Goal: Task Accomplishment & Management: Use online tool/utility

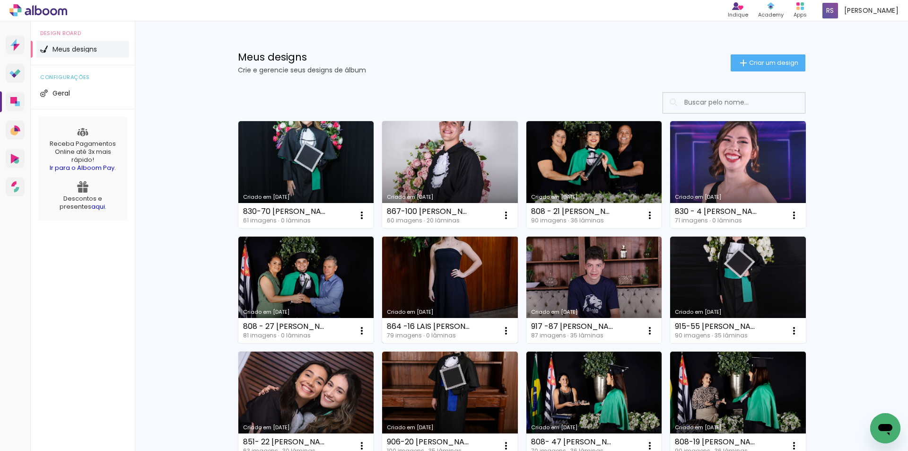
click at [425, 284] on link "Criado em 12/08/25" at bounding box center [450, 290] width 136 height 107
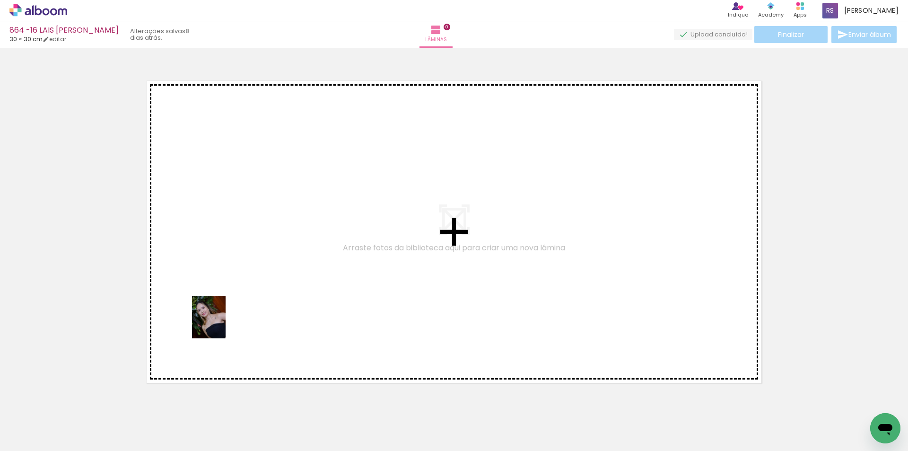
drag, startPoint x: 204, startPoint y: 430, endPoint x: 220, endPoint y: 324, distance: 106.8
click at [220, 324] on quentale-workspace at bounding box center [454, 225] width 908 height 451
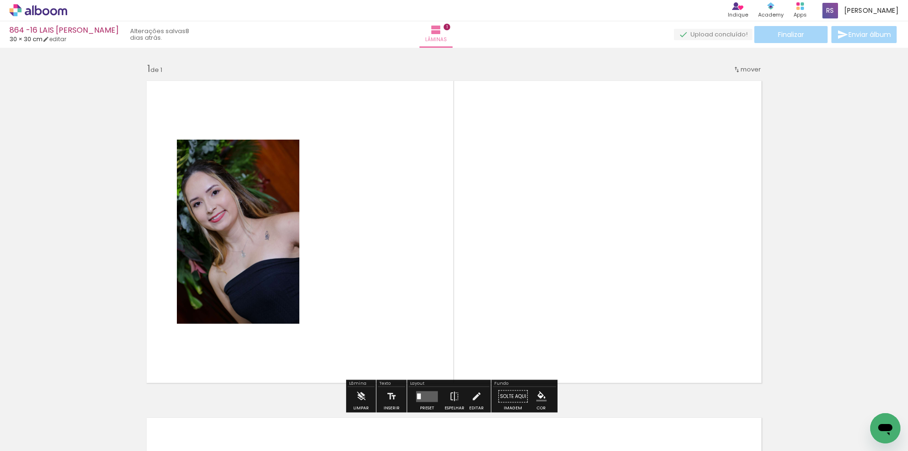
scroll to position [12, 0]
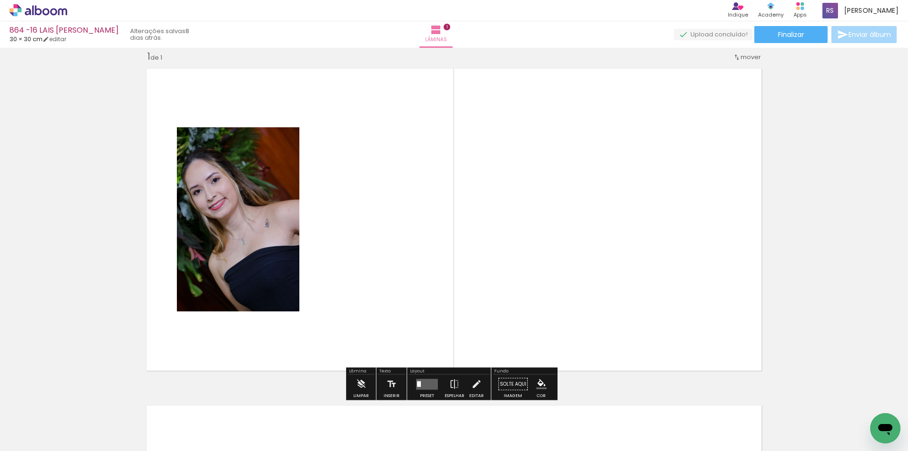
click at [38, 423] on input "Todas as fotos" at bounding box center [27, 422] width 36 height 8
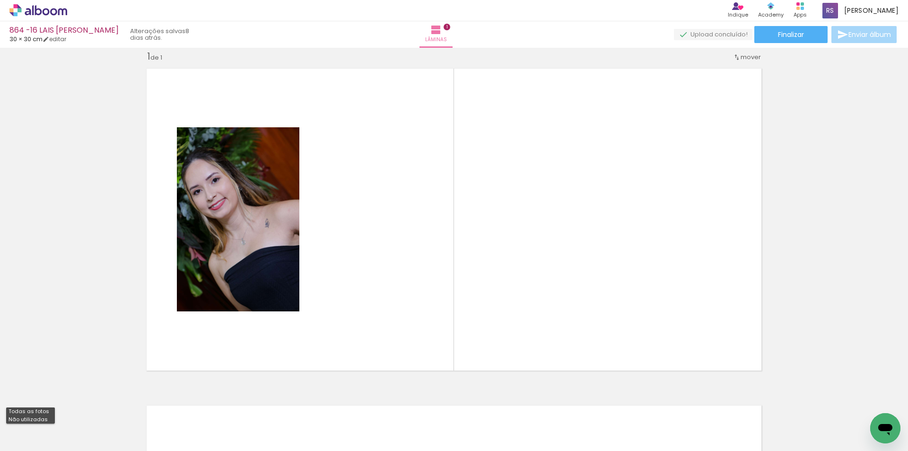
click at [45, 420] on paper-item "Não utilizadas" at bounding box center [30, 419] width 49 height 8
type input "Não utilizadas"
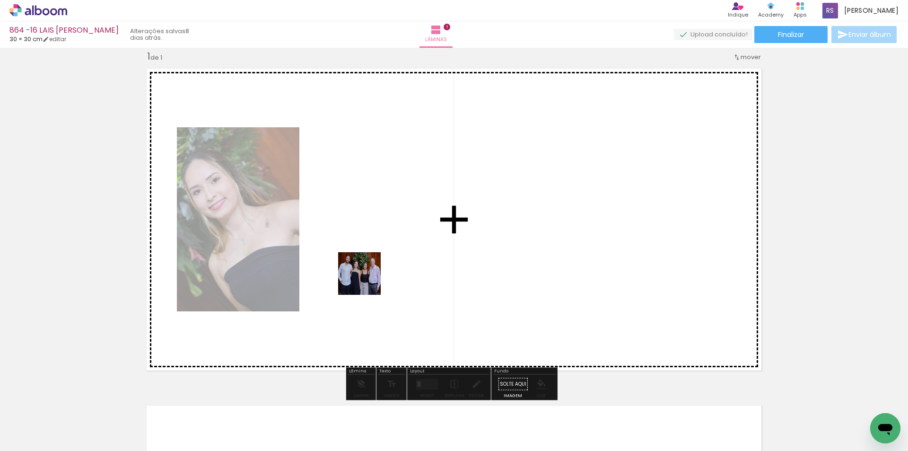
drag, startPoint x: 202, startPoint y: 425, endPoint x: 433, endPoint y: 234, distance: 299.4
click at [433, 234] on quentale-workspace at bounding box center [454, 225] width 908 height 451
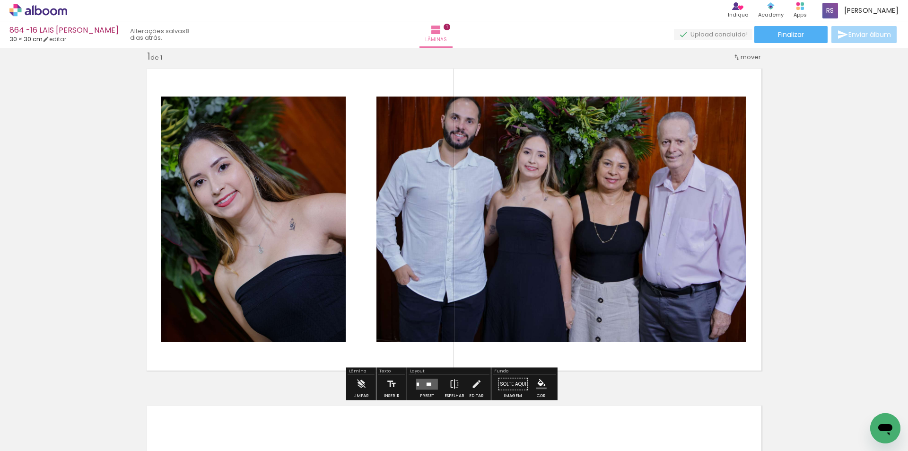
click at [423, 379] on quentale-layouter at bounding box center [427, 383] width 22 height 11
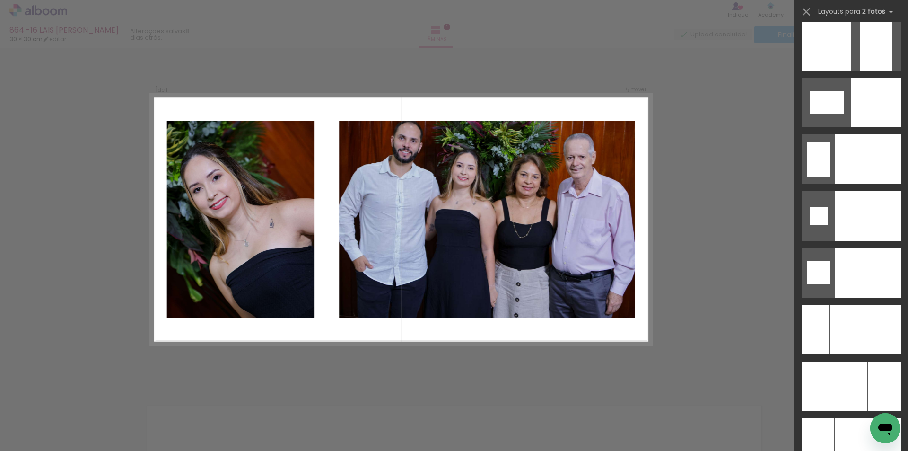
scroll to position [3954, 0]
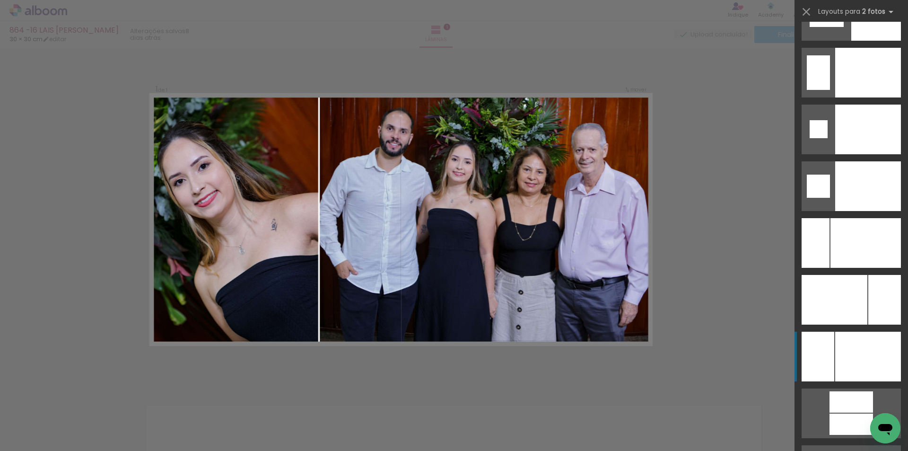
click at [876, 268] on div at bounding box center [866, 243] width 70 height 50
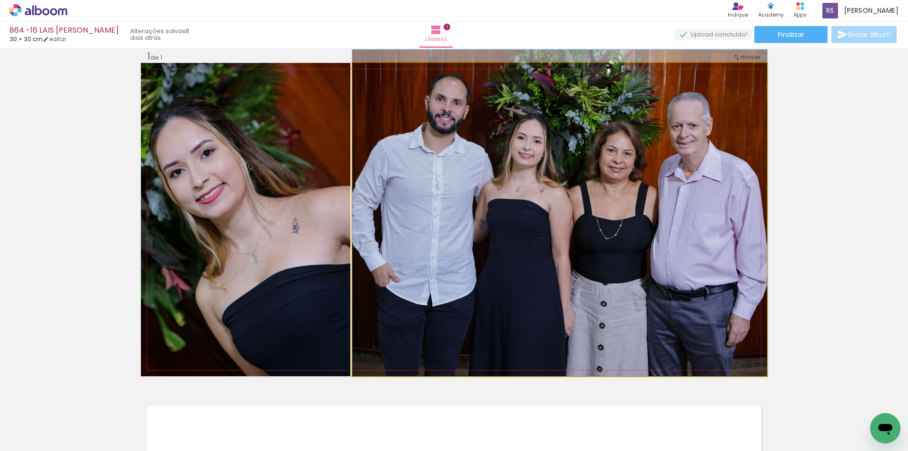
drag, startPoint x: 598, startPoint y: 252, endPoint x: 593, endPoint y: 242, distance: 10.8
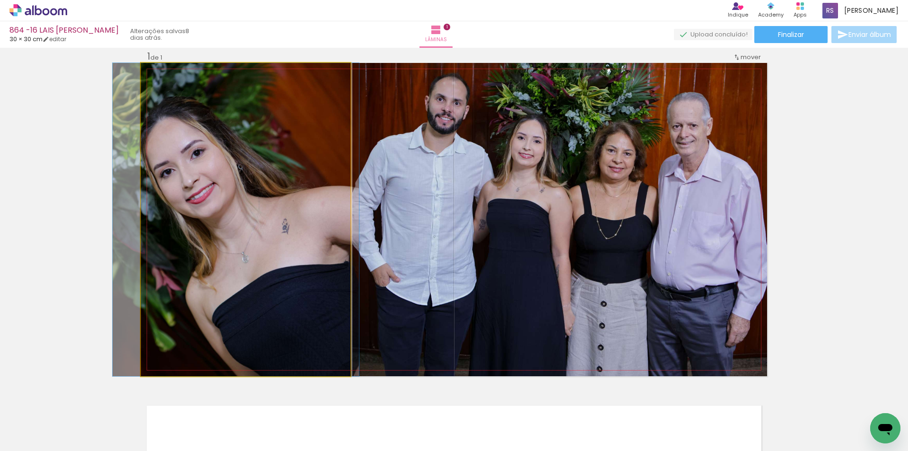
drag, startPoint x: 282, startPoint y: 264, endPoint x: 271, endPoint y: 261, distance: 11.5
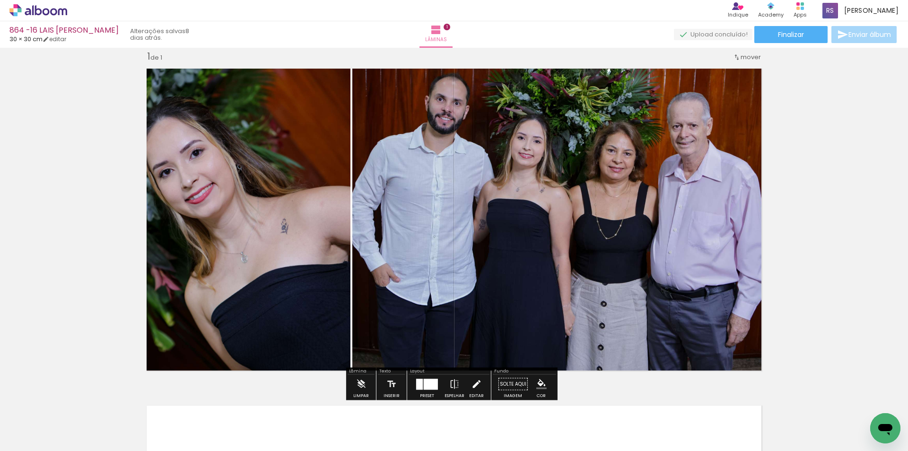
click at [473, 384] on iron-icon at bounding box center [476, 384] width 10 height 19
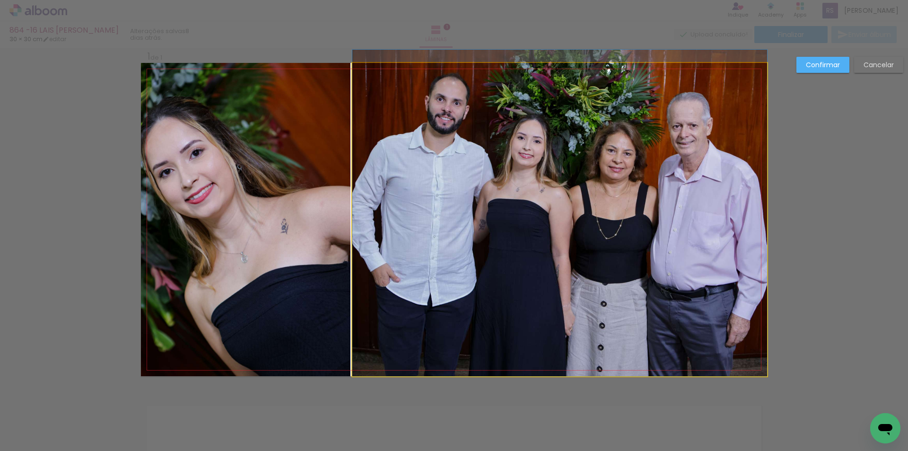
click at [461, 281] on quentale-photo at bounding box center [559, 219] width 415 height 313
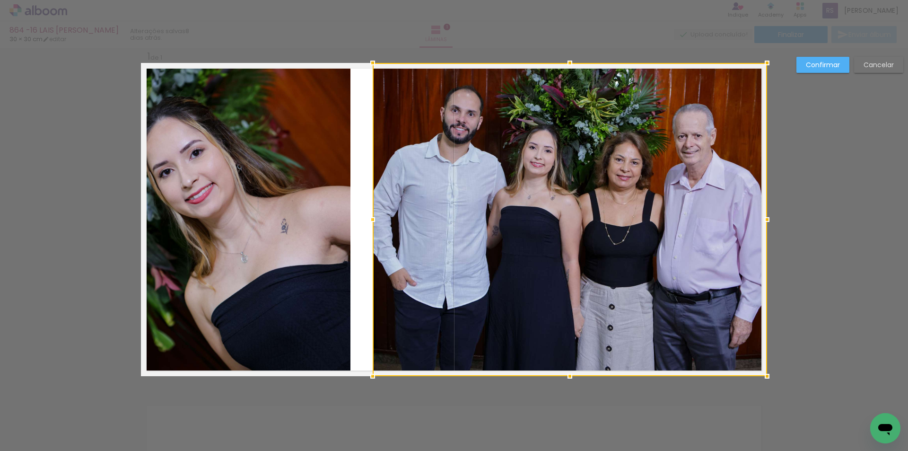
drag, startPoint x: 351, startPoint y: 216, endPoint x: 369, endPoint y: 211, distance: 18.5
click at [369, 211] on div at bounding box center [372, 219] width 19 height 19
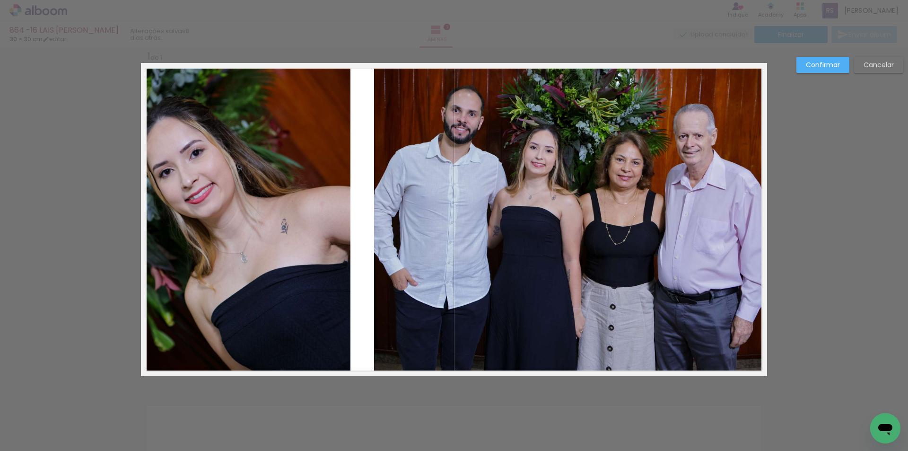
click at [330, 216] on quentale-photo at bounding box center [246, 219] width 210 height 313
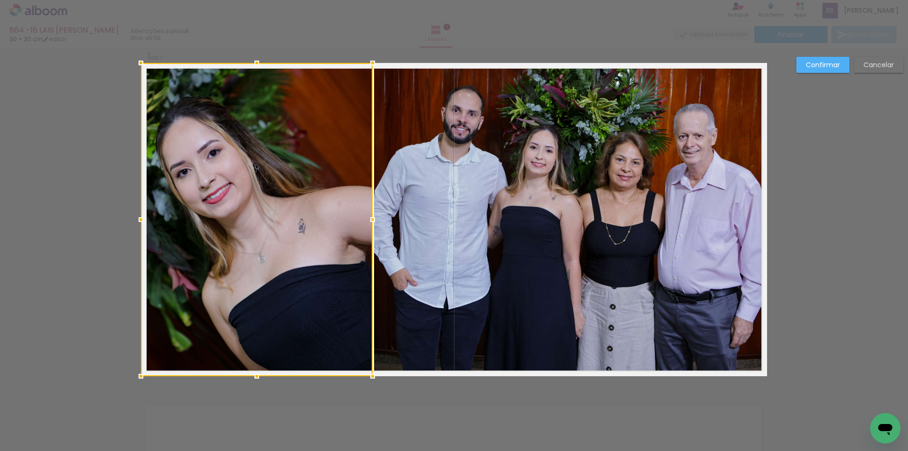
drag, startPoint x: 350, startPoint y: 217, endPoint x: 369, endPoint y: 216, distance: 18.9
click at [369, 216] on div at bounding box center [372, 219] width 19 height 19
click at [0, 0] on slot "Confirmar" at bounding box center [0, 0] width 0 height 0
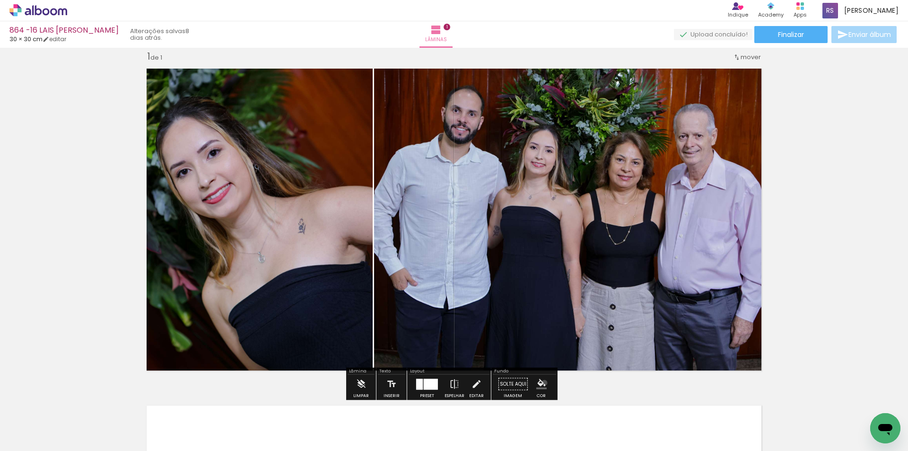
click at [541, 383] on iron-icon "color picker" at bounding box center [541, 384] width 10 height 10
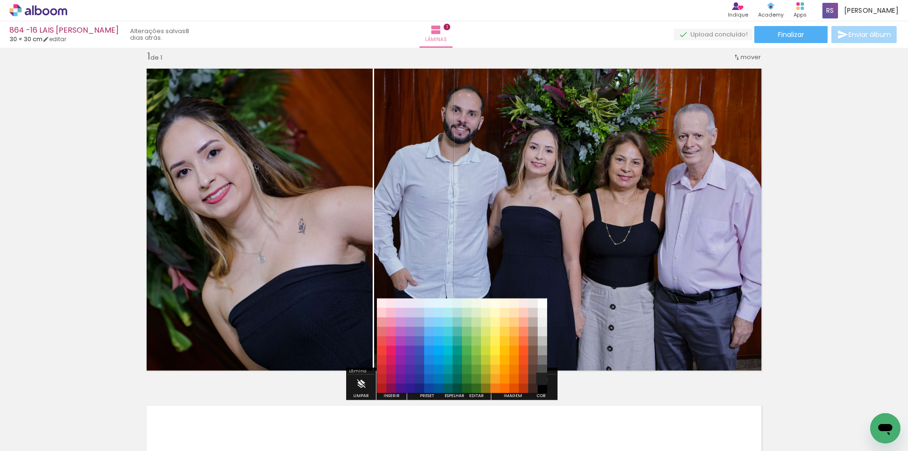
click at [541, 379] on paper-item "#212121" at bounding box center [542, 378] width 9 height 9
click at [538, 382] on iron-icon "color picker" at bounding box center [541, 384] width 10 height 10
click at [543, 387] on paper-item "#000000" at bounding box center [542, 388] width 9 height 9
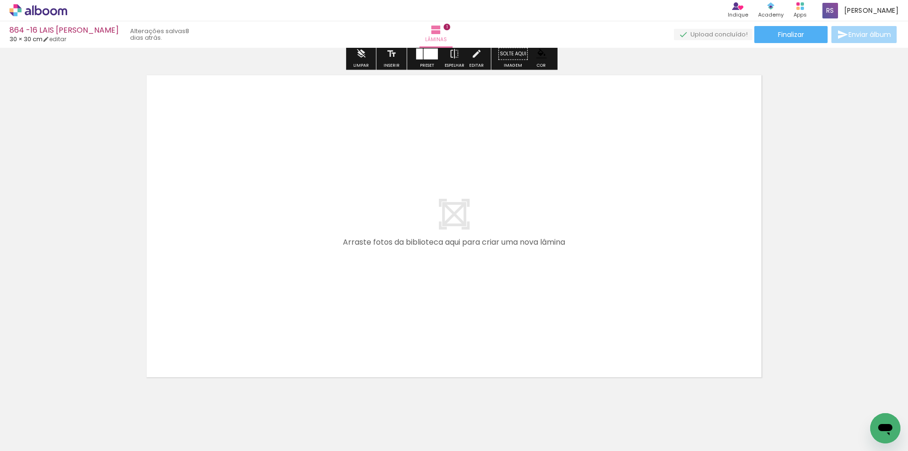
scroll to position [343, 0]
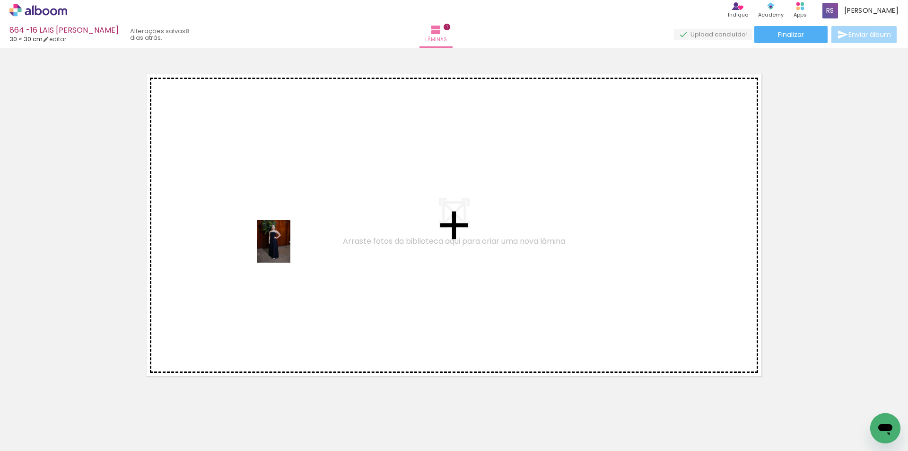
drag, startPoint x: 118, startPoint y: 401, endPoint x: 285, endPoint y: 248, distance: 226.7
click at [285, 248] on quentale-workspace at bounding box center [454, 225] width 908 height 451
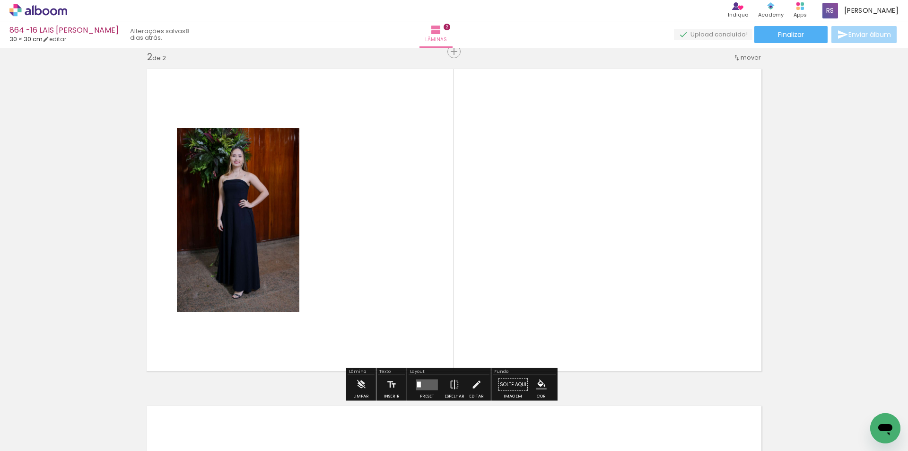
scroll to position [349, 0]
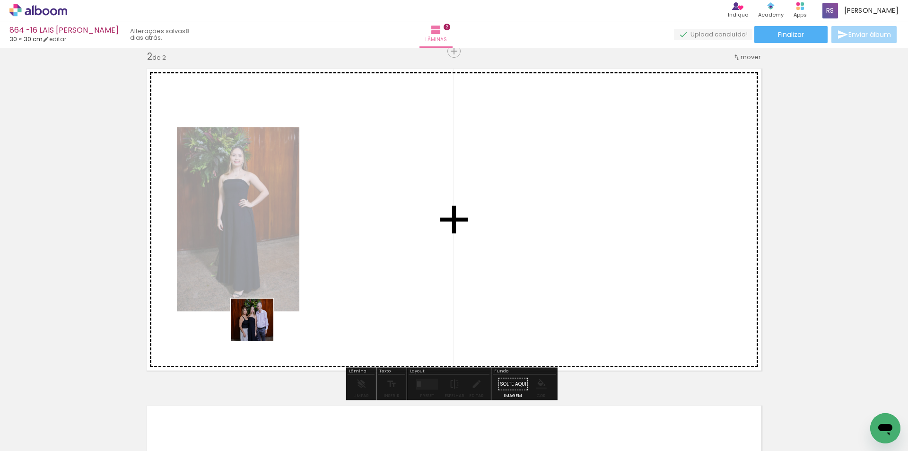
drag, startPoint x: 161, startPoint y: 406, endPoint x: 444, endPoint y: 395, distance: 282.6
click at [295, 286] on quentale-workspace at bounding box center [454, 225] width 908 height 451
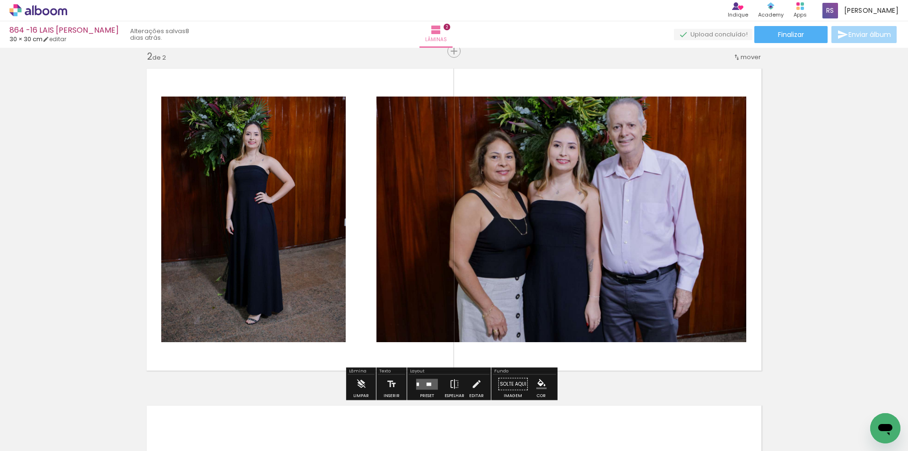
click at [424, 380] on quentale-layouter at bounding box center [427, 383] width 22 height 11
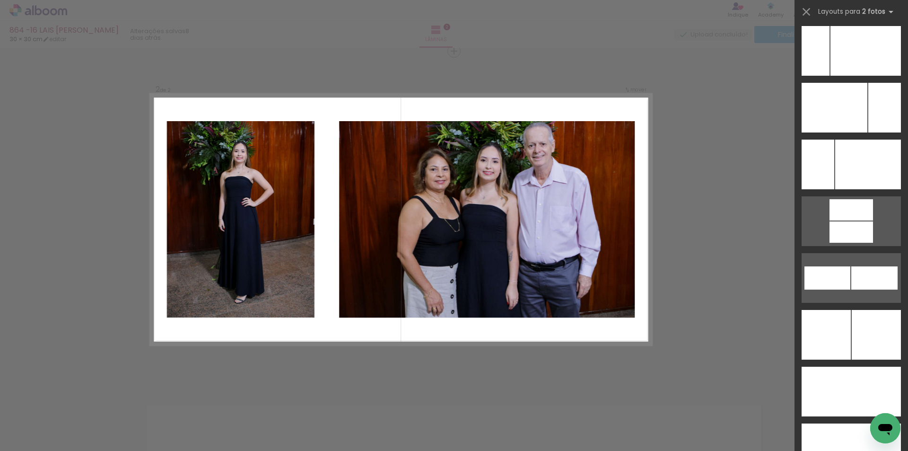
scroll to position [4208, 0]
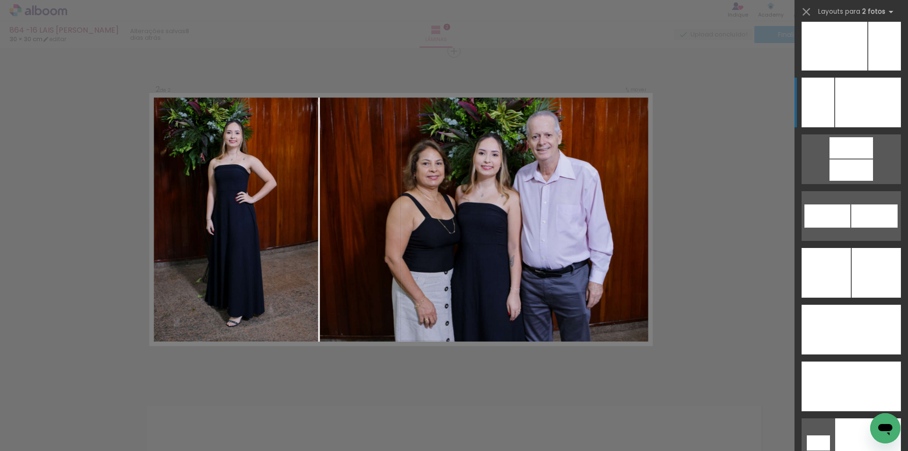
click at [863, 418] on div at bounding box center [868, 443] width 66 height 50
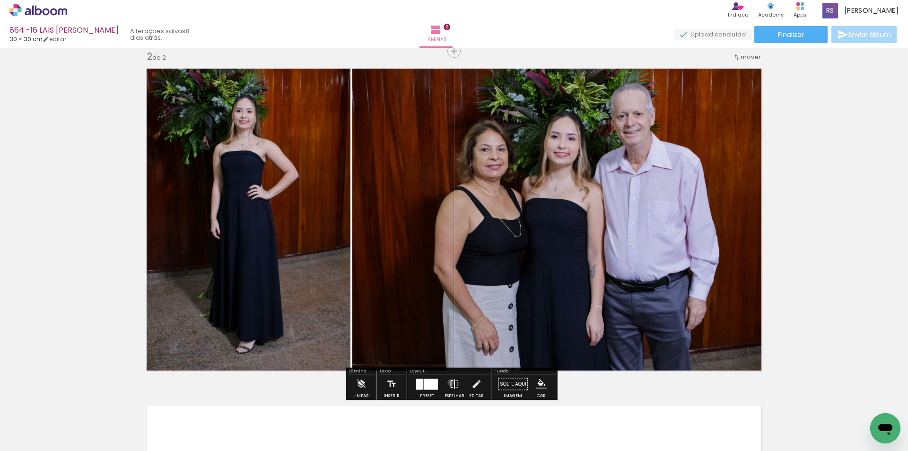
click at [449, 382] on iron-icon at bounding box center [454, 384] width 10 height 19
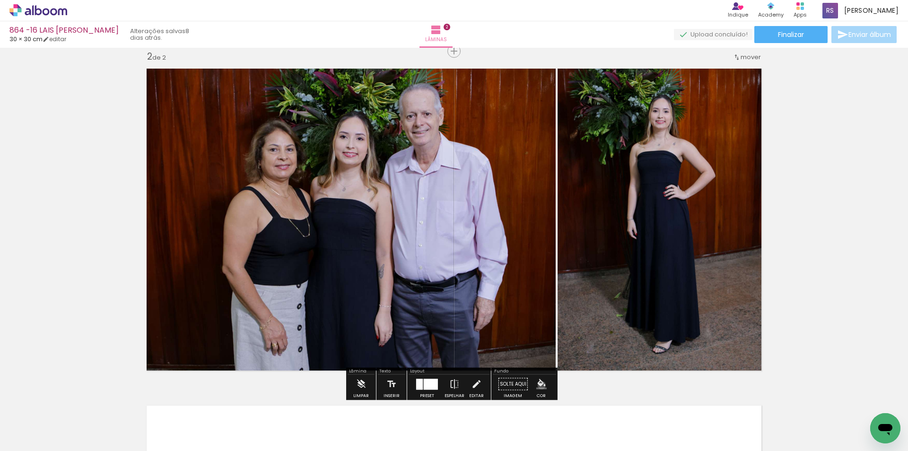
click at [538, 385] on iron-icon "color picker" at bounding box center [541, 384] width 10 height 10
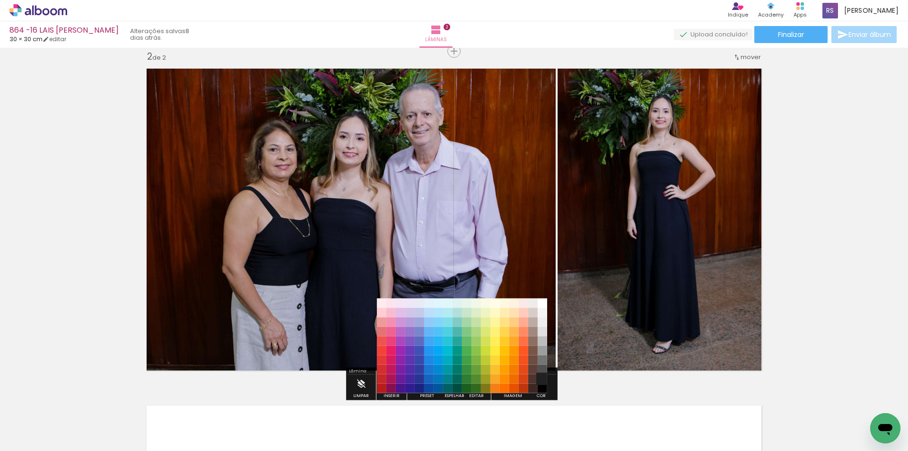
click at [544, 376] on paper-item "#212121" at bounding box center [542, 378] width 9 height 9
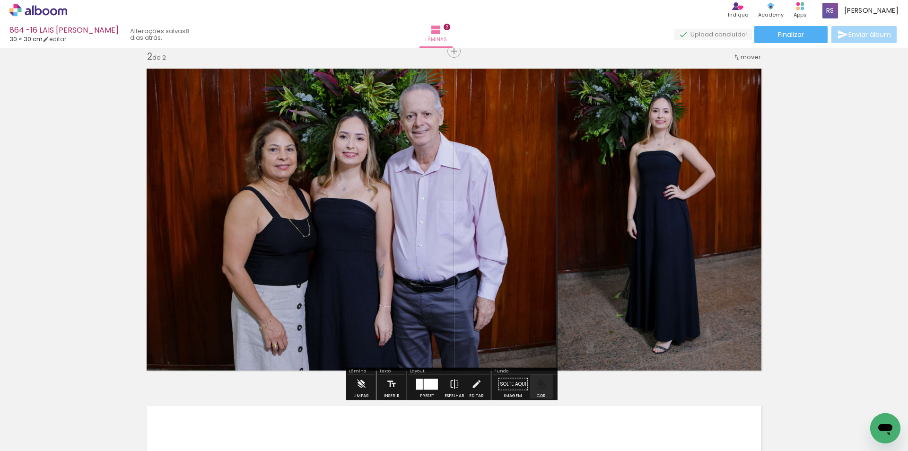
click at [536, 387] on iron-icon "color picker" at bounding box center [541, 384] width 10 height 10
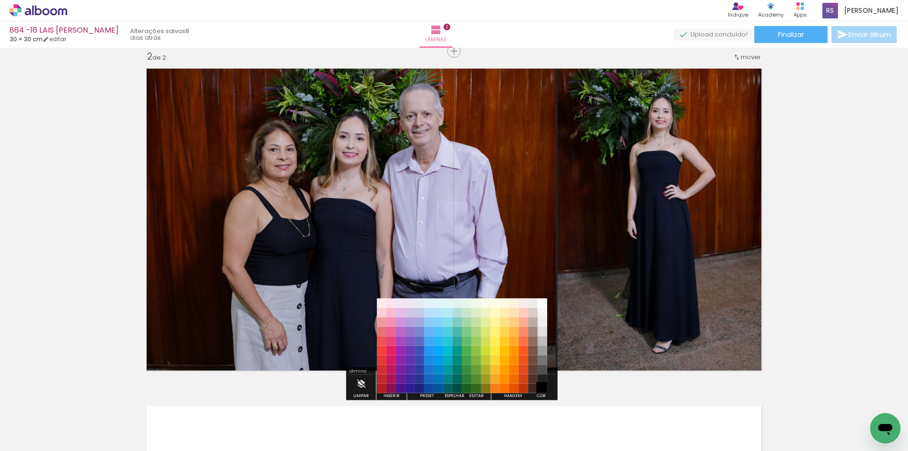
click at [542, 384] on paper-item "#000000" at bounding box center [542, 388] width 9 height 9
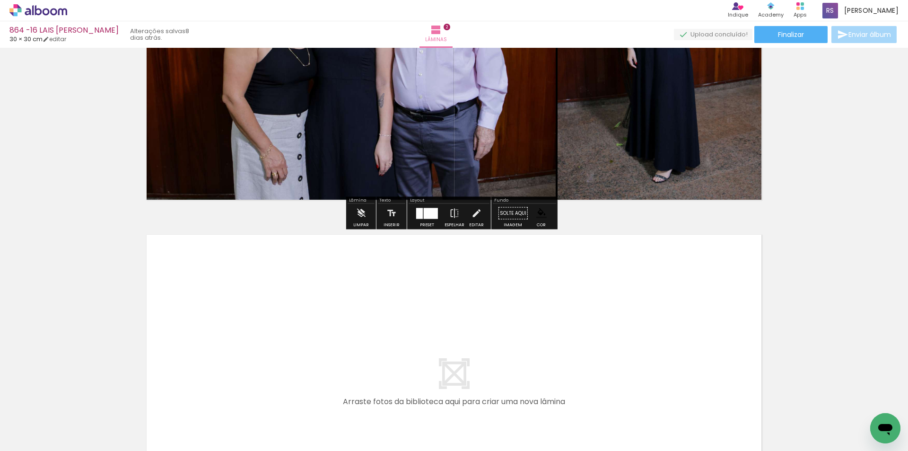
scroll to position [538, 0]
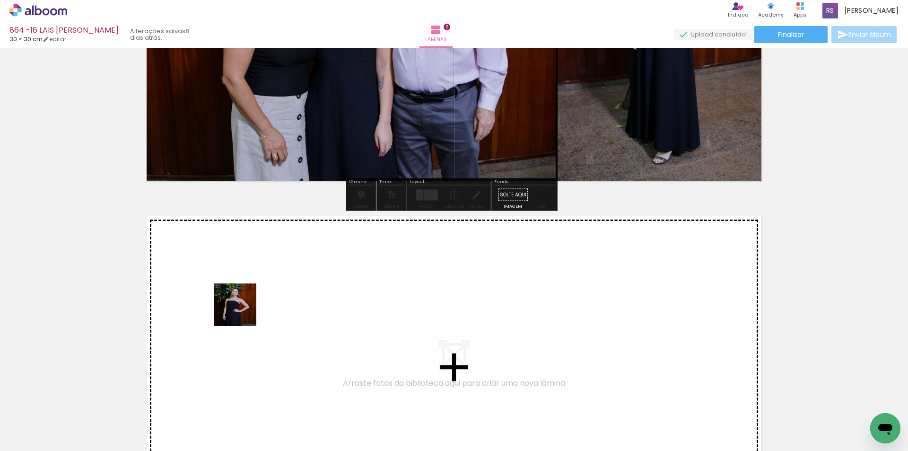
drag, startPoint x: 79, startPoint y: 418, endPoint x: 176, endPoint y: 408, distance: 97.4
click at [281, 288] on quentale-workspace at bounding box center [454, 225] width 908 height 451
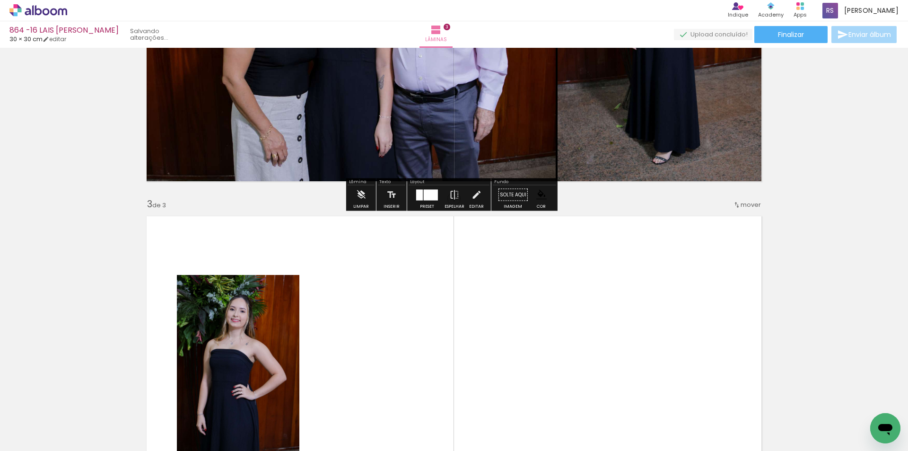
scroll to position [686, 0]
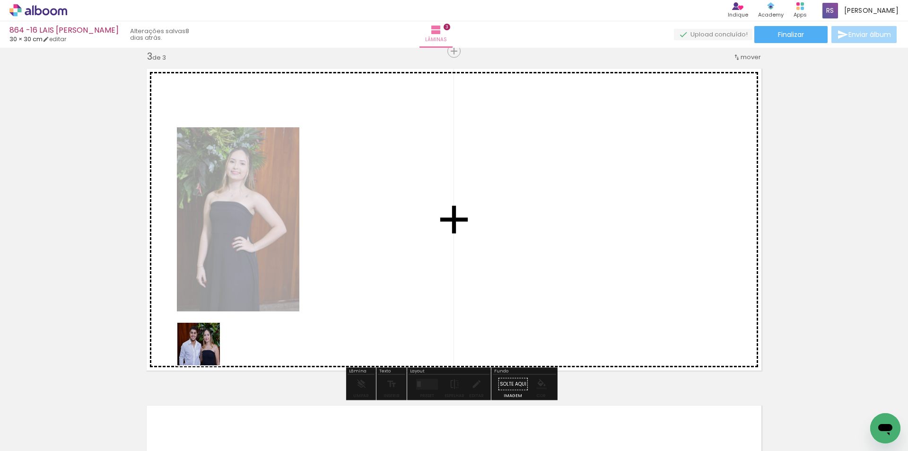
drag, startPoint x: 106, startPoint y: 421, endPoint x: 271, endPoint y: 290, distance: 209.8
click at [271, 290] on quentale-workspace at bounding box center [454, 225] width 908 height 451
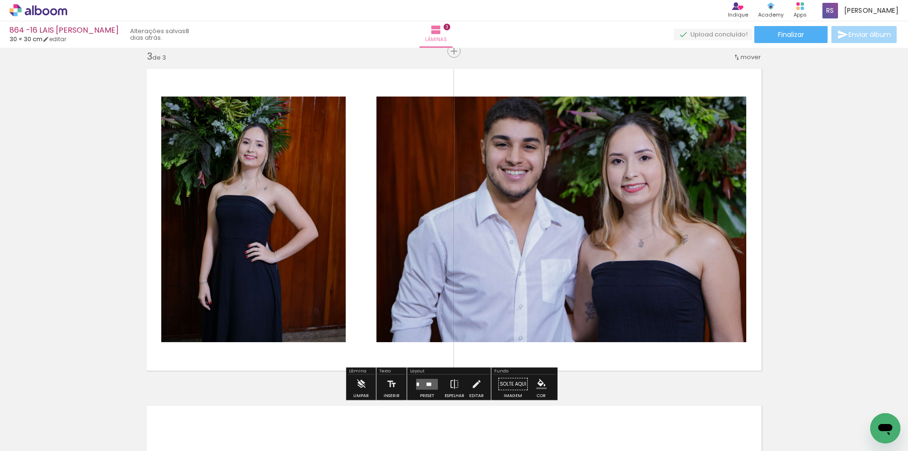
click at [431, 381] on quentale-layouter at bounding box center [427, 383] width 22 height 11
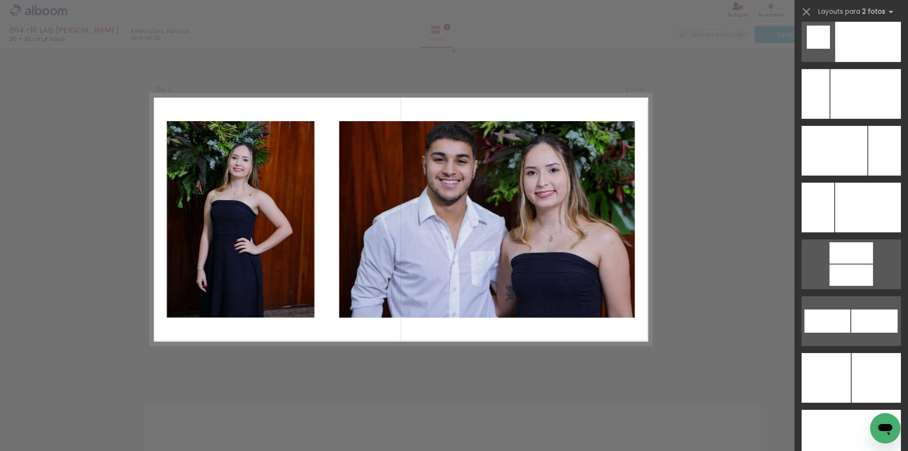
scroll to position [4116, 0]
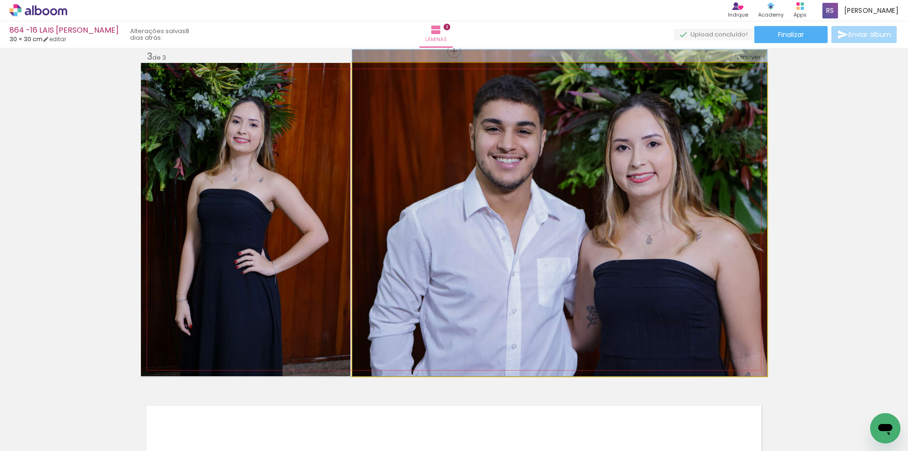
drag, startPoint x: 691, startPoint y: 213, endPoint x: 677, endPoint y: 199, distance: 20.1
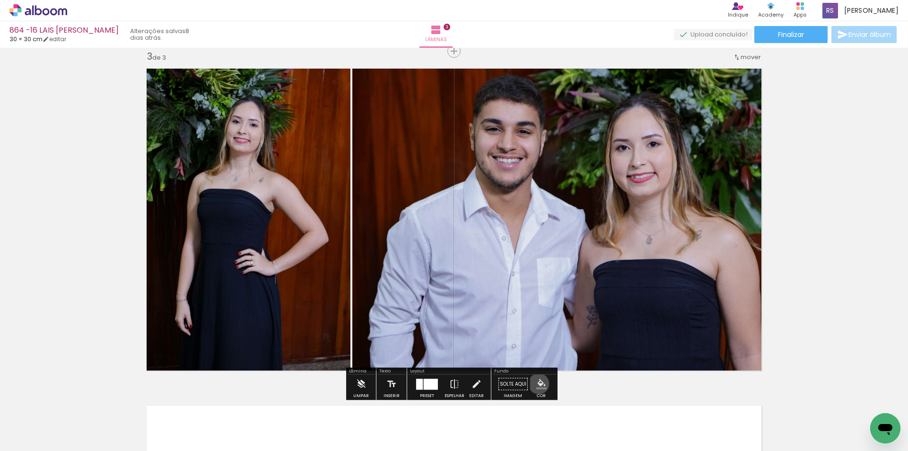
click at [536, 384] on iron-icon "color picker" at bounding box center [541, 384] width 10 height 10
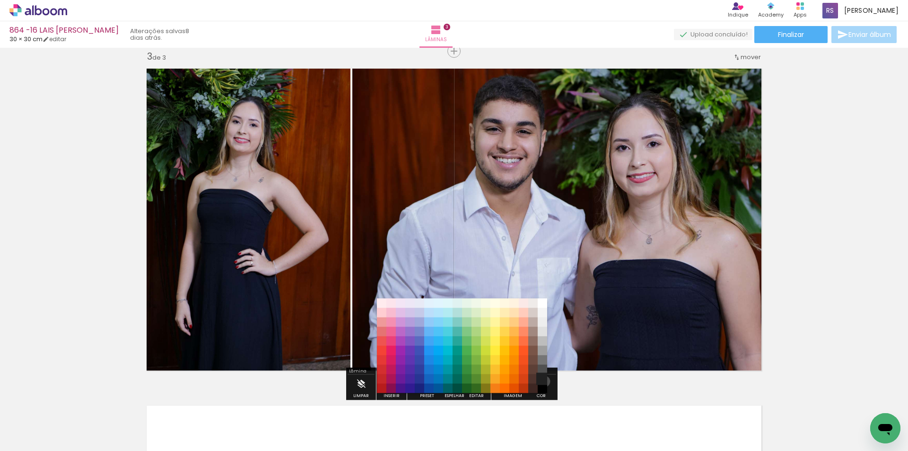
click at [541, 381] on paper-item "#212121" at bounding box center [542, 378] width 9 height 9
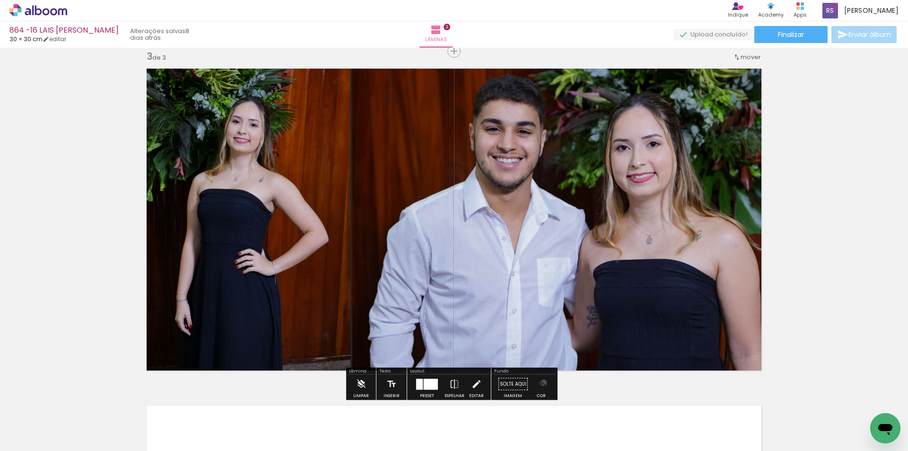
click at [540, 383] on iron-icon "color picker" at bounding box center [541, 384] width 10 height 10
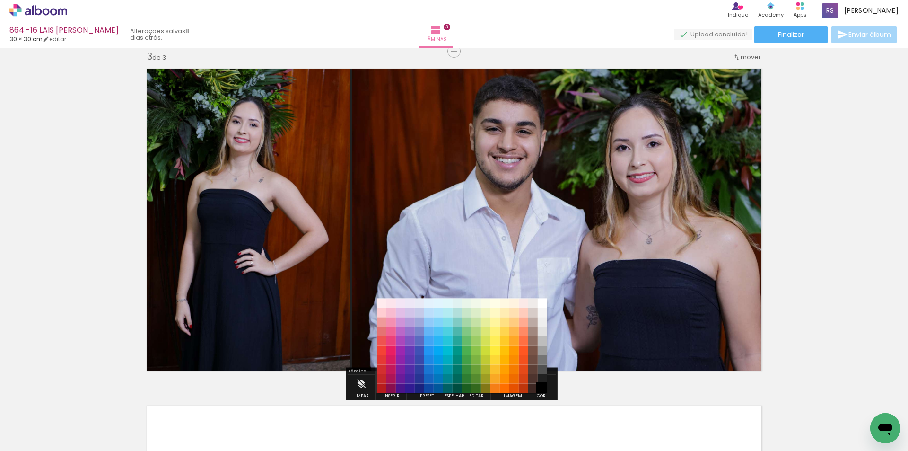
click at [543, 386] on paper-item "#000000" at bounding box center [542, 388] width 9 height 9
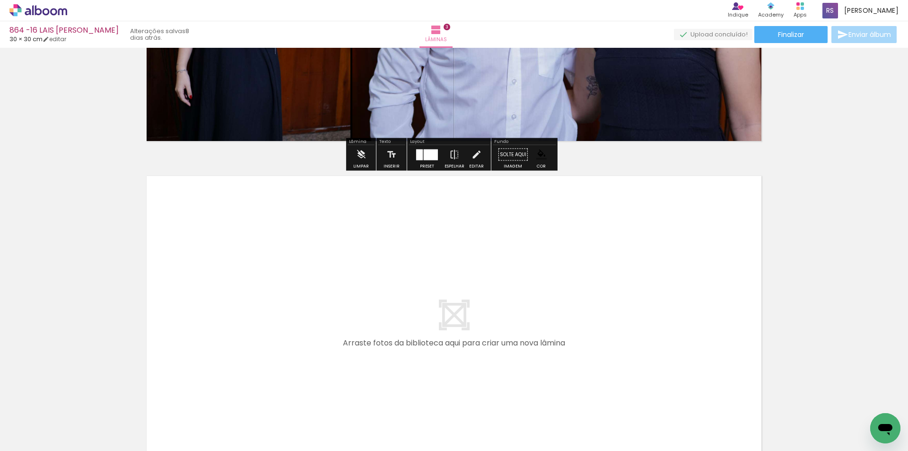
scroll to position [970, 0]
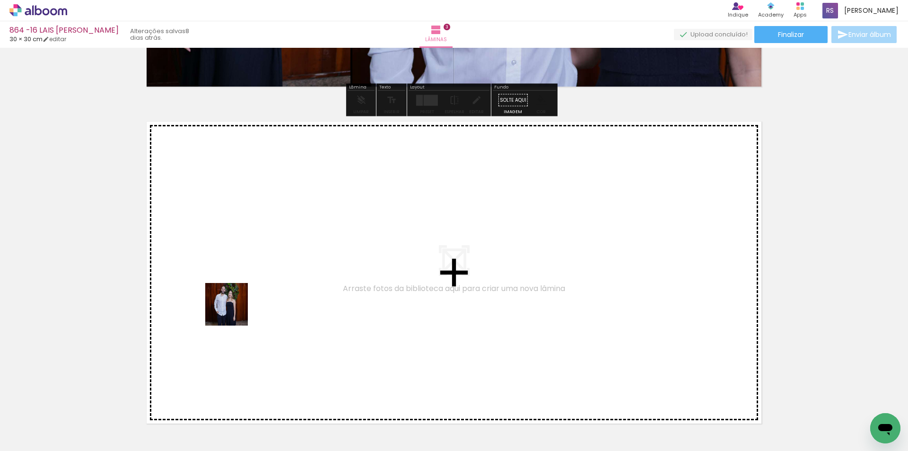
drag, startPoint x: 88, startPoint y: 424, endPoint x: 237, endPoint y: 405, distance: 150.3
click at [295, 266] on quentale-workspace at bounding box center [454, 225] width 908 height 451
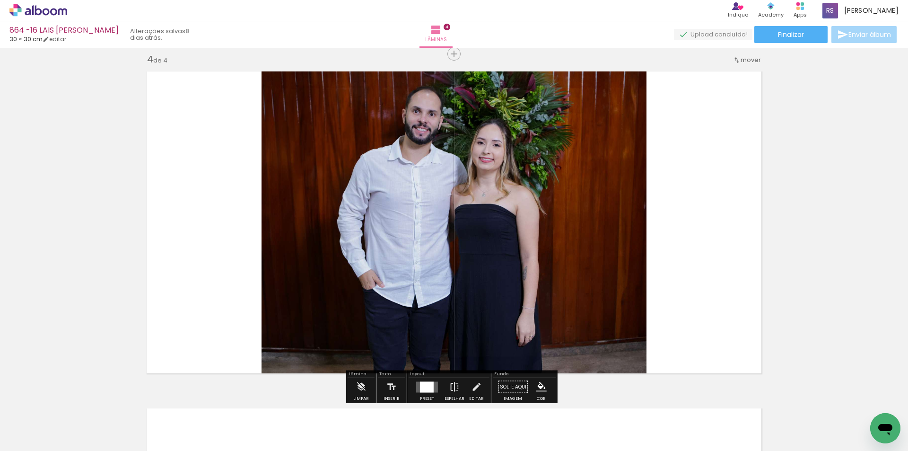
scroll to position [1023, 0]
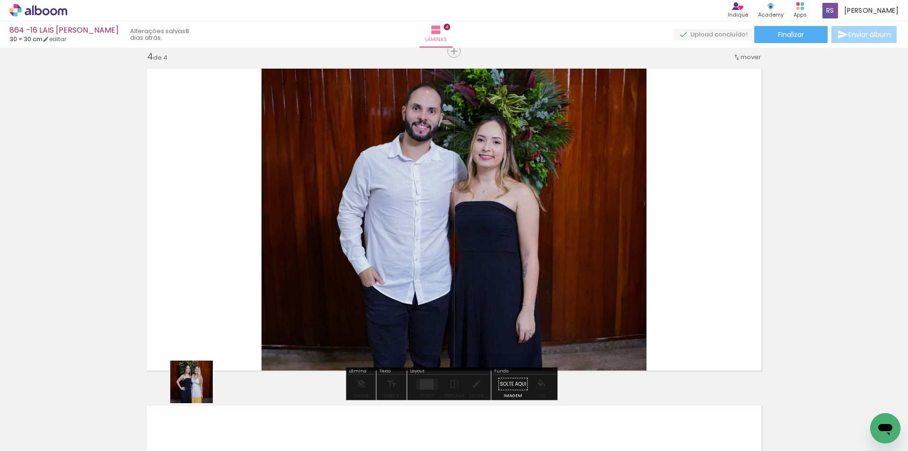
drag, startPoint x: 147, startPoint y: 424, endPoint x: 448, endPoint y: 256, distance: 344.8
click at [444, 252] on quentale-workspace at bounding box center [454, 225] width 908 height 451
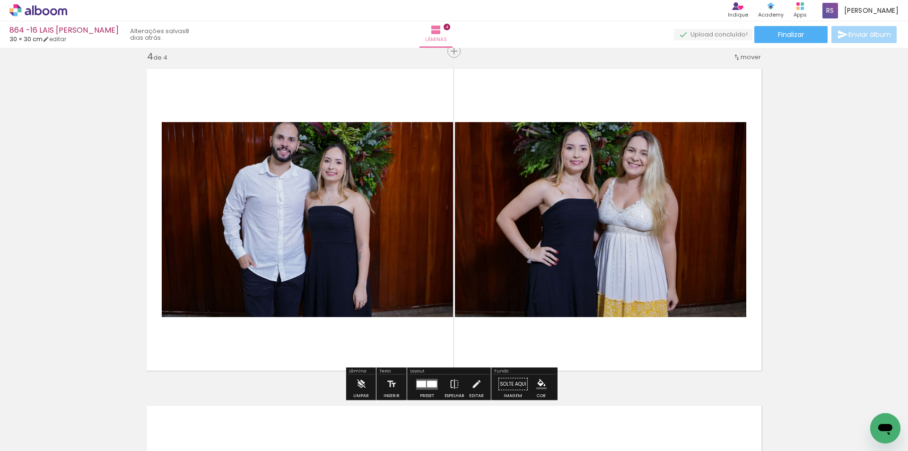
click at [420, 385] on div at bounding box center [421, 383] width 9 height 7
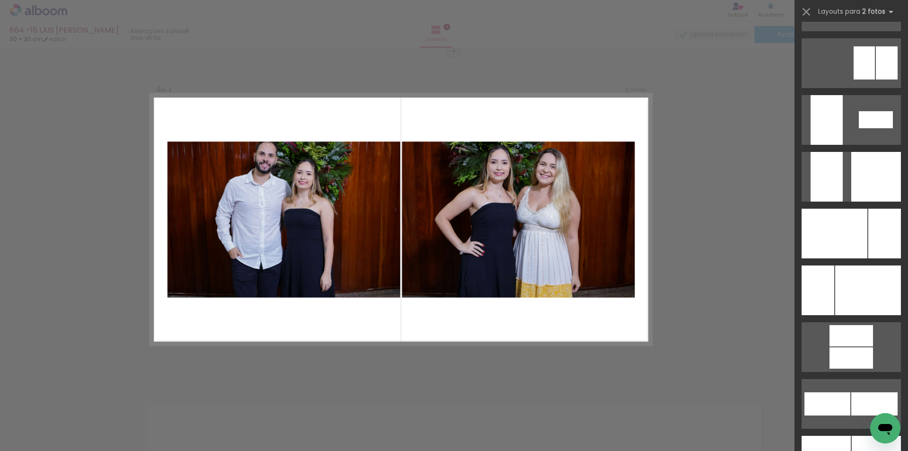
scroll to position [3924, 0]
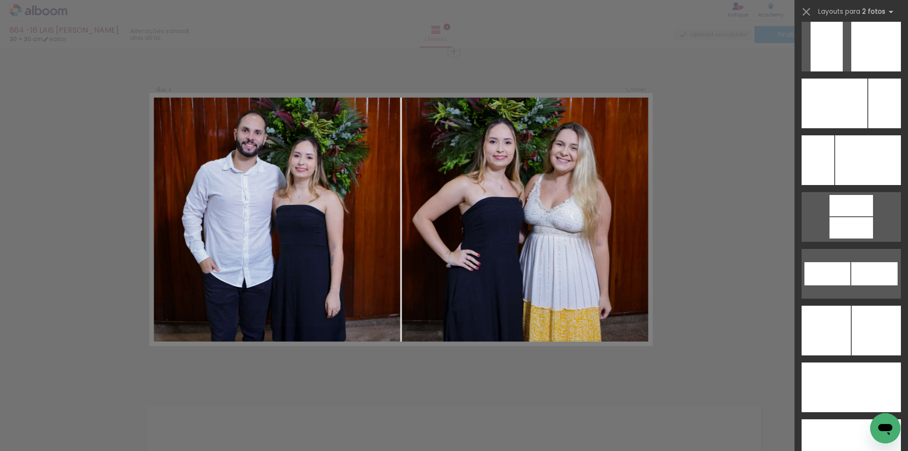
click at [853, 360] on div at bounding box center [852, 383] width 114 height 57
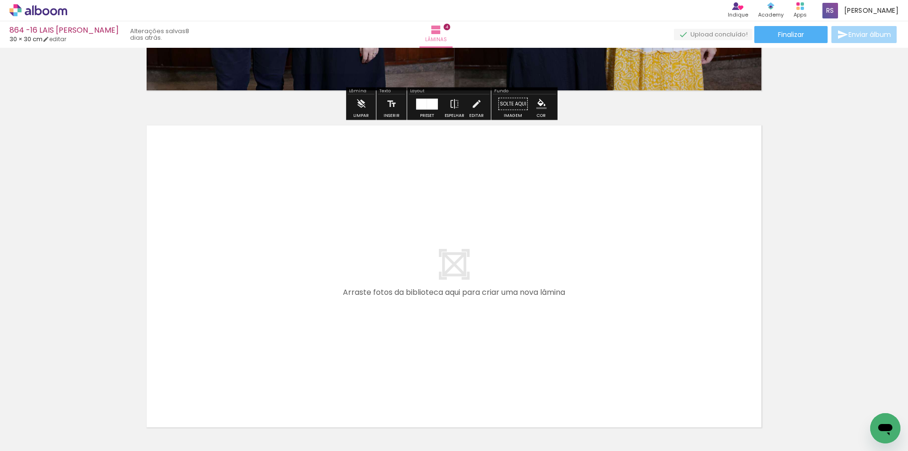
scroll to position [1306, 0]
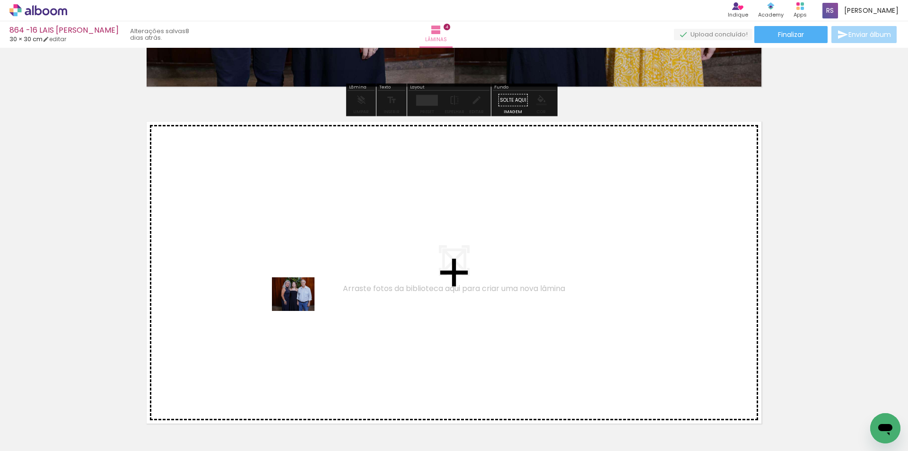
drag, startPoint x: 105, startPoint y: 420, endPoint x: 300, endPoint y: 306, distance: 226.2
click at [300, 306] on quentale-workspace at bounding box center [454, 225] width 908 height 451
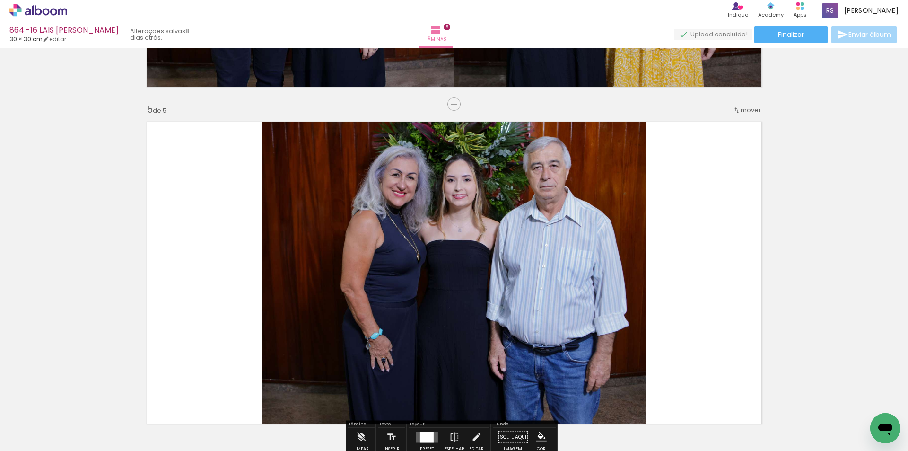
scroll to position [1359, 0]
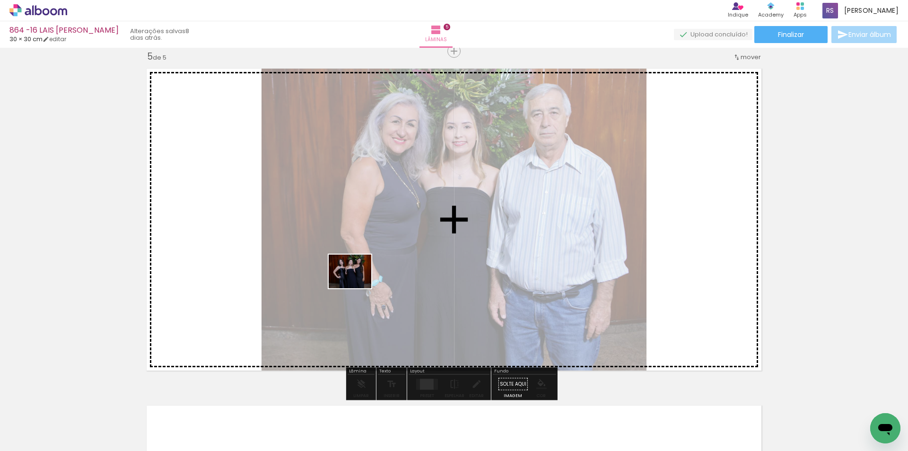
drag, startPoint x: 104, startPoint y: 423, endPoint x: 314, endPoint y: 324, distance: 232.8
click at [358, 281] on quentale-workspace at bounding box center [454, 225] width 908 height 451
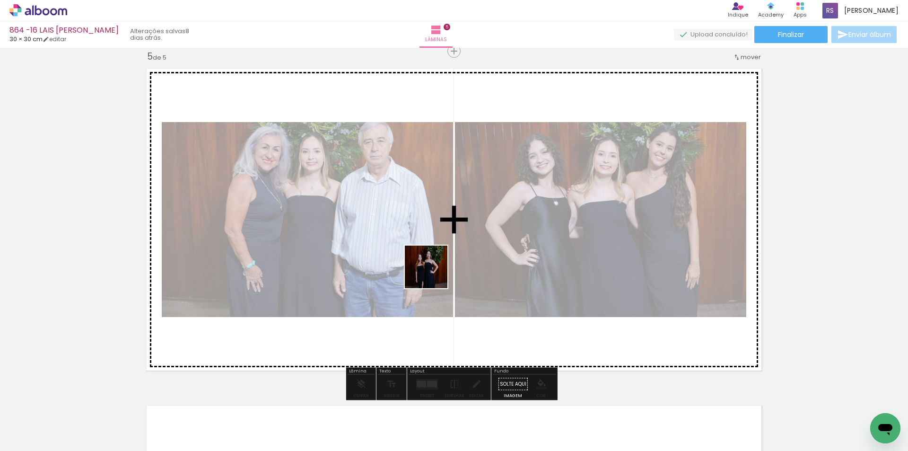
drag, startPoint x: 105, startPoint y: 416, endPoint x: 456, endPoint y: 261, distance: 383.5
click at [456, 261] on quentale-workspace at bounding box center [454, 225] width 908 height 451
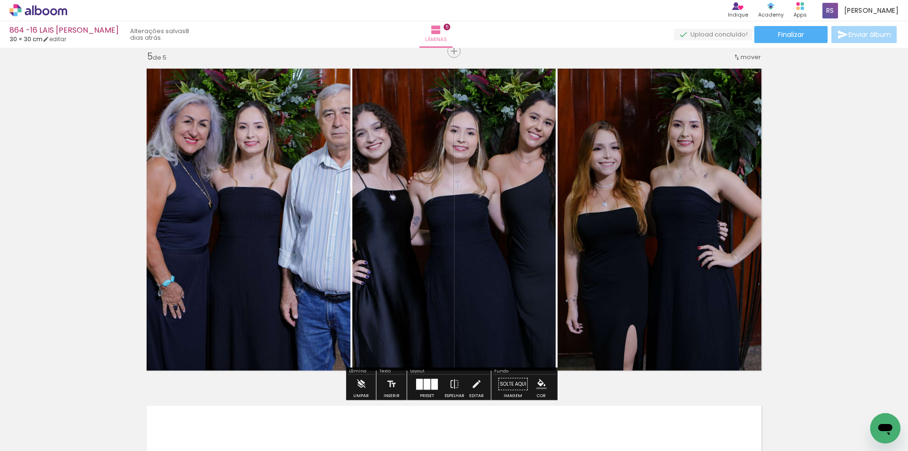
click at [428, 382] on div at bounding box center [427, 383] width 7 height 11
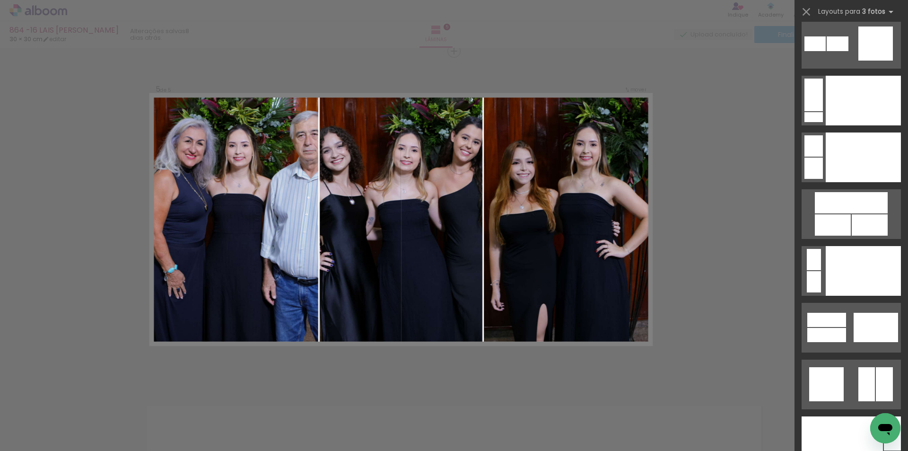
scroll to position [11335, 0]
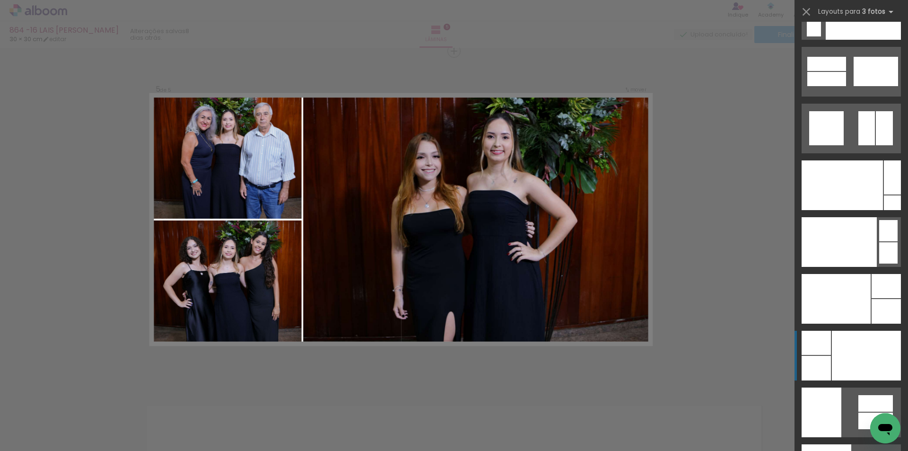
click at [849, 352] on div at bounding box center [866, 356] width 69 height 50
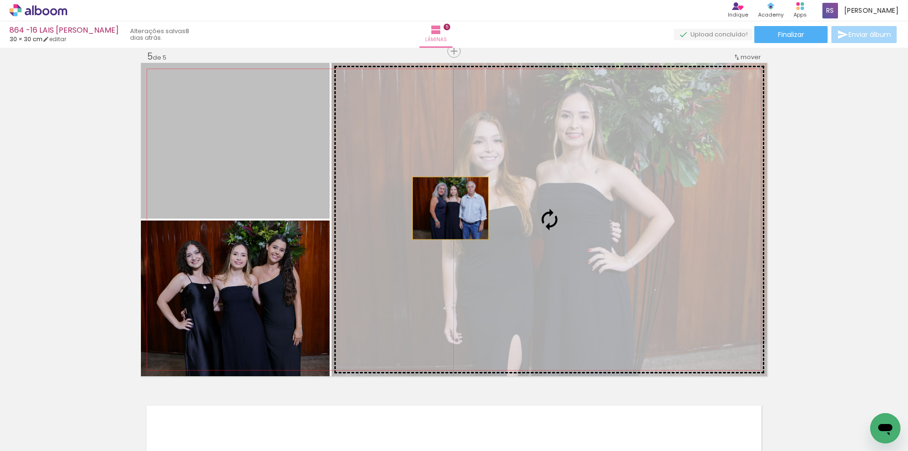
drag, startPoint x: 264, startPoint y: 160, endPoint x: 471, endPoint y: 214, distance: 213.5
click at [0, 0] on slot at bounding box center [0, 0] width 0 height 0
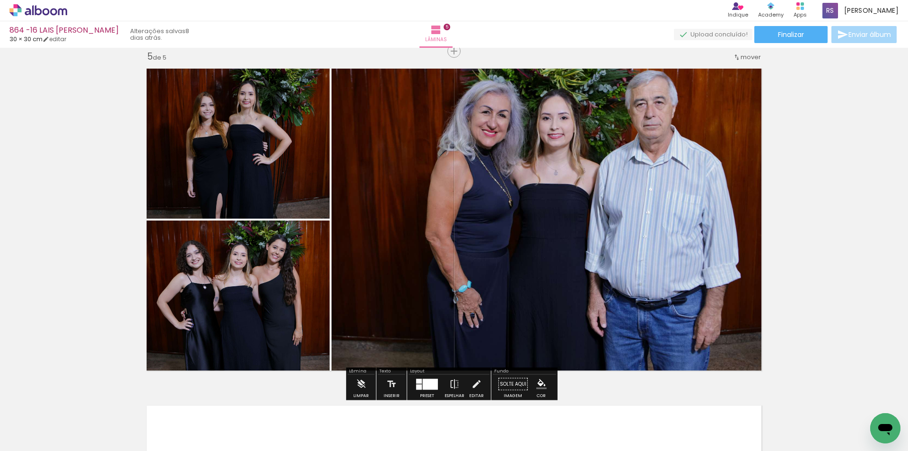
click at [536, 383] on iron-icon "color picker" at bounding box center [541, 384] width 10 height 10
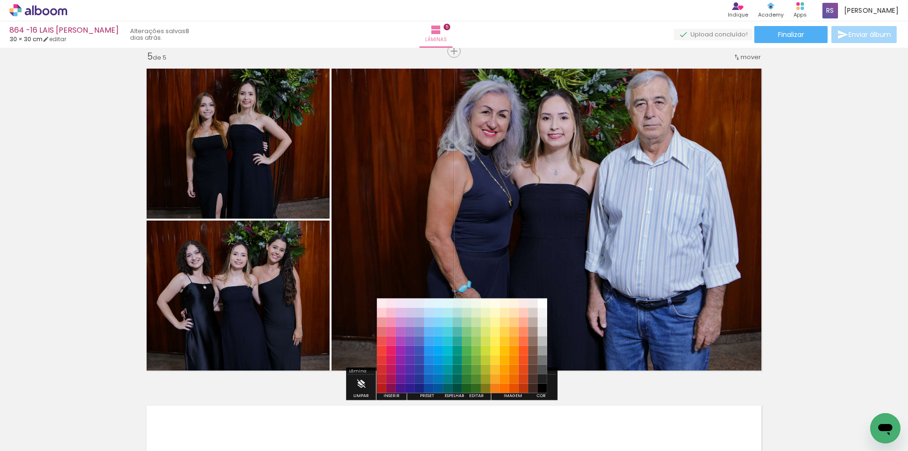
click at [539, 378] on paper-item "#212121" at bounding box center [542, 378] width 9 height 9
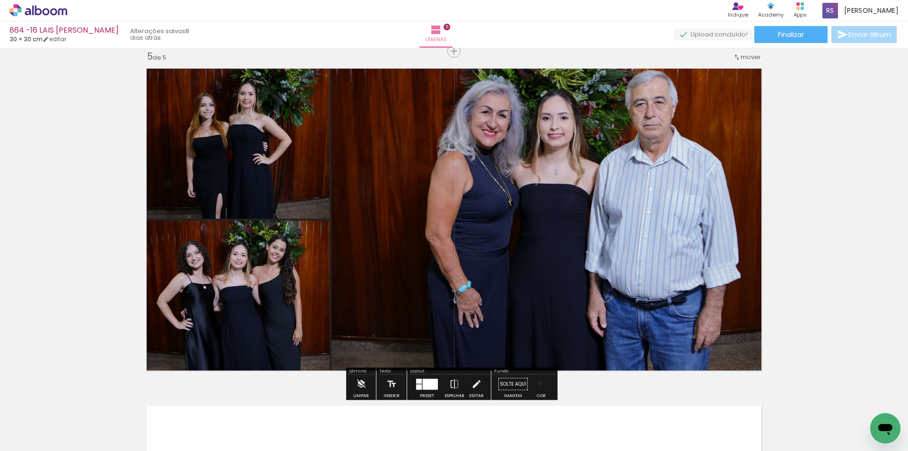
click at [536, 384] on iron-icon "color picker" at bounding box center [541, 384] width 10 height 10
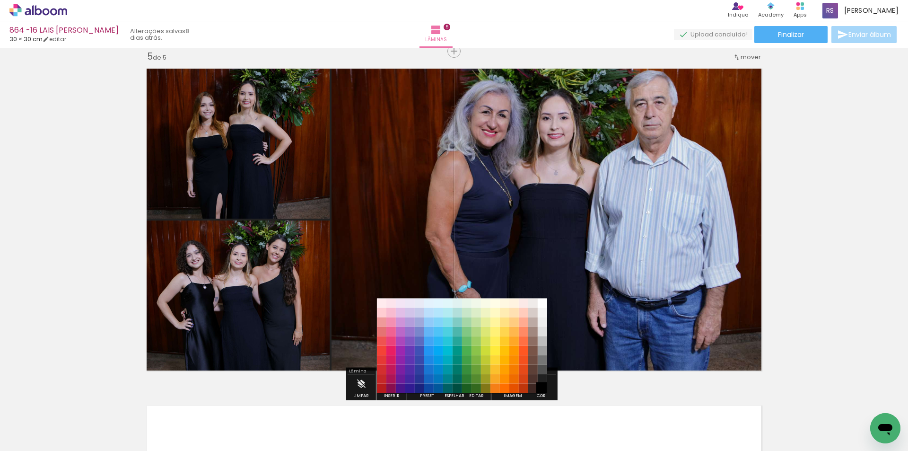
click at [544, 386] on paper-item "#000000" at bounding box center [542, 388] width 9 height 9
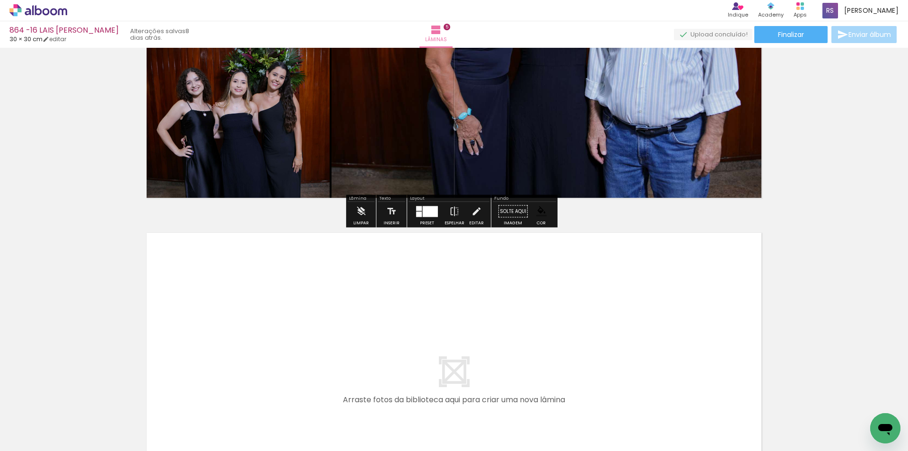
scroll to position [1549, 0]
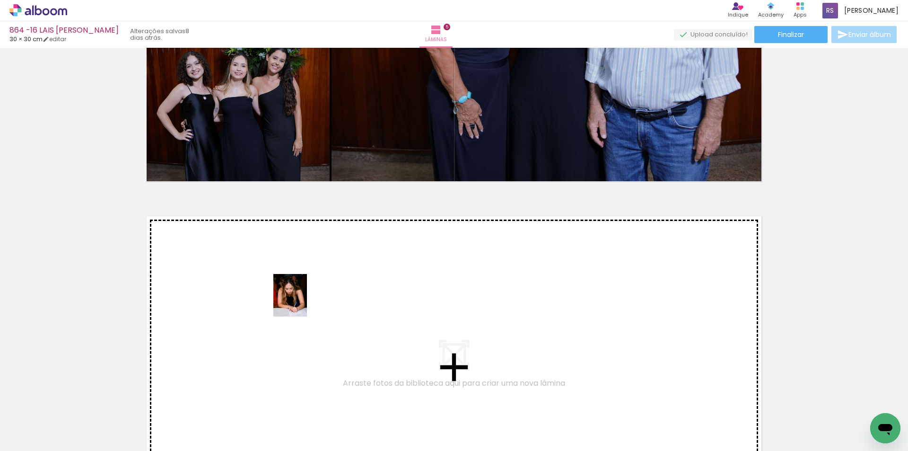
drag, startPoint x: 103, startPoint y: 416, endPoint x: 302, endPoint y: 302, distance: 229.2
click at [302, 302] on quentale-workspace at bounding box center [454, 225] width 908 height 451
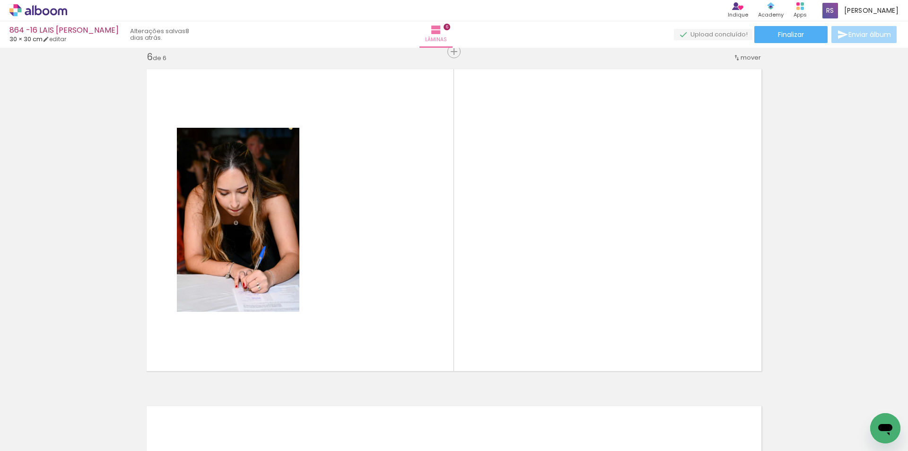
scroll to position [1696, 0]
drag, startPoint x: 99, startPoint y: 422, endPoint x: 241, endPoint y: 403, distance: 143.3
click at [352, 228] on quentale-workspace at bounding box center [454, 225] width 908 height 451
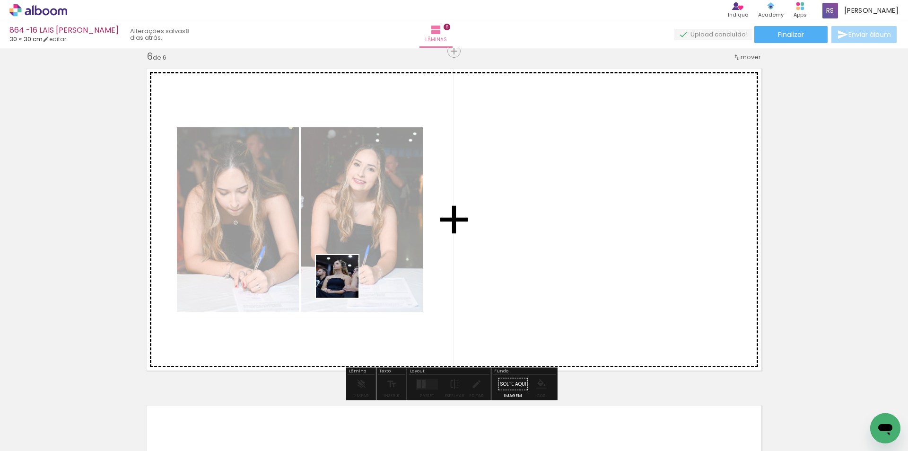
drag, startPoint x: 159, startPoint y: 424, endPoint x: 424, endPoint y: 226, distance: 331.1
click at [424, 226] on quentale-workspace at bounding box center [454, 225] width 908 height 451
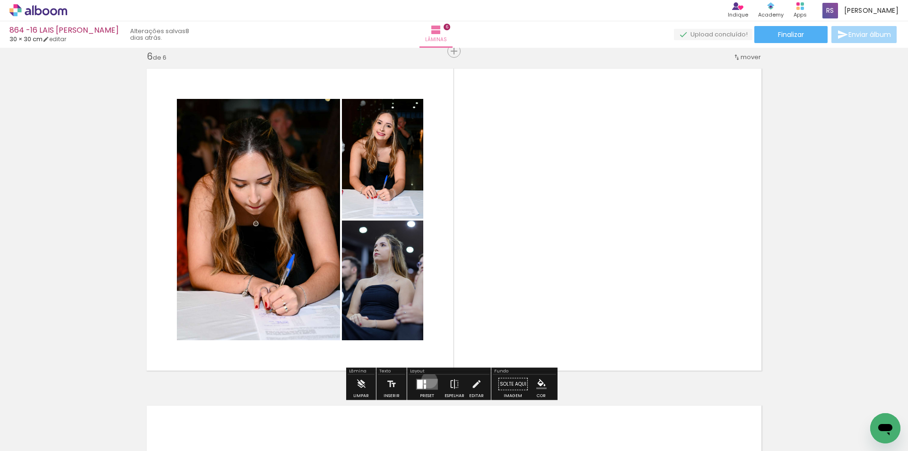
click at [427, 380] on quentale-layouter at bounding box center [427, 383] width 22 height 11
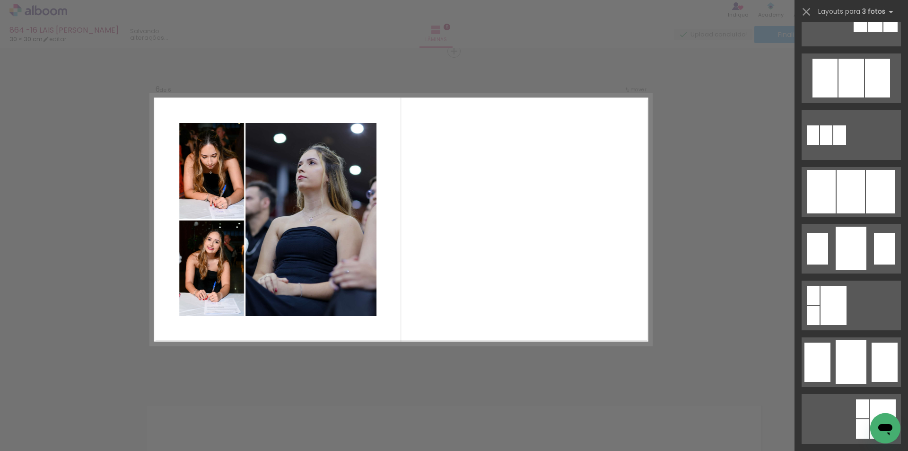
scroll to position [615, 0]
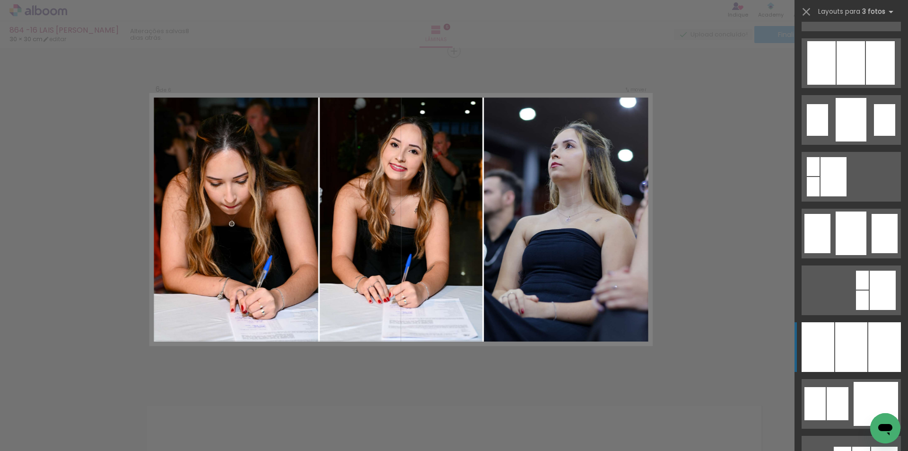
click at [838, 351] on div at bounding box center [851, 347] width 32 height 50
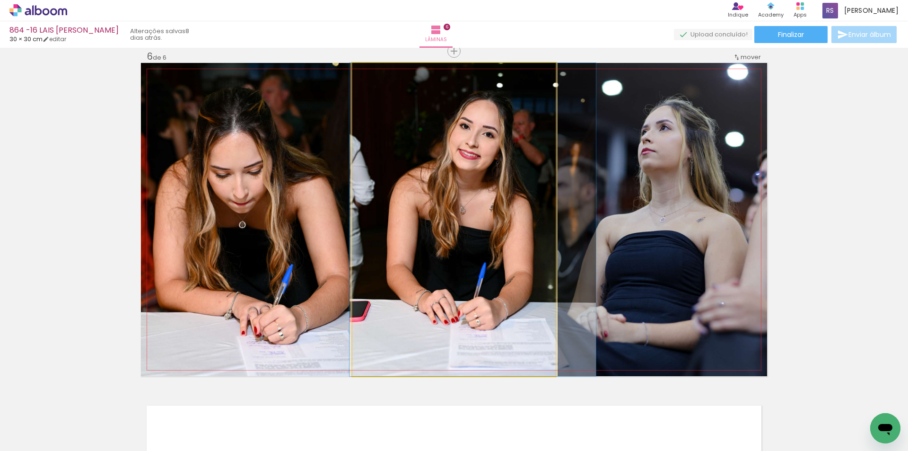
drag, startPoint x: 469, startPoint y: 320, endPoint x: 488, endPoint y: 317, distance: 19.1
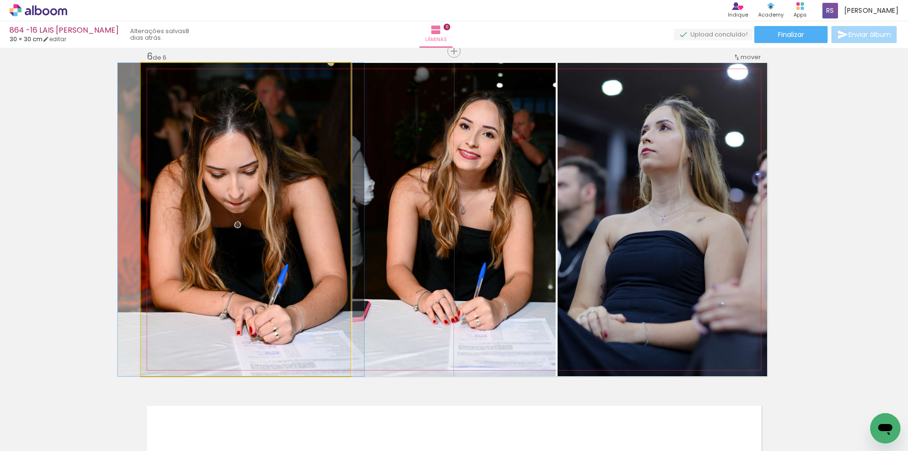
drag, startPoint x: 299, startPoint y: 315, endPoint x: 295, endPoint y: 316, distance: 4.8
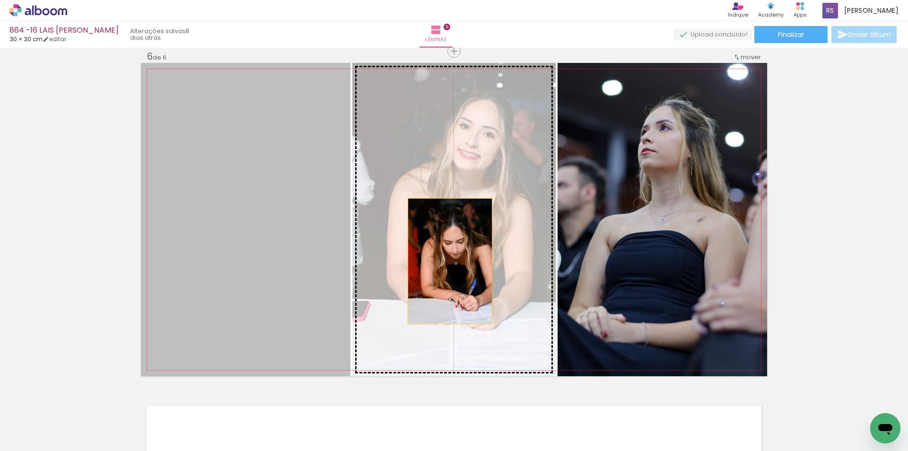
drag, startPoint x: 277, startPoint y: 277, endPoint x: 449, endPoint y: 261, distance: 173.4
click at [0, 0] on slot at bounding box center [0, 0] width 0 height 0
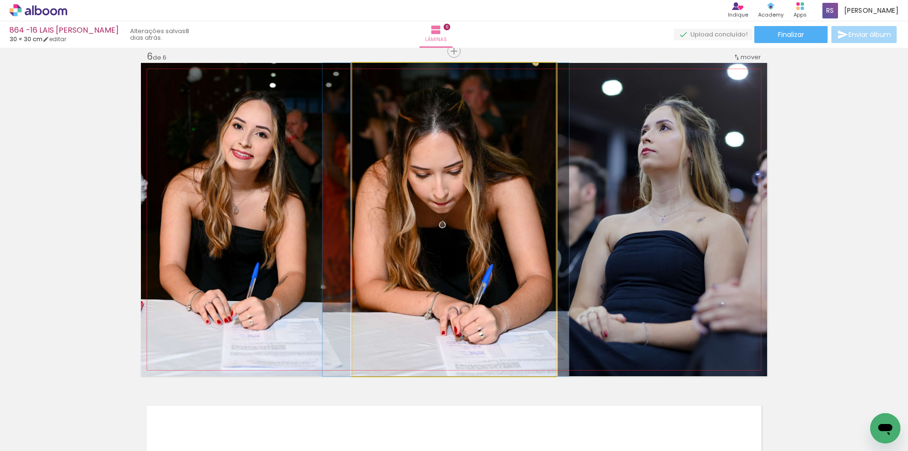
drag, startPoint x: 447, startPoint y: 261, endPoint x: 438, endPoint y: 263, distance: 8.4
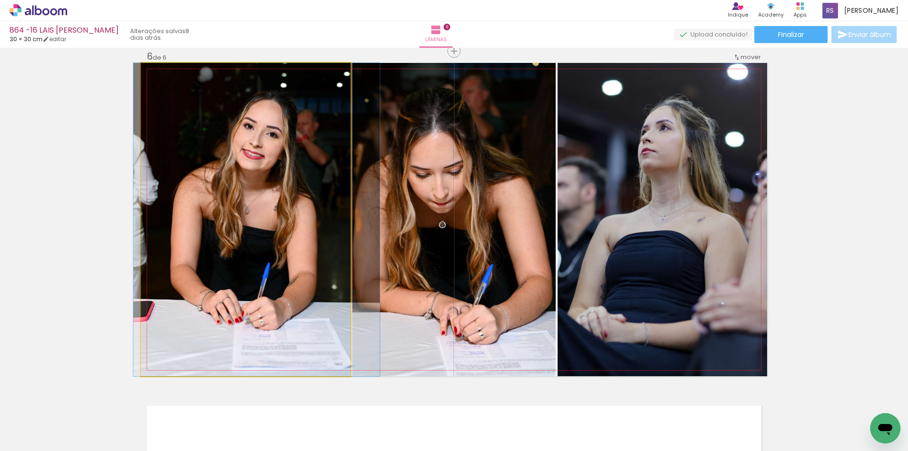
drag, startPoint x: 294, startPoint y: 290, endPoint x: 305, endPoint y: 289, distance: 11.0
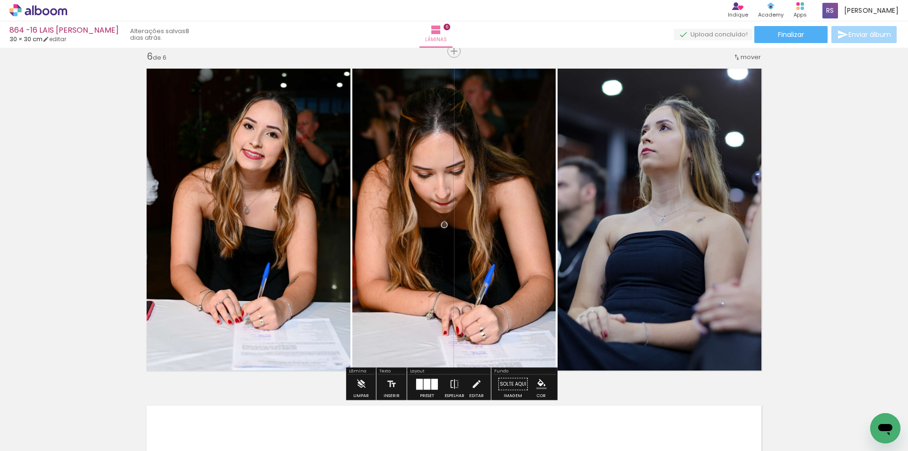
click at [541, 381] on iron-icon "color picker" at bounding box center [541, 384] width 10 height 10
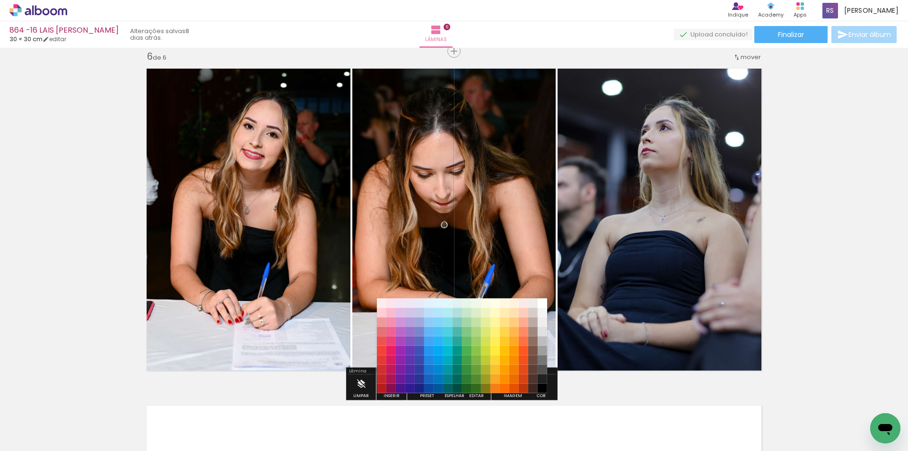
click at [541, 376] on paper-item "#212121" at bounding box center [542, 378] width 9 height 9
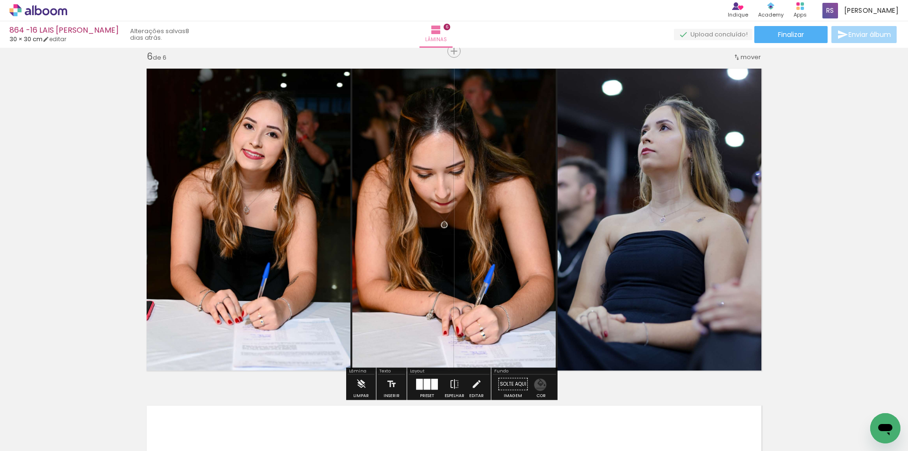
click at [537, 385] on iron-icon "color picker" at bounding box center [541, 384] width 10 height 10
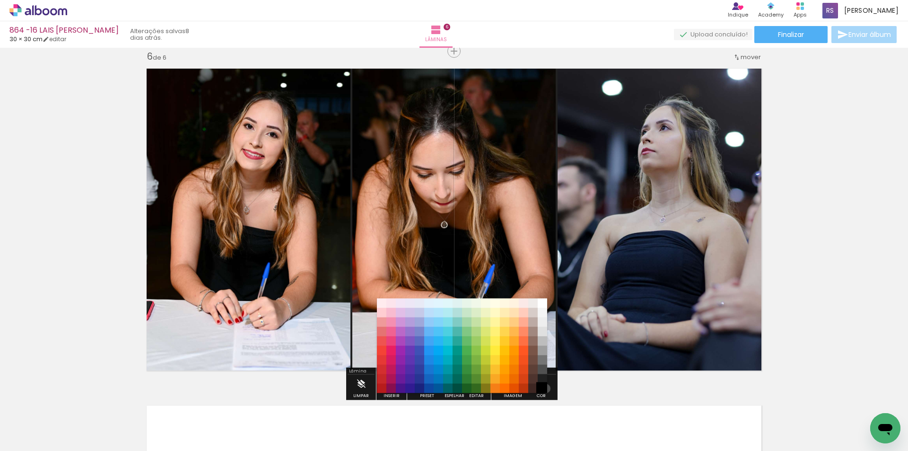
click at [543, 388] on paper-item "#000000" at bounding box center [542, 388] width 9 height 9
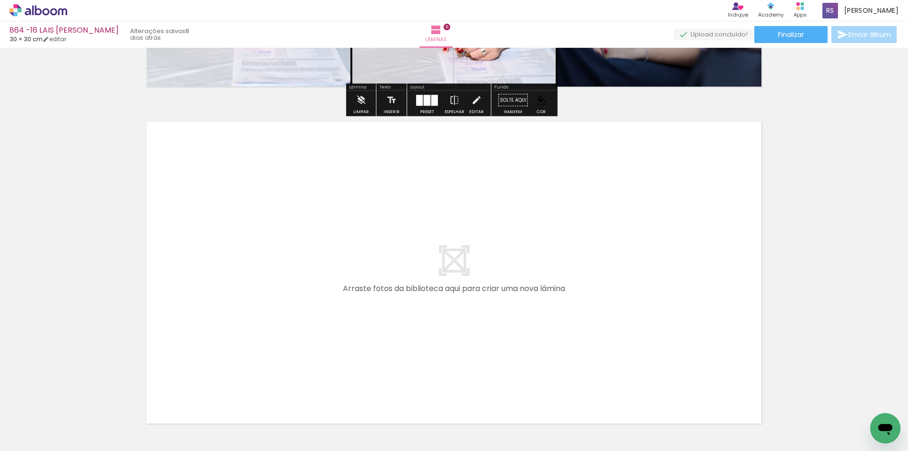
scroll to position [2027, 0]
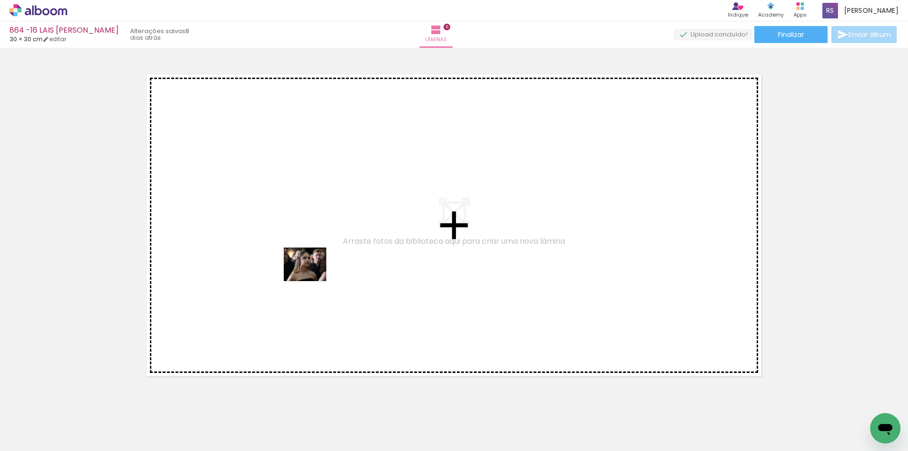
drag, startPoint x: 96, startPoint y: 421, endPoint x: 312, endPoint y: 276, distance: 260.7
click at [312, 276] on quentale-workspace at bounding box center [454, 225] width 908 height 451
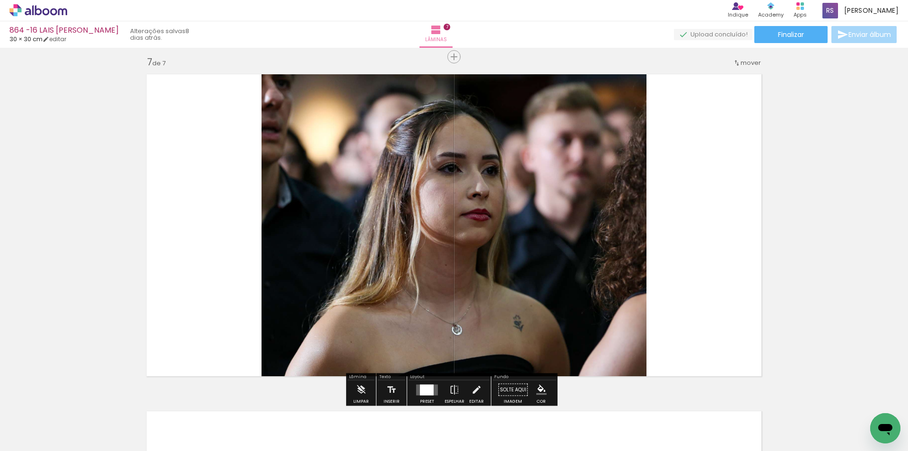
scroll to position [2033, 0]
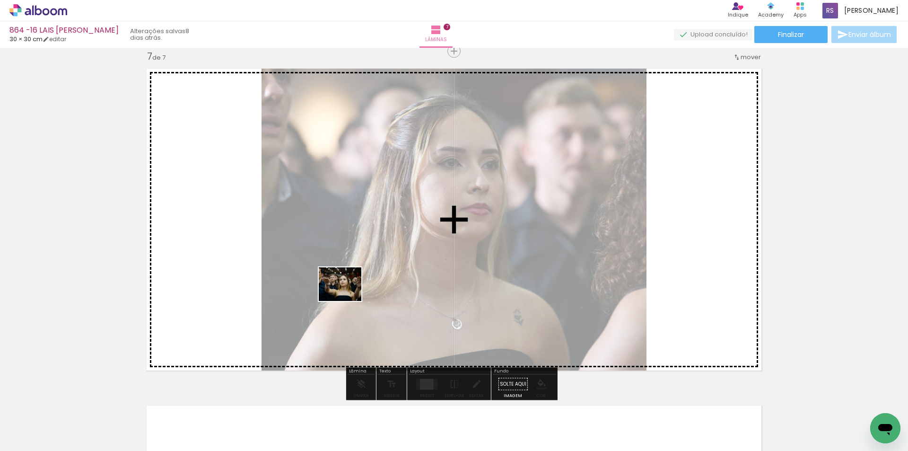
drag, startPoint x: 106, startPoint y: 421, endPoint x: 404, endPoint y: 272, distance: 333.0
click at [404, 272] on quentale-workspace at bounding box center [454, 225] width 908 height 451
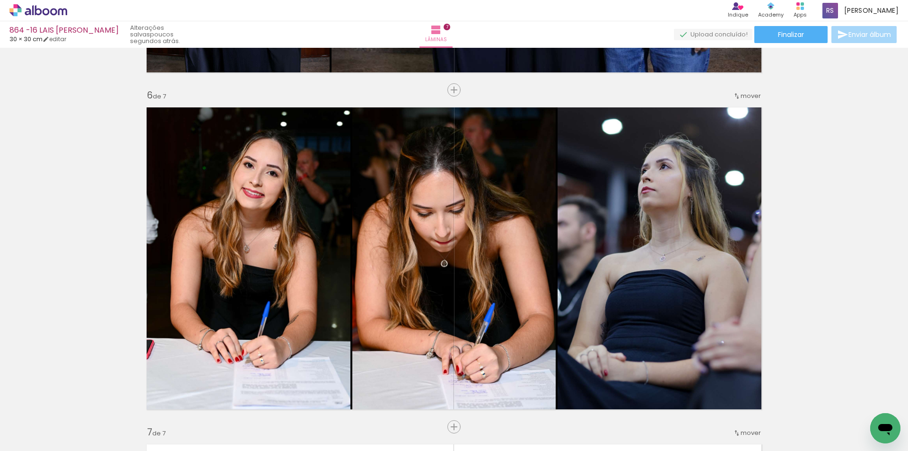
scroll to position [1655, 0]
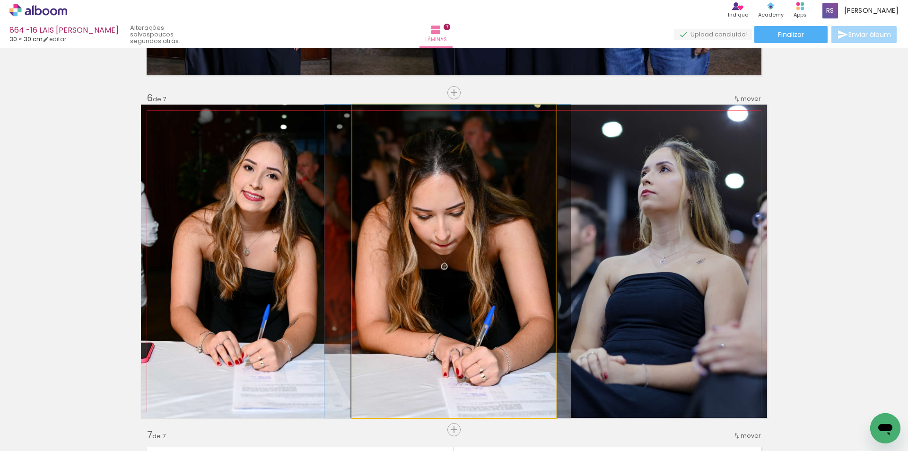
click at [456, 294] on quentale-photo at bounding box center [453, 261] width 203 height 313
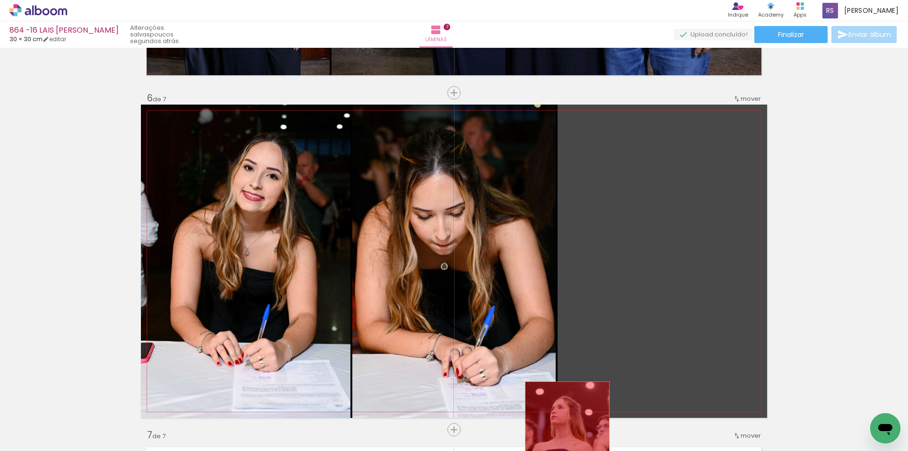
drag, startPoint x: 603, startPoint y: 263, endPoint x: 562, endPoint y: 448, distance: 190.4
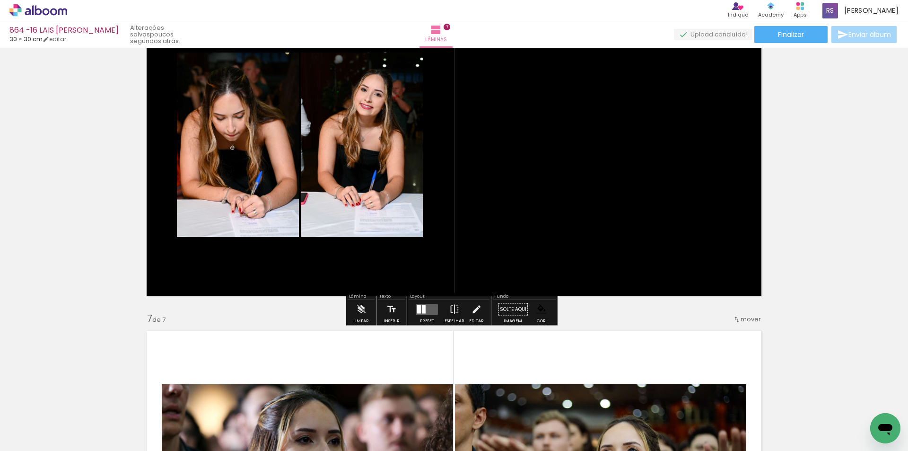
scroll to position [1749, 0]
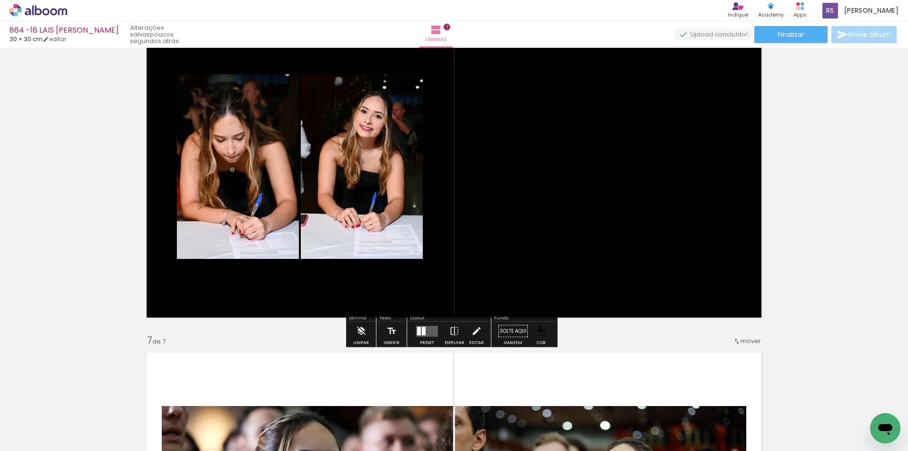
click at [424, 324] on div at bounding box center [427, 331] width 26 height 19
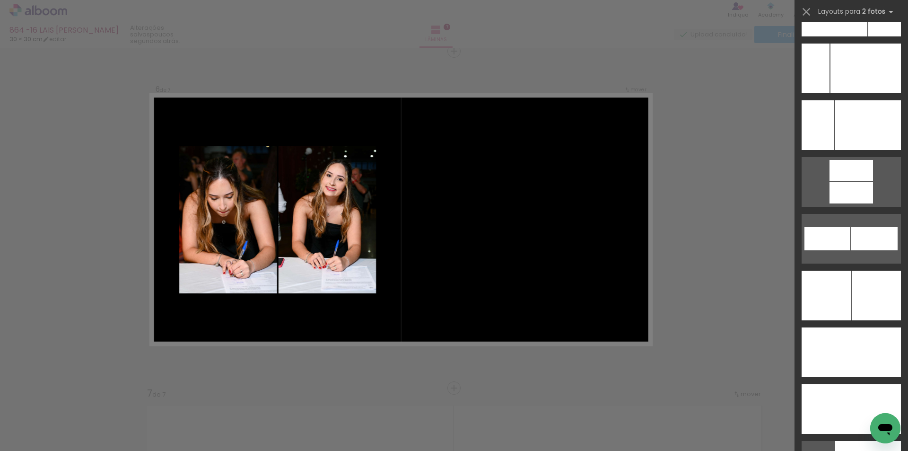
scroll to position [4260, 0]
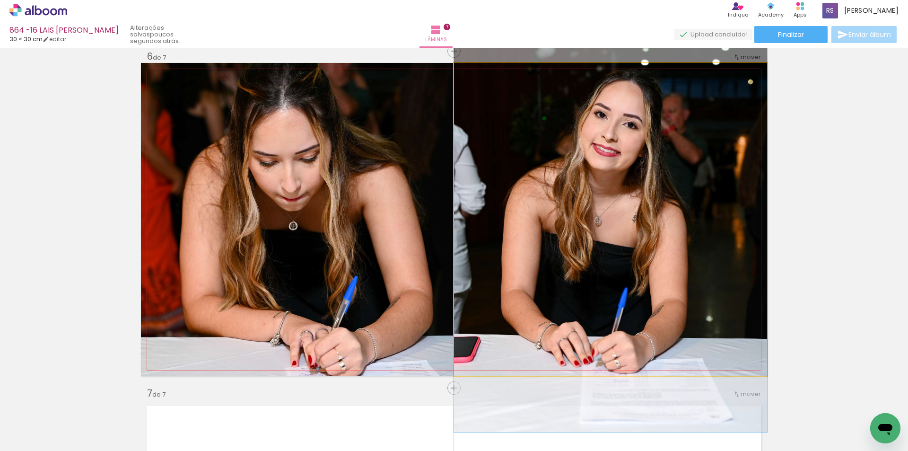
drag, startPoint x: 667, startPoint y: 241, endPoint x: 653, endPoint y: 254, distance: 19.4
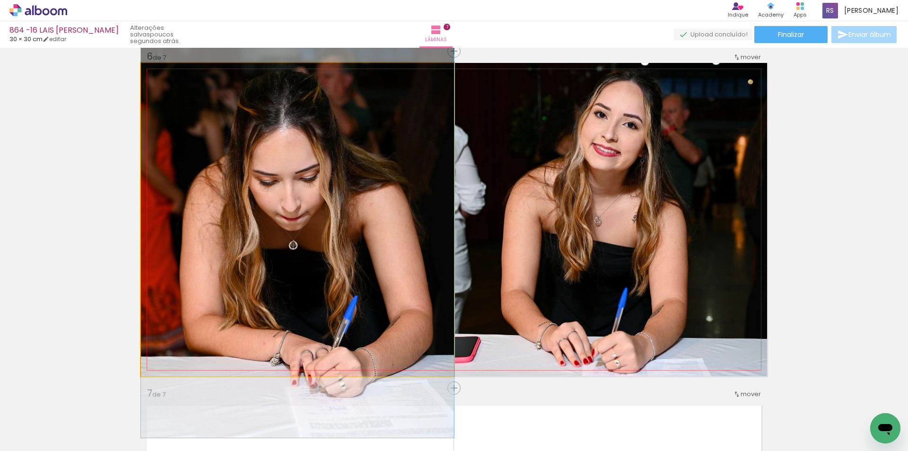
drag, startPoint x: 445, startPoint y: 292, endPoint x: 434, endPoint y: 311, distance: 22.0
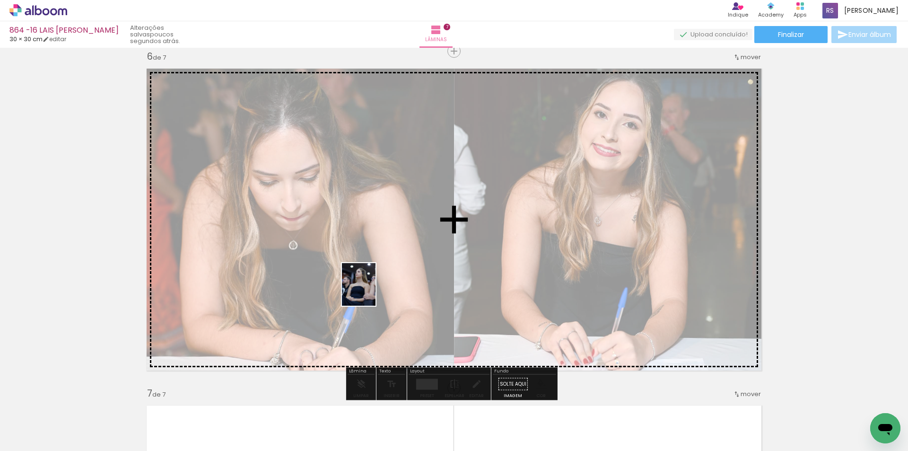
drag, startPoint x: 107, startPoint y: 425, endPoint x: 370, endPoint y: 291, distance: 295.3
click at [370, 291] on quentale-workspace at bounding box center [454, 225] width 908 height 451
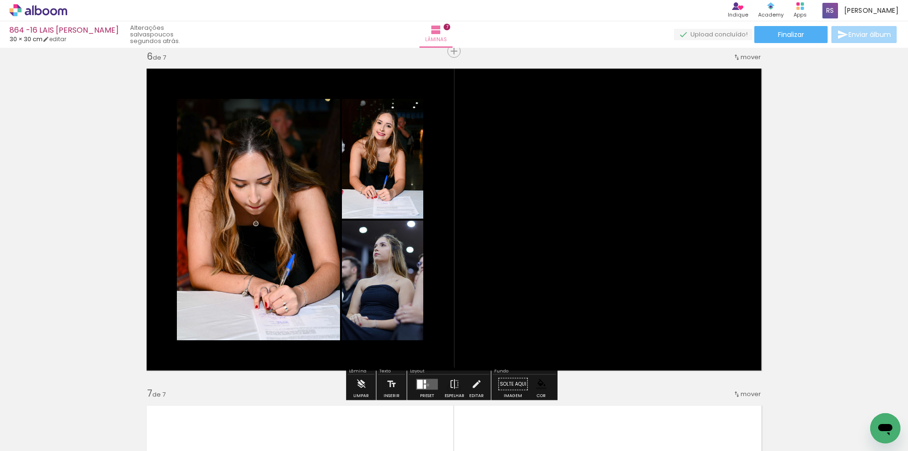
click at [426, 385] on quentale-layouter at bounding box center [427, 383] width 22 height 11
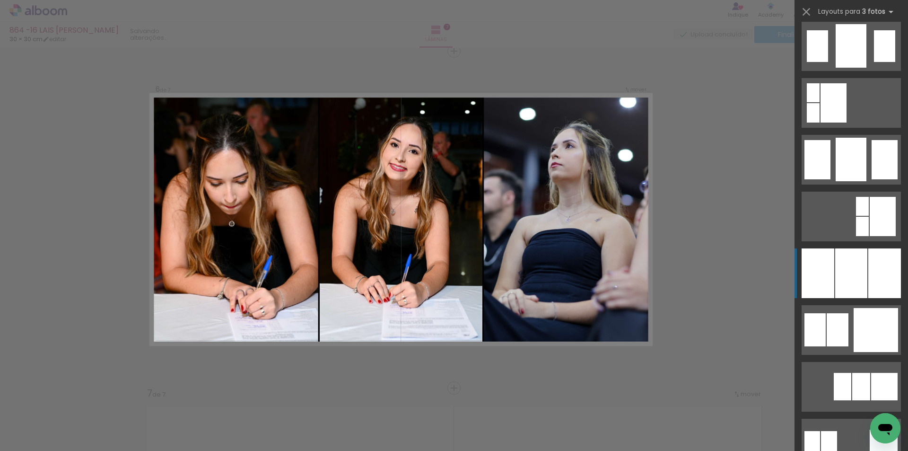
scroll to position [710, 0]
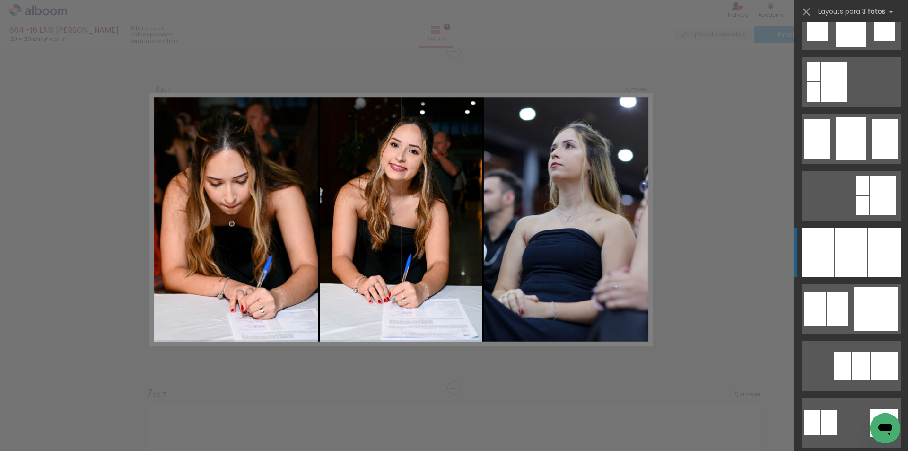
click at [844, 252] on div at bounding box center [851, 253] width 32 height 50
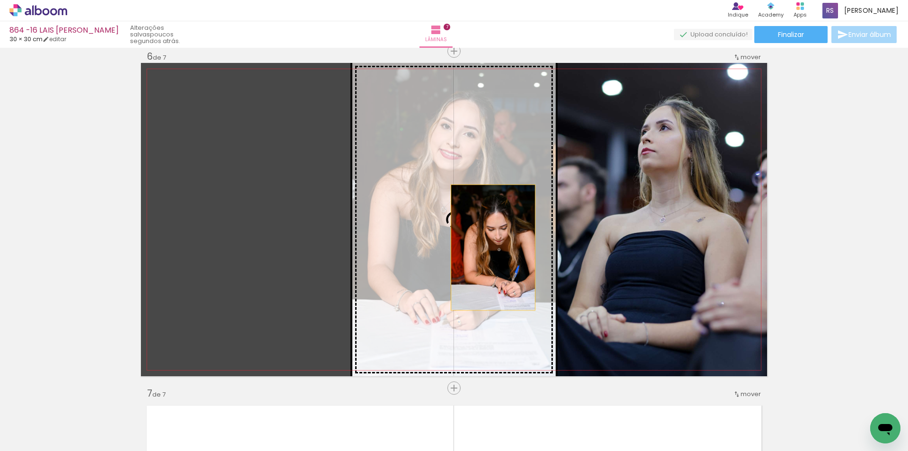
drag, startPoint x: 250, startPoint y: 248, endPoint x: 490, endPoint y: 247, distance: 239.4
click at [0, 0] on slot at bounding box center [0, 0] width 0 height 0
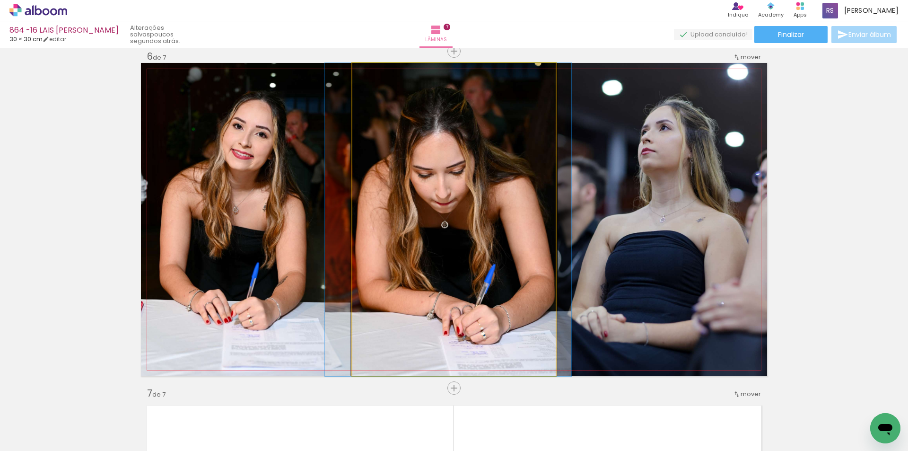
drag, startPoint x: 449, startPoint y: 266, endPoint x: 444, endPoint y: 268, distance: 5.9
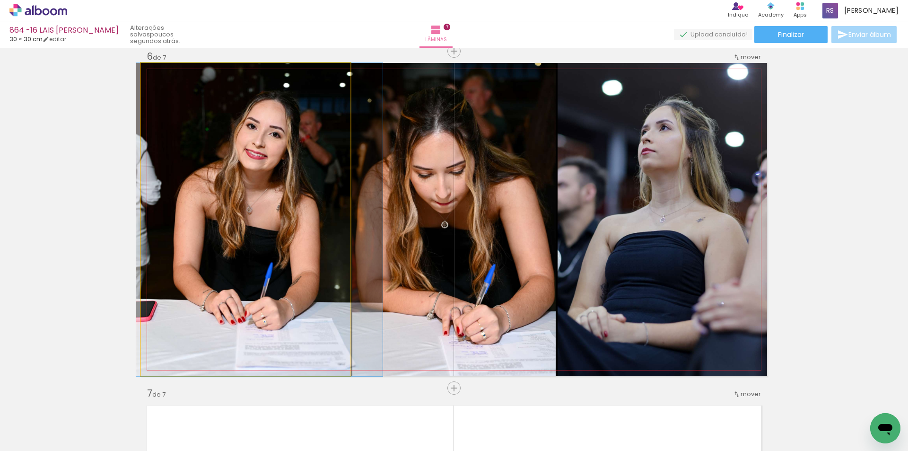
drag, startPoint x: 308, startPoint y: 281, endPoint x: 322, endPoint y: 274, distance: 15.4
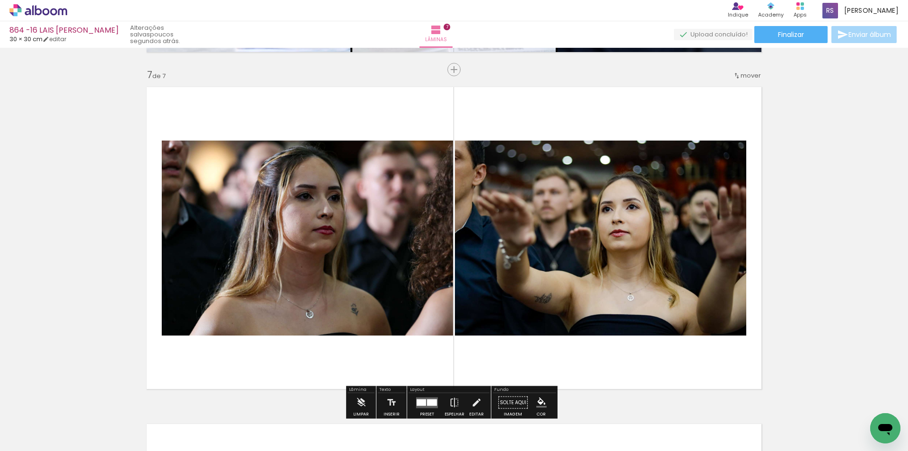
scroll to position [2027, 0]
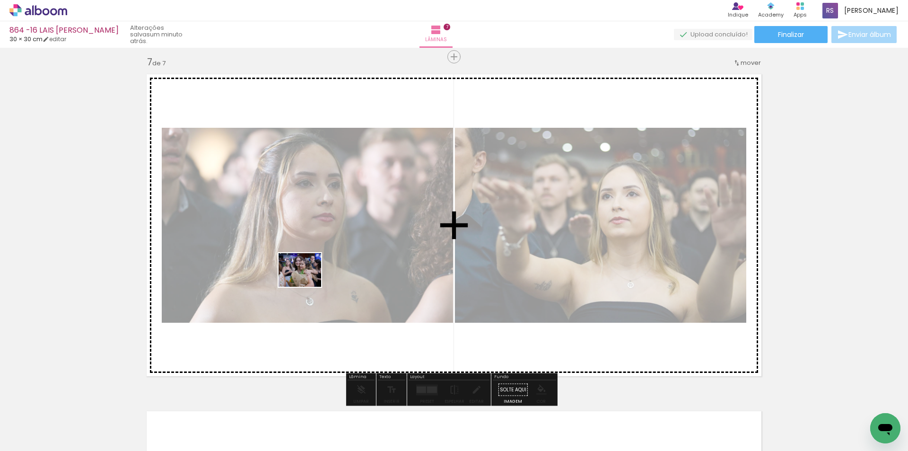
drag, startPoint x: 147, startPoint y: 426, endPoint x: 307, endPoint y: 281, distance: 215.7
click at [307, 281] on quentale-workspace at bounding box center [454, 225] width 908 height 451
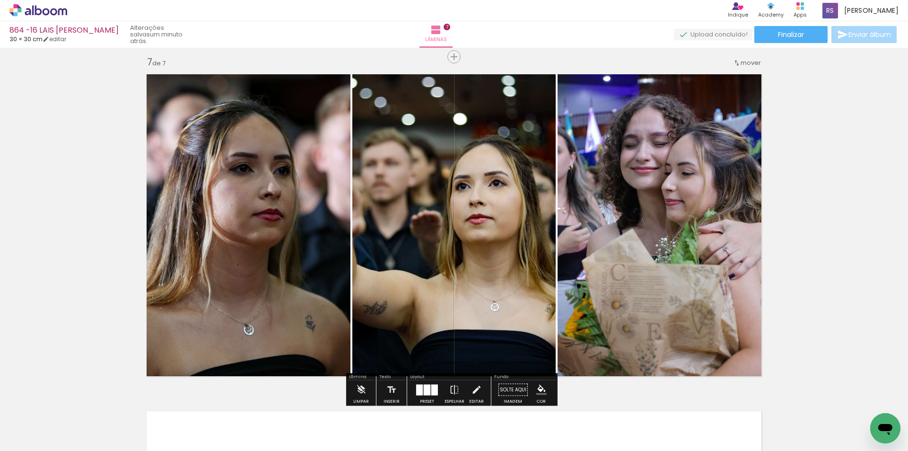
click at [431, 384] on div at bounding box center [434, 389] width 7 height 11
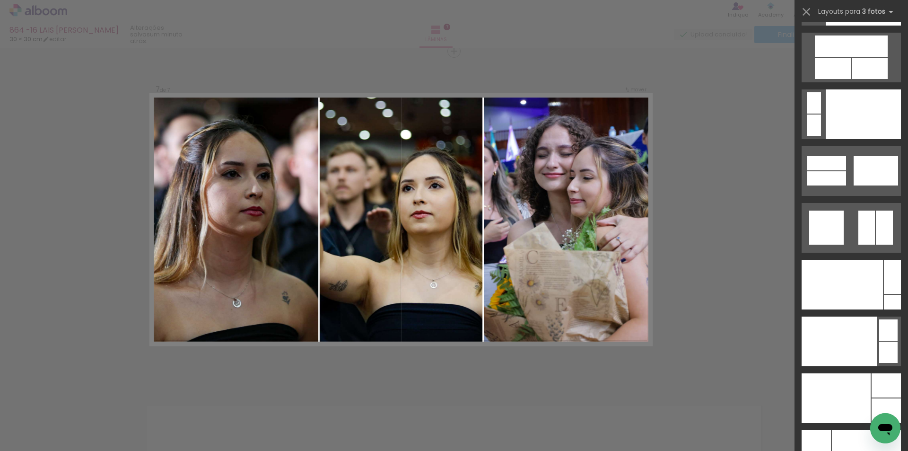
scroll to position [11306, 0]
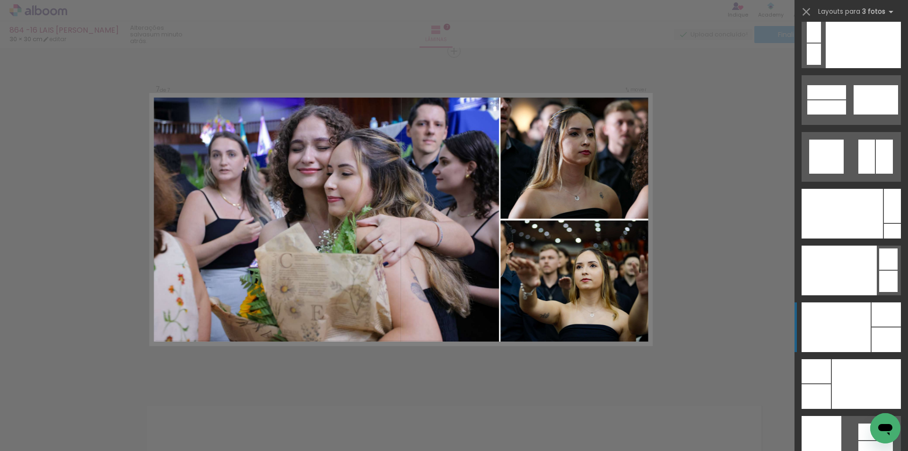
click at [863, 238] on div at bounding box center [842, 214] width 81 height 50
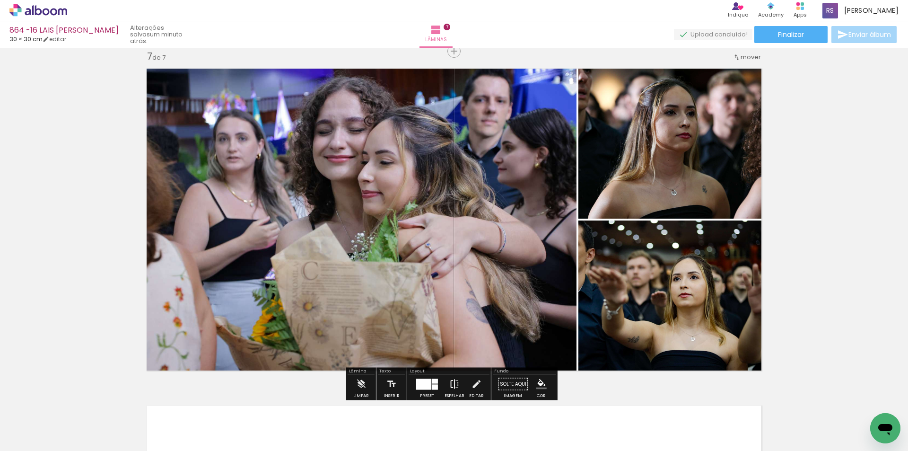
click at [449, 382] on iron-icon at bounding box center [454, 384] width 10 height 19
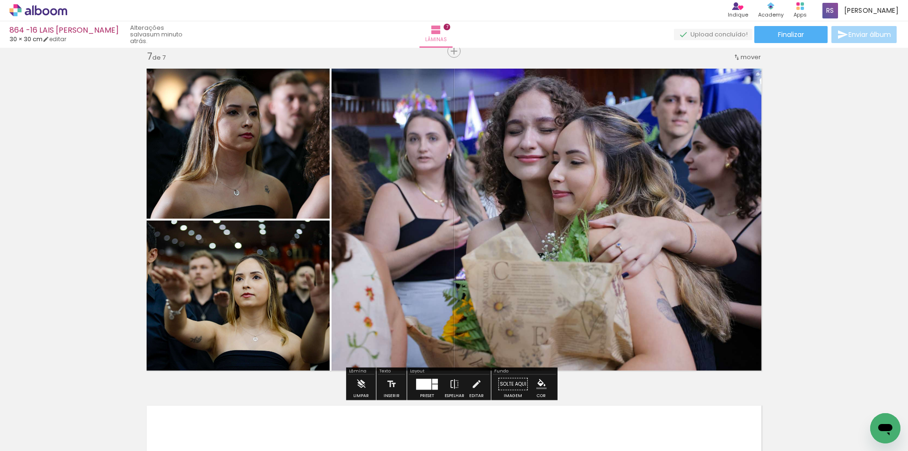
click at [541, 382] on iron-icon "color picker" at bounding box center [541, 384] width 10 height 10
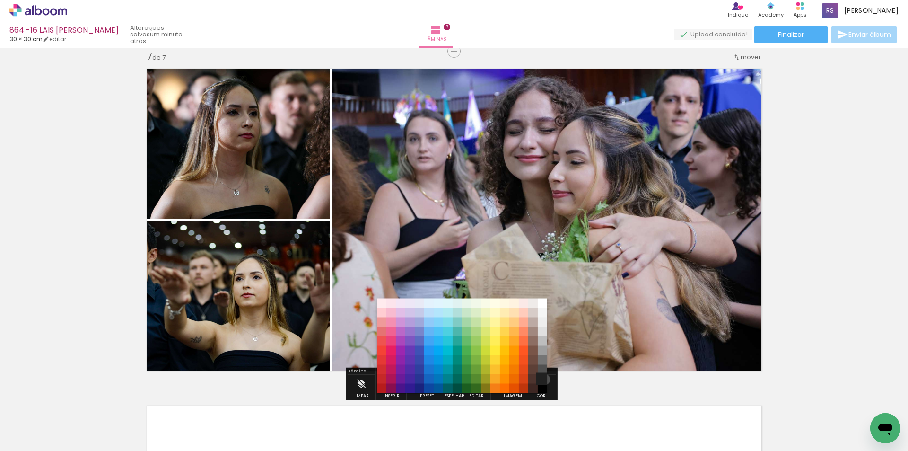
click at [541, 379] on paper-item "#212121" at bounding box center [542, 378] width 9 height 9
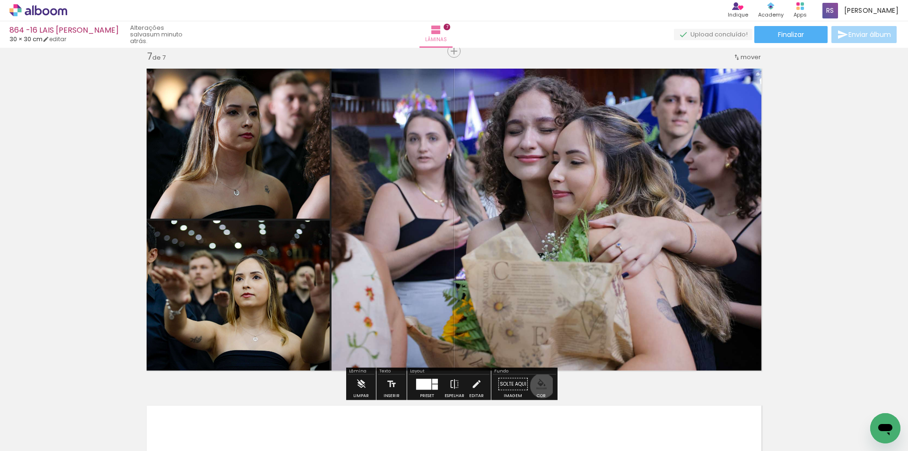
click at [539, 386] on iron-icon "color picker" at bounding box center [541, 384] width 10 height 10
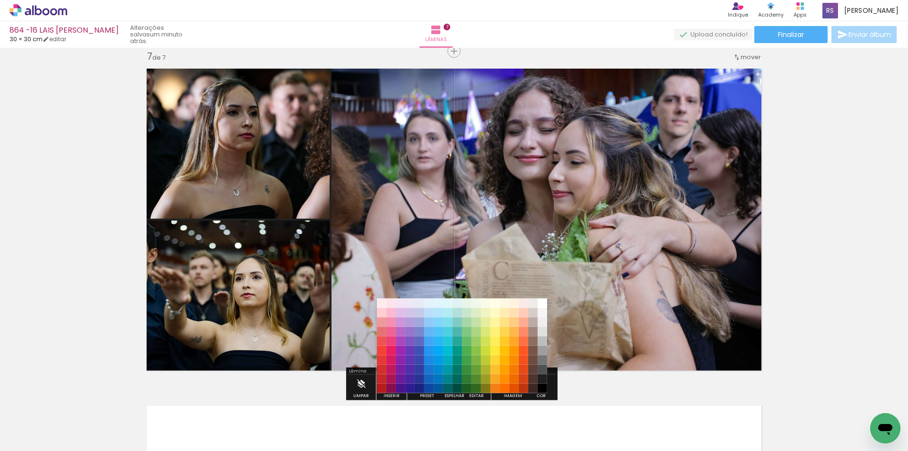
click at [544, 387] on paper-item "#000000" at bounding box center [542, 388] width 9 height 9
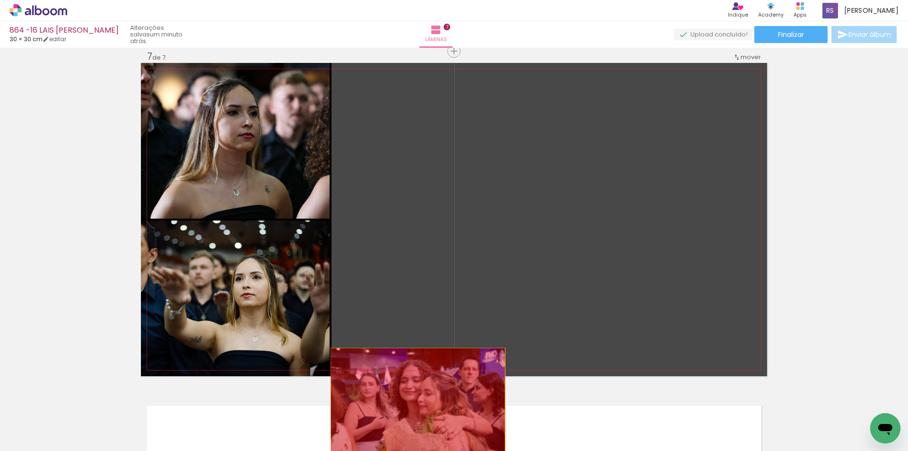
drag, startPoint x: 432, startPoint y: 261, endPoint x: 414, endPoint y: 412, distance: 152.0
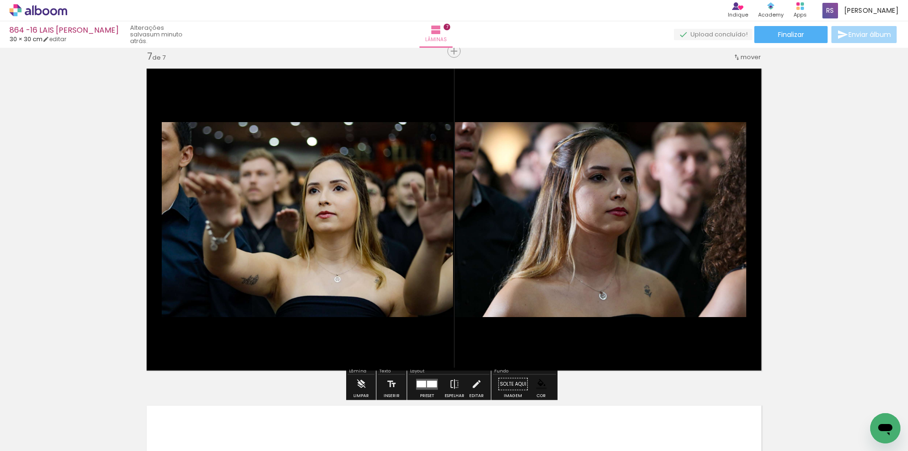
click at [433, 386] on div at bounding box center [432, 383] width 10 height 7
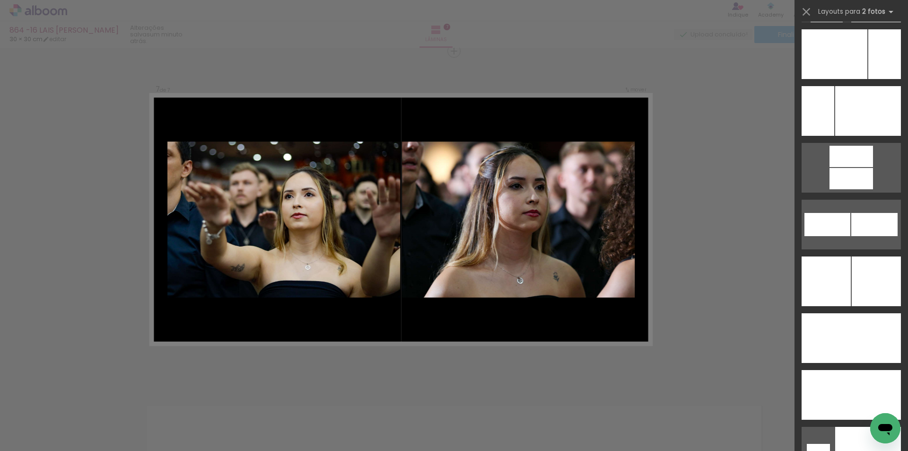
scroll to position [3979, 0]
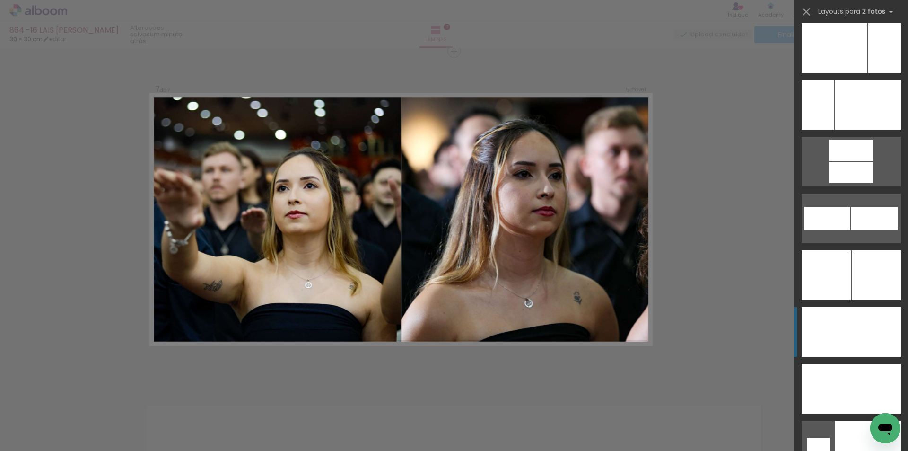
click at [881, 300] on div at bounding box center [876, 275] width 49 height 50
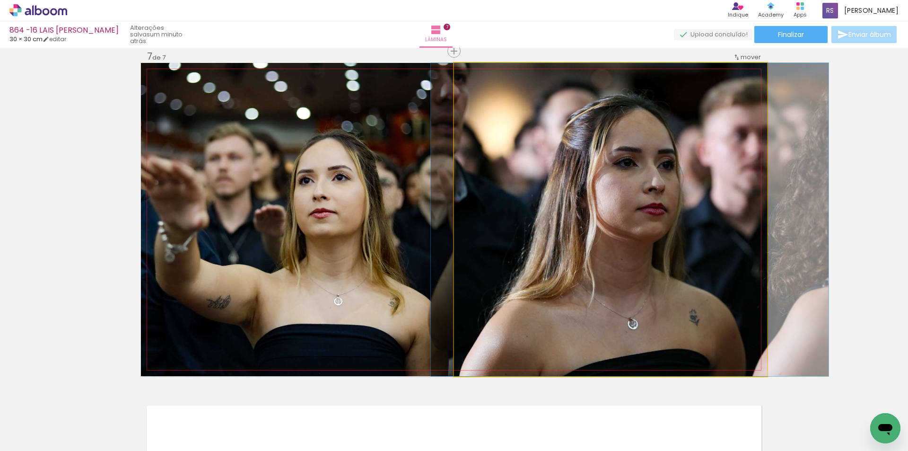
drag, startPoint x: 609, startPoint y: 308, endPoint x: 629, endPoint y: 305, distance: 20.2
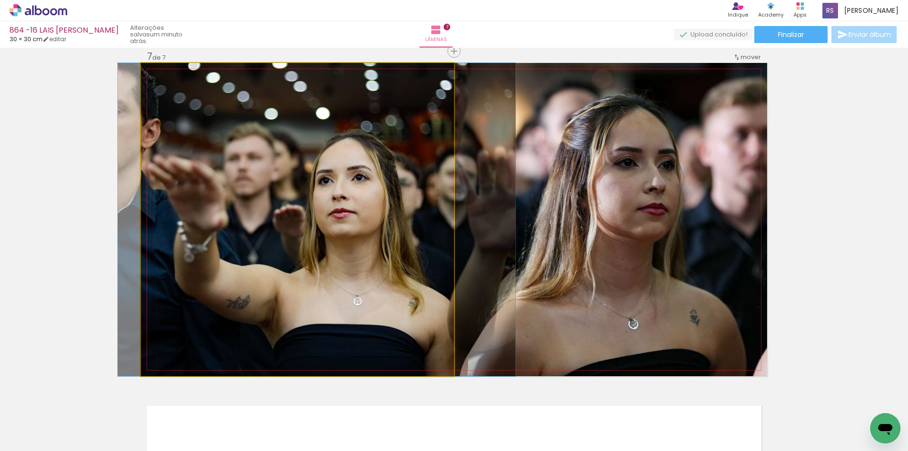
drag, startPoint x: 360, startPoint y: 271, endPoint x: 379, endPoint y: 269, distance: 19.5
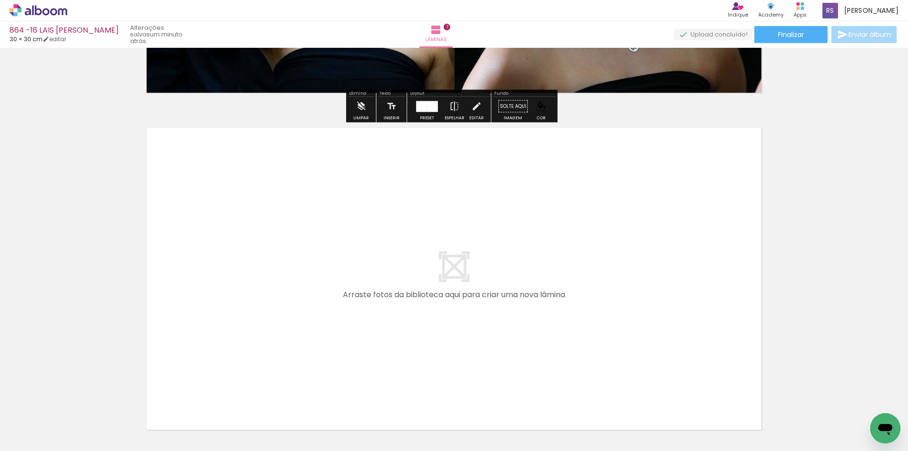
scroll to position [2364, 0]
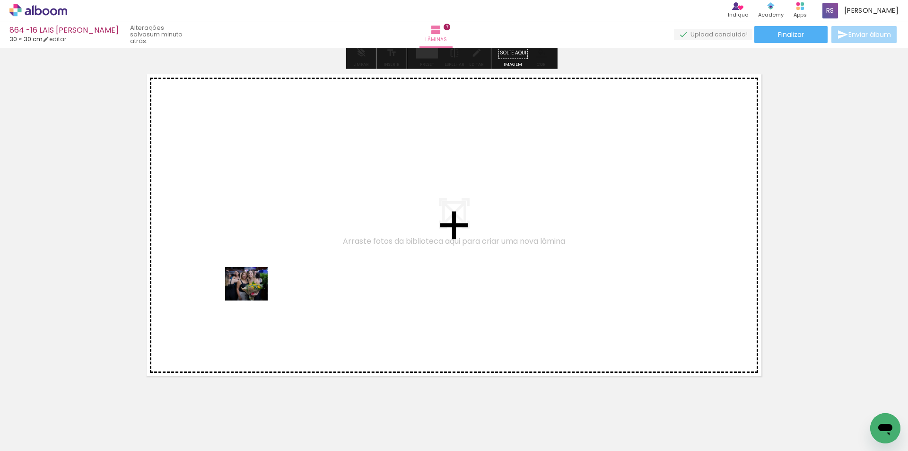
drag, startPoint x: 113, startPoint y: 423, endPoint x: 254, endPoint y: 295, distance: 190.2
click at [254, 295] on quentale-workspace at bounding box center [454, 225] width 908 height 451
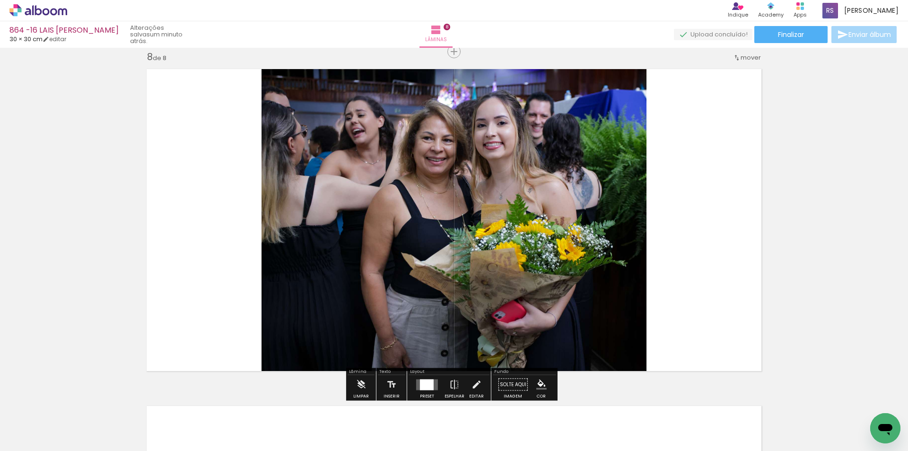
scroll to position [2370, 0]
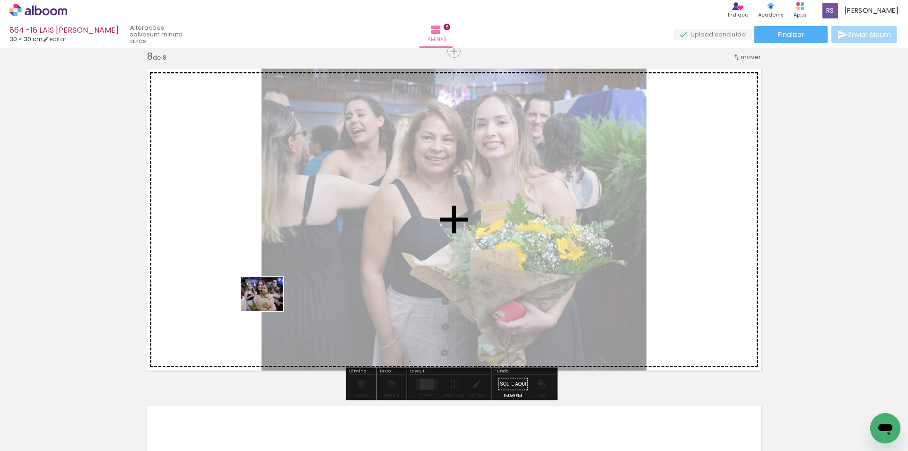
drag, startPoint x: 97, startPoint y: 416, endPoint x: 269, endPoint y: 306, distance: 204.0
click at [269, 306] on quentale-workspace at bounding box center [454, 225] width 908 height 451
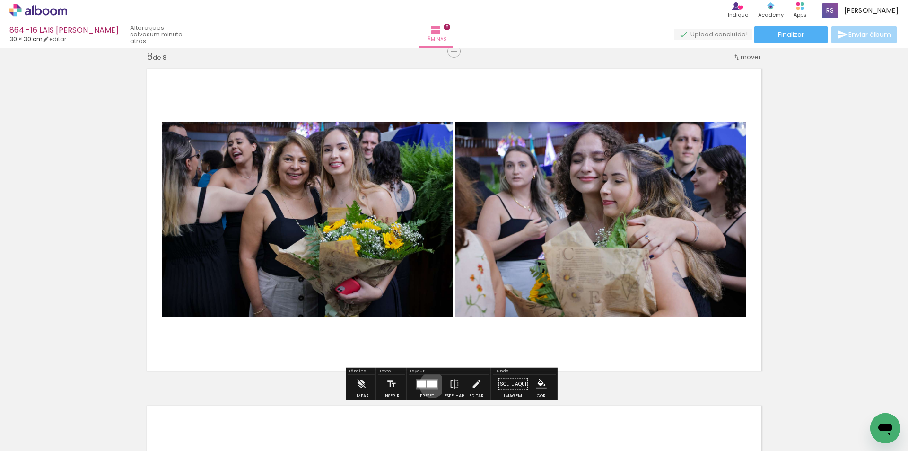
click at [430, 385] on div at bounding box center [432, 383] width 10 height 7
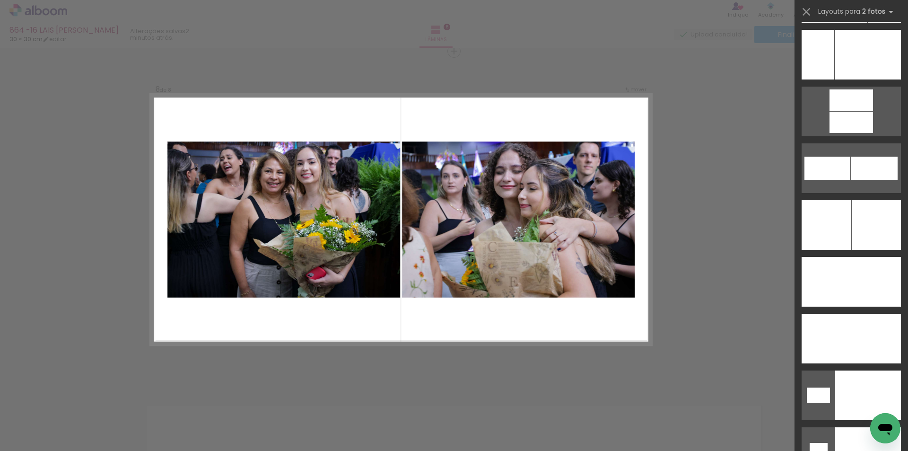
scroll to position [4079, 0]
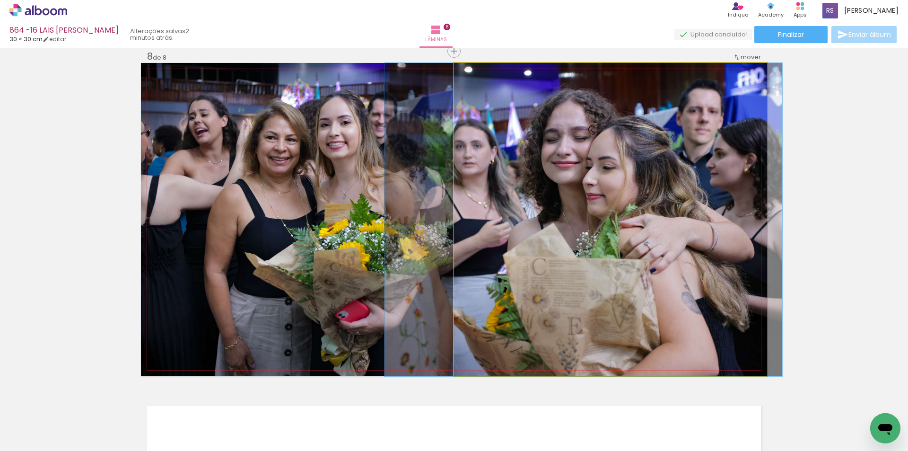
drag, startPoint x: 679, startPoint y: 240, endPoint x: 652, endPoint y: 239, distance: 27.0
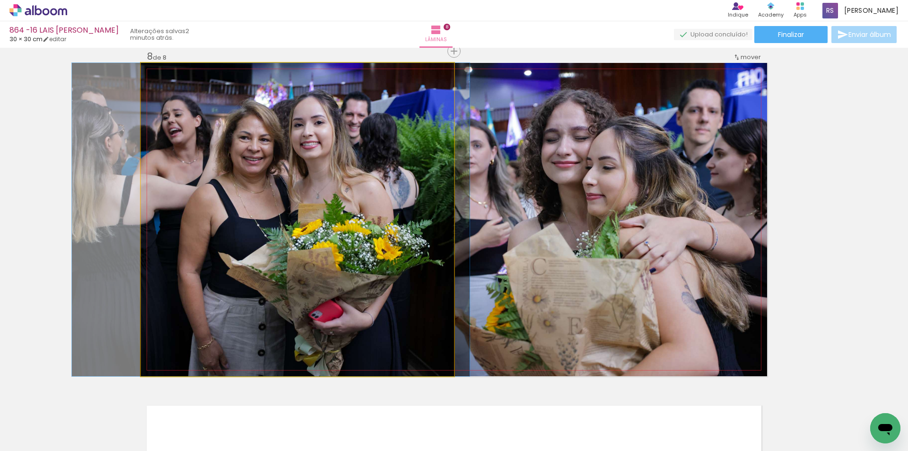
drag, startPoint x: 394, startPoint y: 255, endPoint x: 368, endPoint y: 254, distance: 26.5
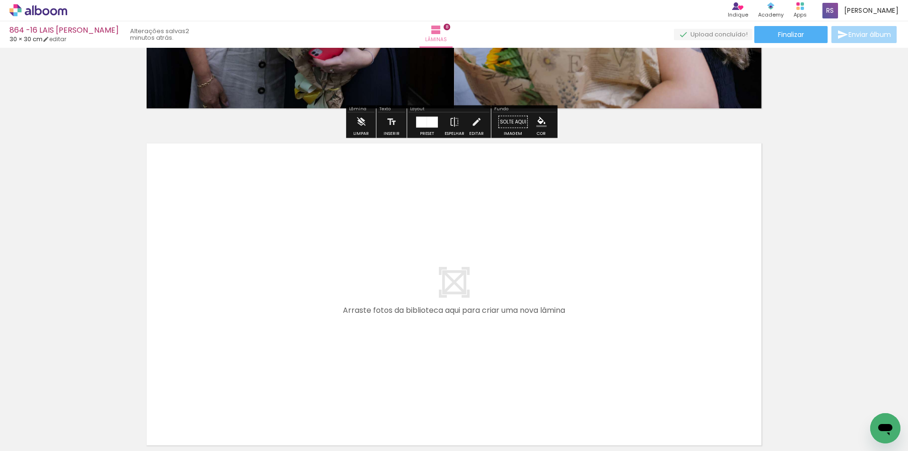
scroll to position [2654, 0]
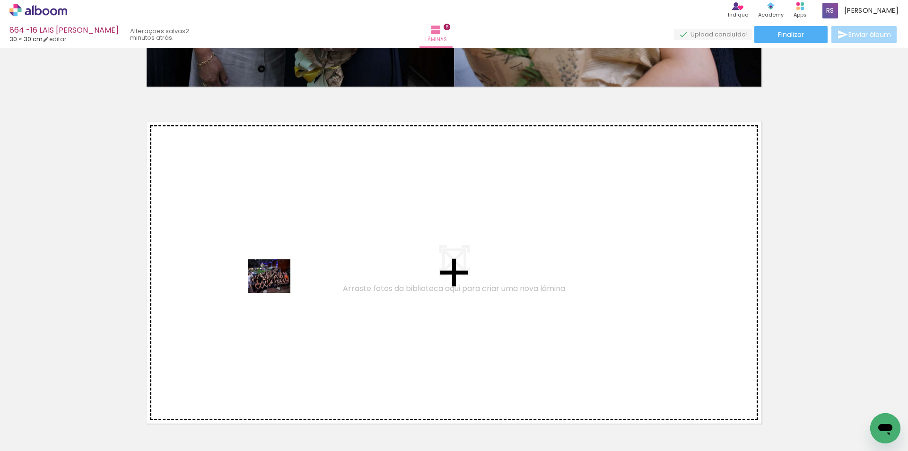
drag, startPoint x: 113, startPoint y: 421, endPoint x: 276, endPoint y: 288, distance: 210.8
click at [276, 288] on quentale-workspace at bounding box center [454, 225] width 908 height 451
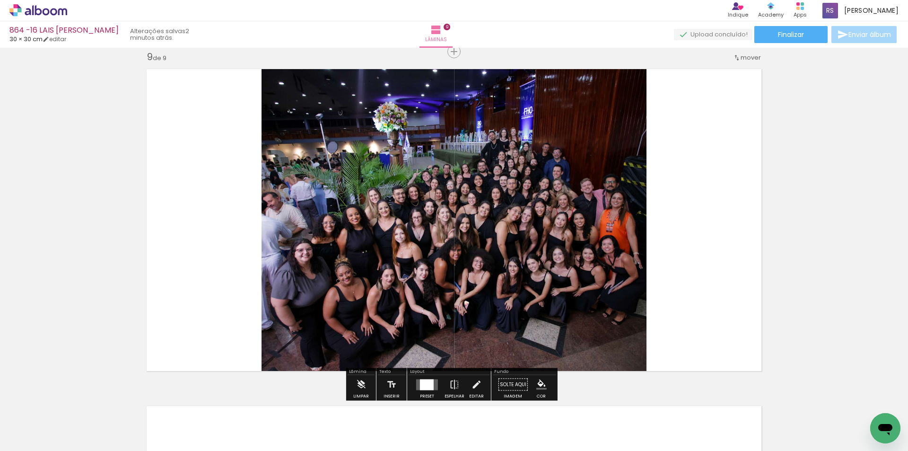
scroll to position [2707, 0]
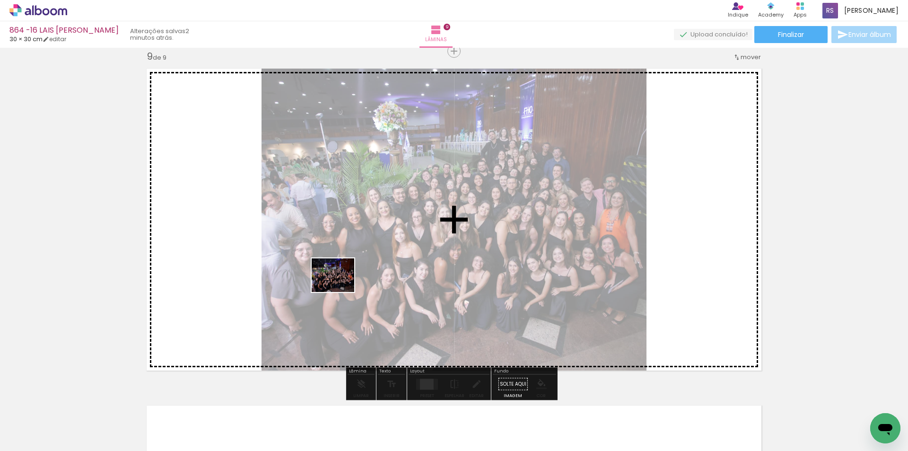
drag, startPoint x: 97, startPoint y: 416, endPoint x: 346, endPoint y: 285, distance: 280.6
click at [346, 285] on quentale-workspace at bounding box center [454, 225] width 908 height 451
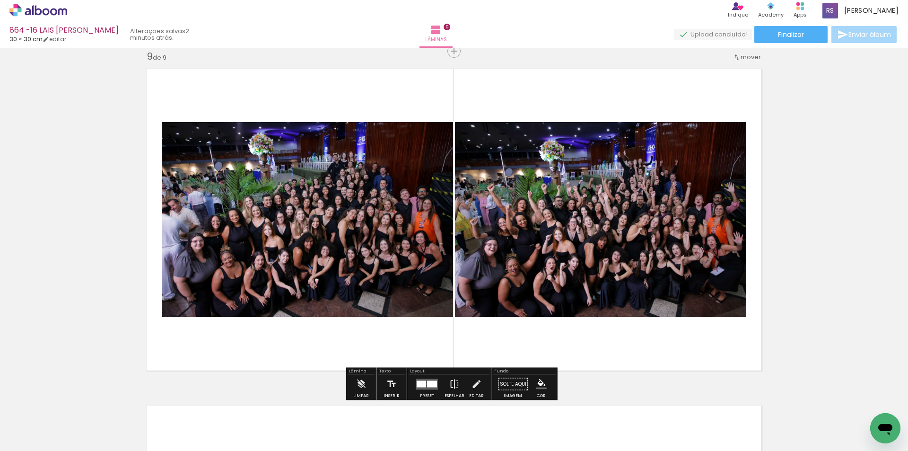
click at [421, 385] on div at bounding box center [421, 383] width 9 height 7
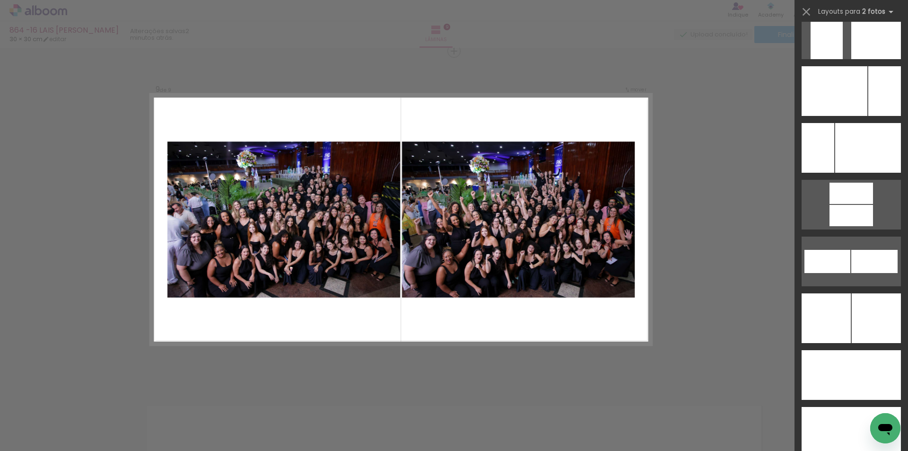
scroll to position [3979, 0]
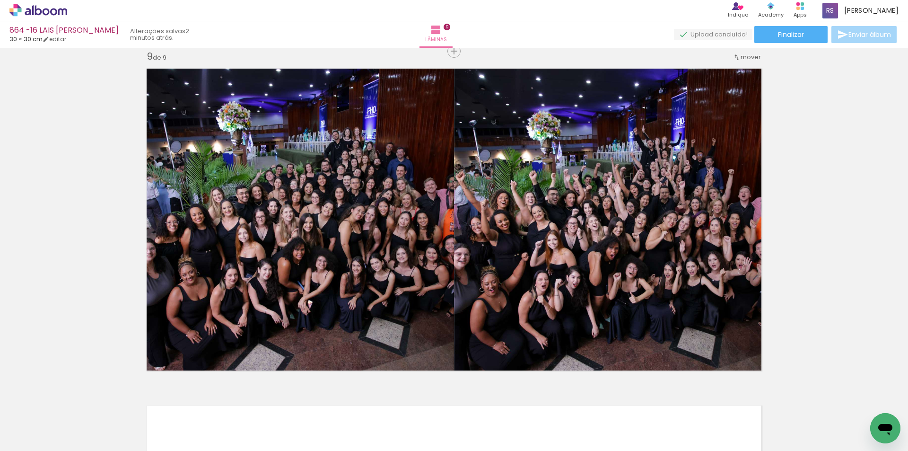
scroll to position [3979, 0]
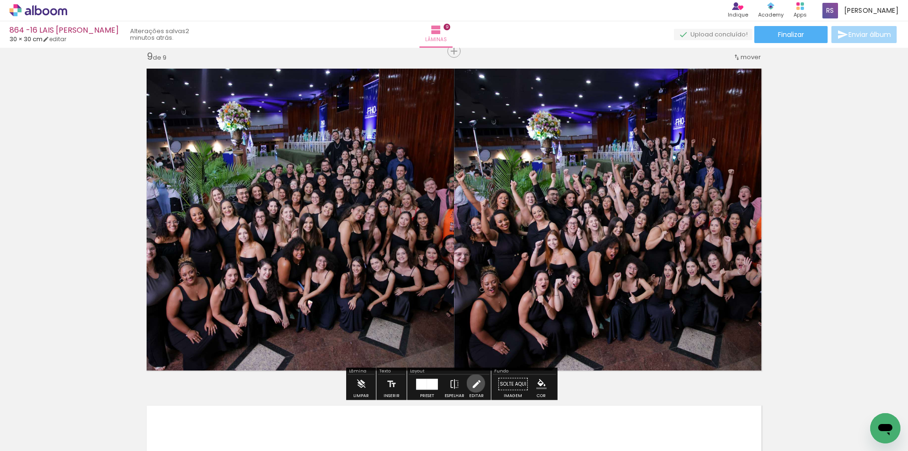
click at [473, 383] on iron-icon at bounding box center [476, 384] width 10 height 19
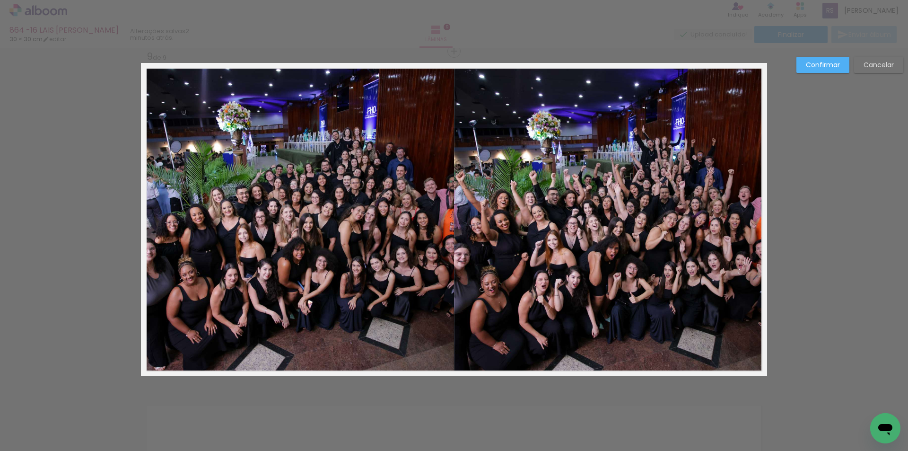
click at [538, 260] on quentale-photo at bounding box center [610, 219] width 313 height 313
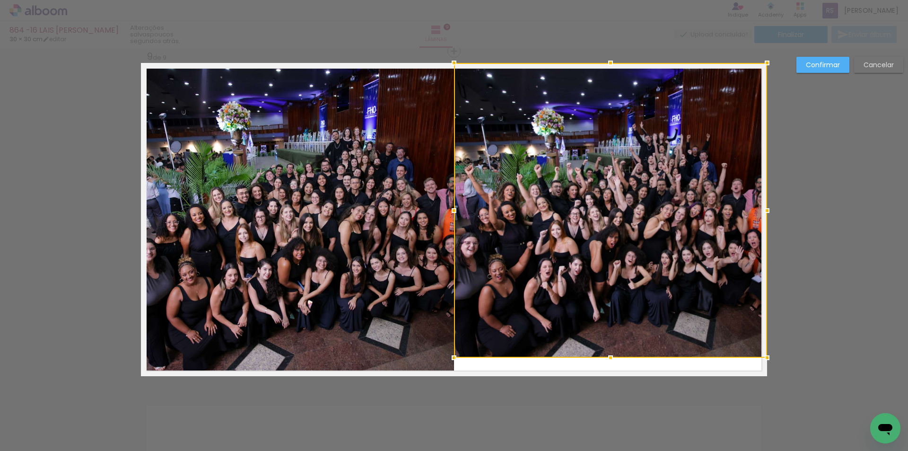
drag, startPoint x: 610, startPoint y: 376, endPoint x: 607, endPoint y: 357, distance: 19.2
click at [608, 358] on div at bounding box center [610, 357] width 19 height 19
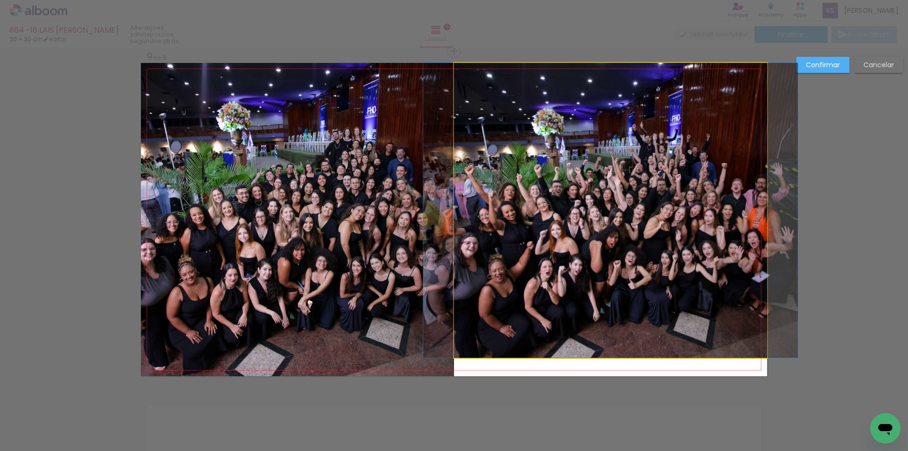
click at [566, 143] on quentale-photo at bounding box center [610, 210] width 313 height 295
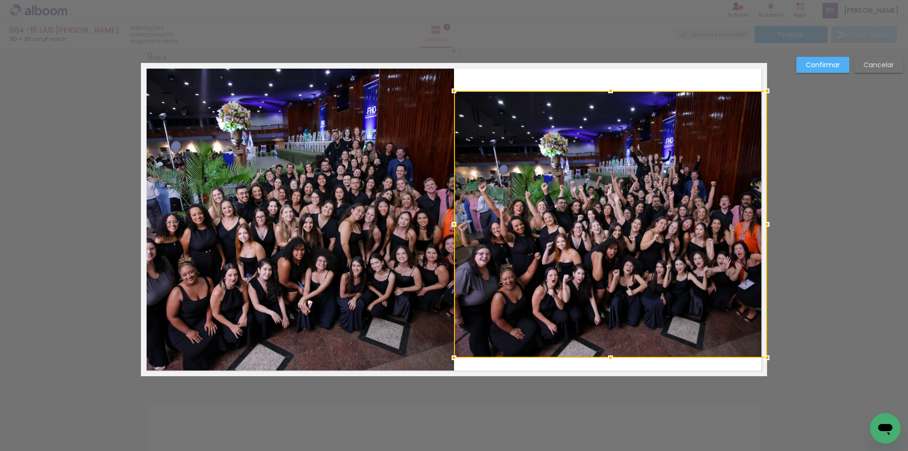
drag, startPoint x: 603, startPoint y: 66, endPoint x: 591, endPoint y: 94, distance: 30.1
click at [591, 94] on div at bounding box center [610, 224] width 313 height 267
click at [622, 277] on div at bounding box center [610, 224] width 313 height 267
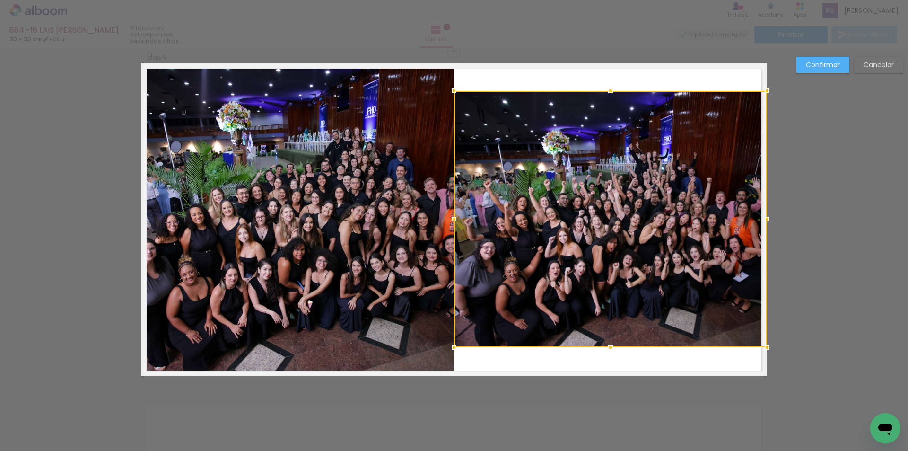
drag, startPoint x: 609, startPoint y: 354, endPoint x: 607, endPoint y: 344, distance: 10.6
click at [607, 344] on div at bounding box center [610, 347] width 19 height 19
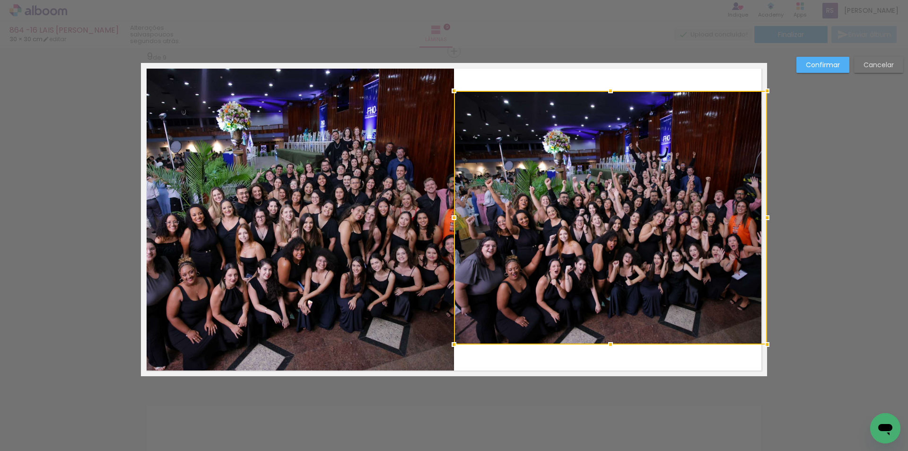
click at [603, 342] on div at bounding box center [610, 344] width 19 height 19
click at [322, 308] on quentale-photo at bounding box center [297, 219] width 313 height 313
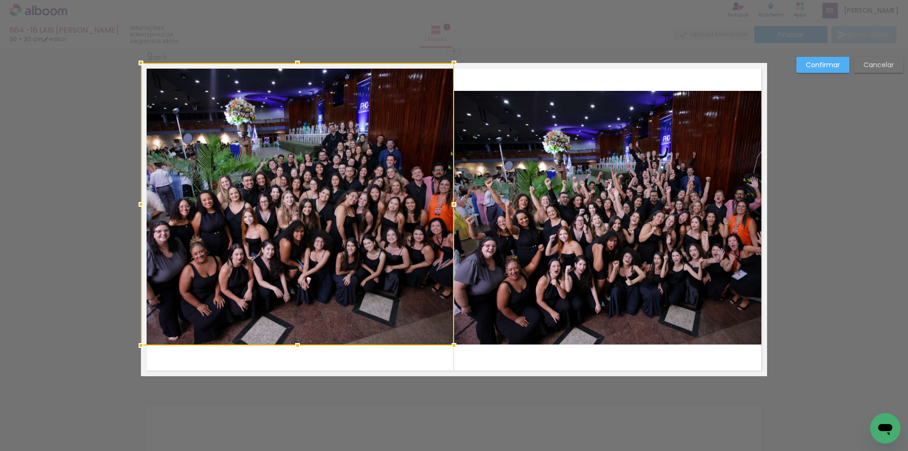
drag, startPoint x: 300, startPoint y: 377, endPoint x: 301, endPoint y: 346, distance: 30.8
click at [301, 346] on div at bounding box center [297, 345] width 19 height 19
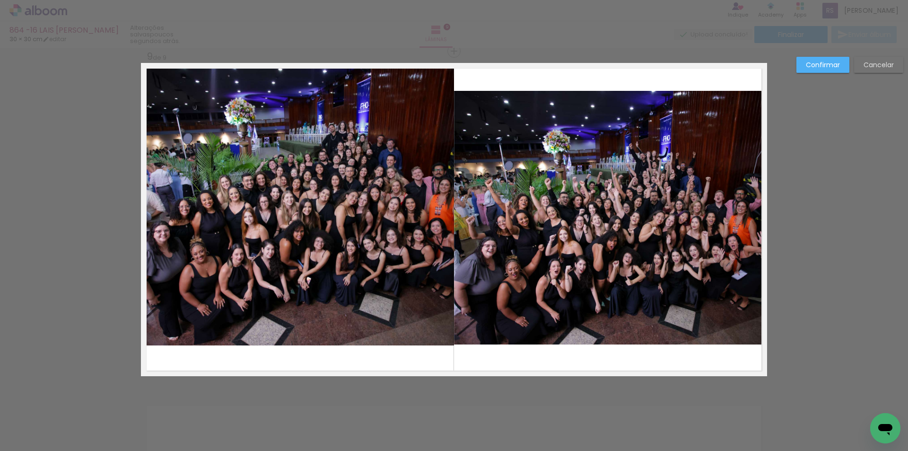
click at [319, 79] on quentale-photo at bounding box center [297, 204] width 313 height 282
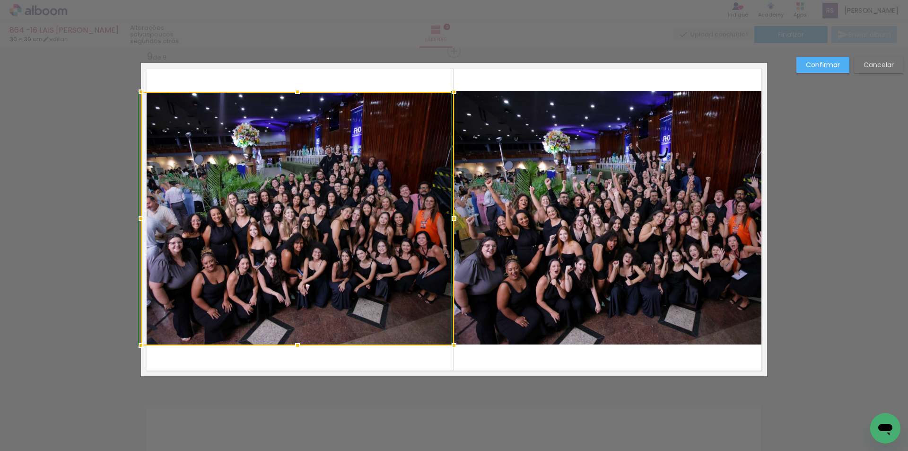
drag, startPoint x: 288, startPoint y: 60, endPoint x: 293, endPoint y: 86, distance: 26.4
click at [293, 86] on div at bounding box center [297, 91] width 19 height 19
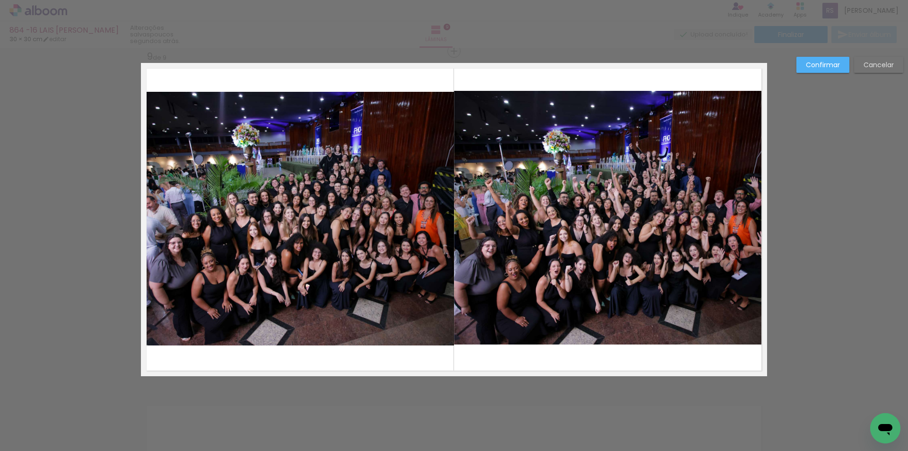
click at [0, 0] on slot "Confirmar" at bounding box center [0, 0] width 0 height 0
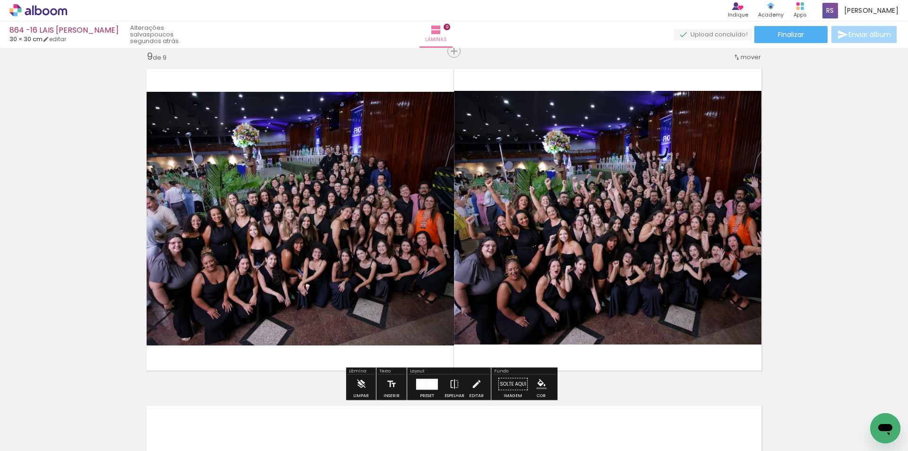
click at [536, 380] on iron-icon "color picker" at bounding box center [541, 384] width 10 height 10
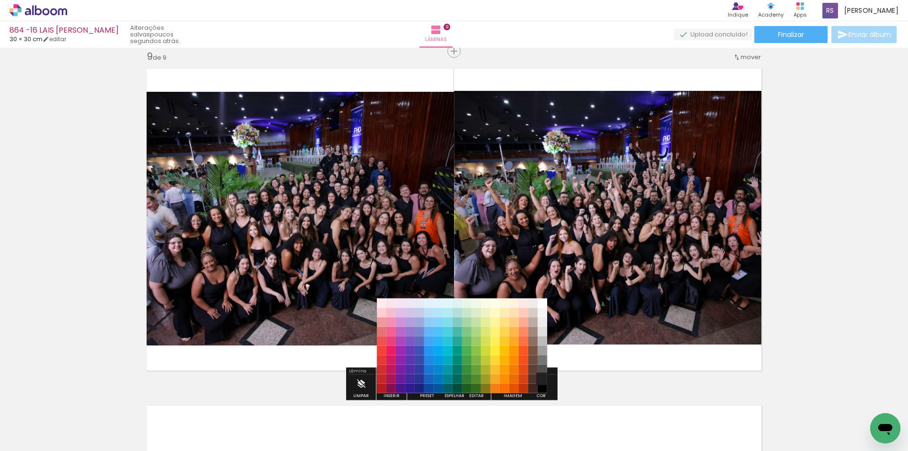
click at [544, 380] on paper-item "#212121" at bounding box center [542, 378] width 9 height 9
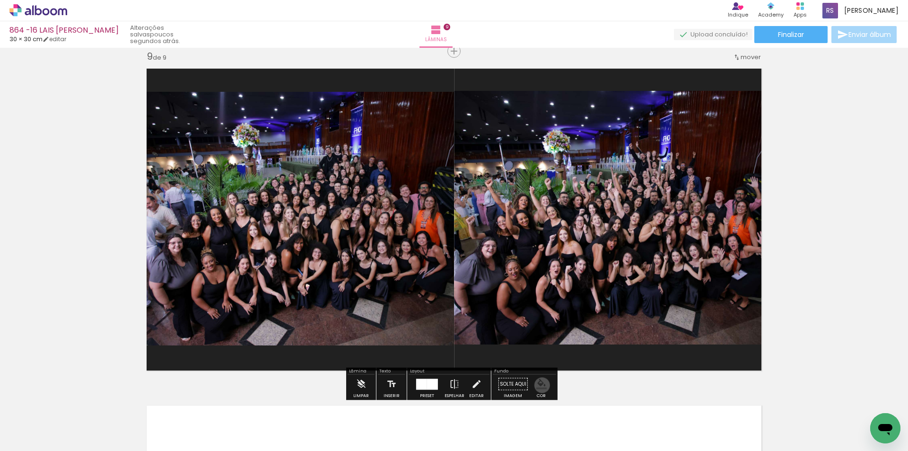
click at [539, 385] on iron-icon "color picker" at bounding box center [541, 384] width 10 height 10
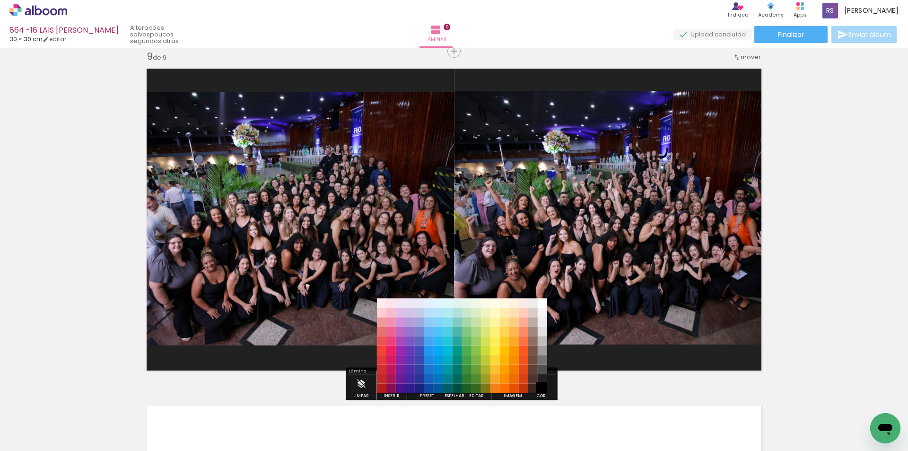
click at [544, 386] on paper-item "#000000" at bounding box center [542, 388] width 9 height 9
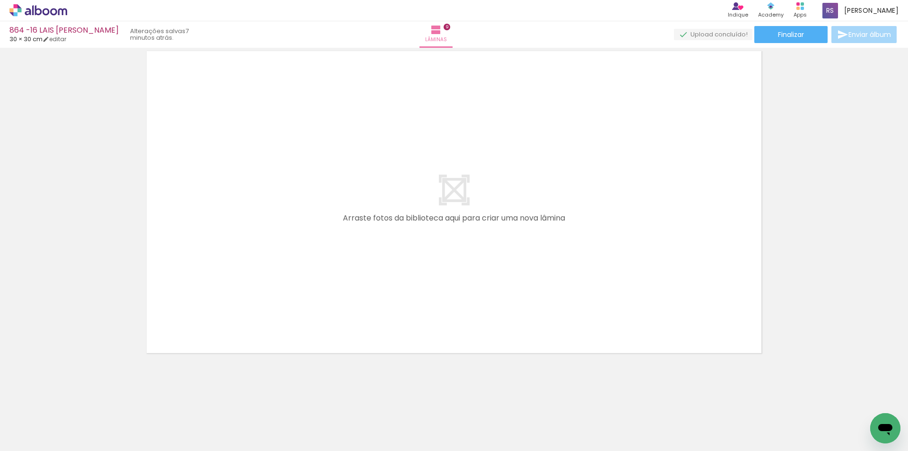
scroll to position [0, 0]
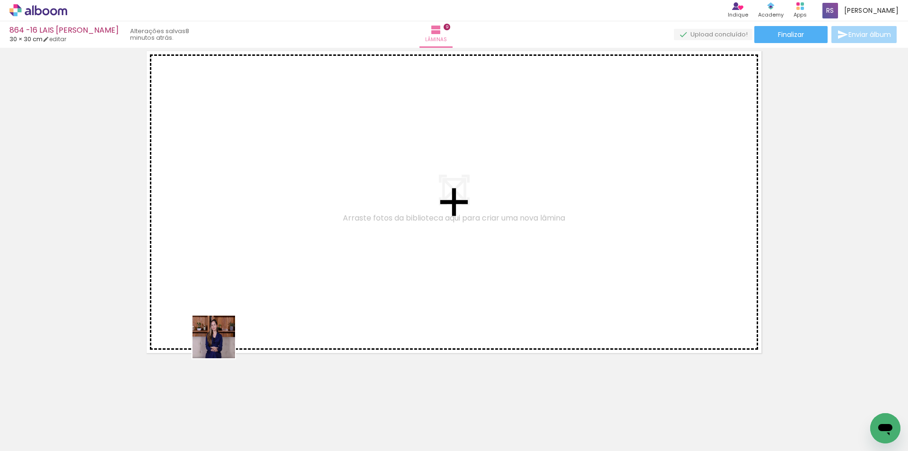
drag, startPoint x: 104, startPoint y: 420, endPoint x: 338, endPoint y: 269, distance: 278.2
click at [338, 269] on quentale-workspace at bounding box center [454, 225] width 908 height 451
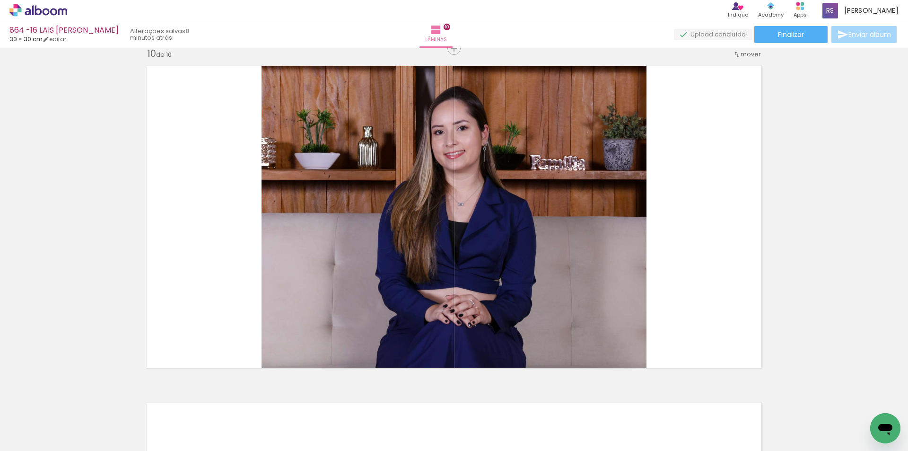
scroll to position [3043, 0]
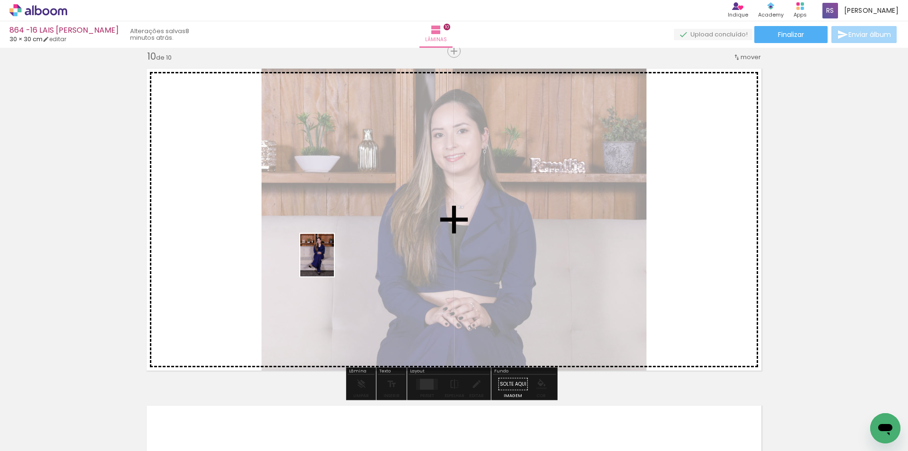
drag, startPoint x: 106, startPoint y: 411, endPoint x: 329, endPoint y: 262, distance: 267.8
click at [329, 262] on quentale-workspace at bounding box center [454, 225] width 908 height 451
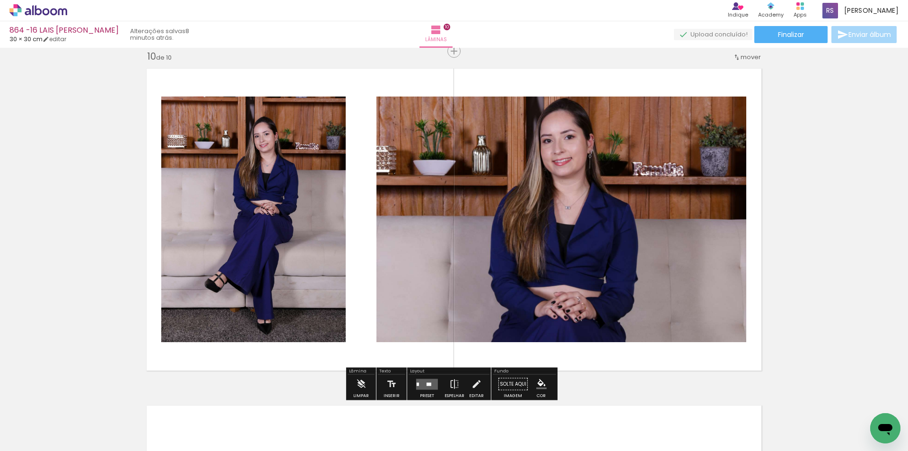
click at [423, 382] on quentale-layouter at bounding box center [427, 383] width 22 height 11
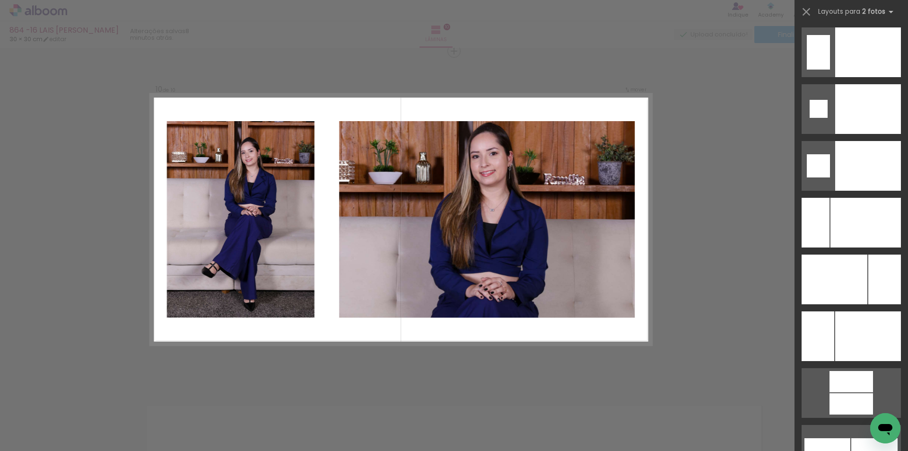
scroll to position [4086, 0]
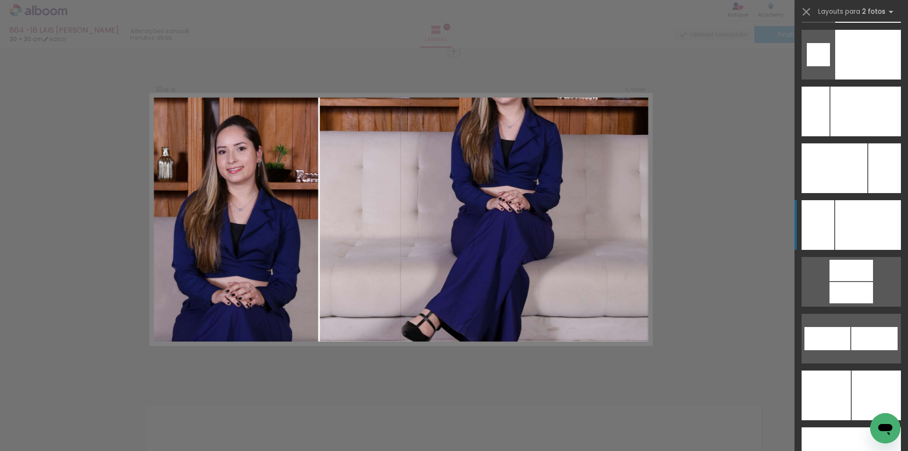
click at [839, 136] on div at bounding box center [866, 112] width 70 height 50
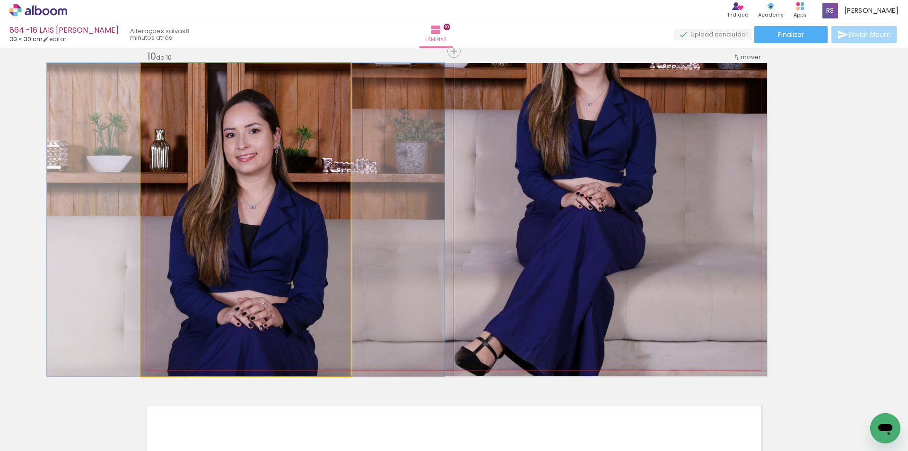
drag, startPoint x: 282, startPoint y: 208, endPoint x: 508, endPoint y: 202, distance: 225.2
click at [0, 0] on slot at bounding box center [0, 0] width 0 height 0
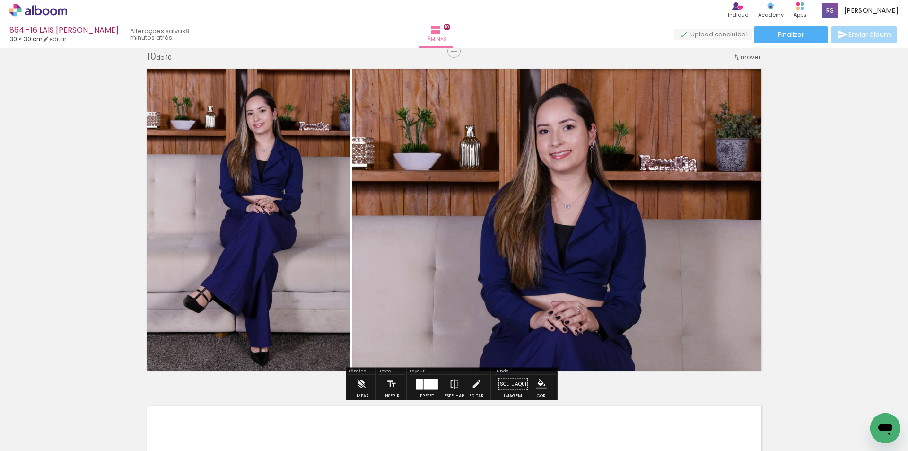
click at [537, 383] on iron-icon "color picker" at bounding box center [541, 384] width 10 height 10
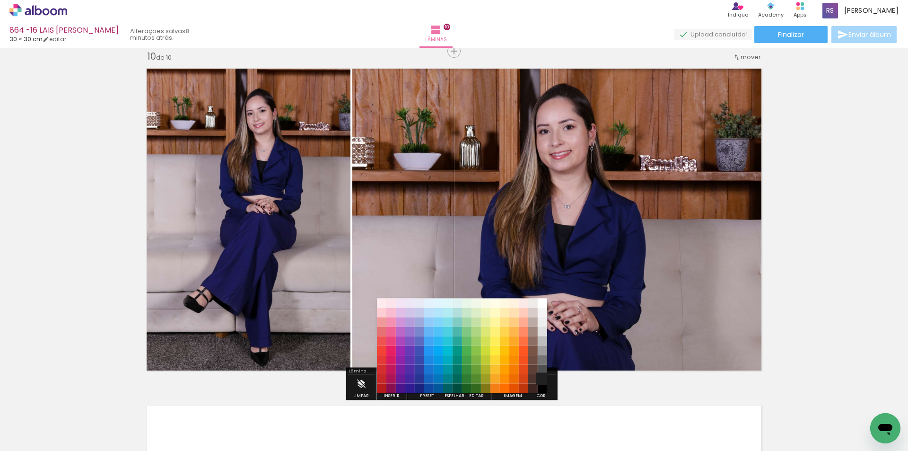
click at [538, 376] on paper-item "#212121" at bounding box center [542, 378] width 9 height 9
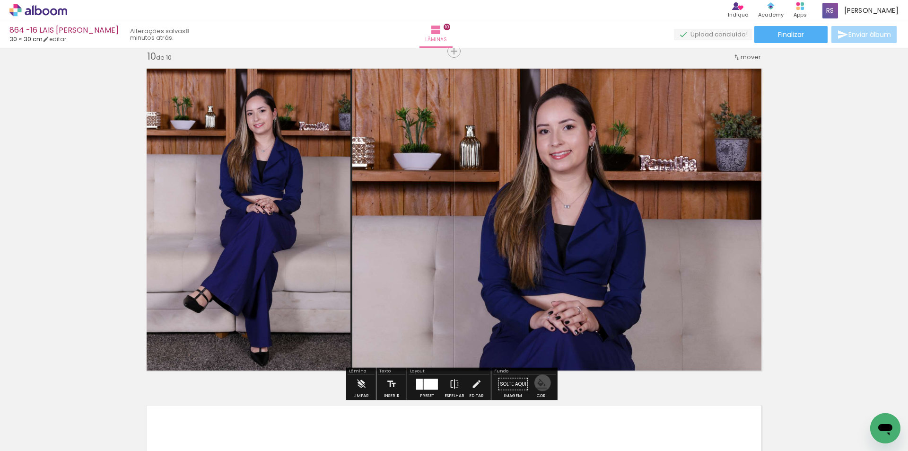
click at [539, 383] on iron-icon "color picker" at bounding box center [541, 384] width 10 height 10
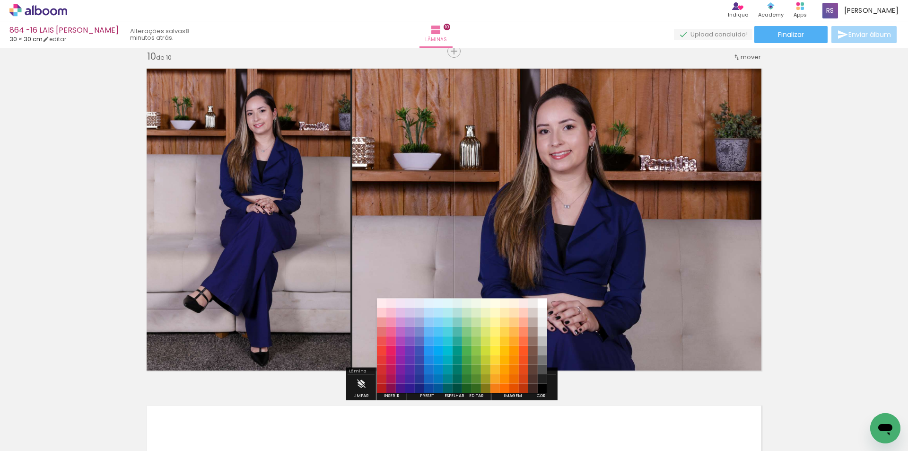
click at [543, 387] on paper-item "#000000" at bounding box center [542, 388] width 9 height 9
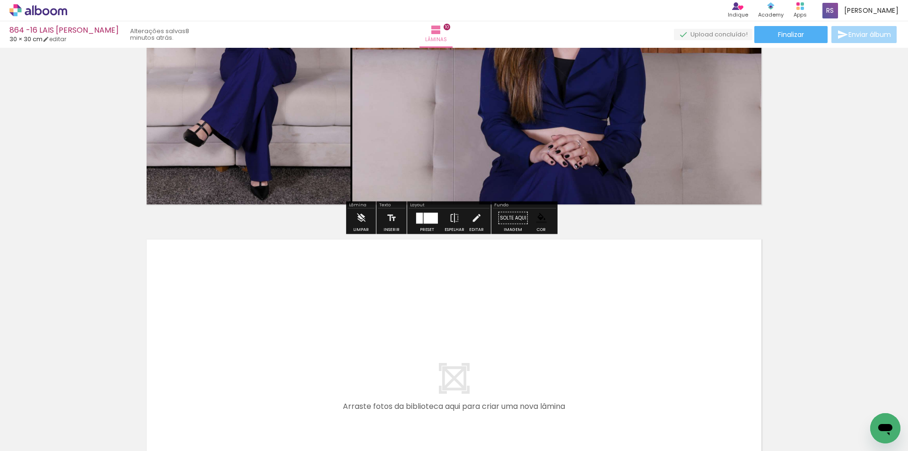
scroll to position [3233, 0]
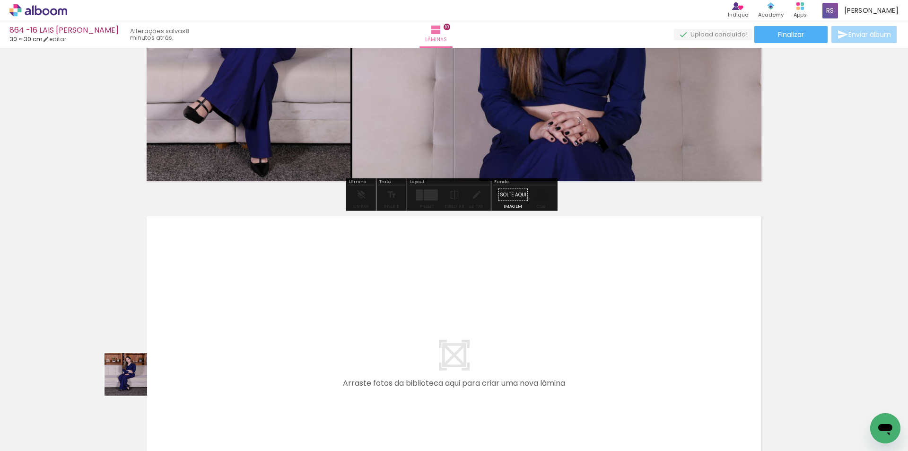
drag, startPoint x: 104, startPoint y: 416, endPoint x: 192, endPoint y: 336, distance: 118.9
click at [192, 336] on quentale-workspace at bounding box center [454, 225] width 908 height 451
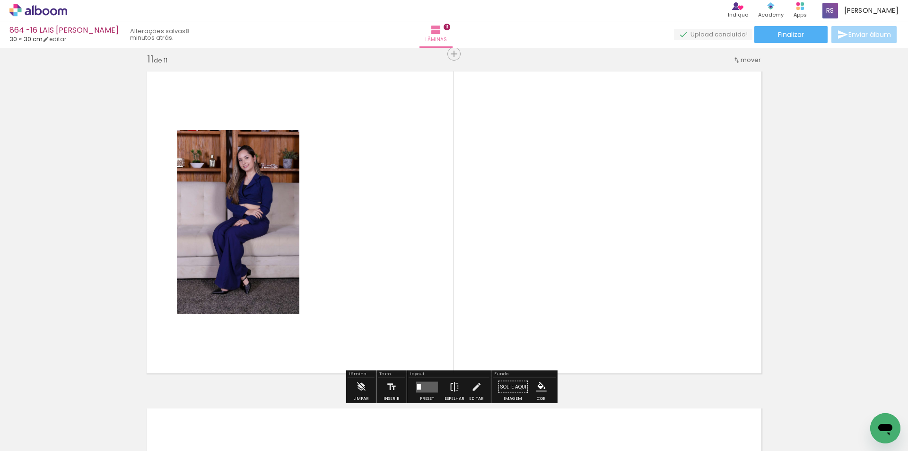
scroll to position [3380, 0]
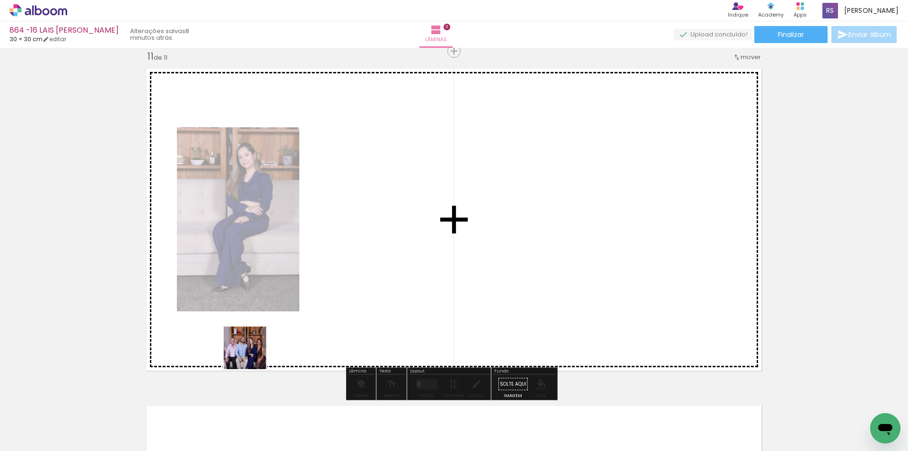
drag, startPoint x: 148, startPoint y: 422, endPoint x: 365, endPoint y: 375, distance: 222.3
click at [332, 298] on quentale-workspace at bounding box center [454, 225] width 908 height 451
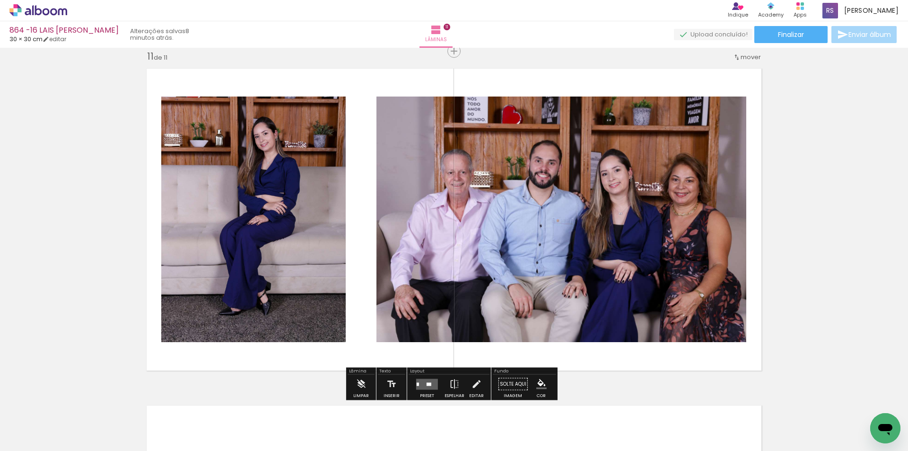
click at [431, 380] on quentale-layouter at bounding box center [427, 383] width 22 height 11
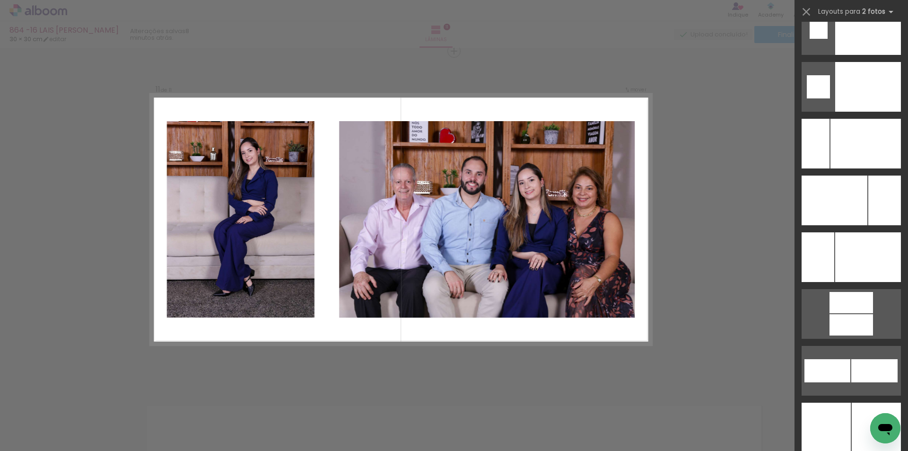
scroll to position [4072, 0]
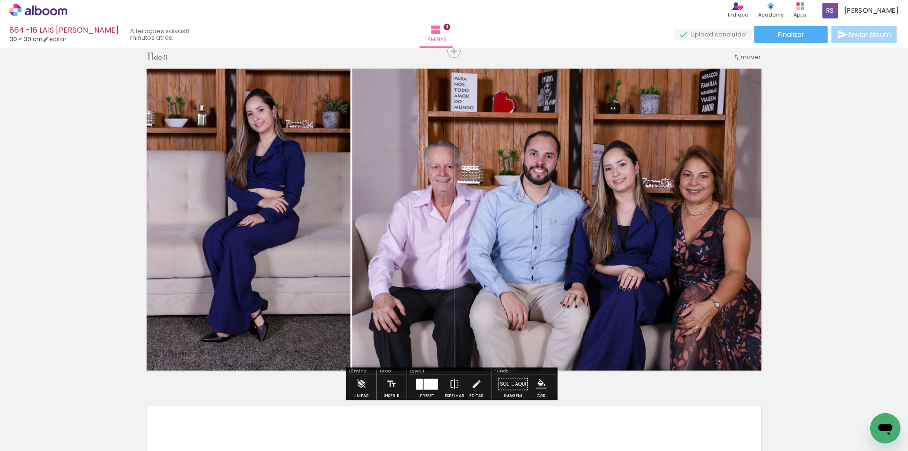
click at [449, 381] on iron-icon at bounding box center [454, 384] width 10 height 19
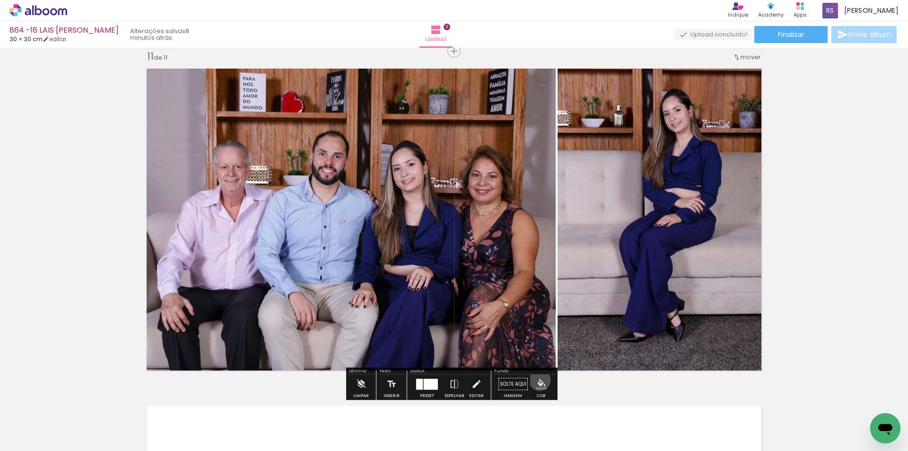
click at [536, 380] on iron-icon "color picker" at bounding box center [541, 384] width 10 height 10
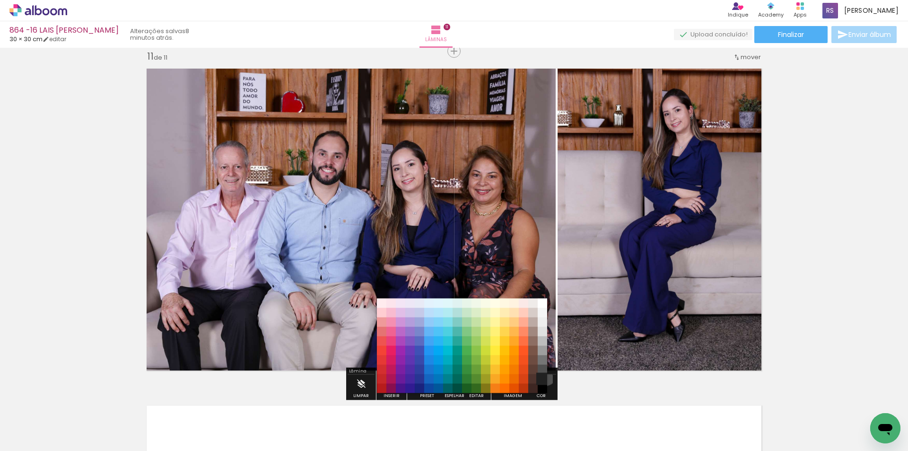
click at [542, 374] on paper-item "#212121" at bounding box center [542, 378] width 9 height 9
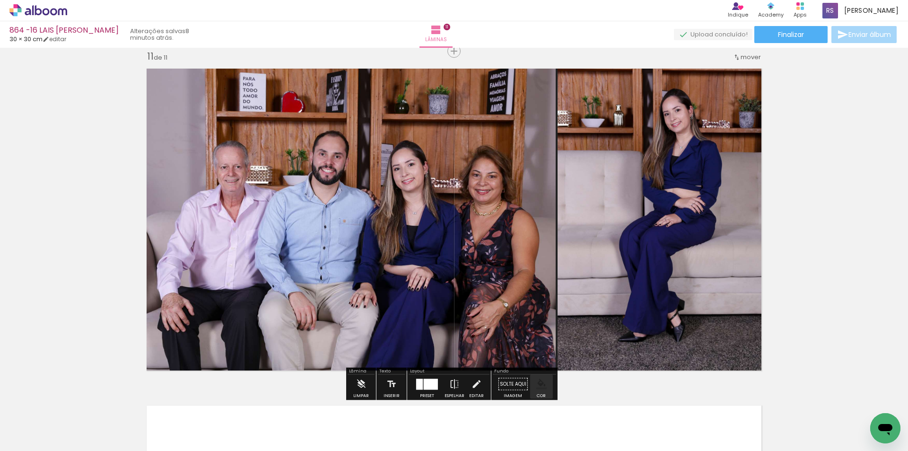
click at [540, 385] on iron-icon "color picker" at bounding box center [541, 384] width 10 height 10
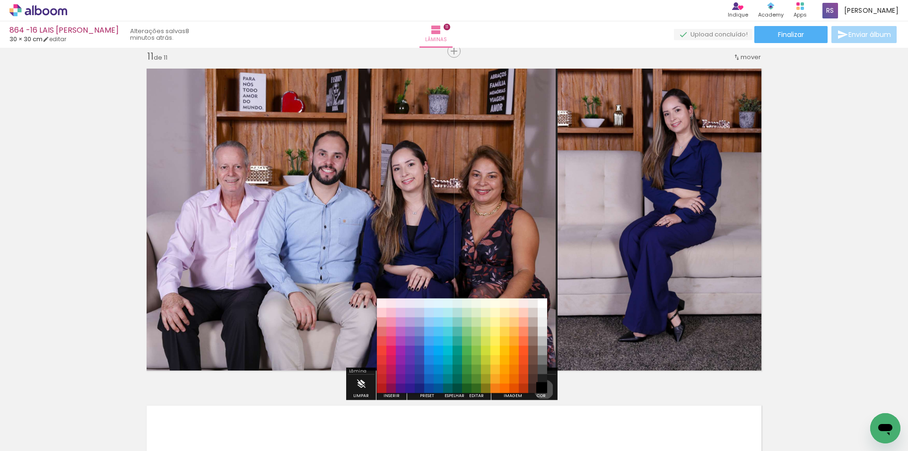
click at [541, 389] on paper-item "#000000" at bounding box center [542, 388] width 9 height 9
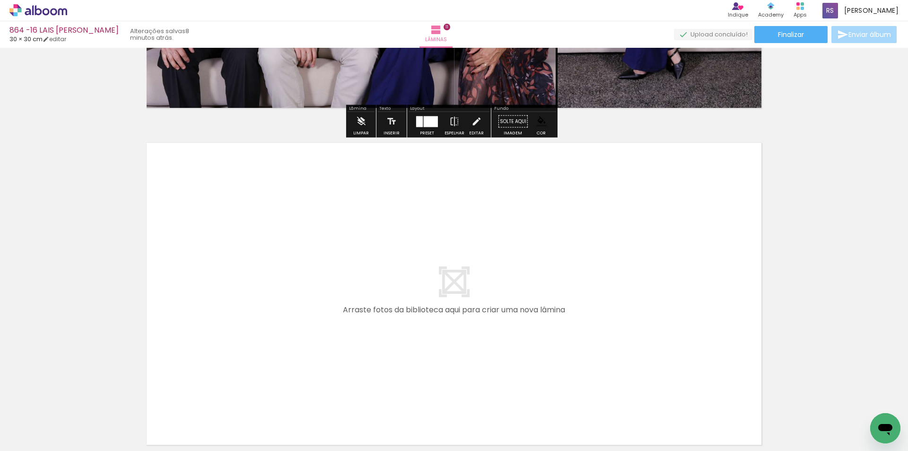
scroll to position [3664, 0]
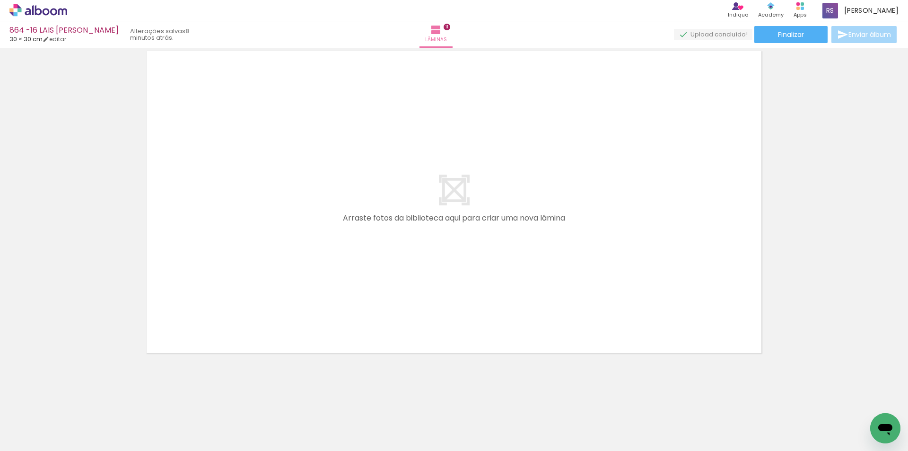
scroll to position [4072, 0]
drag, startPoint x: 99, startPoint y: 424, endPoint x: 354, endPoint y: 227, distance: 322.7
click at [354, 227] on quentale-workspace at bounding box center [454, 225] width 908 height 451
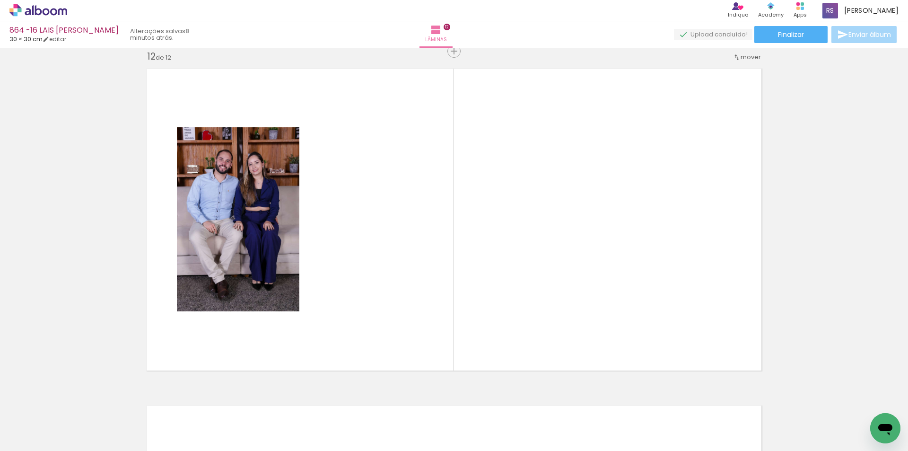
scroll to position [3717, 0]
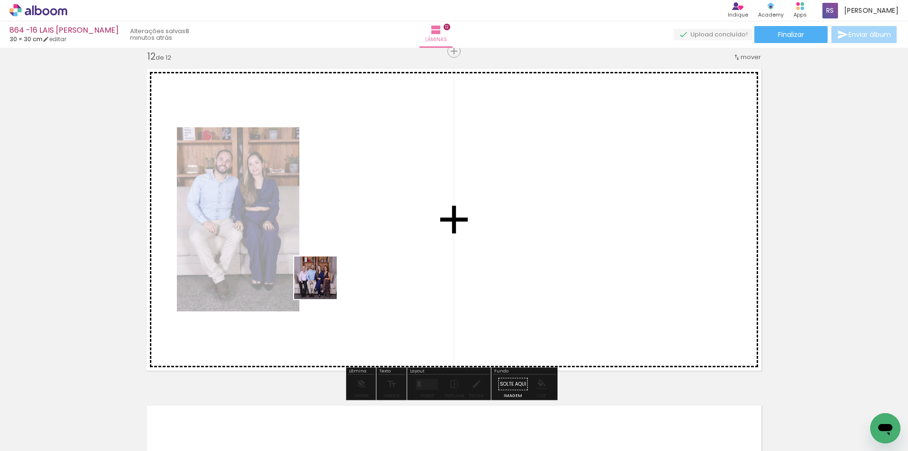
drag, startPoint x: 103, startPoint y: 419, endPoint x: 456, endPoint y: 368, distance: 356.0
click at [368, 258] on quentale-workspace at bounding box center [454, 225] width 908 height 451
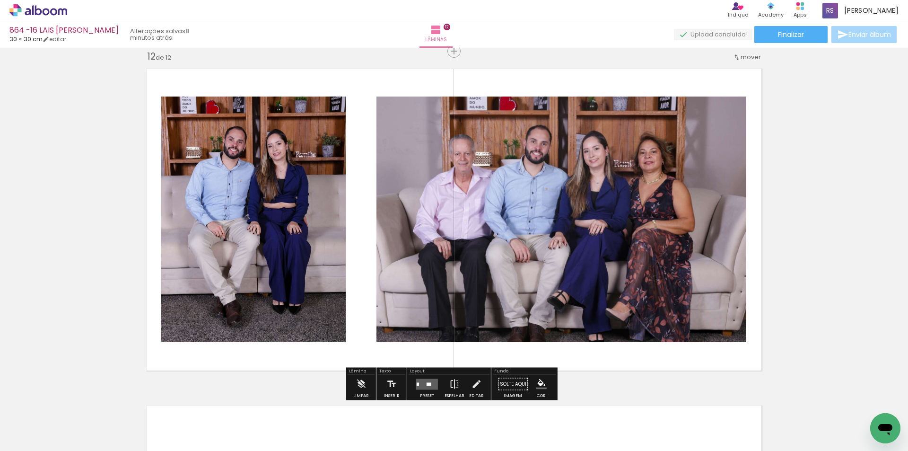
click at [421, 382] on quentale-layouter at bounding box center [427, 383] width 22 height 11
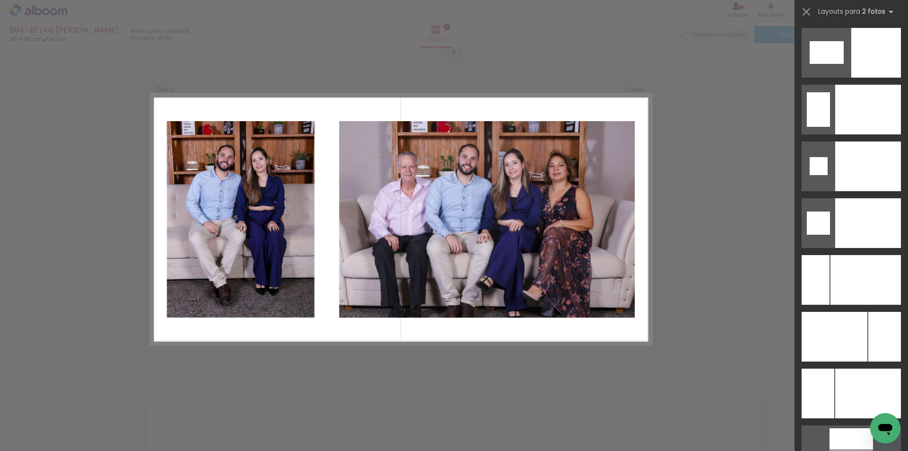
scroll to position [3924, 0]
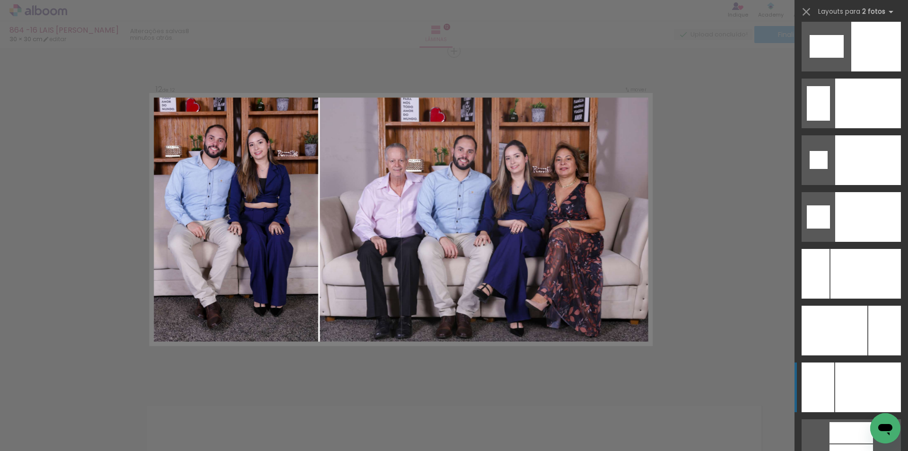
click at [864, 185] on div at bounding box center [868, 160] width 66 height 50
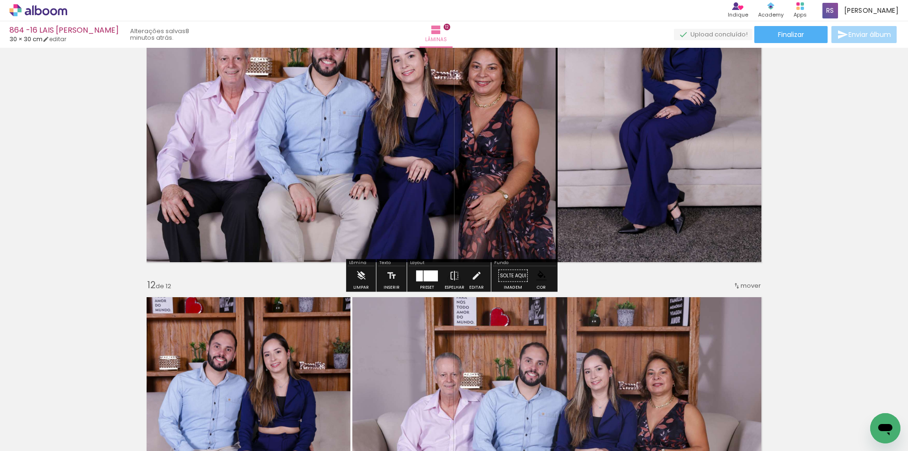
scroll to position [3717, 0]
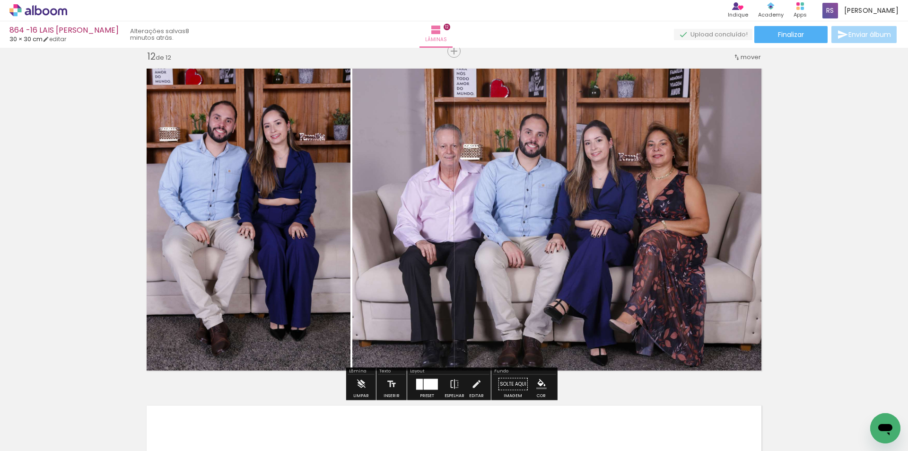
click at [539, 380] on iron-icon "color picker" at bounding box center [541, 384] width 10 height 10
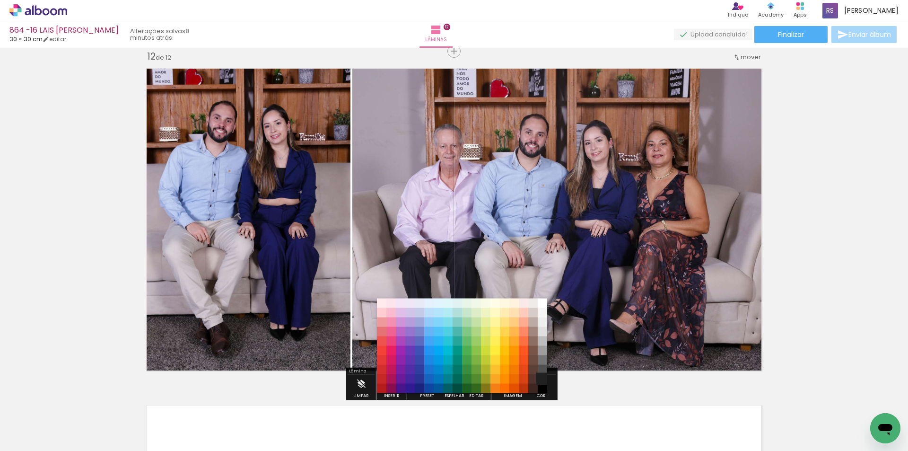
click at [538, 377] on paper-item "#212121" at bounding box center [542, 378] width 9 height 9
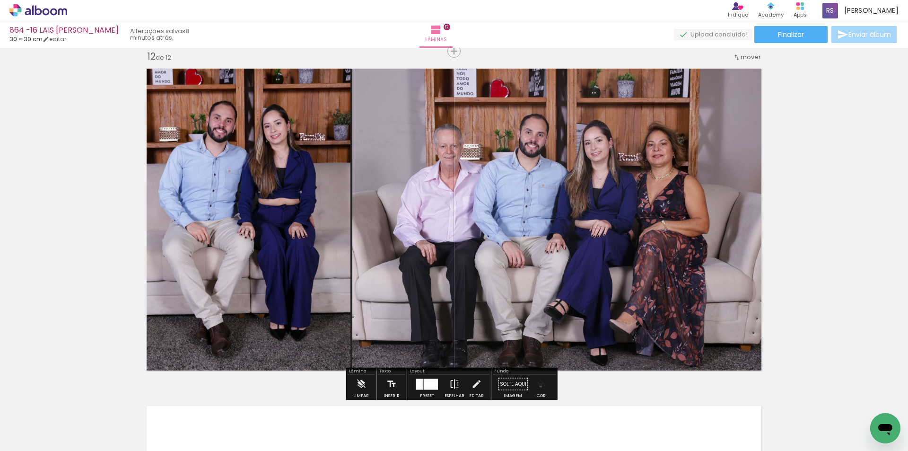
click at [537, 386] on iron-icon "color picker" at bounding box center [541, 384] width 10 height 10
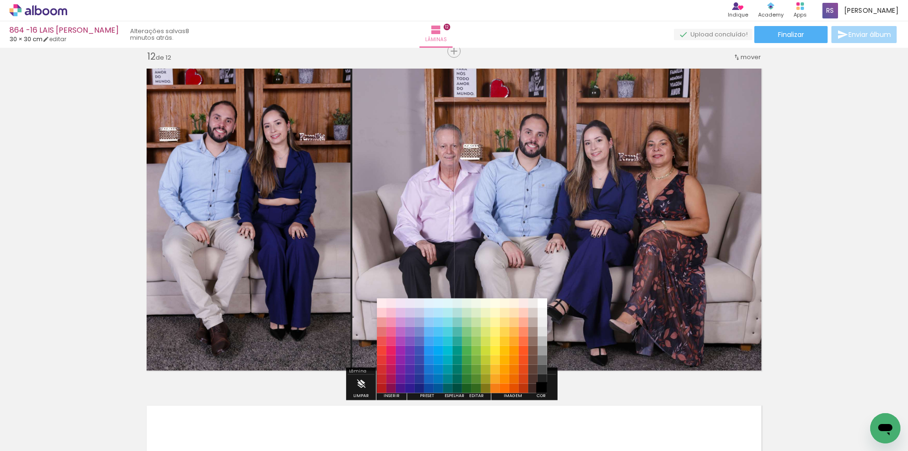
click at [544, 391] on paper-item "#000000" at bounding box center [542, 388] width 9 height 9
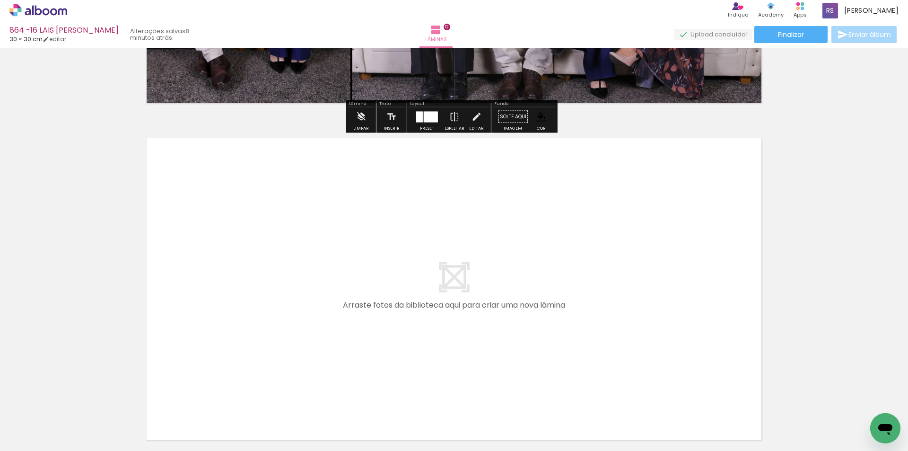
scroll to position [4001, 0]
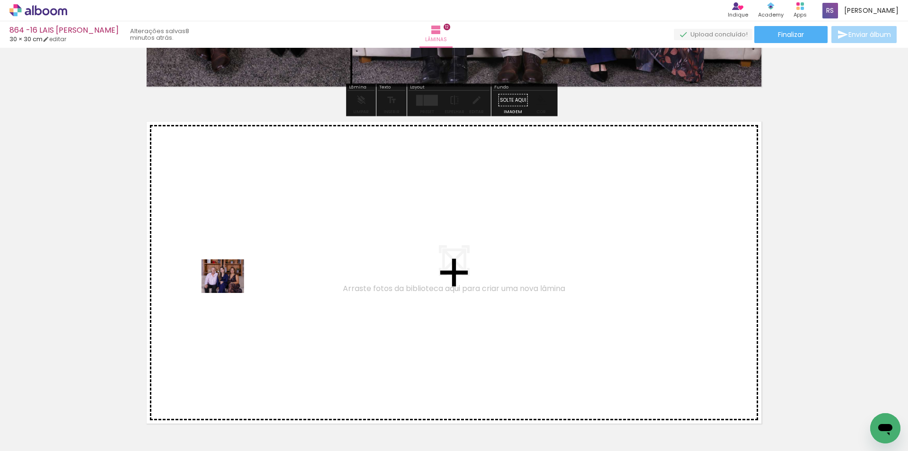
drag, startPoint x: 111, startPoint y: 412, endPoint x: 230, endPoint y: 288, distance: 172.3
click at [230, 288] on quentale-workspace at bounding box center [454, 225] width 908 height 451
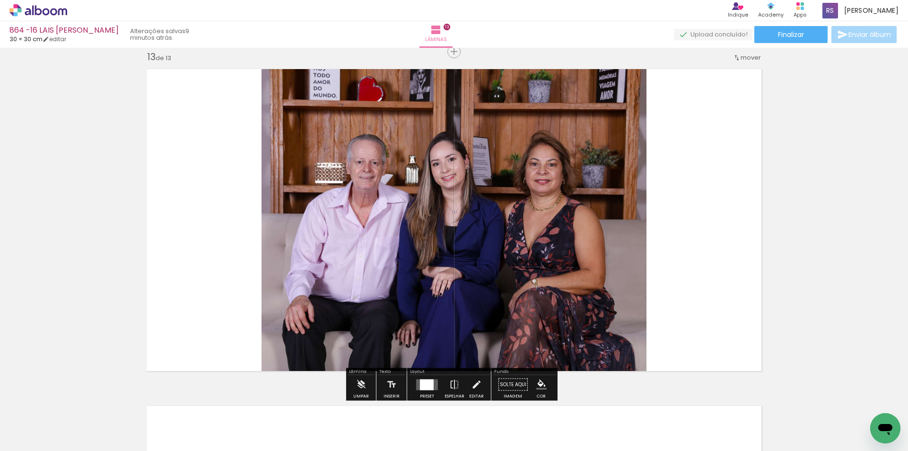
scroll to position [4054, 0]
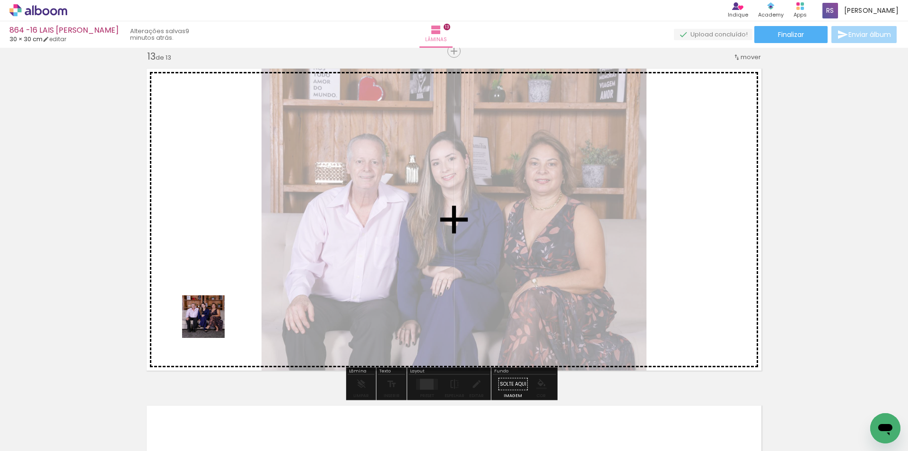
drag, startPoint x: 105, startPoint y: 418, endPoint x: 349, endPoint y: 350, distance: 252.8
click at [309, 291] on quentale-workspace at bounding box center [454, 225] width 908 height 451
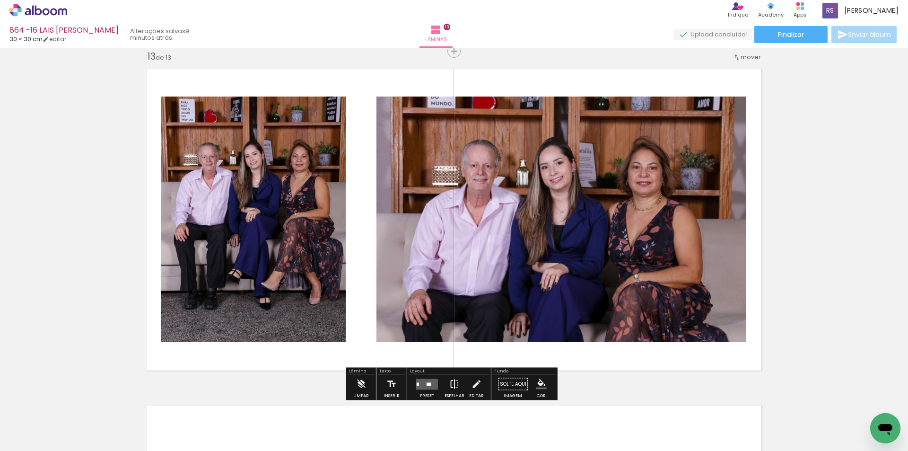
click at [450, 383] on iron-icon at bounding box center [454, 384] width 10 height 19
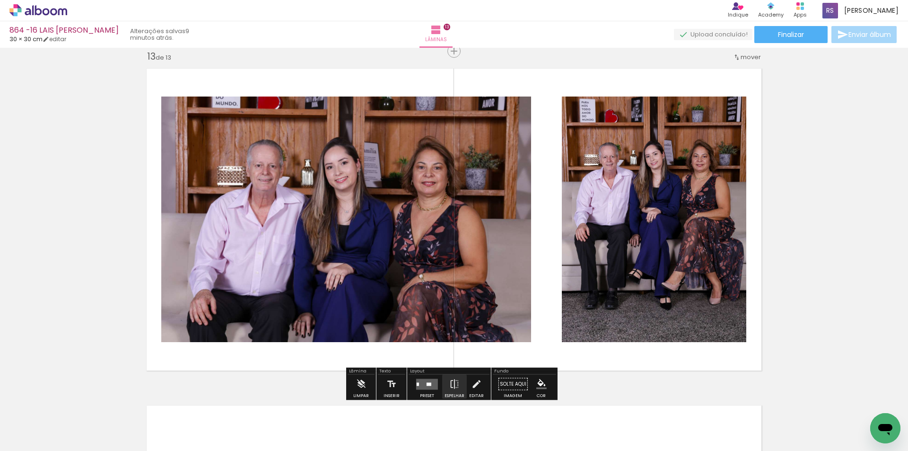
drag, startPoint x: 421, startPoint y: 382, endPoint x: 522, endPoint y: 356, distance: 104.6
click at [421, 382] on quentale-layouter at bounding box center [427, 383] width 22 height 11
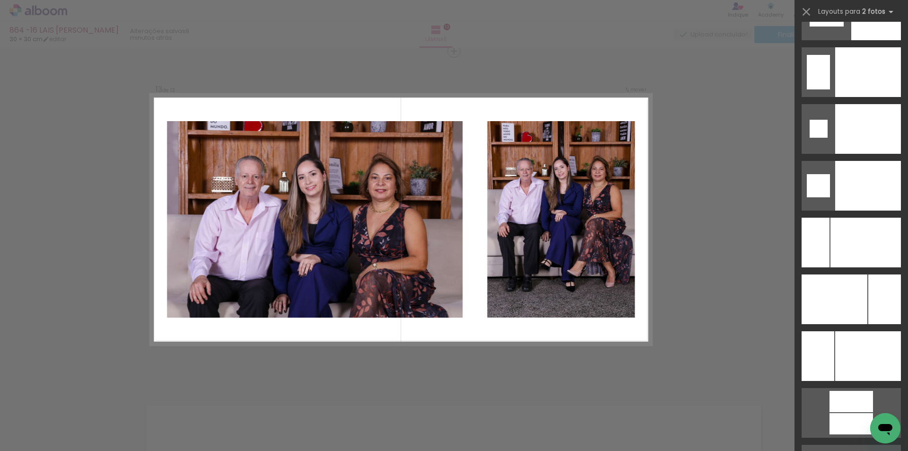
scroll to position [3973, 0]
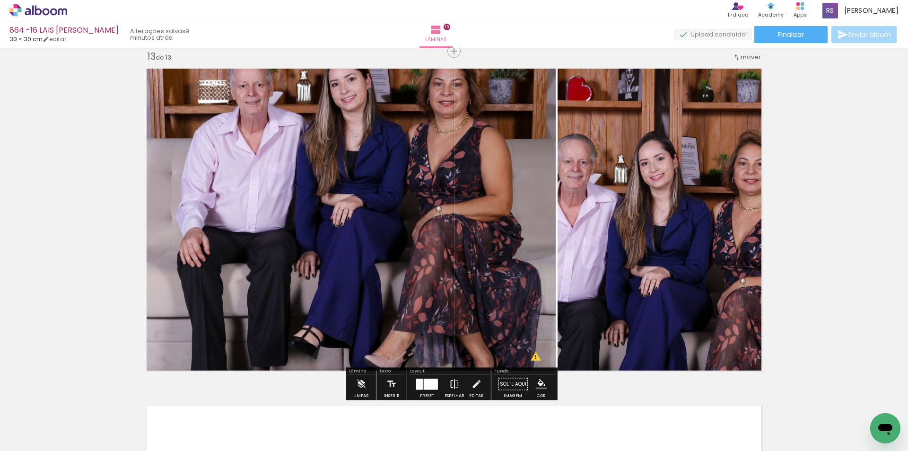
click at [452, 385] on iron-icon at bounding box center [454, 384] width 10 height 19
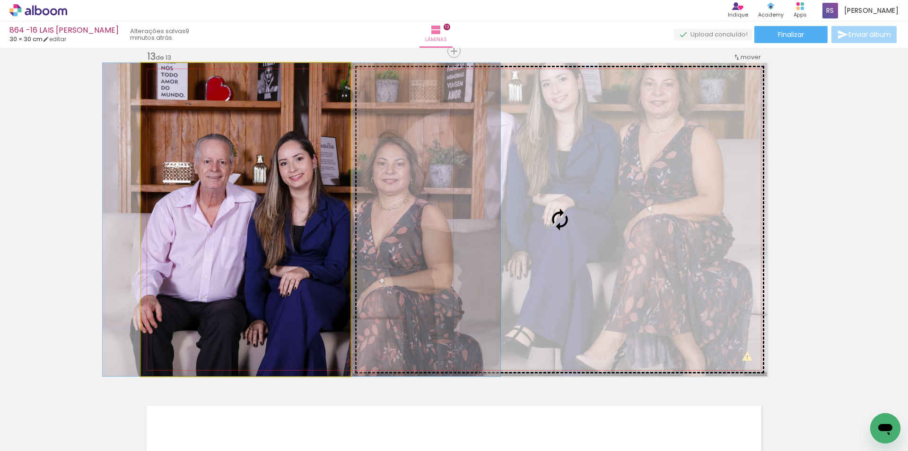
drag, startPoint x: 294, startPoint y: 235, endPoint x: 423, endPoint y: 219, distance: 130.1
click at [0, 0] on slot at bounding box center [0, 0] width 0 height 0
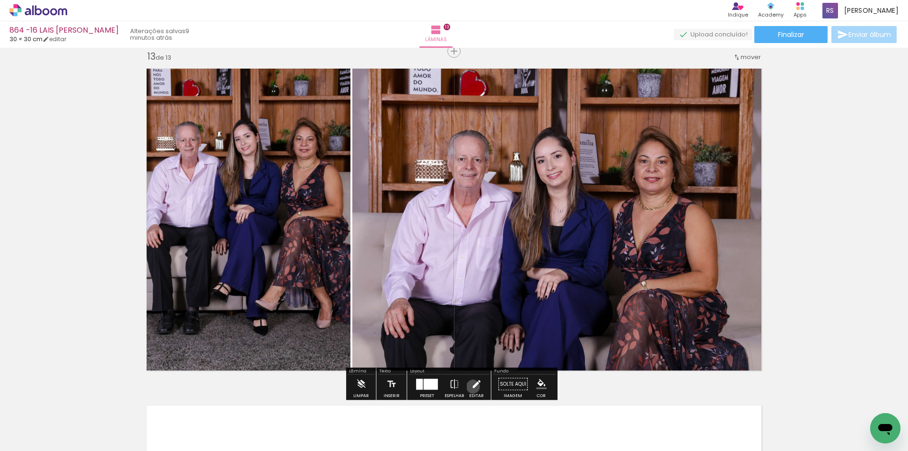
click at [471, 386] on iron-icon at bounding box center [476, 384] width 10 height 19
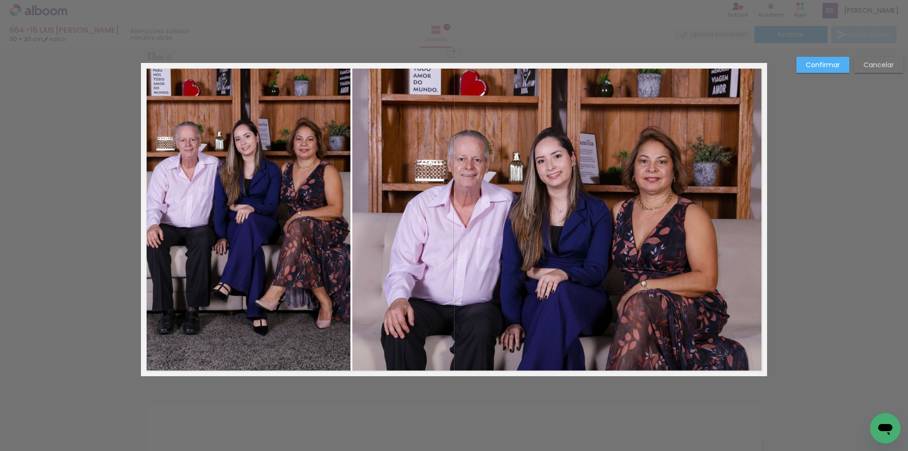
click at [442, 281] on quentale-photo at bounding box center [559, 219] width 415 height 313
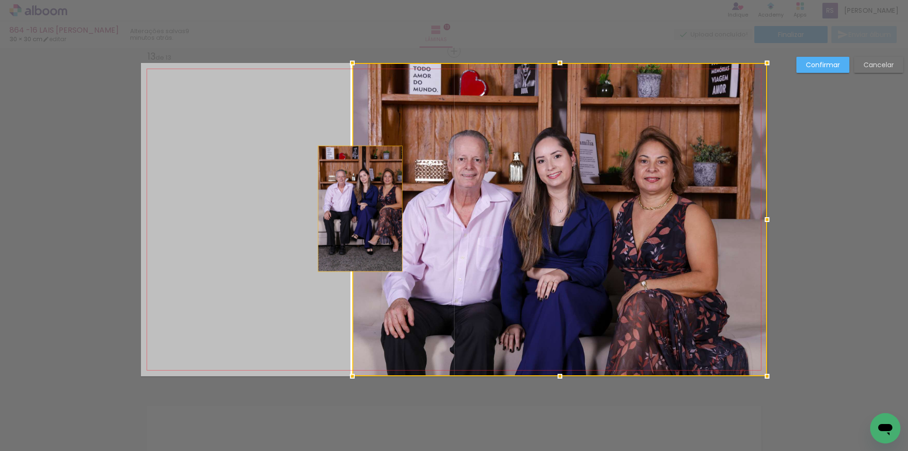
drag, startPoint x: 341, startPoint y: 210, endPoint x: 357, endPoint y: 209, distance: 15.6
click at [357, 209] on album-spread "13 de 13" at bounding box center [454, 219] width 626 height 313
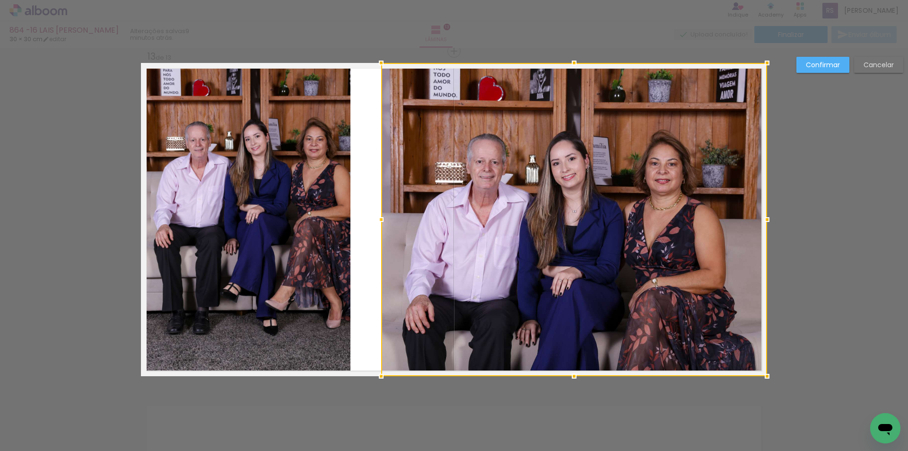
drag, startPoint x: 352, startPoint y: 218, endPoint x: 381, endPoint y: 214, distance: 29.0
click at [381, 214] on div at bounding box center [381, 219] width 19 height 19
click at [339, 202] on quentale-photo at bounding box center [246, 219] width 210 height 313
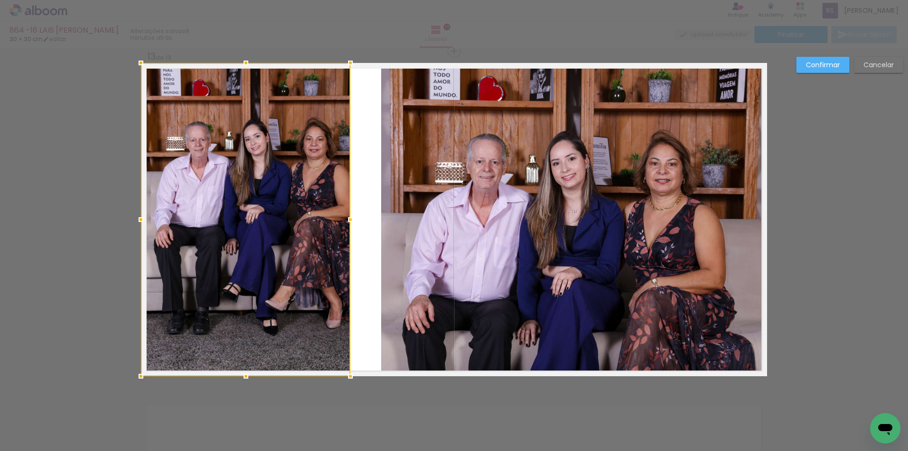
click at [347, 206] on div at bounding box center [246, 219] width 210 height 313
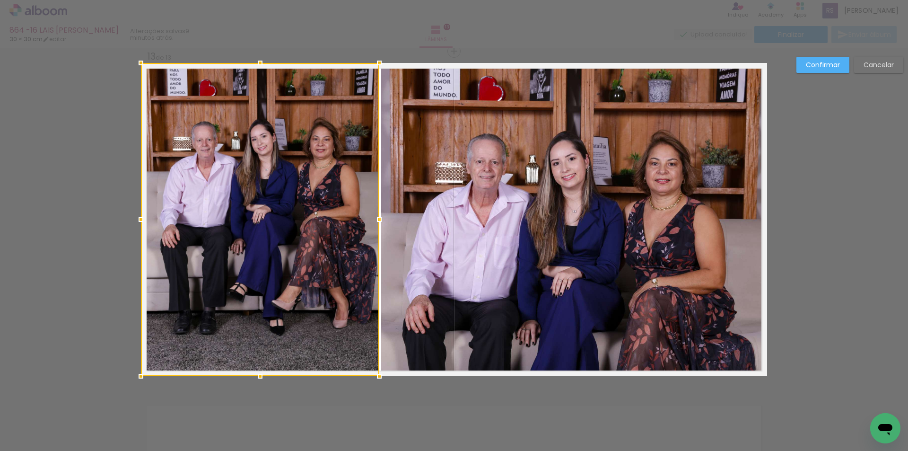
drag, startPoint x: 349, startPoint y: 221, endPoint x: 377, endPoint y: 223, distance: 28.9
click at [377, 223] on div at bounding box center [379, 219] width 19 height 19
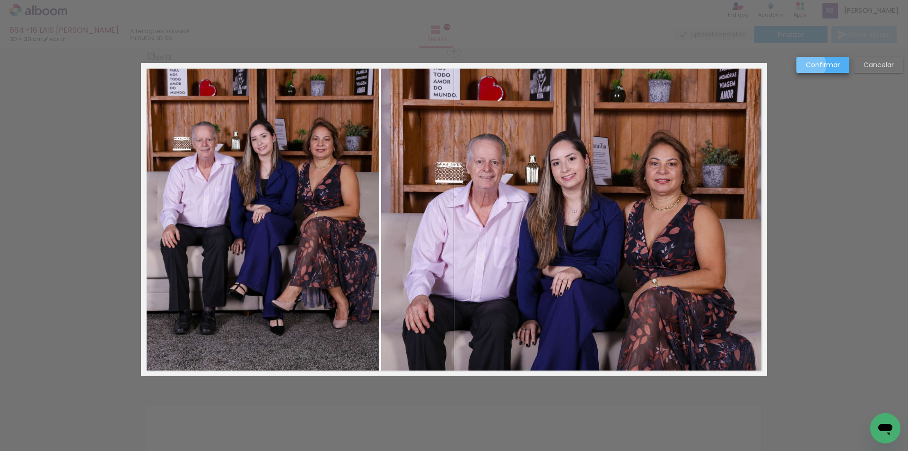
click at [0, 0] on slot "Confirmar" at bounding box center [0, 0] width 0 height 0
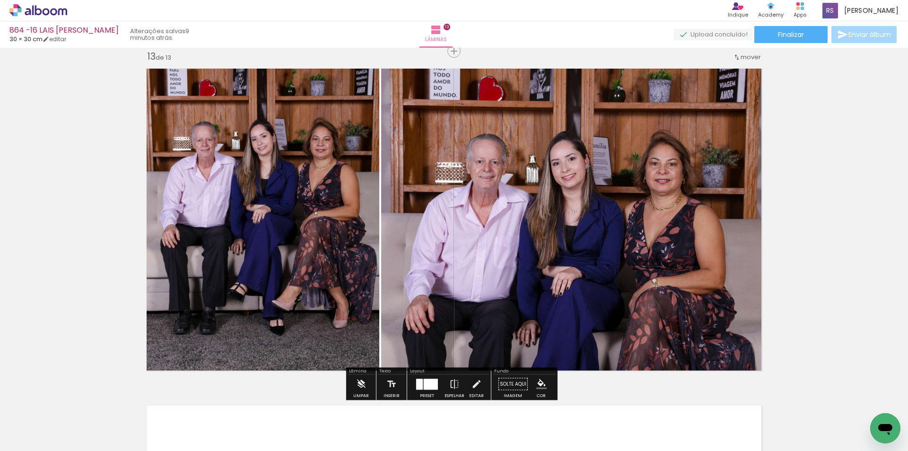
click at [538, 384] on iron-icon "color picker" at bounding box center [541, 384] width 10 height 10
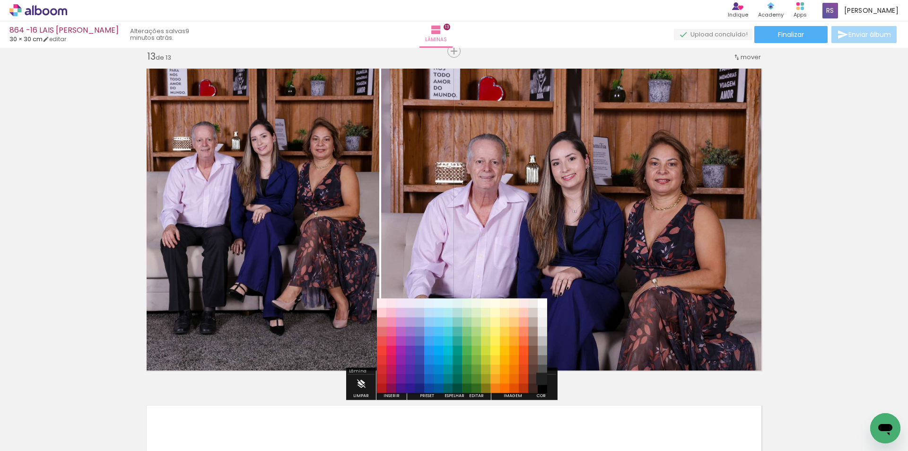
click at [541, 378] on paper-item "#212121" at bounding box center [542, 378] width 9 height 9
click at [540, 385] on iron-icon "color picker" at bounding box center [541, 384] width 10 height 10
click at [541, 388] on paper-item "#000000" at bounding box center [542, 388] width 9 height 9
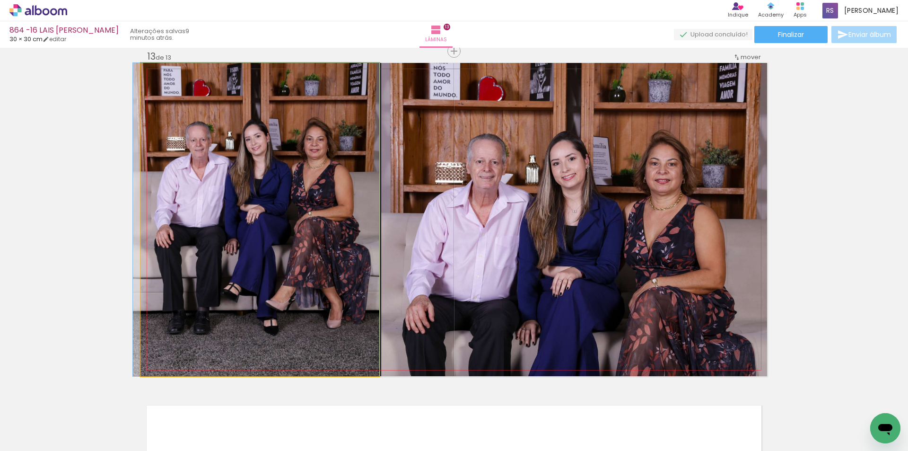
drag, startPoint x: 316, startPoint y: 297, endPoint x: 309, endPoint y: 298, distance: 7.2
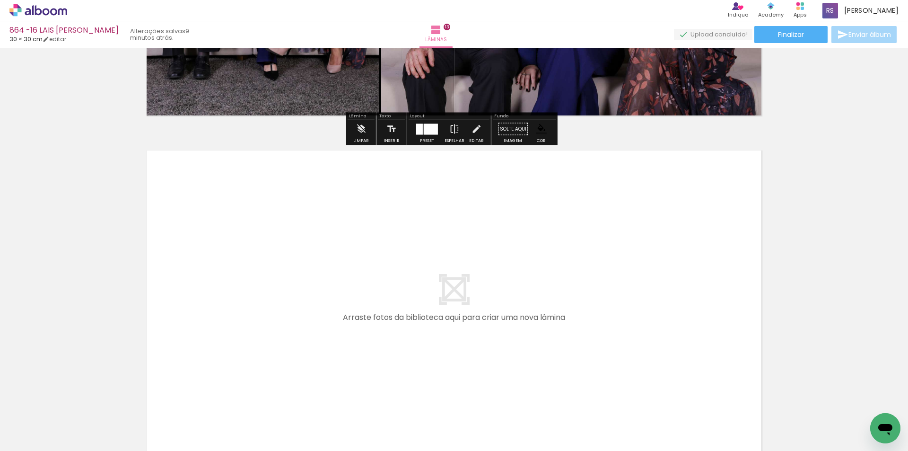
scroll to position [4338, 0]
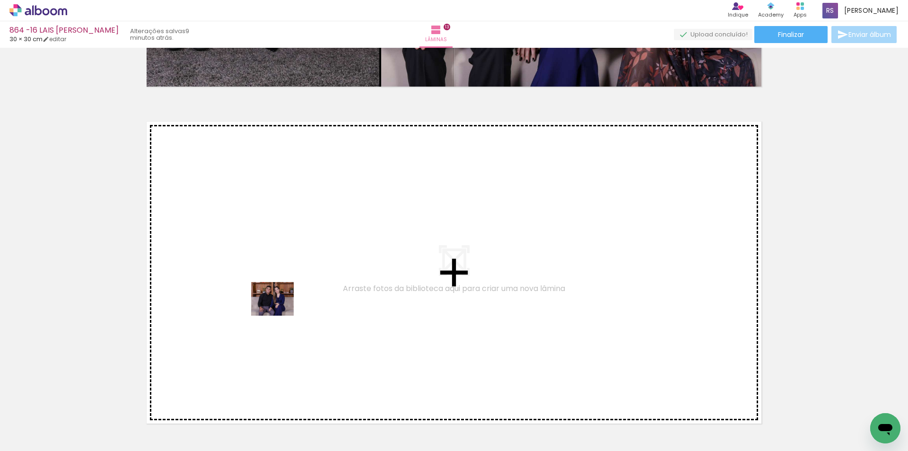
drag, startPoint x: 221, startPoint y: 350, endPoint x: 280, endPoint y: 310, distance: 70.6
click at [280, 310] on quentale-workspace at bounding box center [454, 225] width 908 height 451
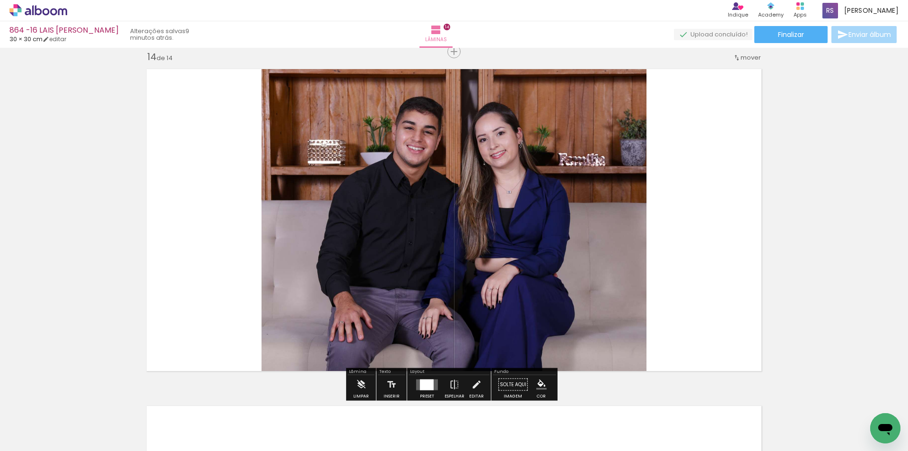
scroll to position [4391, 0]
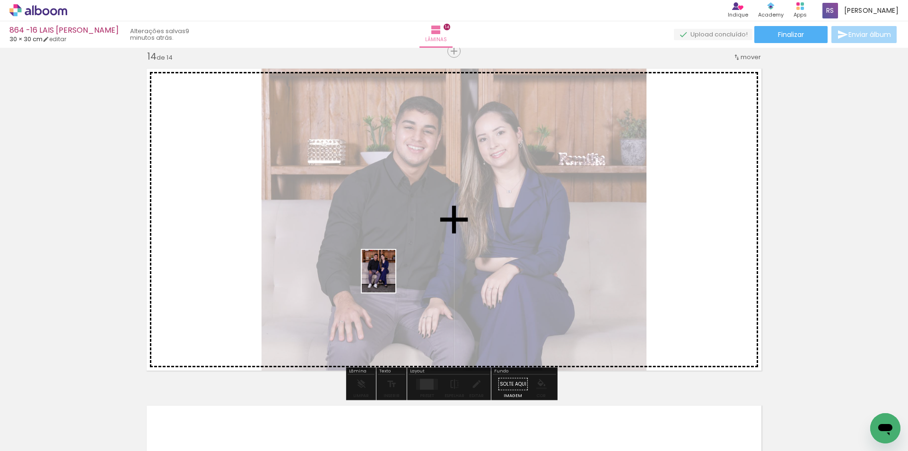
drag, startPoint x: 108, startPoint y: 417, endPoint x: 437, endPoint y: 288, distance: 352.8
click at [411, 272] on quentale-workspace at bounding box center [454, 225] width 908 height 451
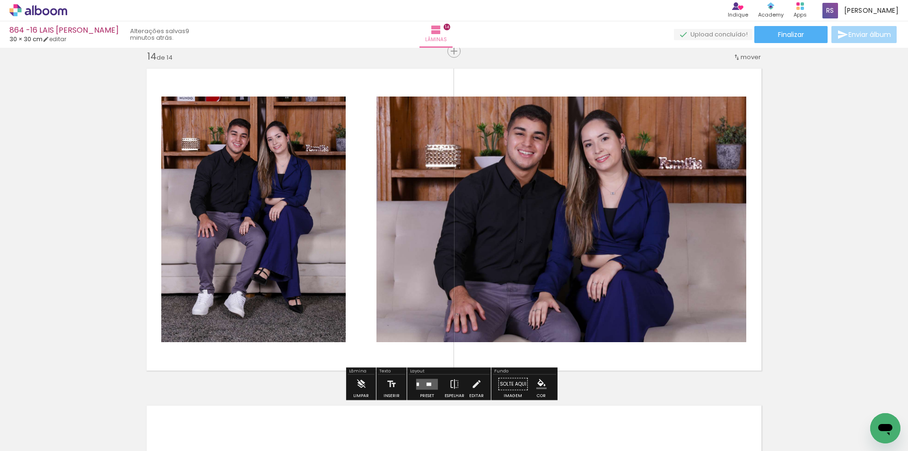
click at [426, 380] on quentale-layouter at bounding box center [427, 383] width 22 height 11
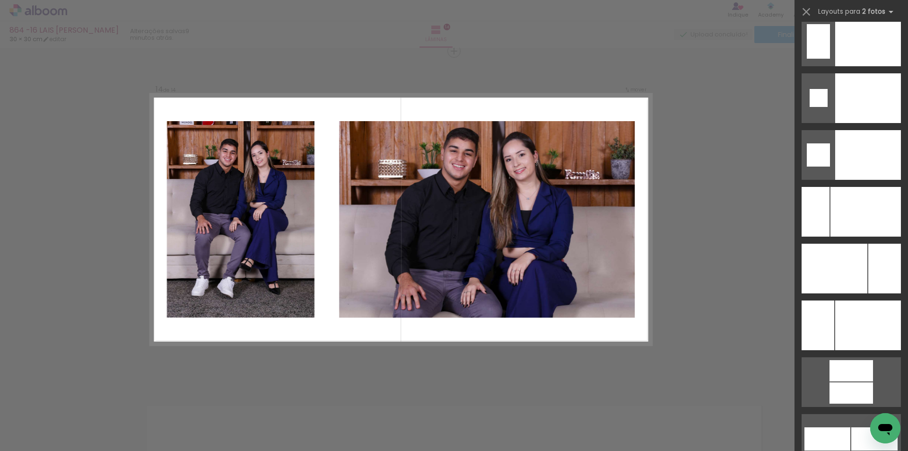
scroll to position [3998, 0]
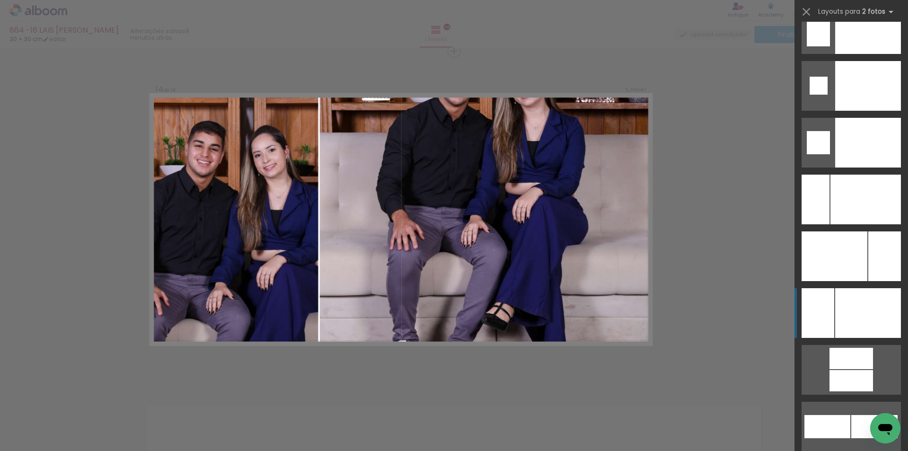
click at [881, 54] on div at bounding box center [868, 29] width 66 height 50
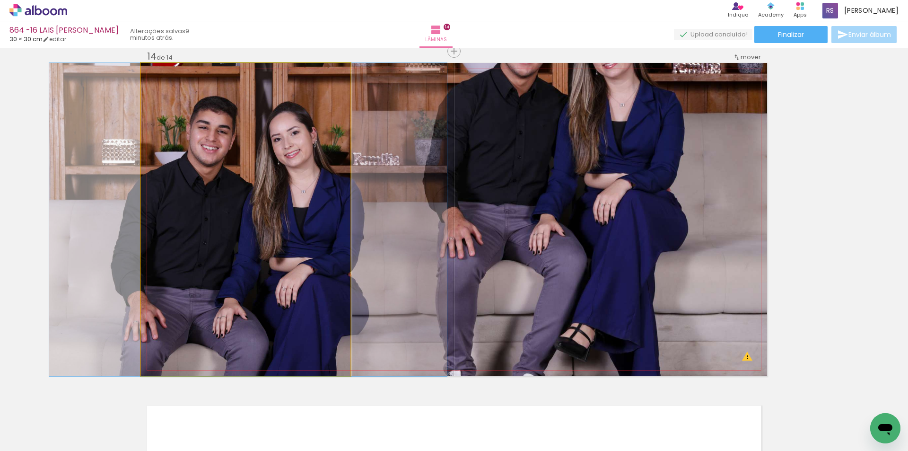
drag, startPoint x: 325, startPoint y: 218, endPoint x: 492, endPoint y: 209, distance: 167.2
click at [0, 0] on slot at bounding box center [0, 0] width 0 height 0
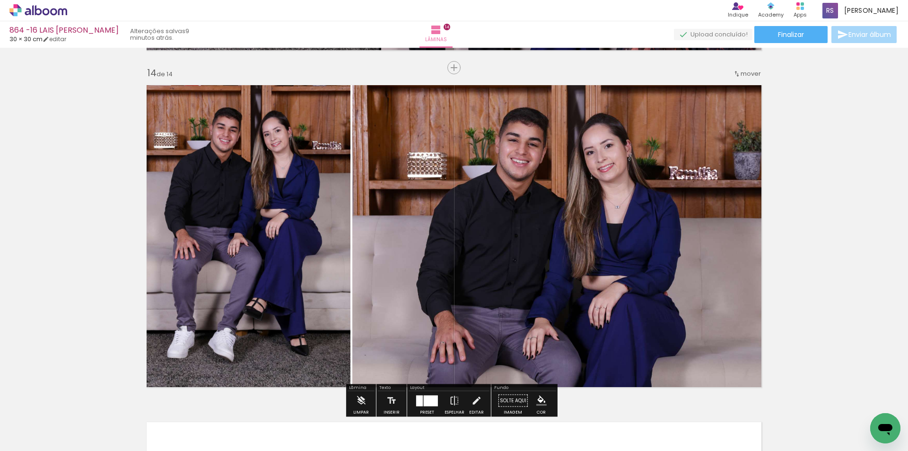
scroll to position [4391, 0]
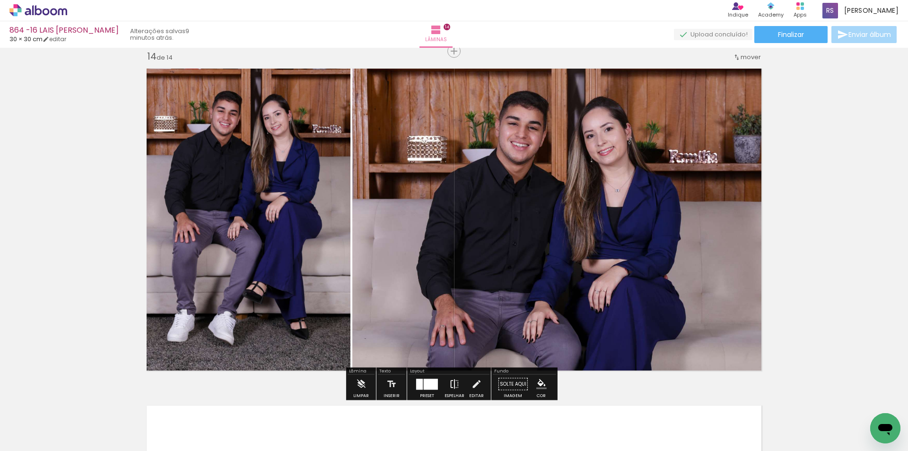
click at [456, 382] on iron-icon at bounding box center [454, 384] width 10 height 19
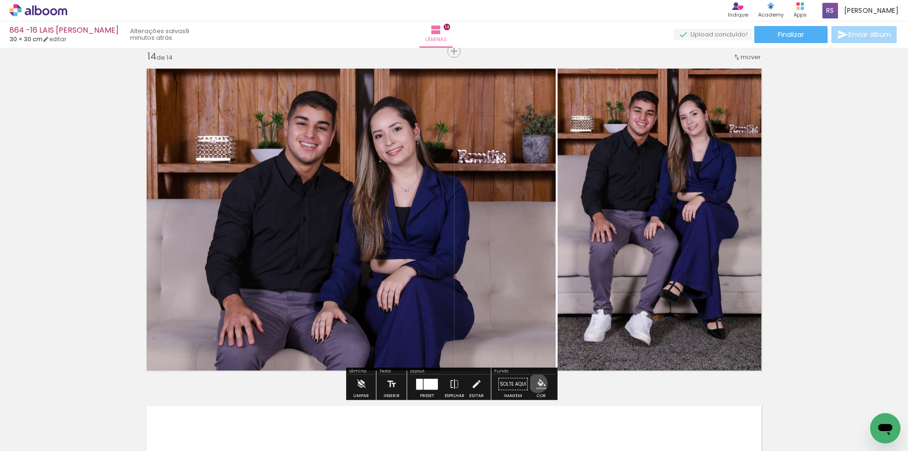
click at [536, 383] on iron-icon "color picker" at bounding box center [541, 384] width 10 height 10
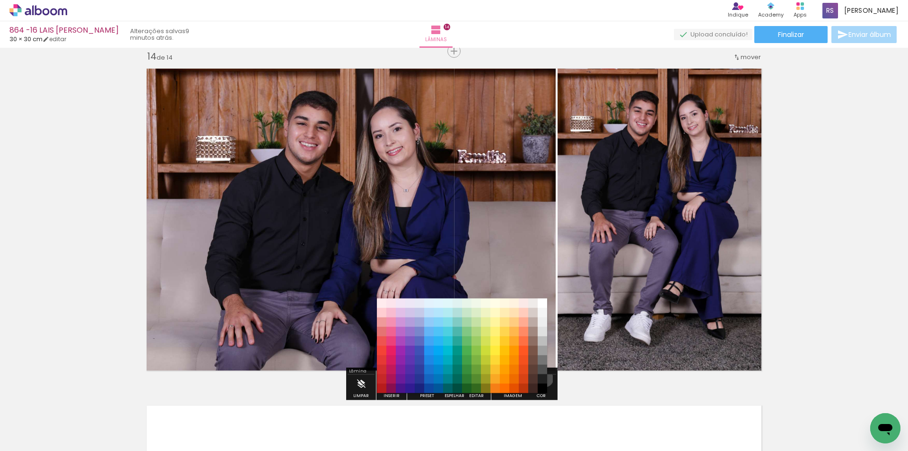
drag, startPoint x: 542, startPoint y: 378, endPoint x: 538, endPoint y: 384, distance: 6.6
click at [542, 378] on paper-item "#212121" at bounding box center [542, 378] width 9 height 9
click at [538, 385] on iron-icon "color picker" at bounding box center [541, 384] width 10 height 10
click at [543, 386] on paper-item "#000000" at bounding box center [542, 388] width 9 height 9
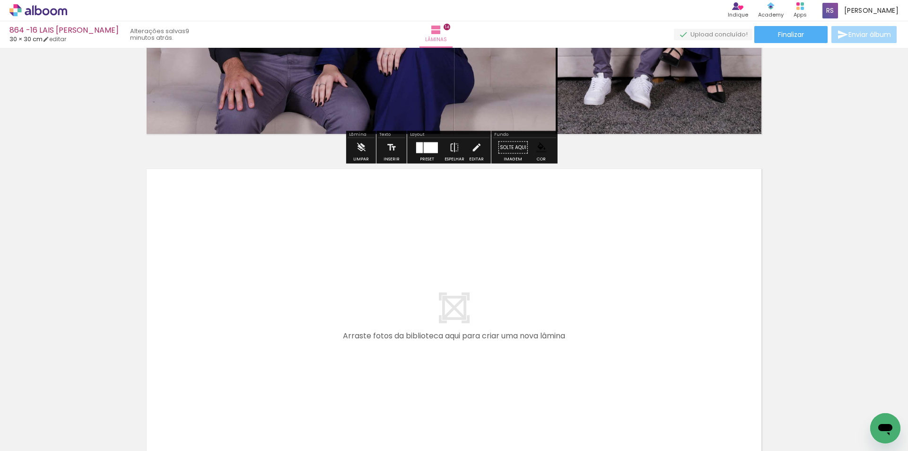
scroll to position [4674, 0]
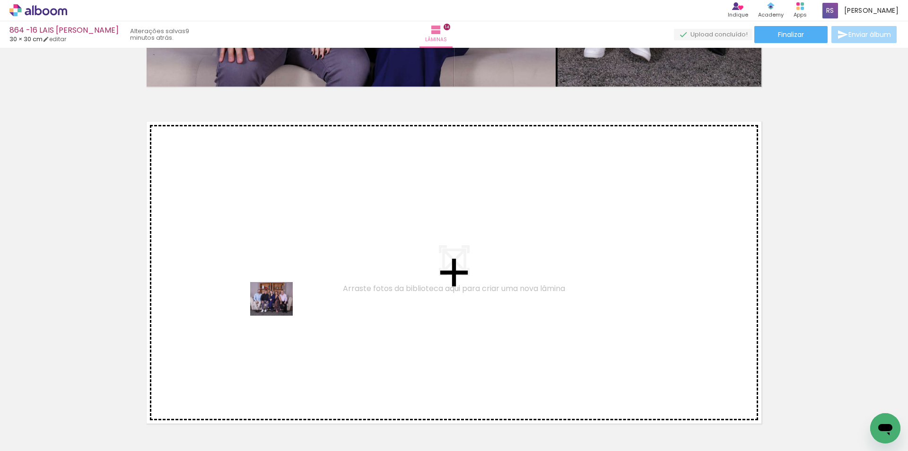
drag, startPoint x: 103, startPoint y: 417, endPoint x: 279, endPoint y: 310, distance: 205.9
click at [279, 310] on quentale-workspace at bounding box center [454, 225] width 908 height 451
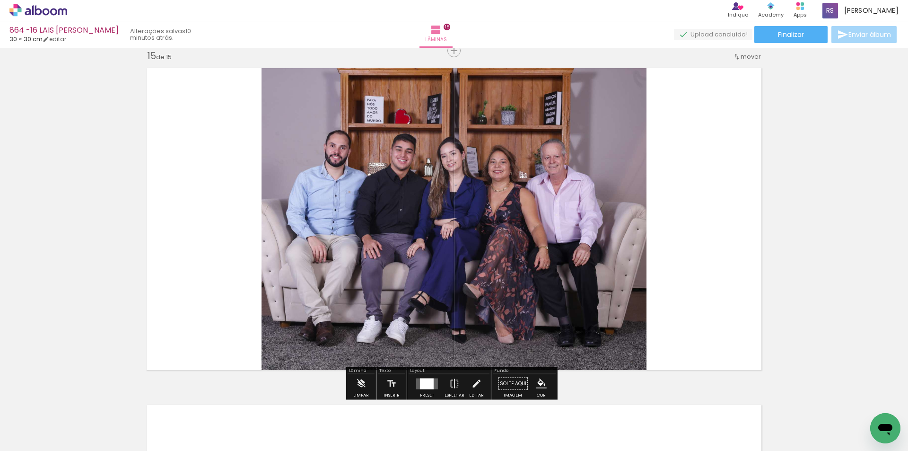
scroll to position [4727, 0]
click at [425, 387] on div at bounding box center [427, 383] width 14 height 11
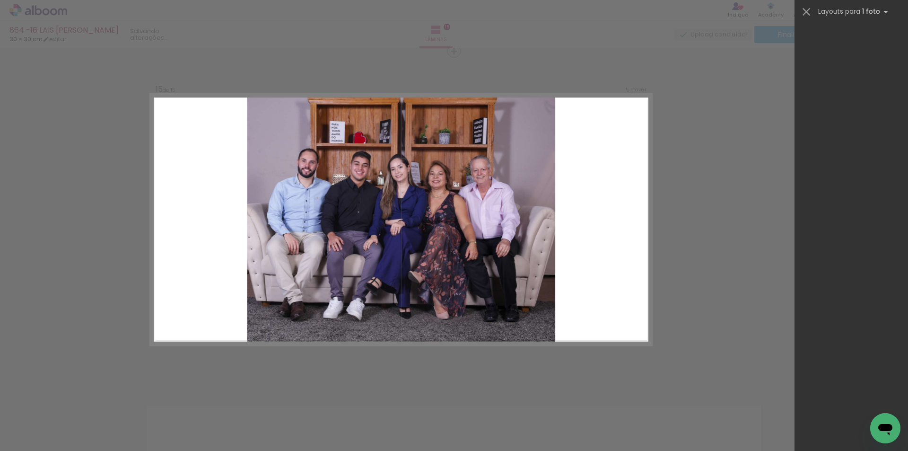
scroll to position [0, 0]
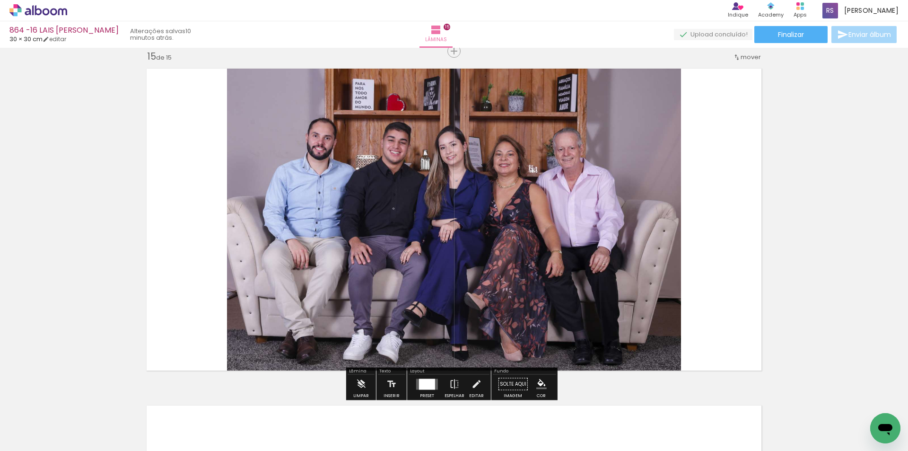
click at [542, 380] on iron-icon "color picker" at bounding box center [541, 384] width 10 height 10
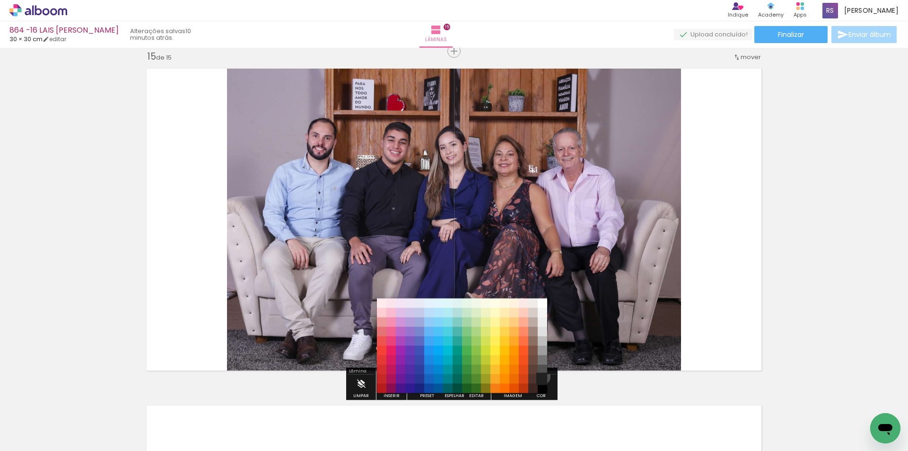
click at [539, 377] on paper-item "#212121" at bounding box center [542, 378] width 9 height 9
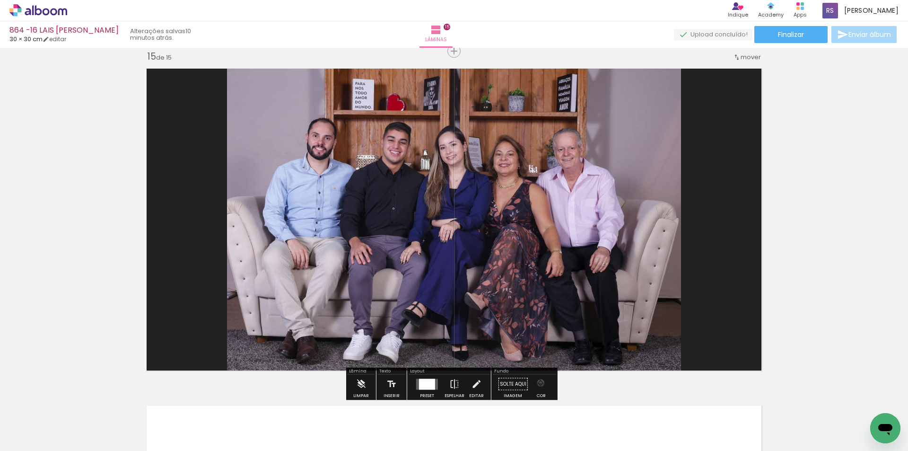
click at [537, 383] on iron-icon "color picker" at bounding box center [541, 384] width 10 height 10
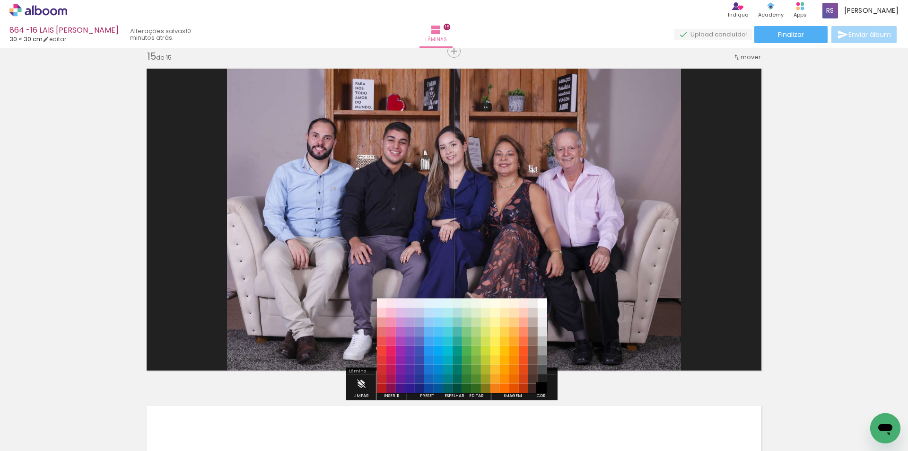
click at [542, 387] on paper-item "#000000" at bounding box center [542, 388] width 9 height 9
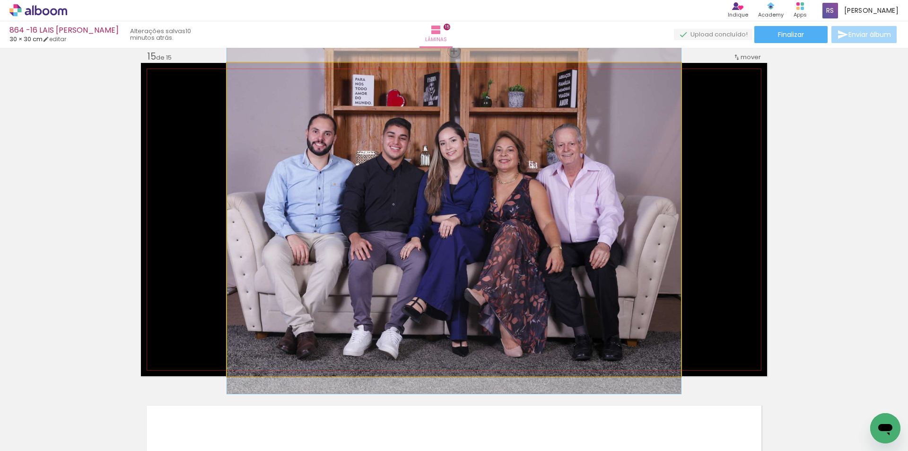
drag, startPoint x: 492, startPoint y: 338, endPoint x: 478, endPoint y: 335, distance: 14.6
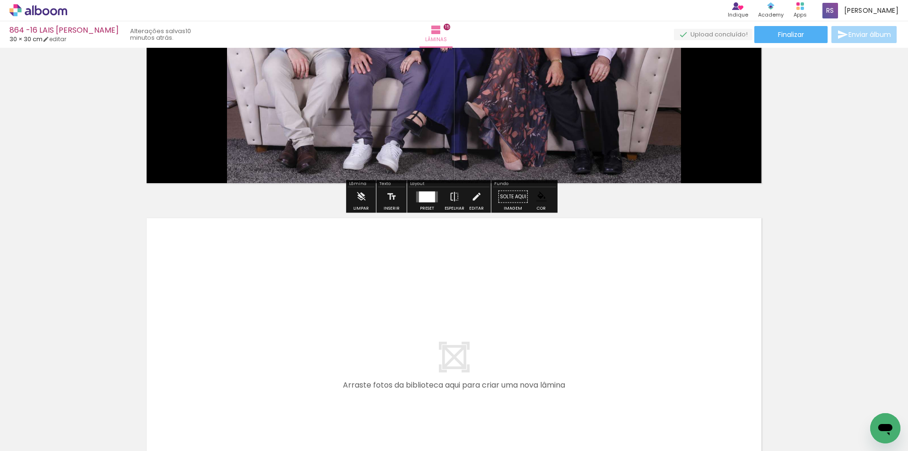
scroll to position [4917, 0]
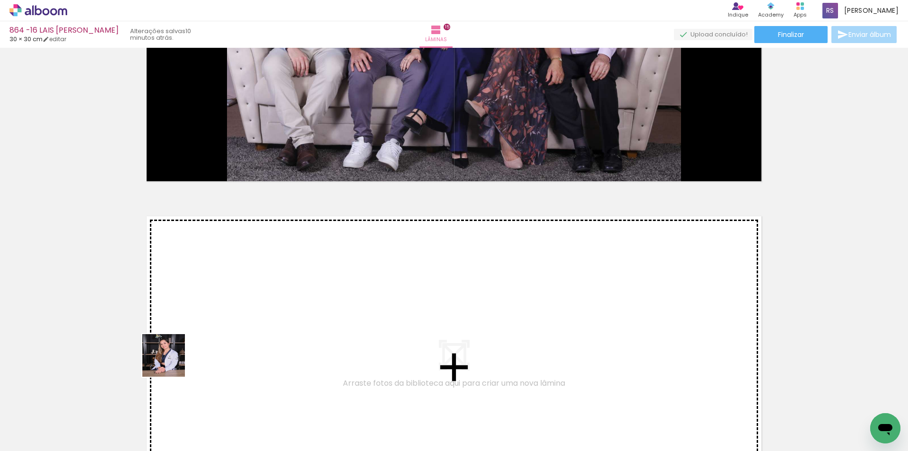
drag, startPoint x: 93, startPoint y: 426, endPoint x: 261, endPoint y: 308, distance: 205.5
click at [261, 308] on quentale-workspace at bounding box center [454, 225] width 908 height 451
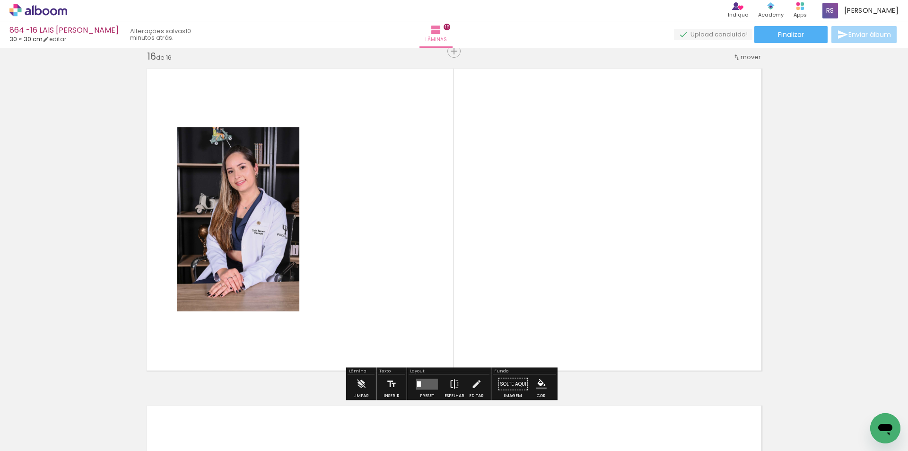
scroll to position [5064, 0]
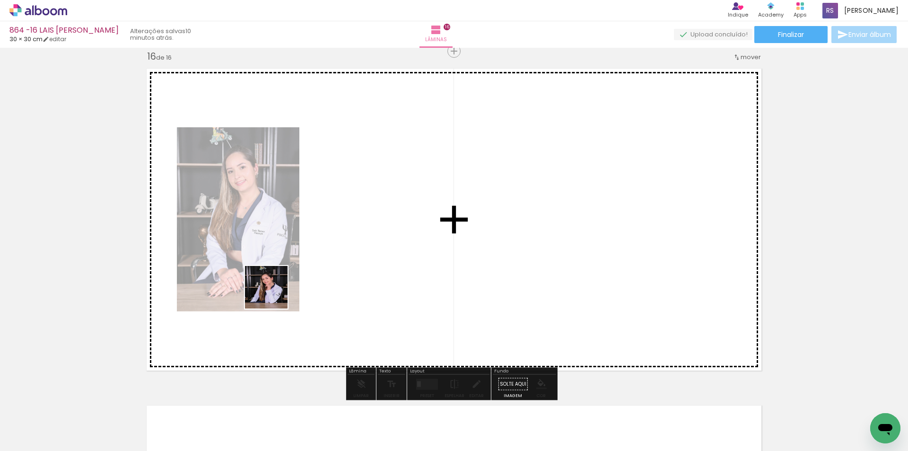
drag, startPoint x: 152, startPoint y: 423, endPoint x: 298, endPoint y: 278, distance: 206.0
click at [298, 278] on quentale-workspace at bounding box center [454, 225] width 908 height 451
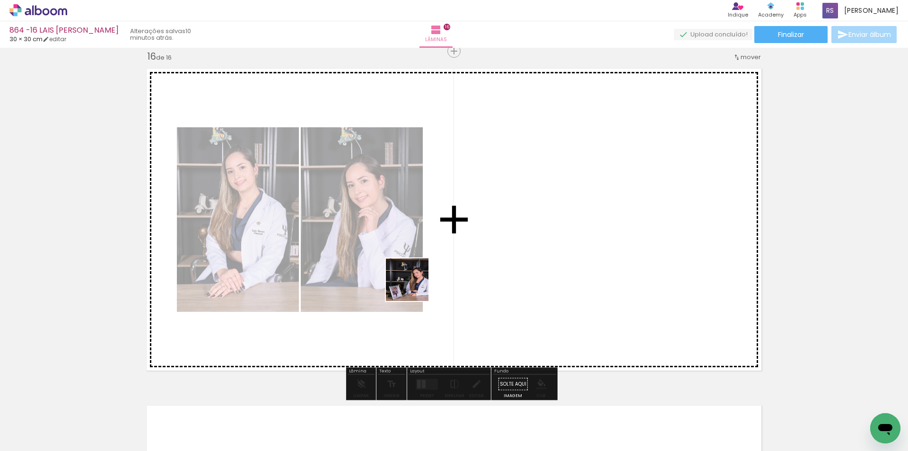
drag, startPoint x: 163, startPoint y: 427, endPoint x: 440, endPoint y: 315, distance: 298.6
click at [475, 253] on quentale-workspace at bounding box center [454, 225] width 908 height 451
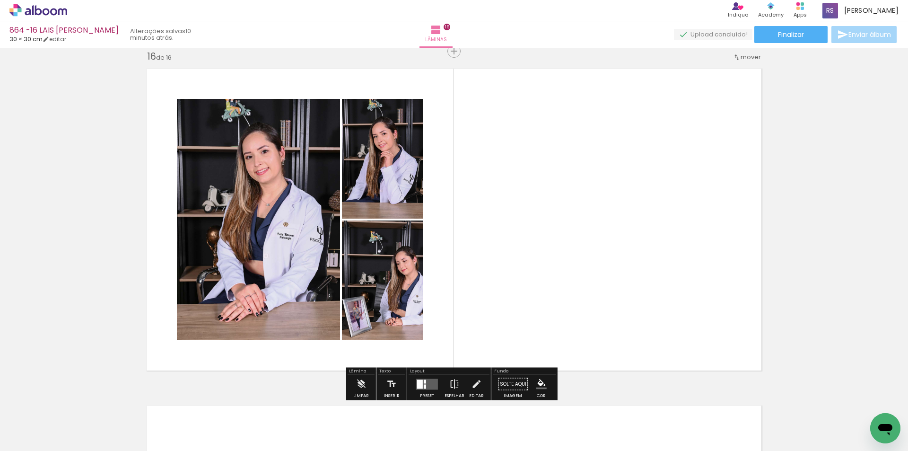
click at [422, 376] on div at bounding box center [427, 384] width 26 height 19
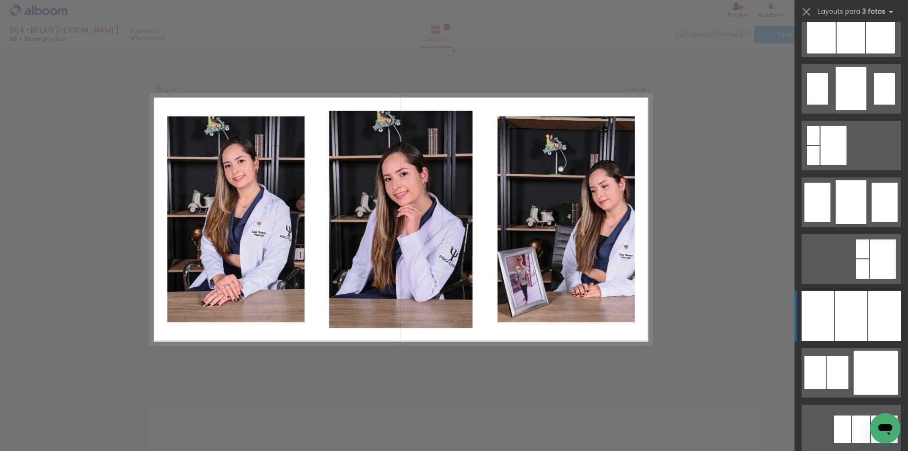
scroll to position [662, 0]
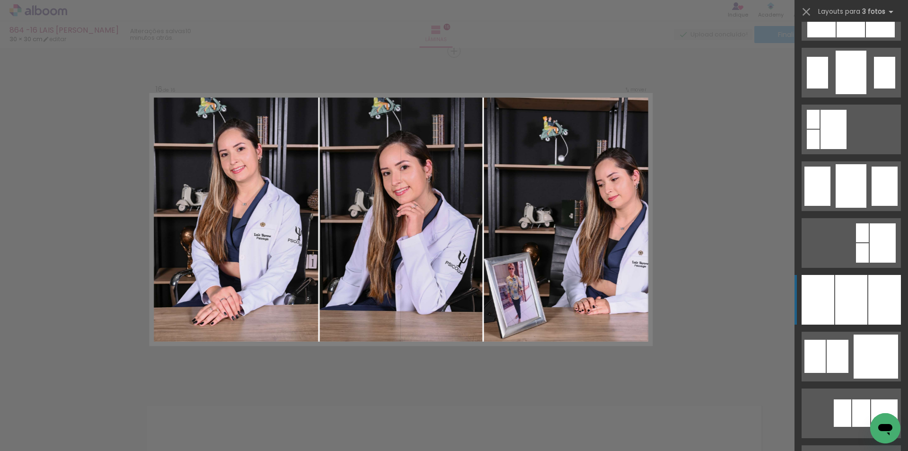
click at [854, 298] on div at bounding box center [851, 300] width 32 height 50
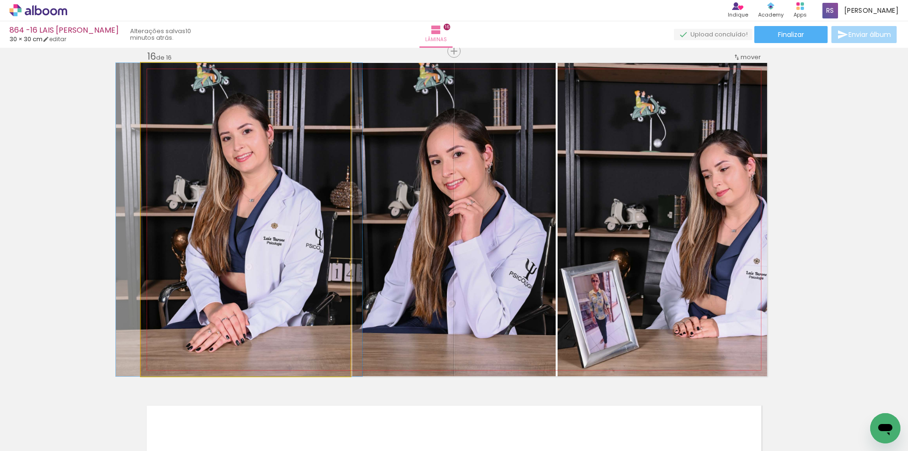
drag, startPoint x: 323, startPoint y: 295, endPoint x: 316, endPoint y: 295, distance: 6.6
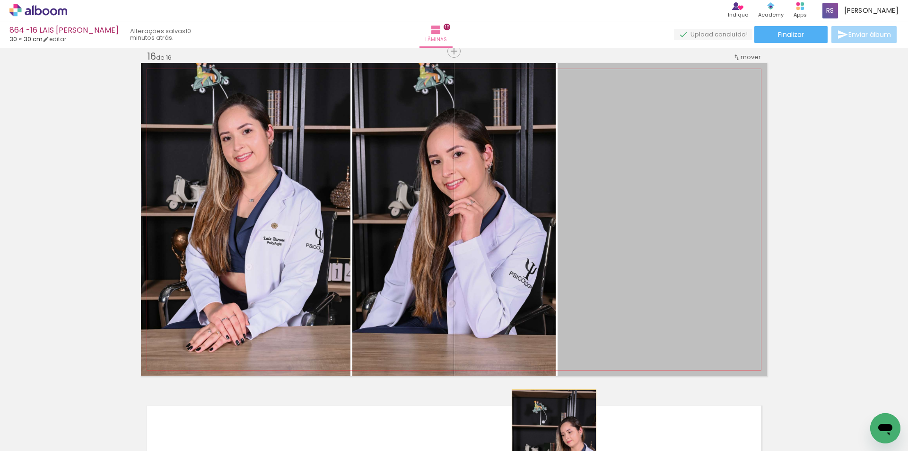
drag, startPoint x: 645, startPoint y: 202, endPoint x: 551, endPoint y: 452, distance: 267.5
click at [551, 450] on html "link( href="../../bower_components/polymer/polymer.html" rel="import" ) picture…" at bounding box center [454, 225] width 908 height 451
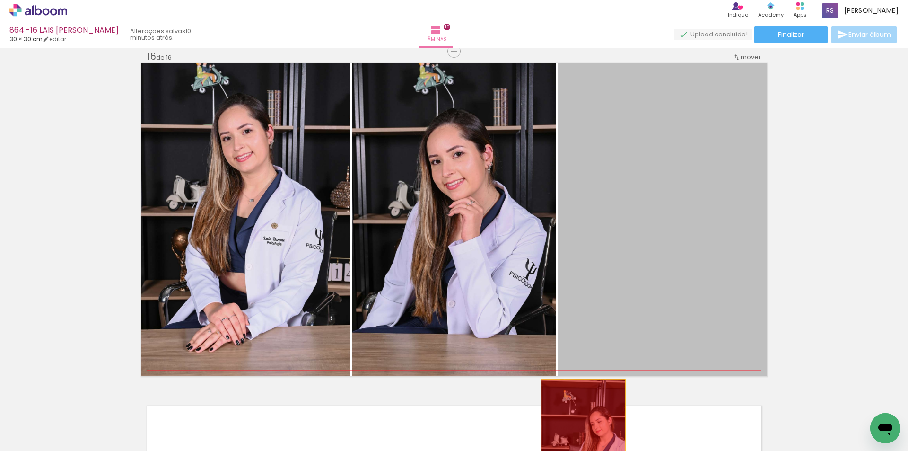
drag, startPoint x: 646, startPoint y: 314, endPoint x: 580, endPoint y: 442, distance: 144.3
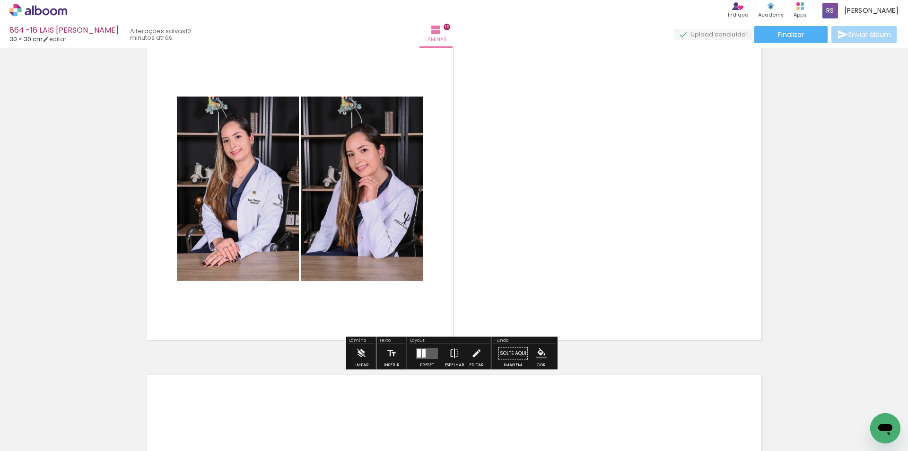
scroll to position [5112, 0]
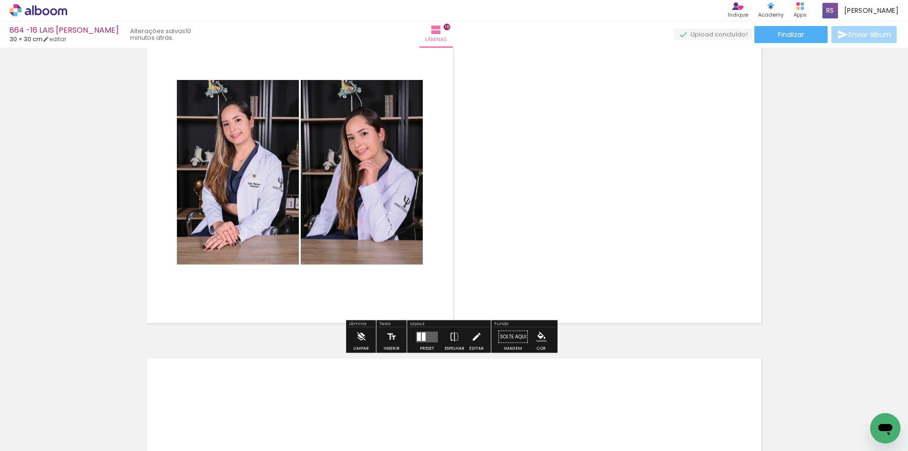
click at [430, 336] on quentale-layouter at bounding box center [427, 336] width 22 height 11
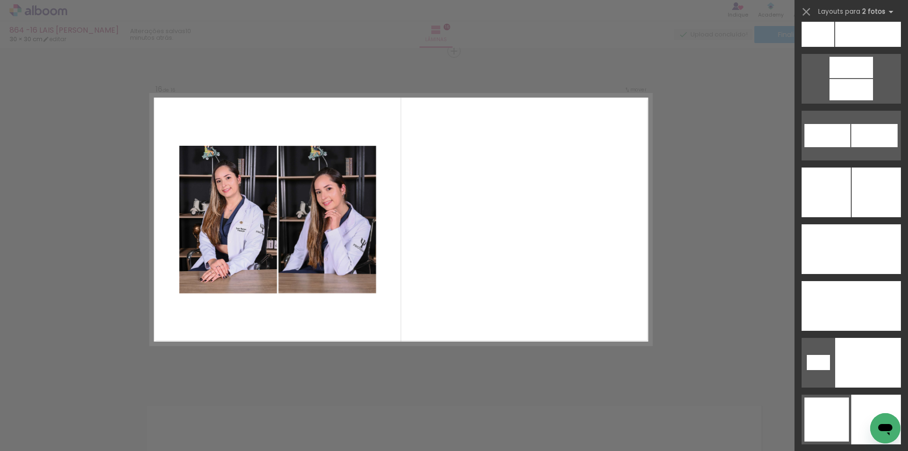
scroll to position [4301, 0]
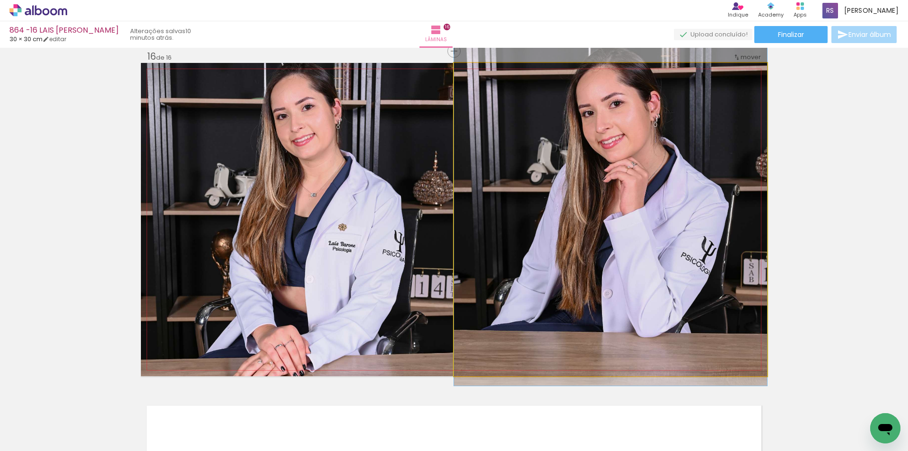
drag, startPoint x: 457, startPoint y: 270, endPoint x: 503, endPoint y: 237, distance: 56.9
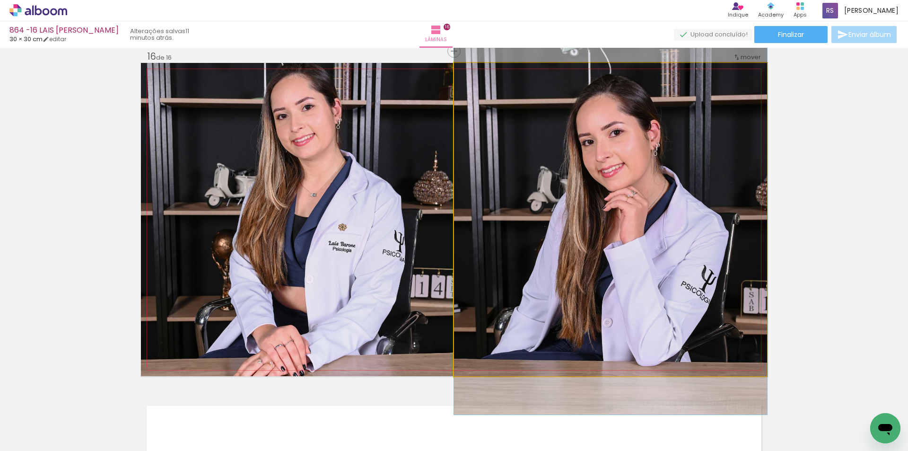
drag, startPoint x: 564, startPoint y: 219, endPoint x: 563, endPoint y: 248, distance: 29.3
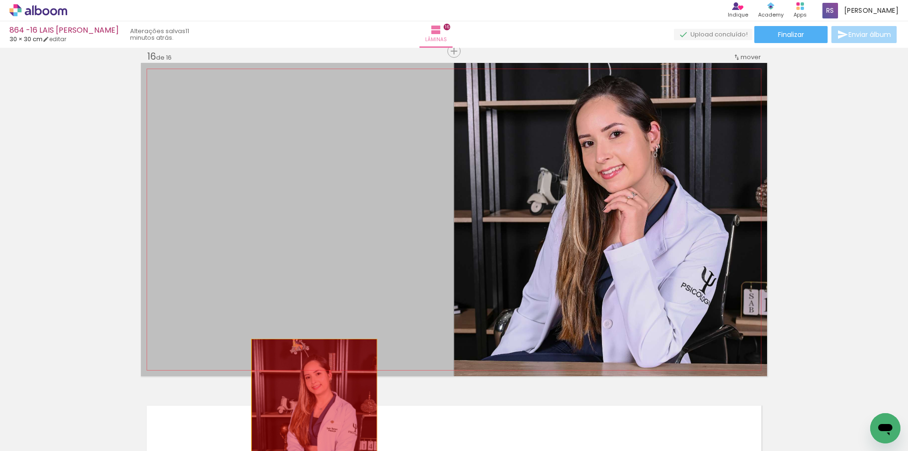
drag, startPoint x: 288, startPoint y: 269, endPoint x: 219, endPoint y: 427, distance: 172.9
click at [312, 408] on quentale-workspace at bounding box center [454, 225] width 908 height 451
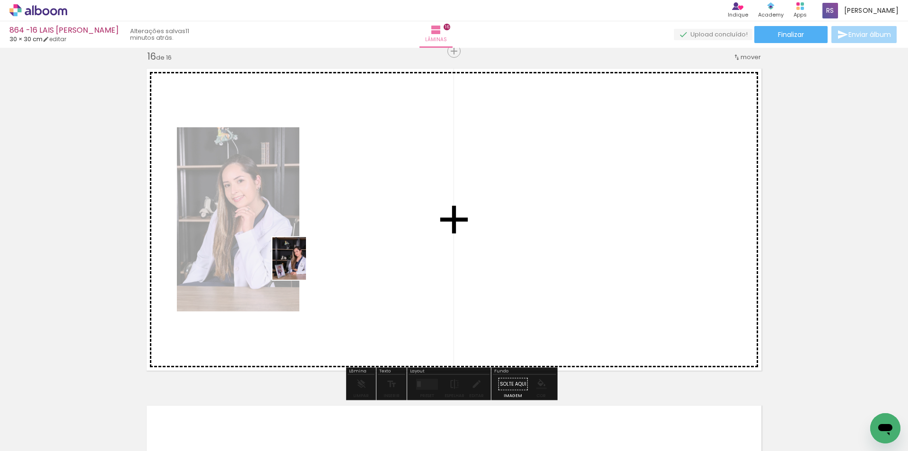
drag, startPoint x: 219, startPoint y: 418, endPoint x: 301, endPoint y: 265, distance: 173.5
click at [301, 265] on quentale-workspace at bounding box center [454, 225] width 908 height 451
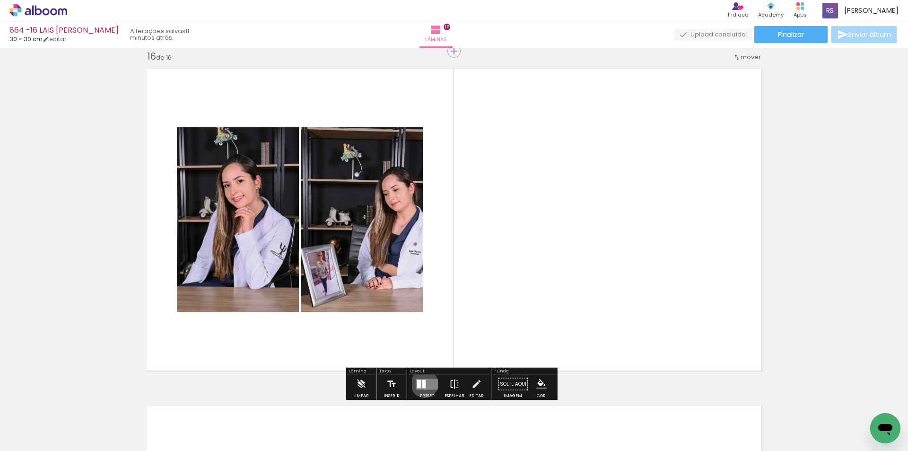
click at [422, 384] on div at bounding box center [424, 383] width 4 height 9
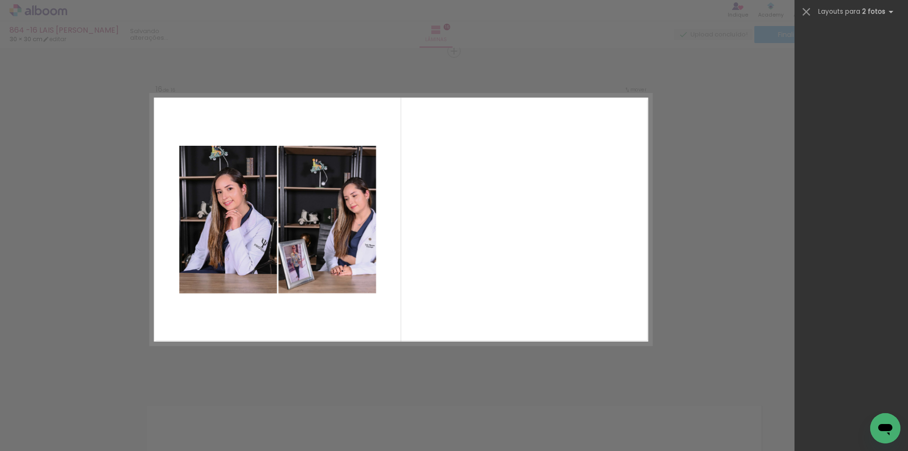
scroll to position [0, 0]
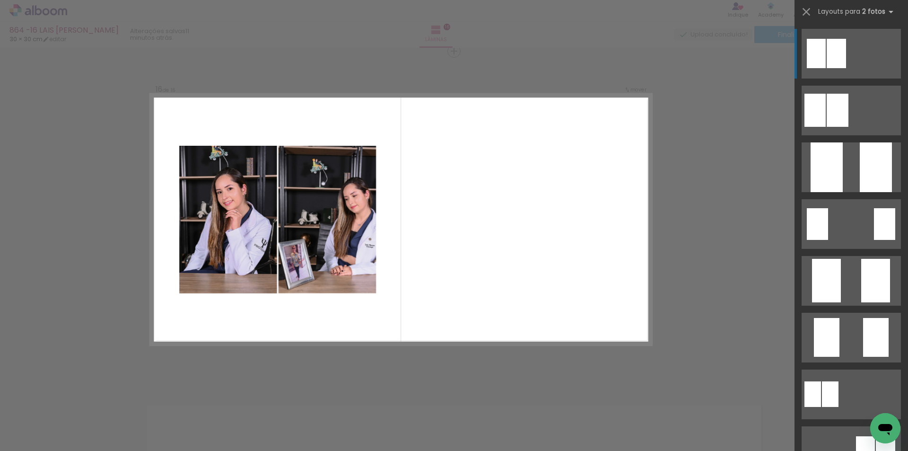
drag, startPoint x: 901, startPoint y: 52, endPoint x: 905, endPoint y: 87, distance: 35.3
click at [905, 87] on div at bounding box center [852, 236] width 114 height 429
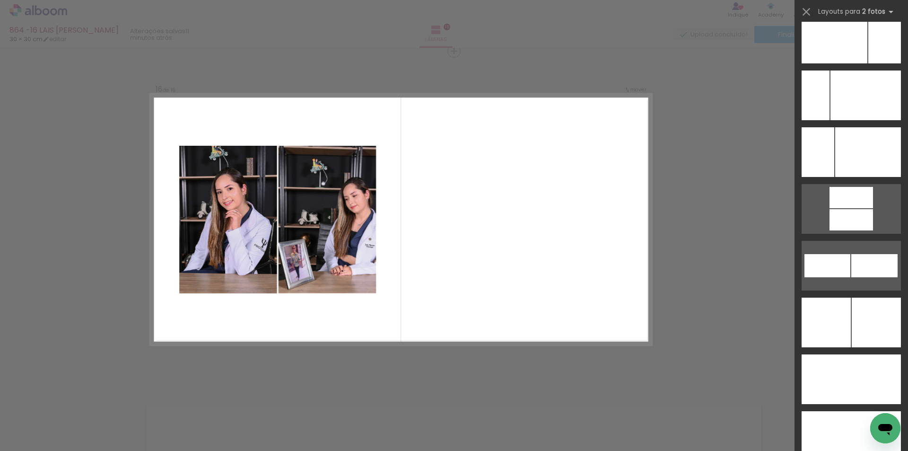
scroll to position [4295, 0]
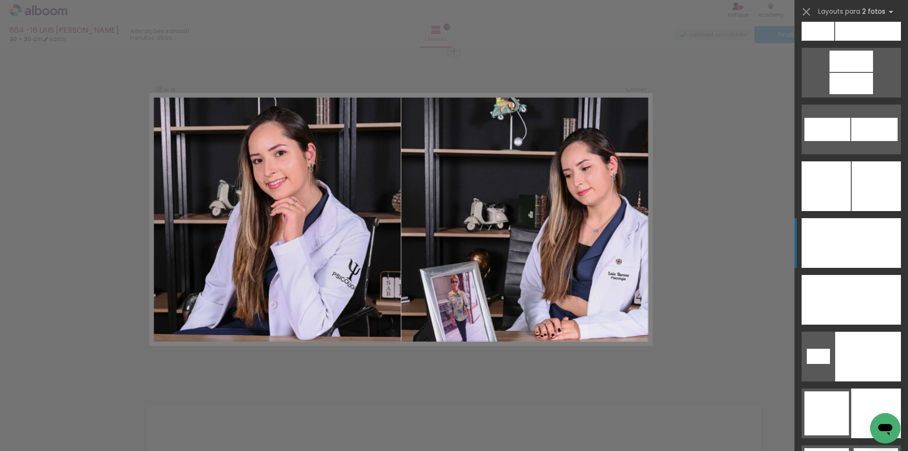
click at [869, 41] on div at bounding box center [868, 16] width 66 height 50
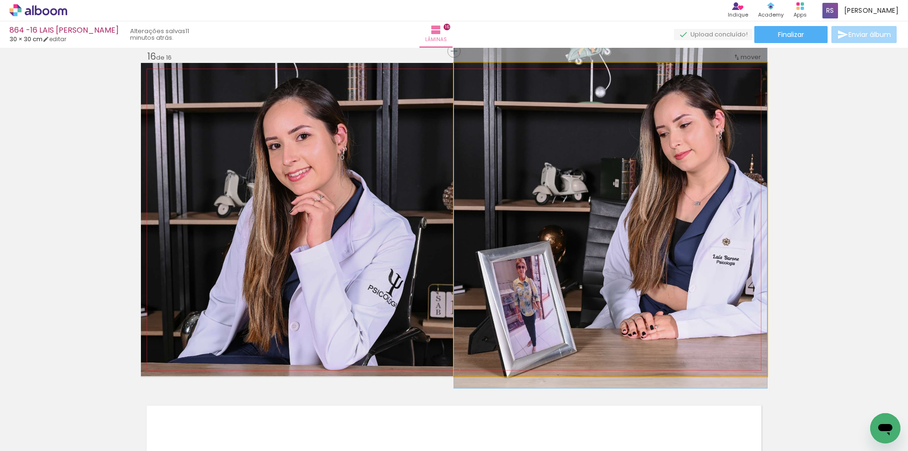
drag, startPoint x: 699, startPoint y: 241, endPoint x: 689, endPoint y: 210, distance: 31.9
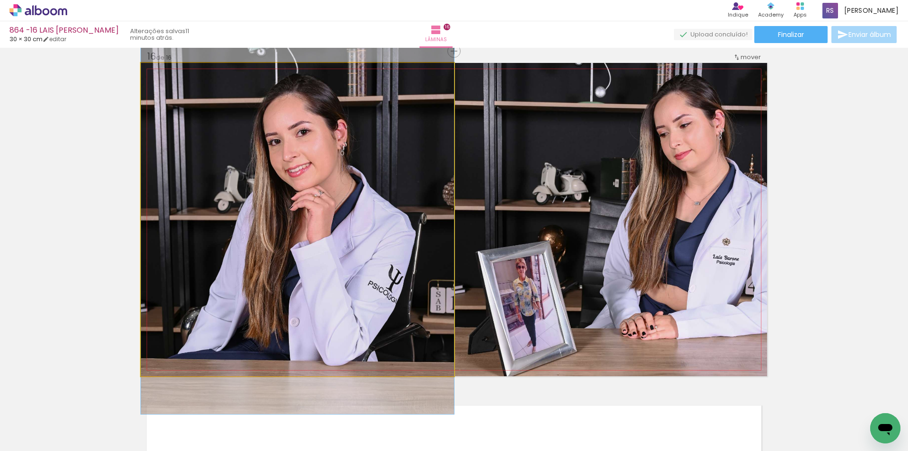
drag, startPoint x: 391, startPoint y: 229, endPoint x: 382, endPoint y: 225, distance: 9.5
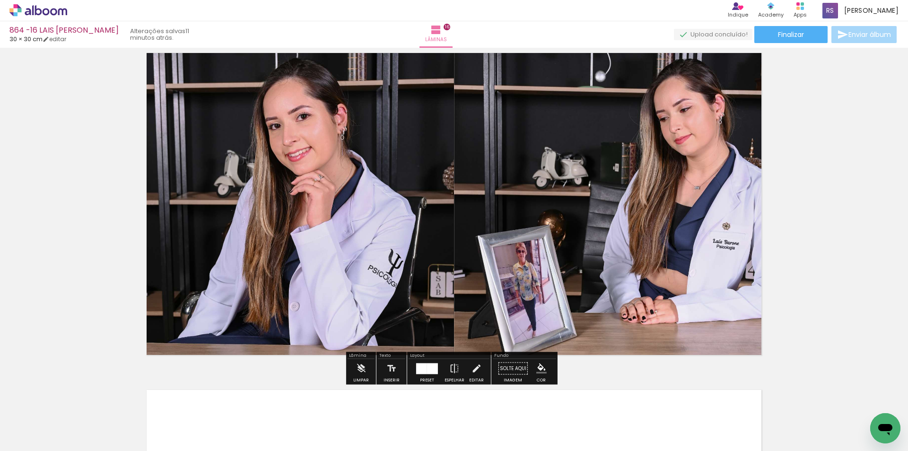
scroll to position [5064, 0]
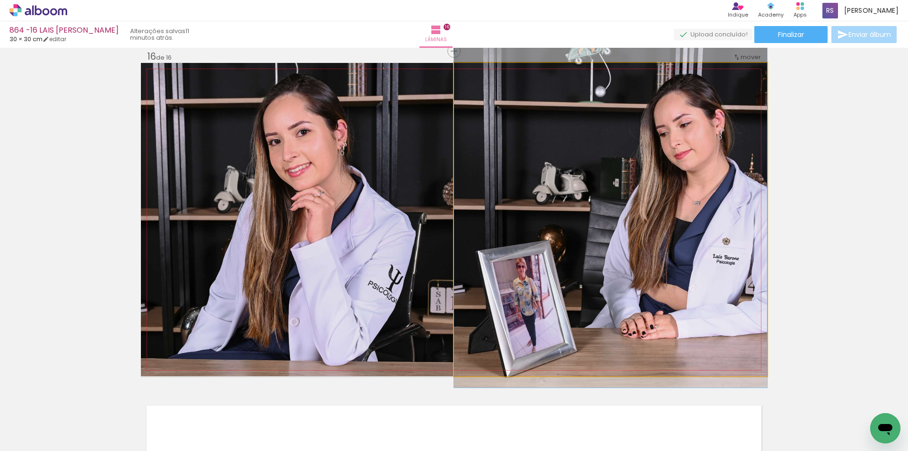
drag, startPoint x: 530, startPoint y: 263, endPoint x: 521, endPoint y: 262, distance: 9.5
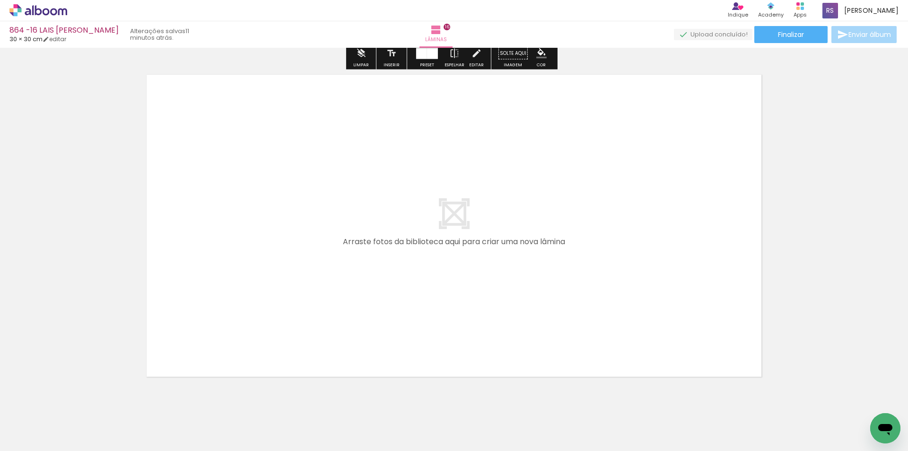
scroll to position [5395, 0]
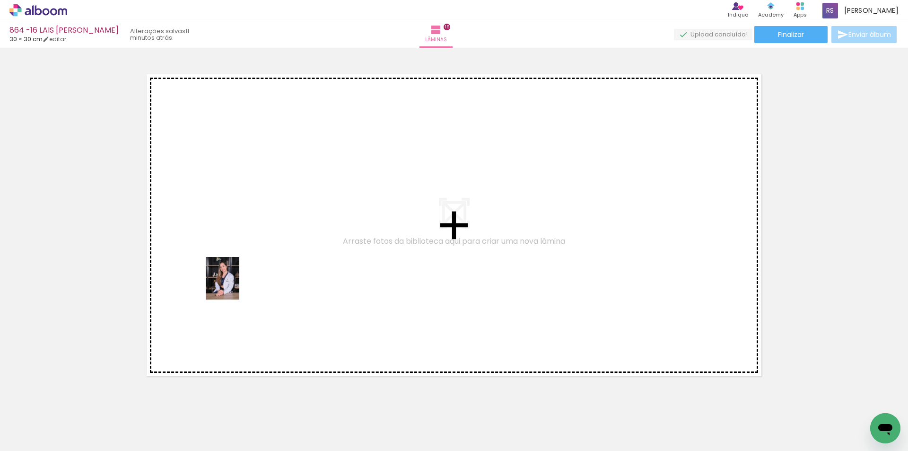
drag, startPoint x: 104, startPoint y: 419, endPoint x: 170, endPoint y: 411, distance: 66.7
click at [235, 284] on quentale-workspace at bounding box center [454, 225] width 908 height 451
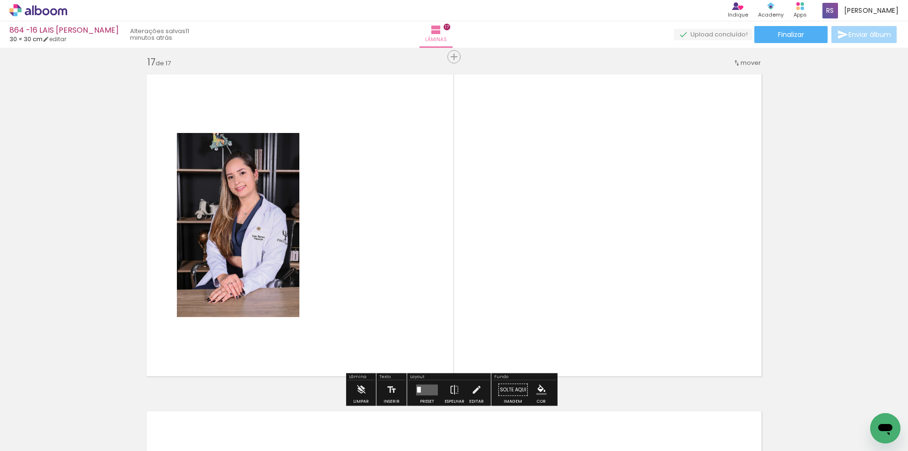
scroll to position [5401, 0]
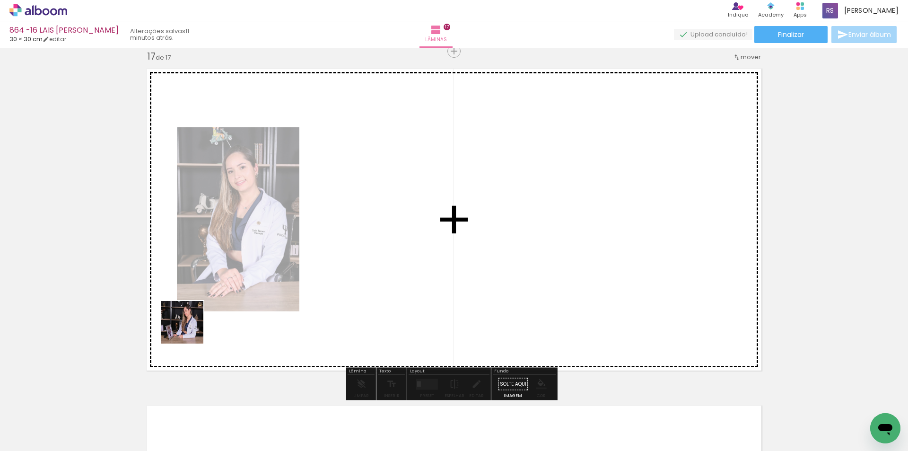
drag, startPoint x: 162, startPoint y: 420, endPoint x: 371, endPoint y: 375, distance: 214.4
click at [219, 287] on quentale-workspace at bounding box center [454, 225] width 908 height 451
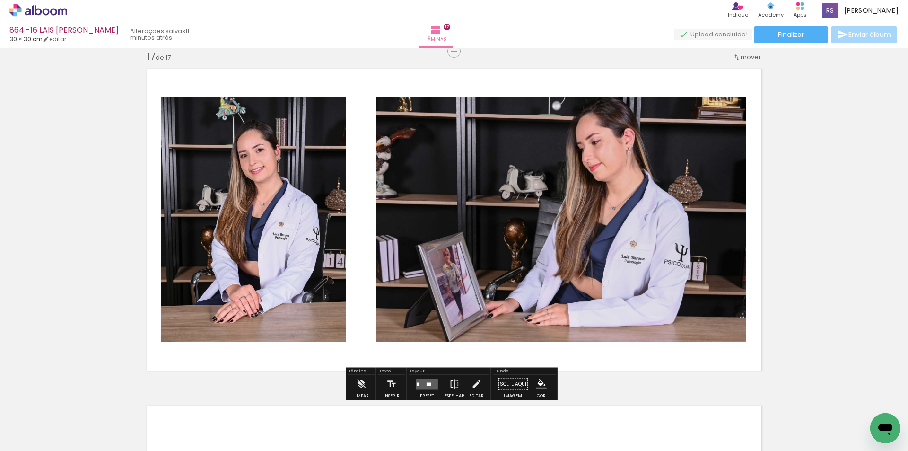
click at [453, 380] on iron-icon at bounding box center [454, 384] width 10 height 19
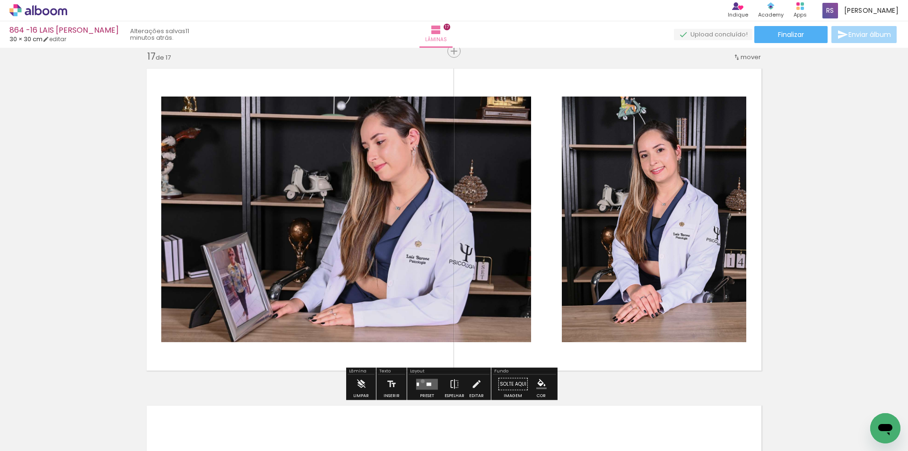
click at [421, 381] on quentale-layouter at bounding box center [427, 383] width 22 height 11
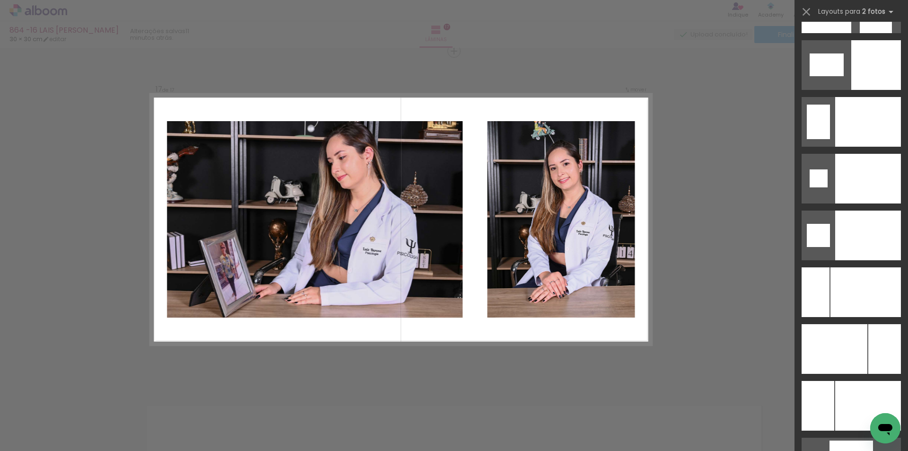
scroll to position [3936, 0]
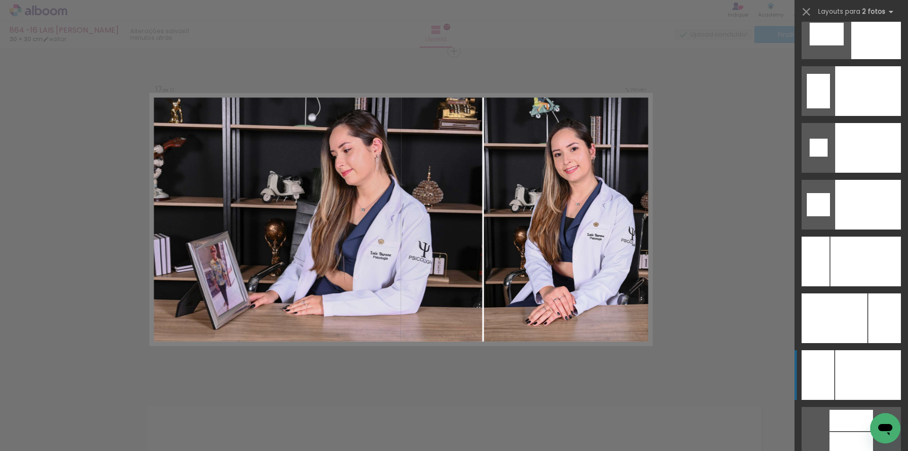
click at [877, 286] on div at bounding box center [866, 262] width 70 height 50
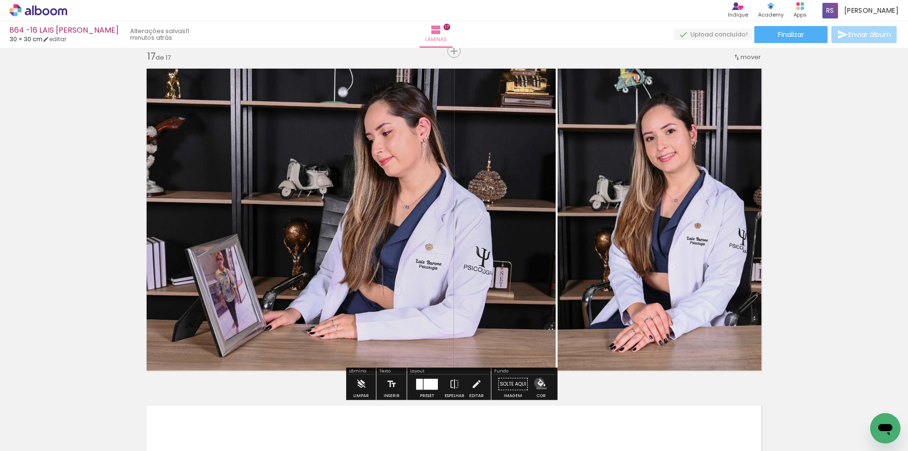
click at [536, 383] on iron-icon "color picker" at bounding box center [541, 384] width 10 height 10
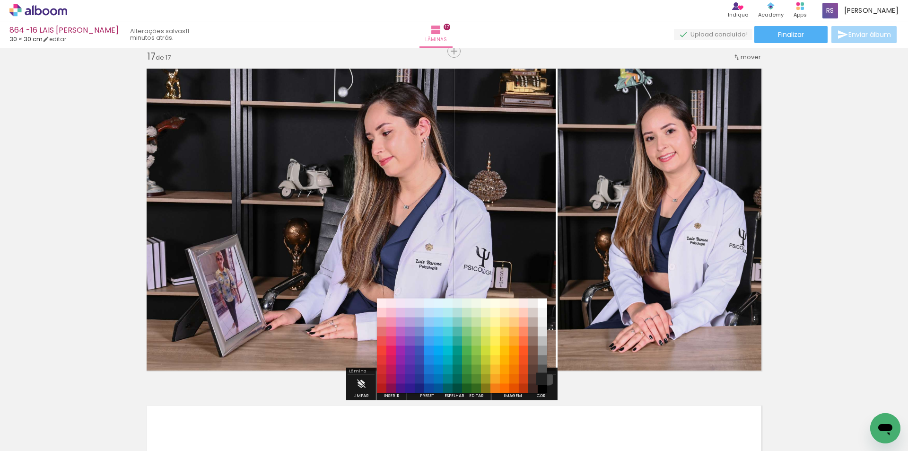
click at [544, 377] on paper-item "#212121" at bounding box center [542, 378] width 9 height 9
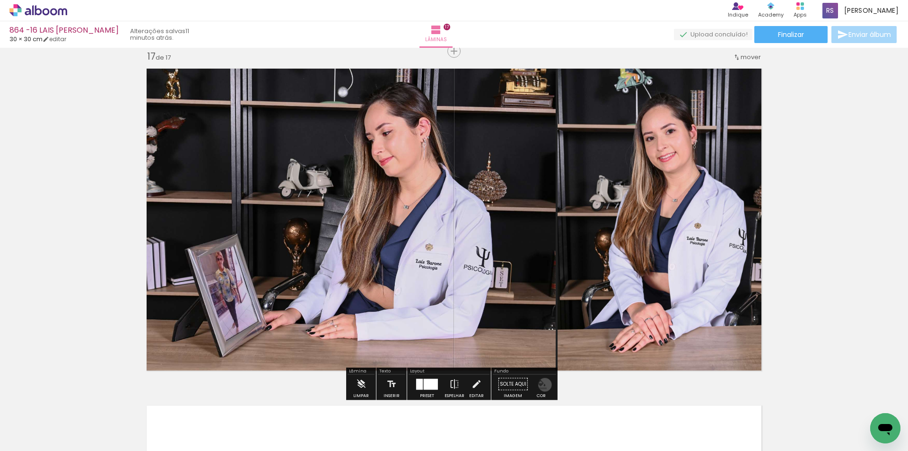
click at [540, 386] on iron-icon "color picker" at bounding box center [541, 384] width 10 height 10
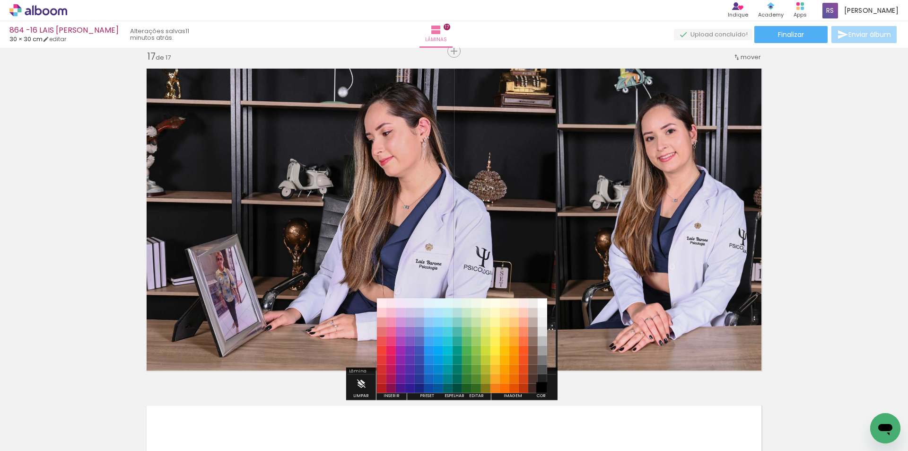
click at [542, 388] on paper-item "#000000" at bounding box center [542, 388] width 9 height 9
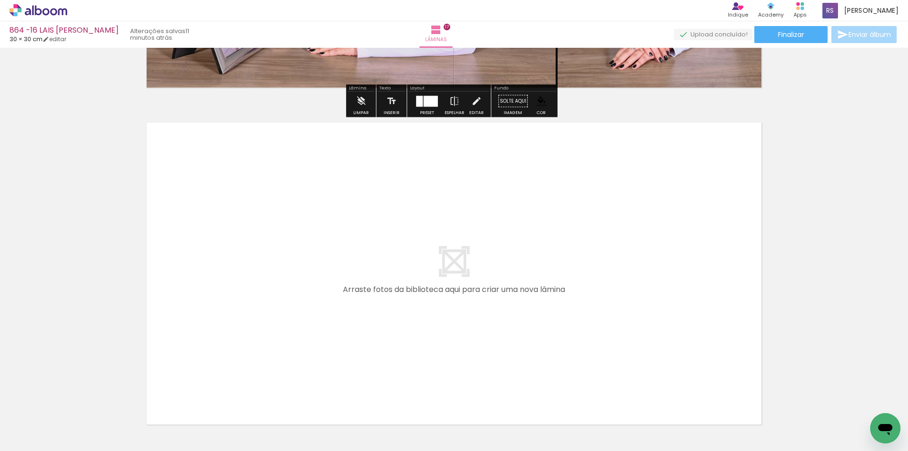
scroll to position [5685, 0]
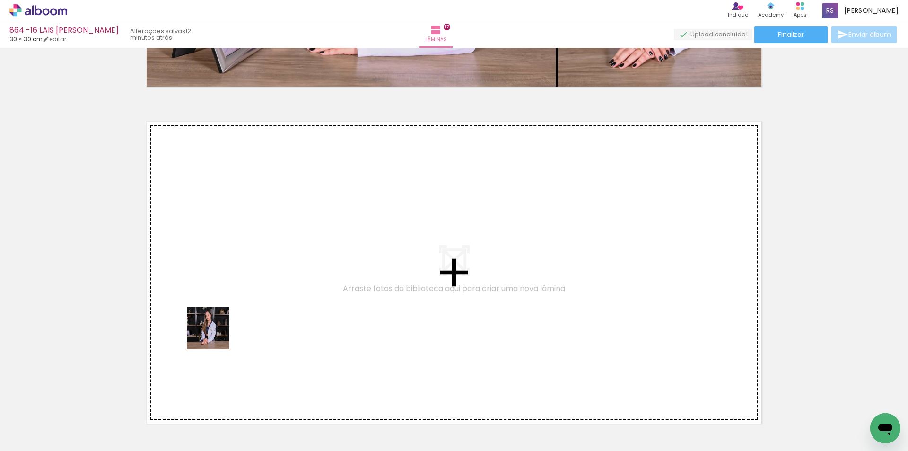
drag, startPoint x: 96, startPoint y: 423, endPoint x: 256, endPoint y: 311, distance: 195.9
click at [256, 311] on quentale-workspace at bounding box center [454, 225] width 908 height 451
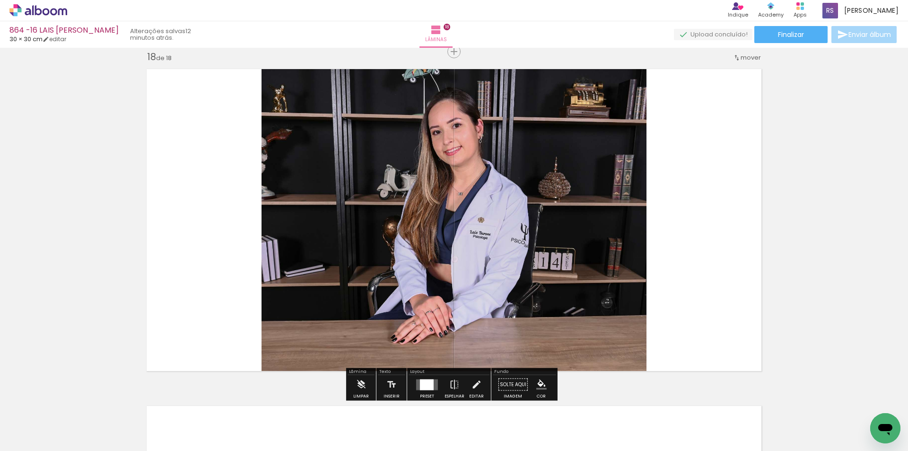
scroll to position [5738, 0]
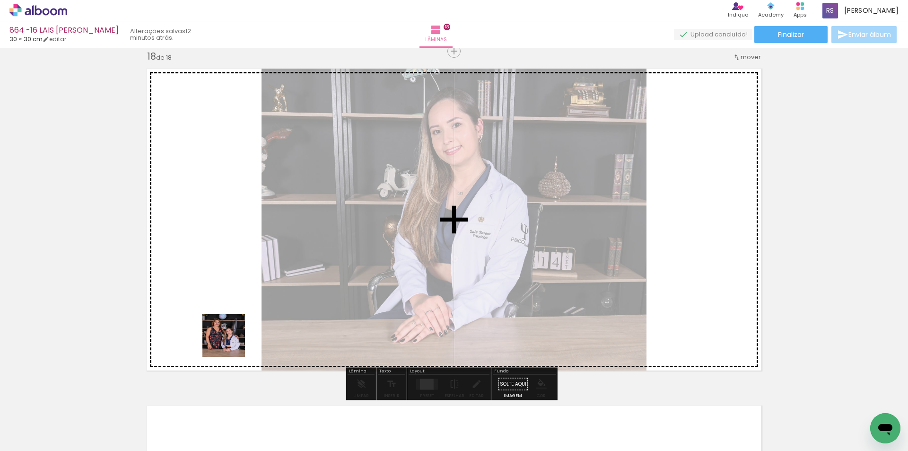
drag, startPoint x: 148, startPoint y: 418, endPoint x: 321, endPoint y: 328, distance: 194.6
click at [316, 272] on quentale-workspace at bounding box center [454, 225] width 908 height 451
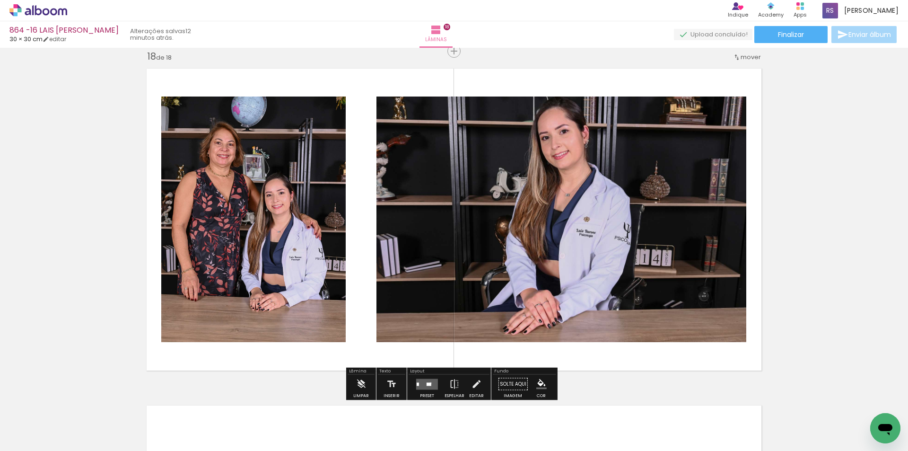
click at [429, 383] on div at bounding box center [429, 383] width 5 height 3
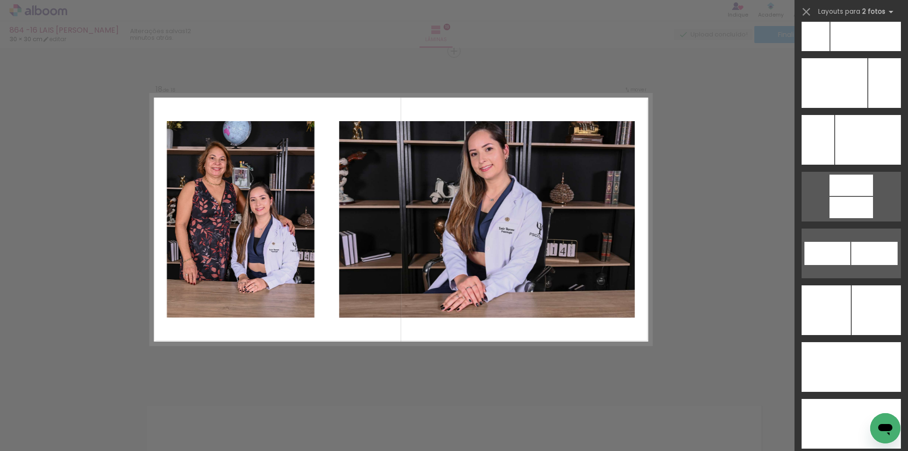
scroll to position [4202, 0]
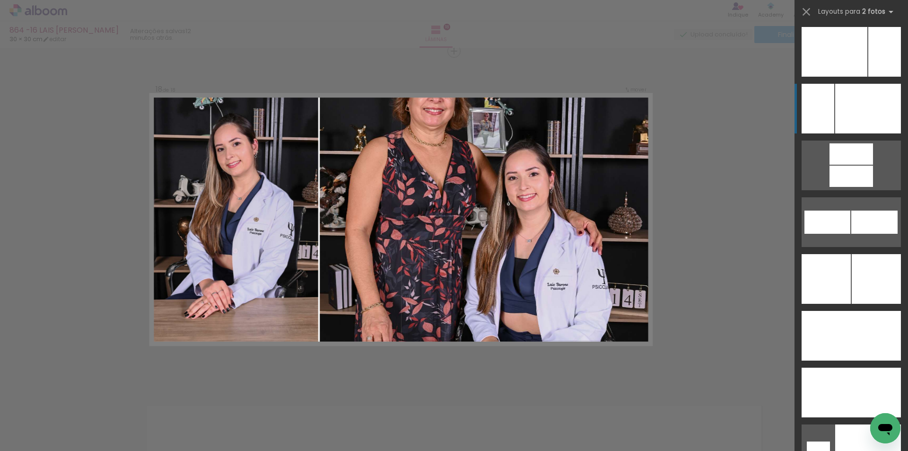
click at [843, 424] on div at bounding box center [868, 449] width 66 height 50
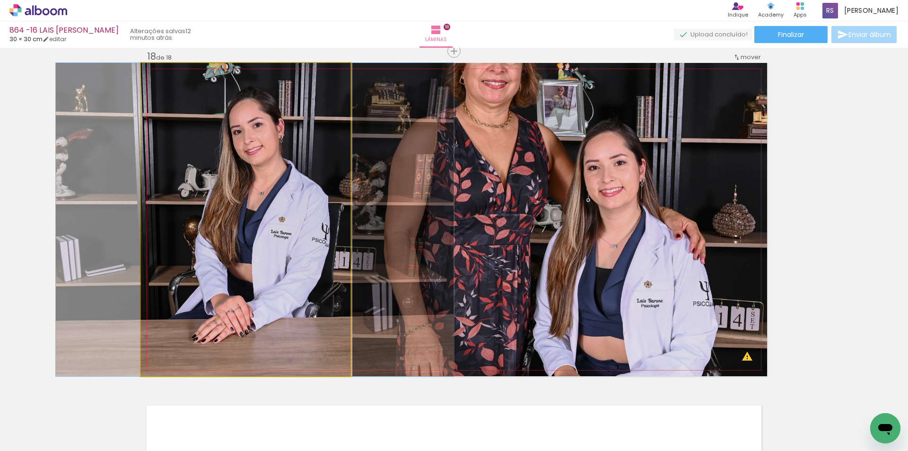
drag, startPoint x: 248, startPoint y: 228, endPoint x: 481, endPoint y: 203, distance: 234.5
click at [0, 0] on slot at bounding box center [0, 0] width 0 height 0
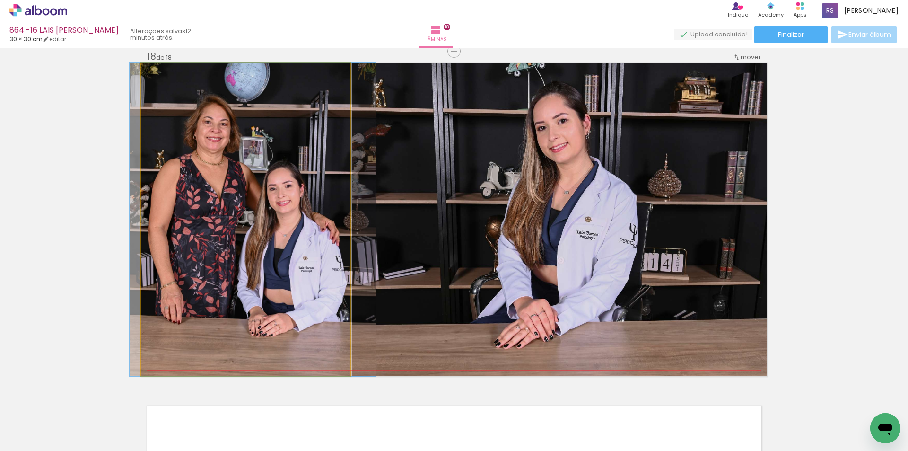
drag, startPoint x: 298, startPoint y: 296, endPoint x: 305, endPoint y: 295, distance: 7.1
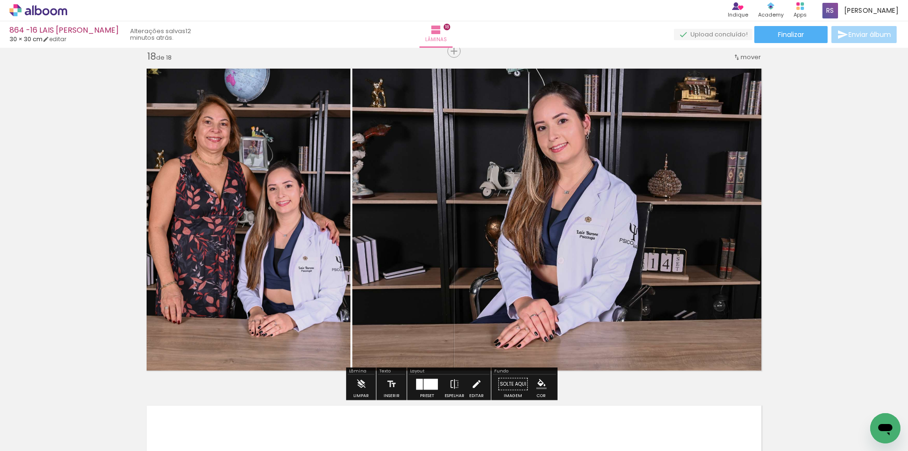
click at [471, 384] on iron-icon at bounding box center [476, 384] width 10 height 19
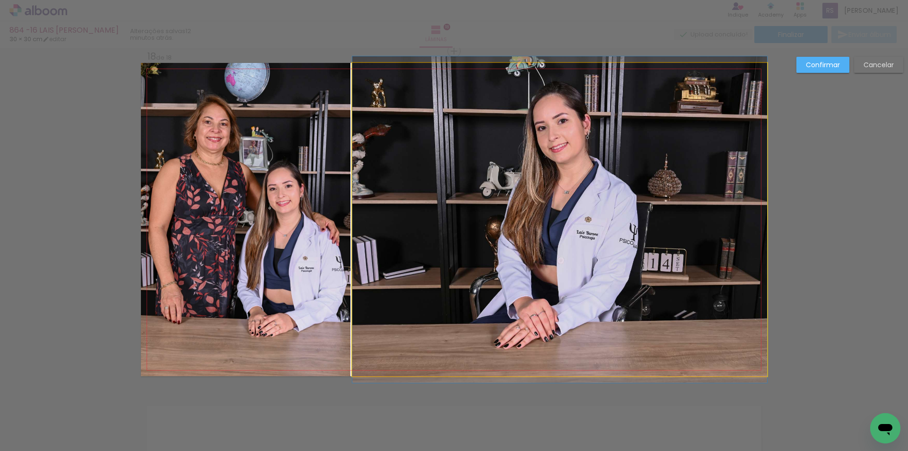
click at [401, 295] on quentale-photo at bounding box center [559, 219] width 415 height 313
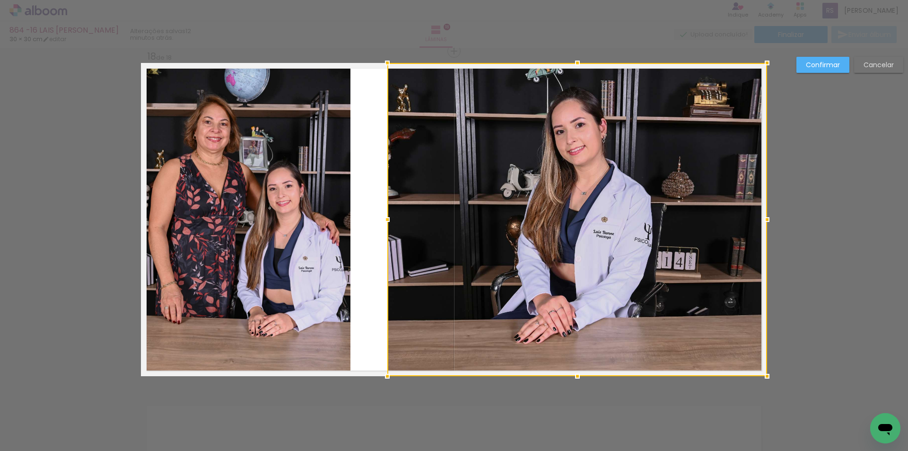
drag, startPoint x: 350, startPoint y: 225, endPoint x: 385, endPoint y: 218, distance: 35.8
click at [385, 218] on div at bounding box center [387, 219] width 19 height 19
click at [327, 219] on quentale-photo at bounding box center [246, 219] width 210 height 313
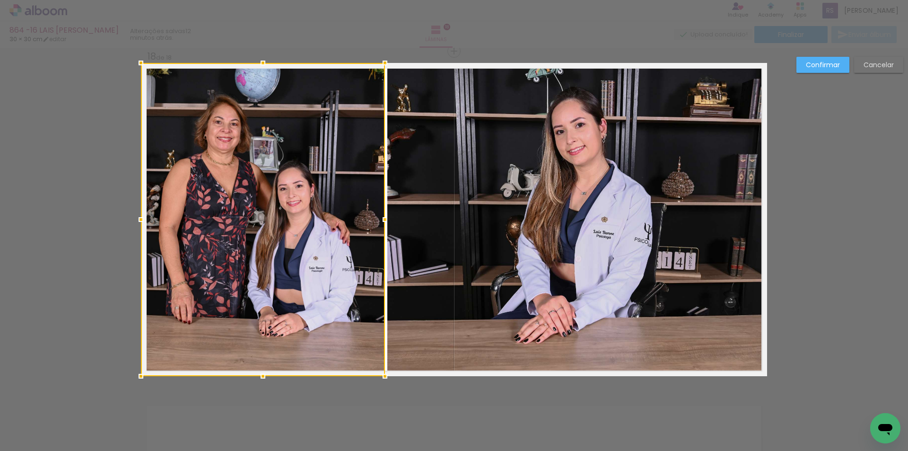
drag, startPoint x: 358, startPoint y: 220, endPoint x: 387, endPoint y: 220, distance: 28.9
click at [387, 220] on div at bounding box center [385, 219] width 19 height 19
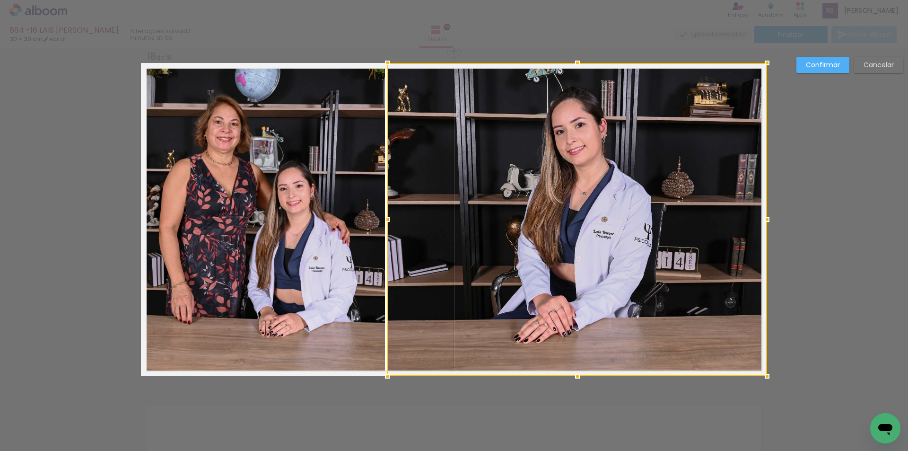
click at [0, 0] on slot "Confirmar" at bounding box center [0, 0] width 0 height 0
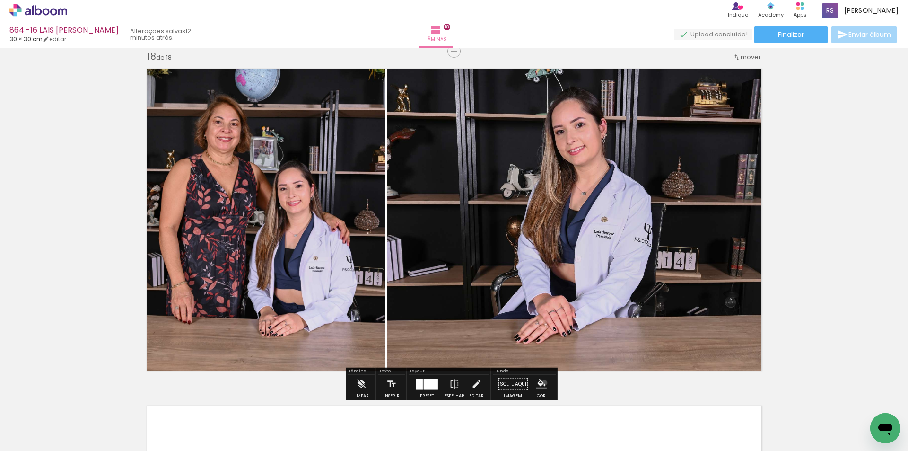
click at [541, 383] on iron-icon "color picker" at bounding box center [541, 384] width 10 height 10
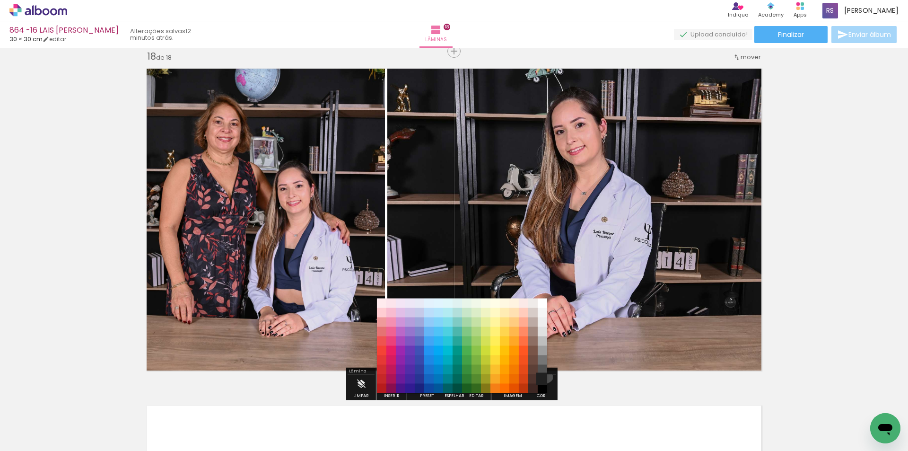
click at [541, 374] on paper-item "#212121" at bounding box center [542, 378] width 9 height 9
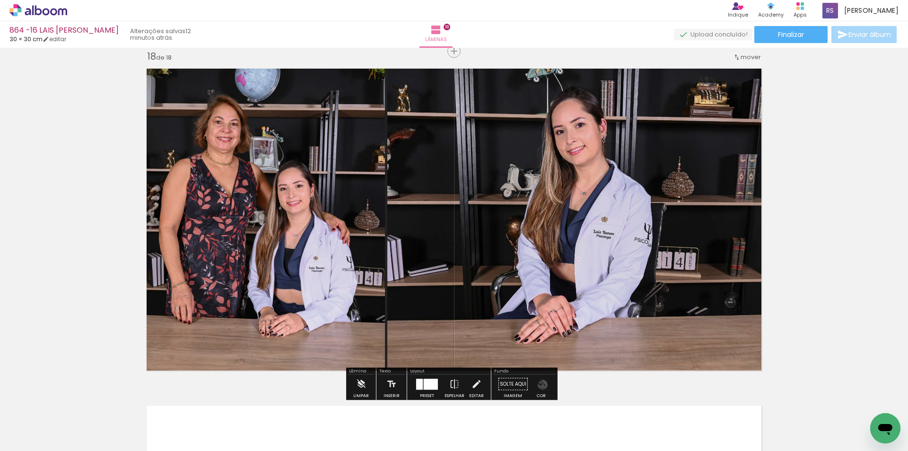
click at [539, 385] on iron-icon "color picker" at bounding box center [541, 384] width 10 height 10
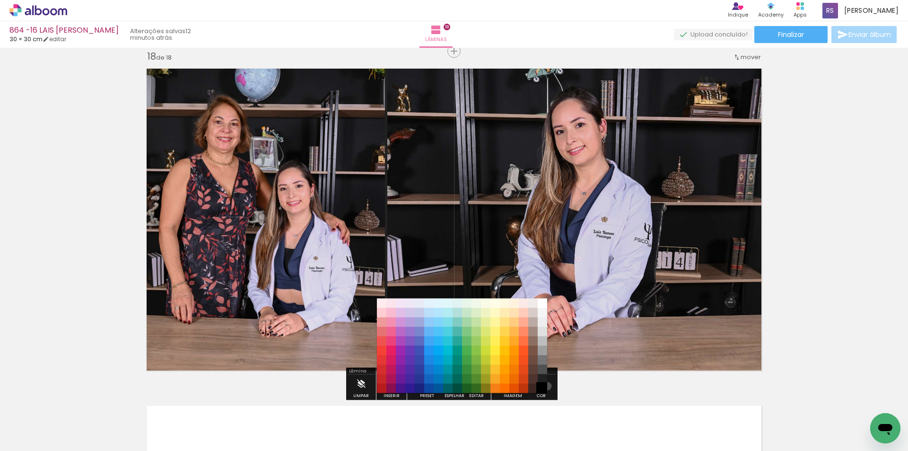
click at [544, 386] on paper-item "#000000" at bounding box center [542, 388] width 9 height 9
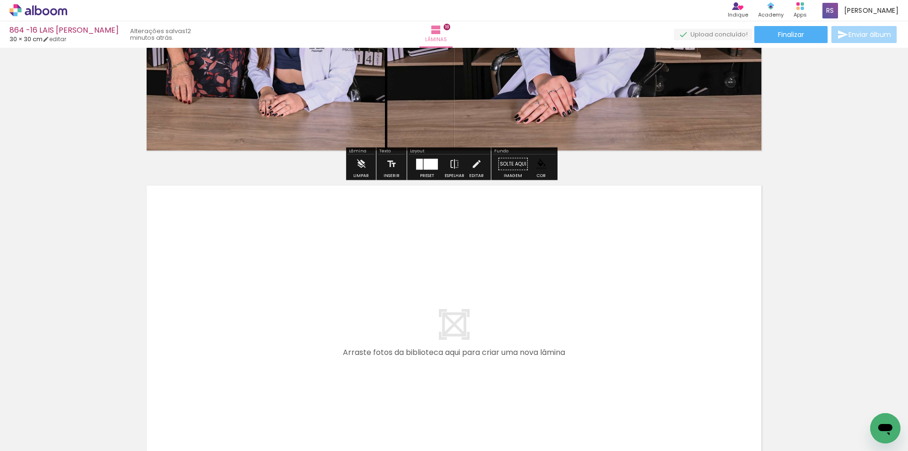
scroll to position [5974, 0]
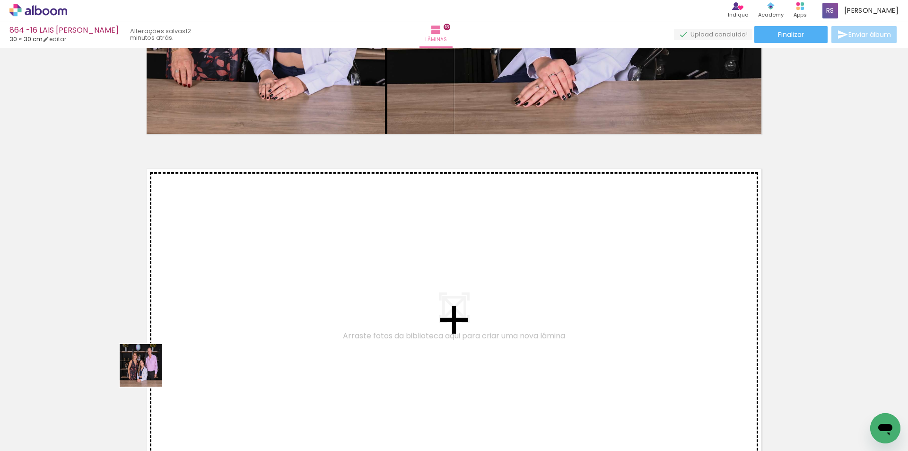
drag, startPoint x: 111, startPoint y: 413, endPoint x: 151, endPoint y: 410, distance: 39.8
click at [237, 315] on quentale-workspace at bounding box center [454, 225] width 908 height 451
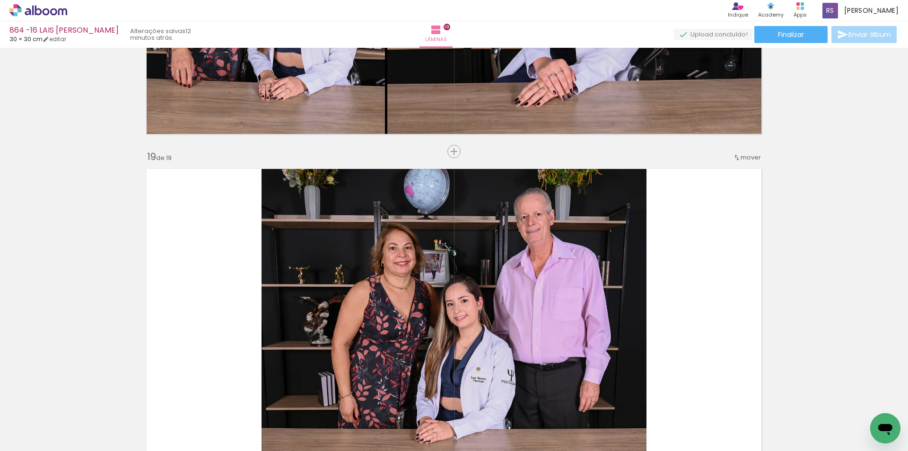
scroll to position [6075, 0]
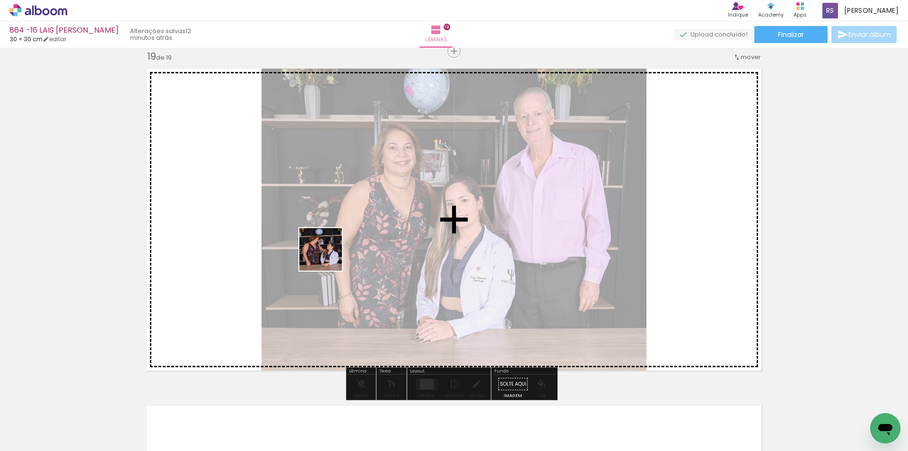
drag, startPoint x: 105, startPoint y: 419, endPoint x: 328, endPoint y: 256, distance: 276.3
click at [328, 256] on quentale-workspace at bounding box center [454, 225] width 908 height 451
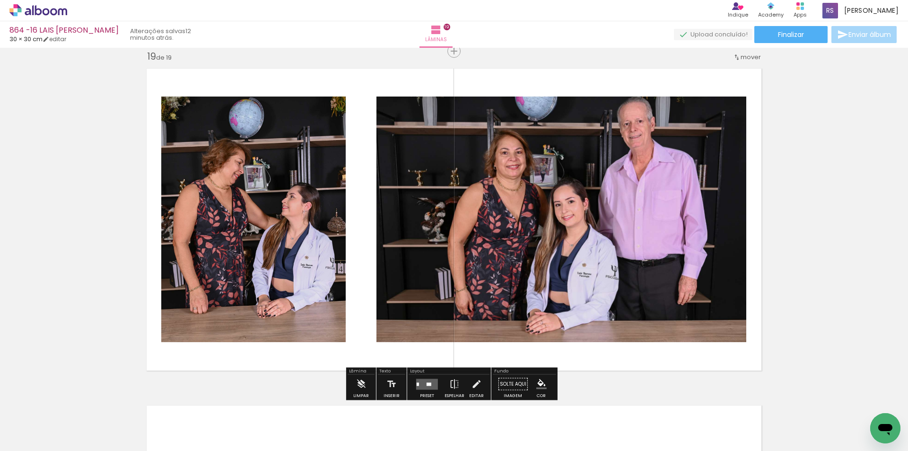
click at [429, 383] on div at bounding box center [429, 383] width 5 height 3
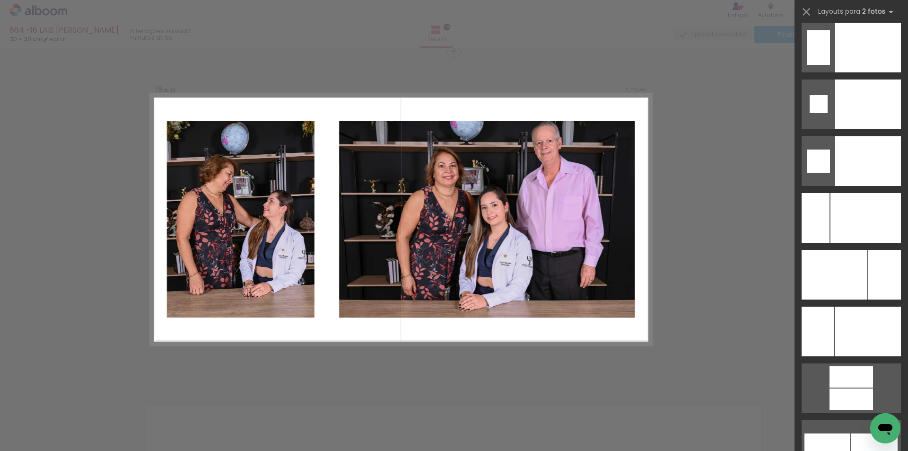
scroll to position [4023, 0]
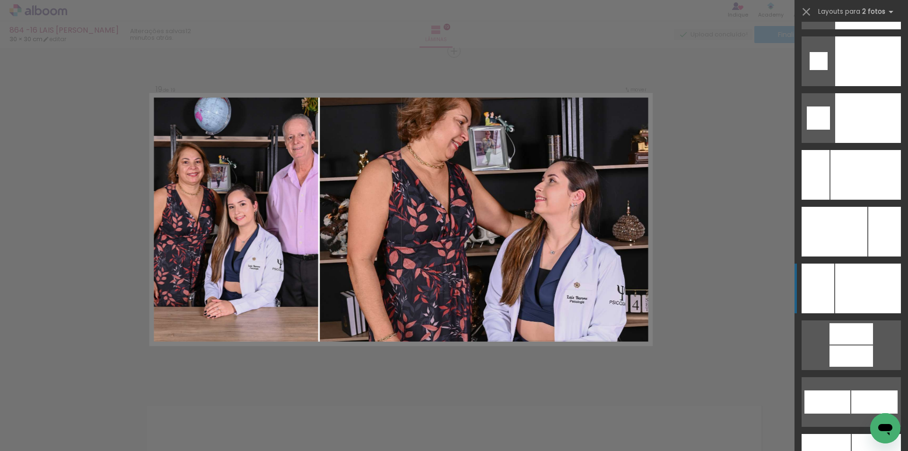
click at [860, 86] on div at bounding box center [868, 61] width 66 height 50
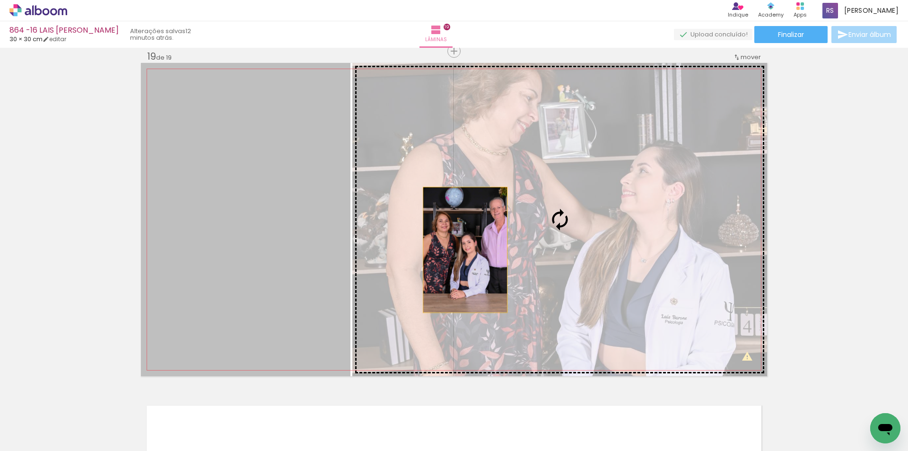
drag, startPoint x: 336, startPoint y: 265, endPoint x: 492, endPoint y: 243, distance: 157.1
click at [0, 0] on slot at bounding box center [0, 0] width 0 height 0
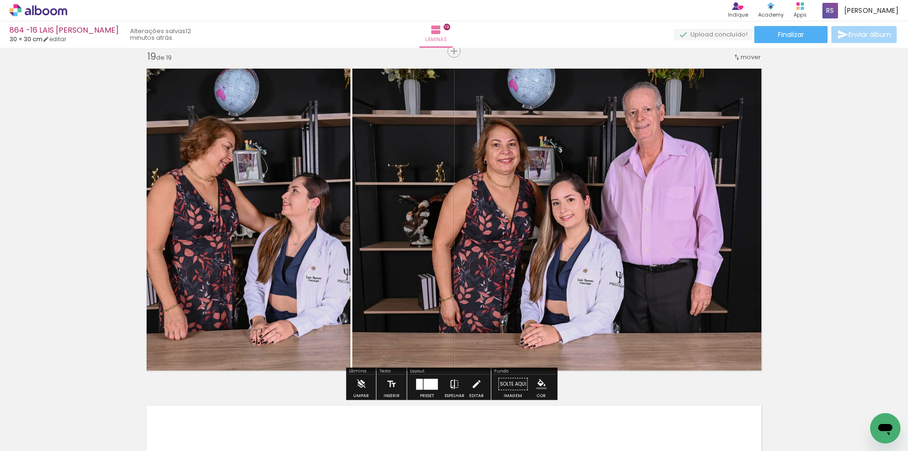
click at [451, 387] on iron-icon at bounding box center [454, 384] width 10 height 19
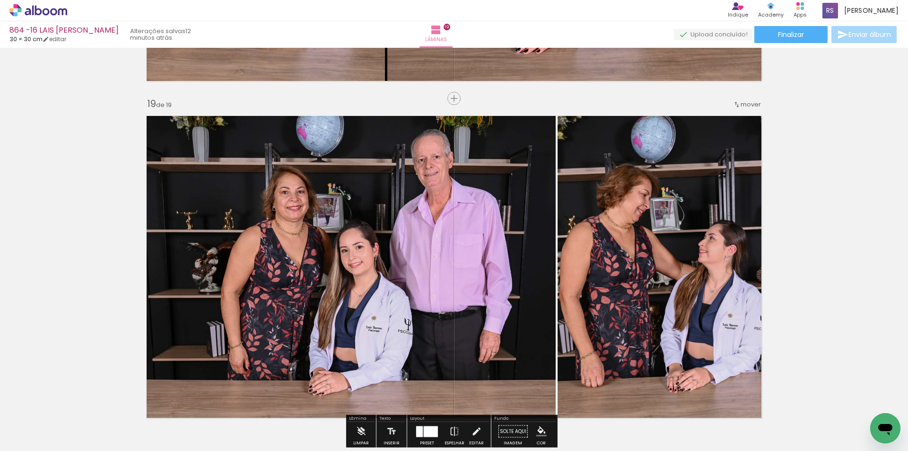
scroll to position [6075, 0]
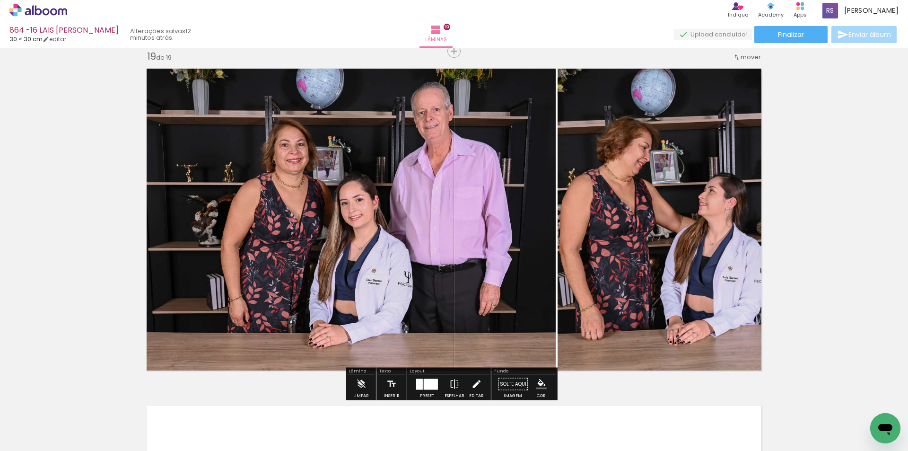
click at [475, 384] on iron-icon at bounding box center [476, 384] width 10 height 19
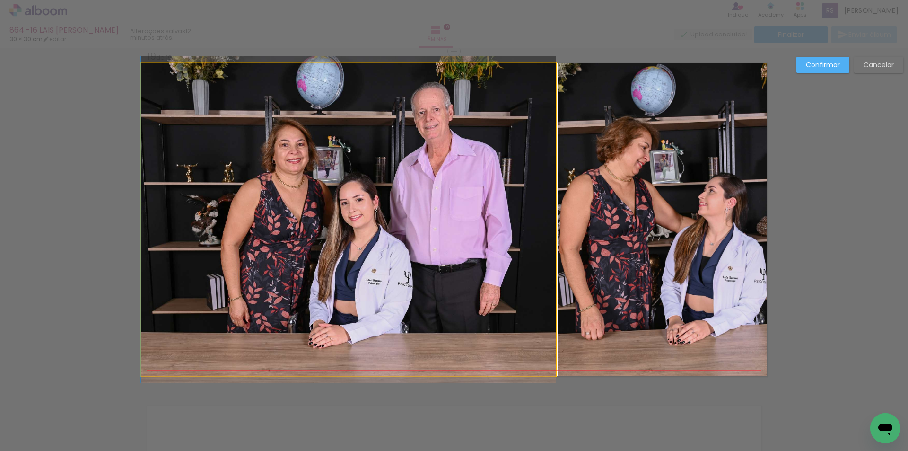
click at [499, 289] on quentale-photo at bounding box center [348, 219] width 415 height 313
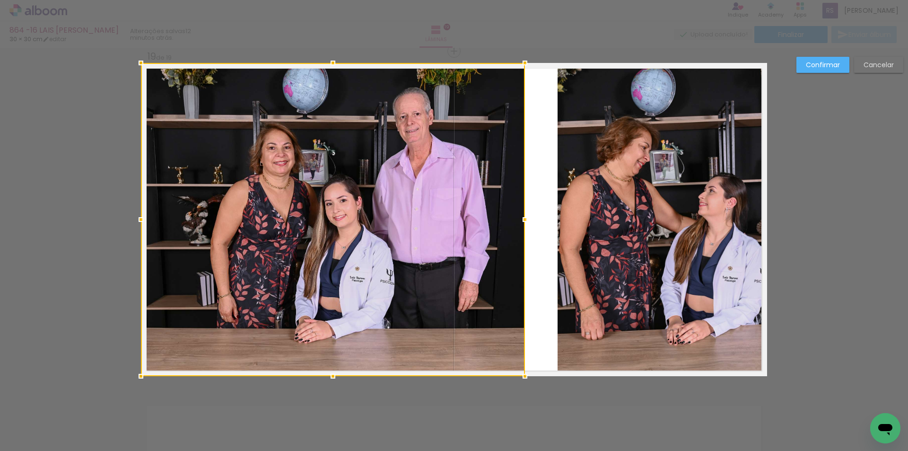
drag, startPoint x: 548, startPoint y: 217, endPoint x: 517, endPoint y: 211, distance: 32.1
click at [517, 211] on div at bounding box center [525, 219] width 19 height 19
click at [570, 211] on quentale-photo at bounding box center [663, 219] width 210 height 313
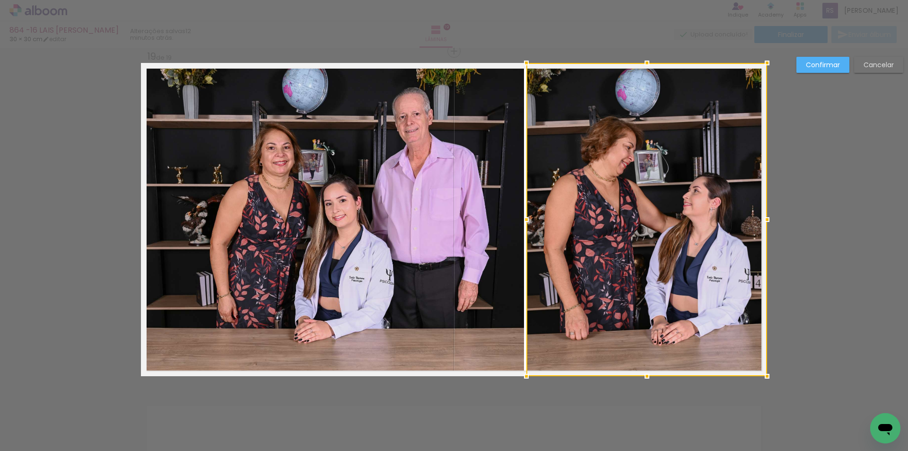
drag, startPoint x: 554, startPoint y: 210, endPoint x: 523, endPoint y: 209, distance: 31.2
click at [526, 209] on div at bounding box center [646, 219] width 241 height 313
click at [523, 218] on div at bounding box center [525, 219] width 19 height 19
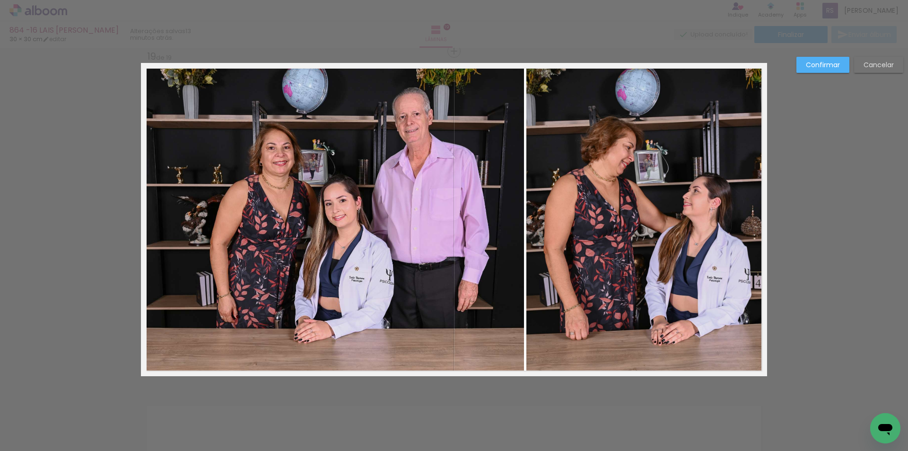
click at [0, 0] on slot "Confirmar" at bounding box center [0, 0] width 0 height 0
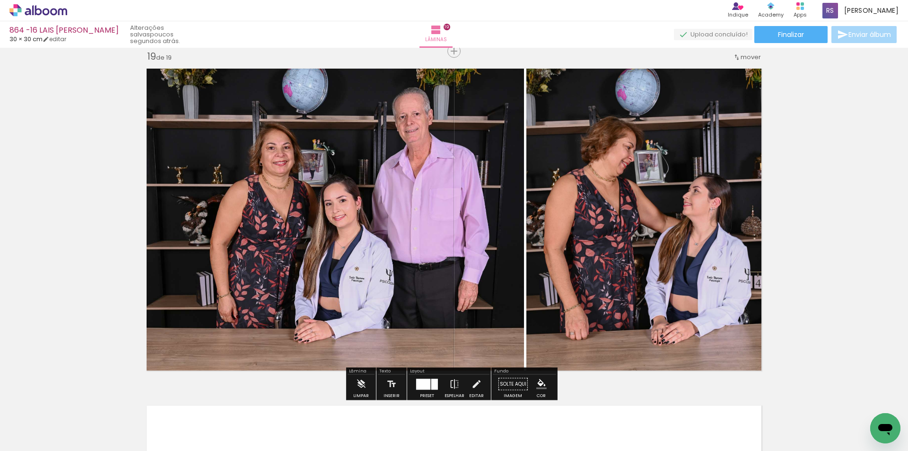
scroll to position [4023, 0]
click at [471, 380] on iron-icon at bounding box center [476, 384] width 10 height 19
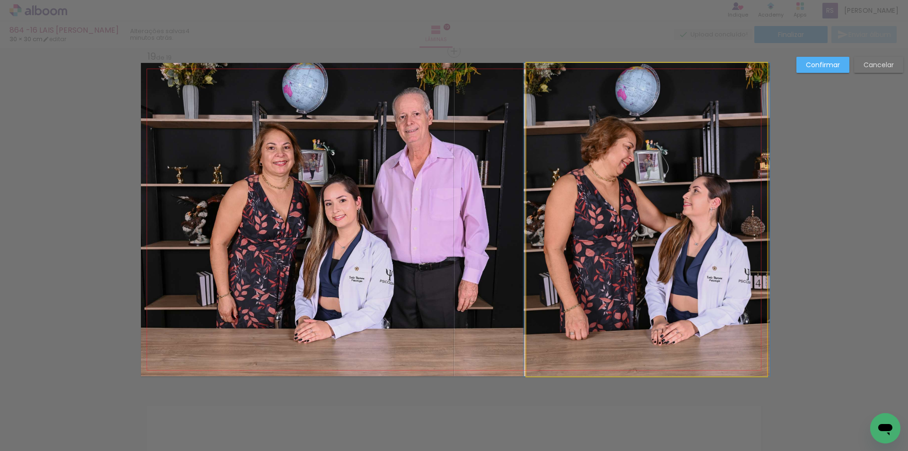
click at [605, 228] on quentale-photo at bounding box center [646, 219] width 241 height 313
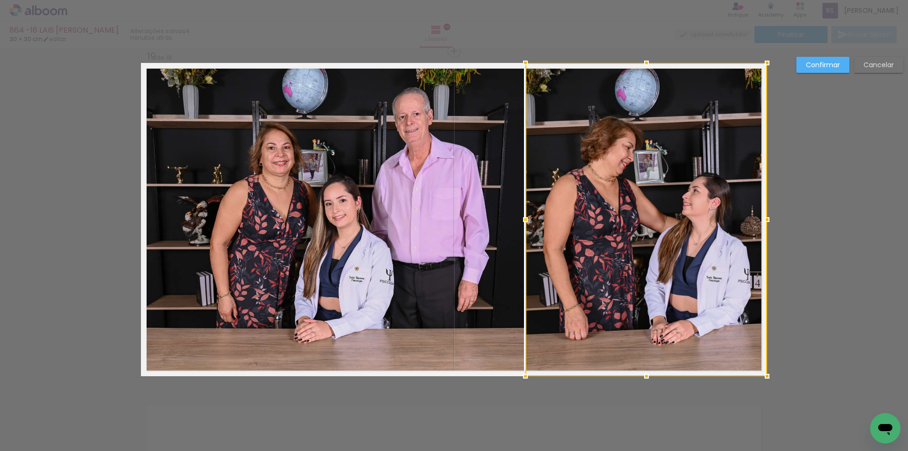
click at [521, 217] on div at bounding box center [525, 219] width 19 height 19
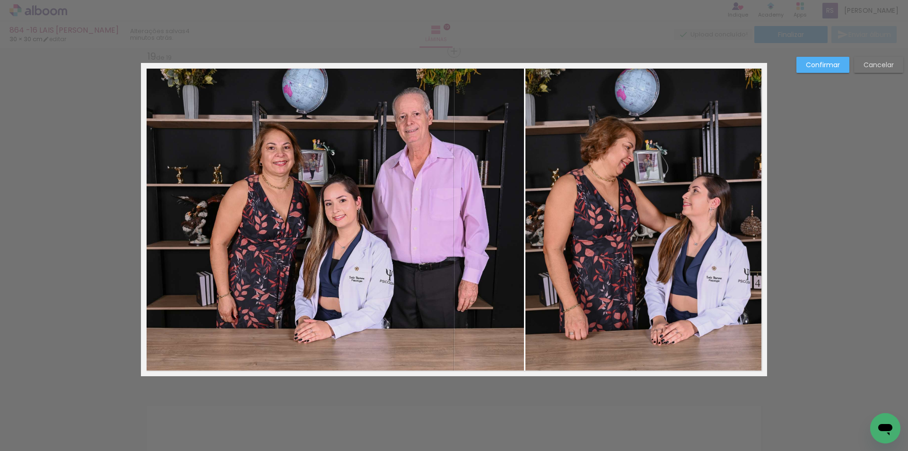
click at [805, 67] on paper-button "Confirmar" at bounding box center [823, 65] width 53 height 16
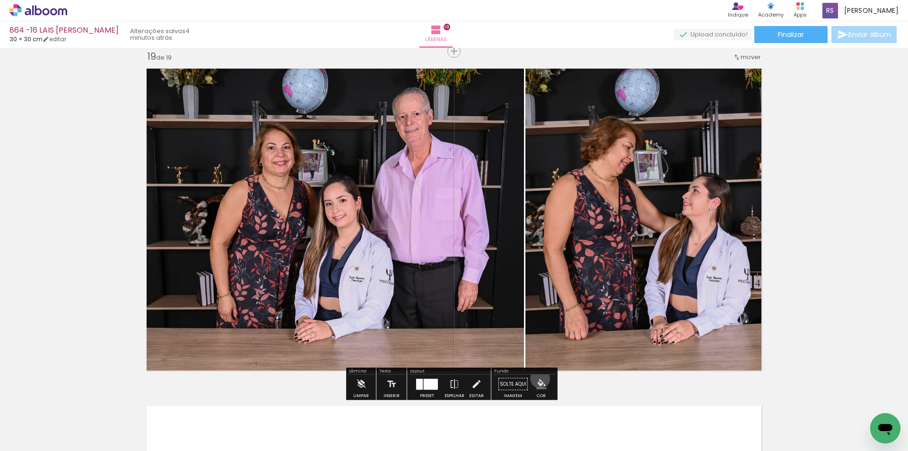
click at [537, 379] on iron-icon "color picker" at bounding box center [541, 384] width 10 height 10
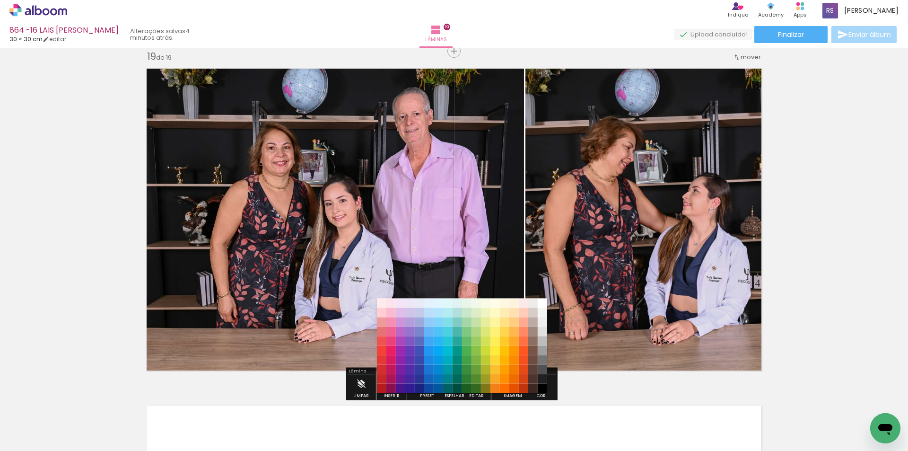
click at [544, 381] on paper-item "#212121" at bounding box center [542, 378] width 9 height 9
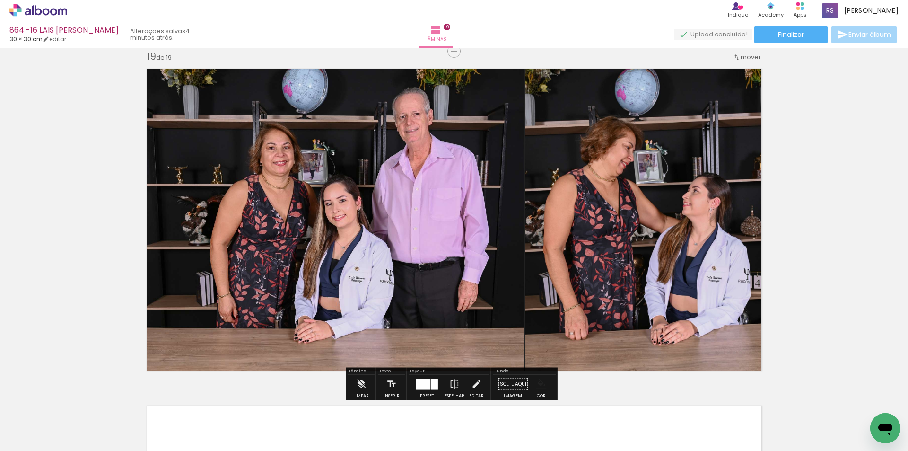
click at [540, 384] on iron-icon "color picker" at bounding box center [541, 384] width 10 height 10
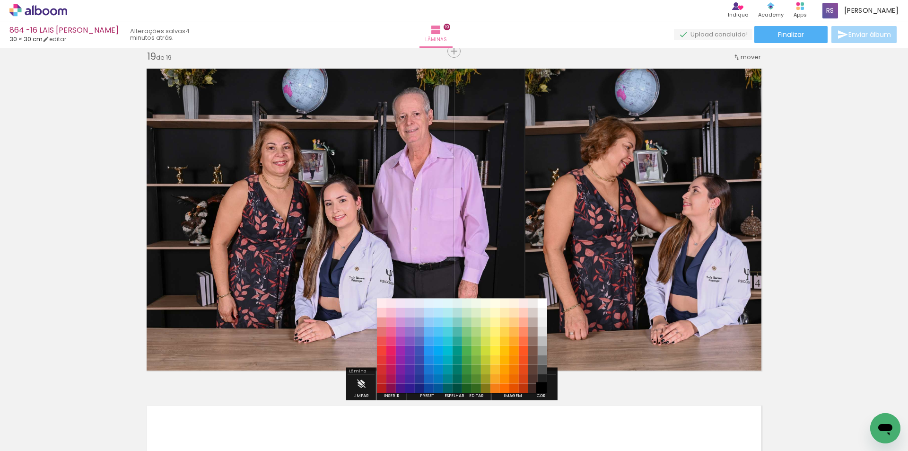
click at [541, 387] on paper-item "#000000" at bounding box center [542, 388] width 9 height 9
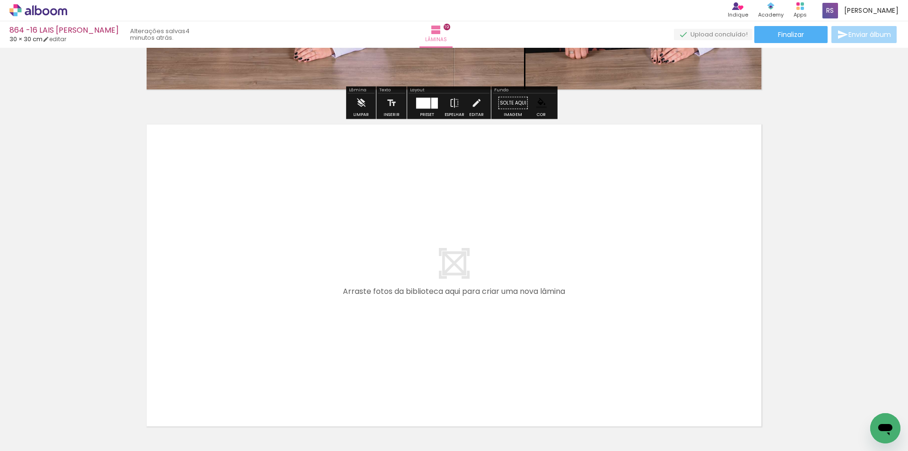
scroll to position [6358, 0]
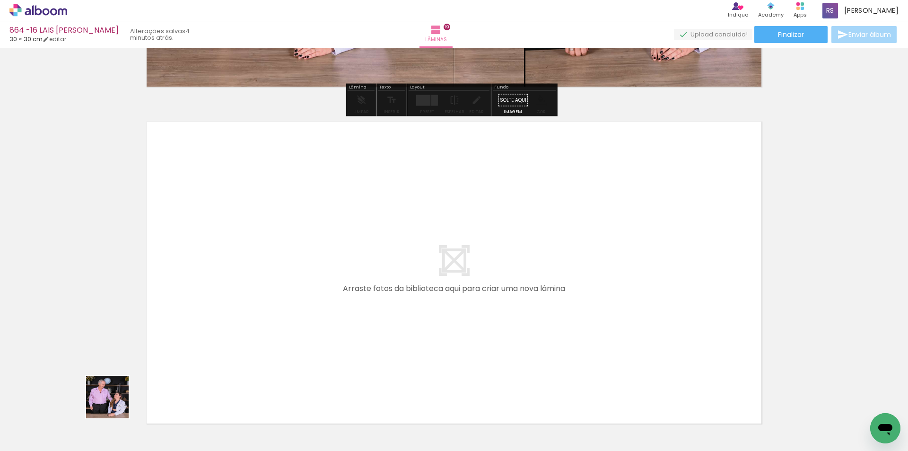
drag, startPoint x: 102, startPoint y: 427, endPoint x: 277, endPoint y: 268, distance: 236.4
click at [277, 268] on quentale-workspace at bounding box center [454, 225] width 908 height 451
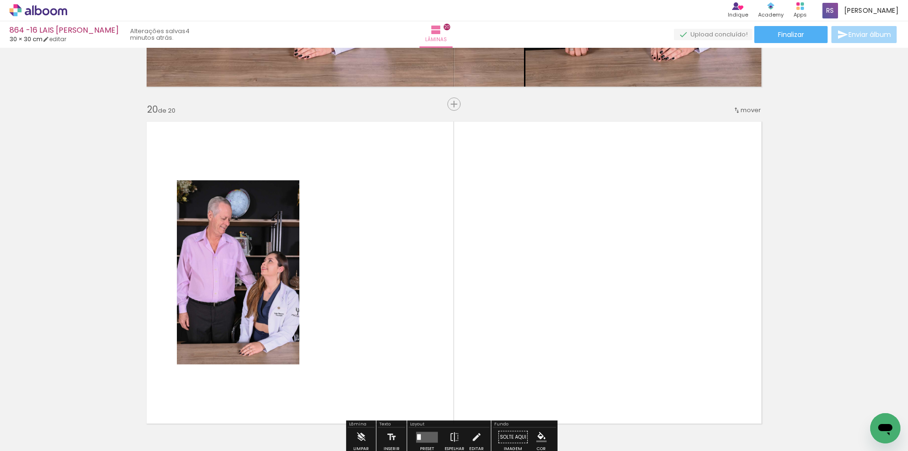
scroll to position [6411, 0]
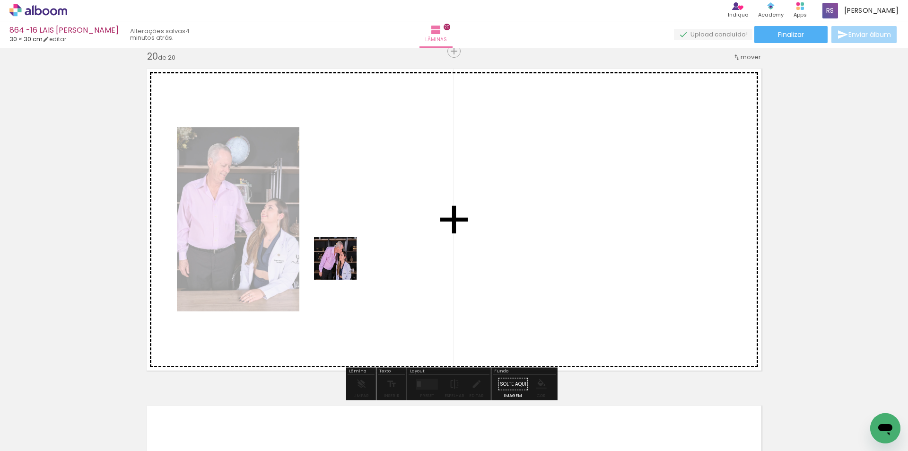
drag, startPoint x: 105, startPoint y: 420, endPoint x: 349, endPoint y: 262, distance: 289.7
click at [349, 262] on quentale-workspace at bounding box center [454, 225] width 908 height 451
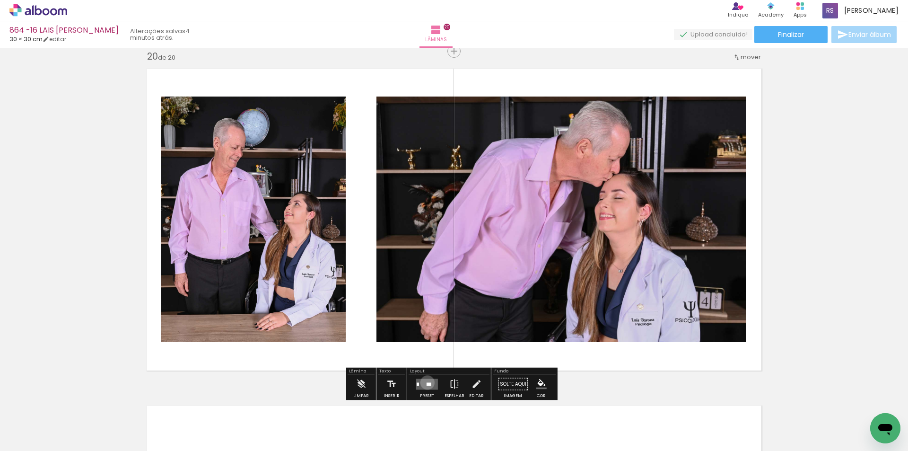
click at [427, 382] on div at bounding box center [429, 383] width 5 height 3
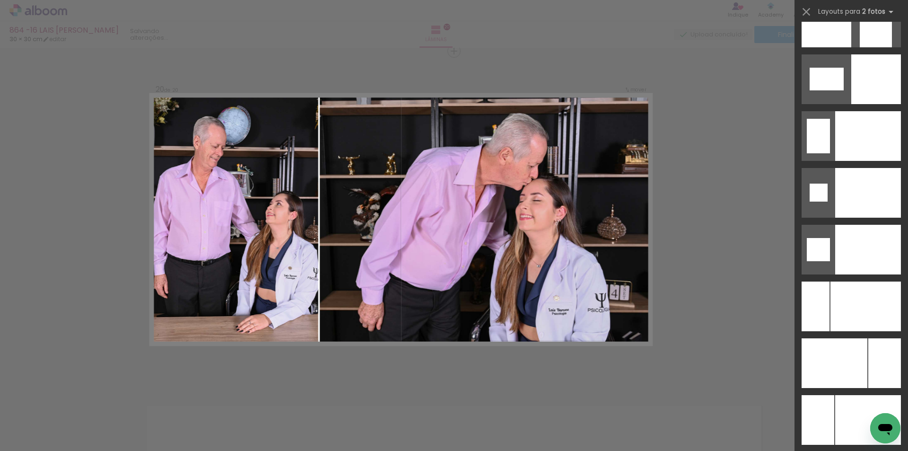
scroll to position [3991, 0]
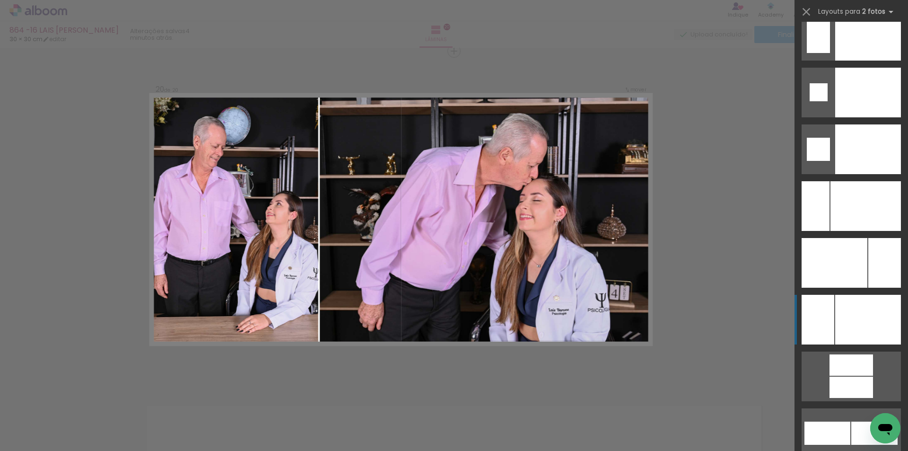
click at [848, 307] on div at bounding box center [868, 320] width 66 height 50
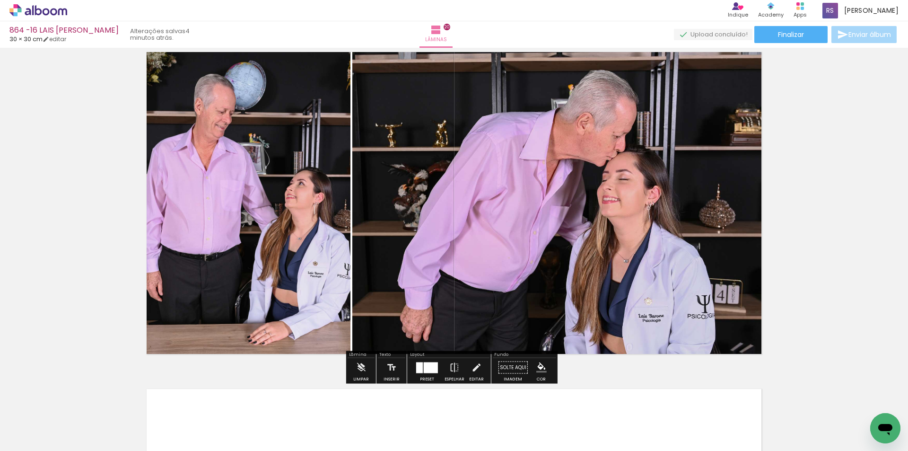
scroll to position [6411, 0]
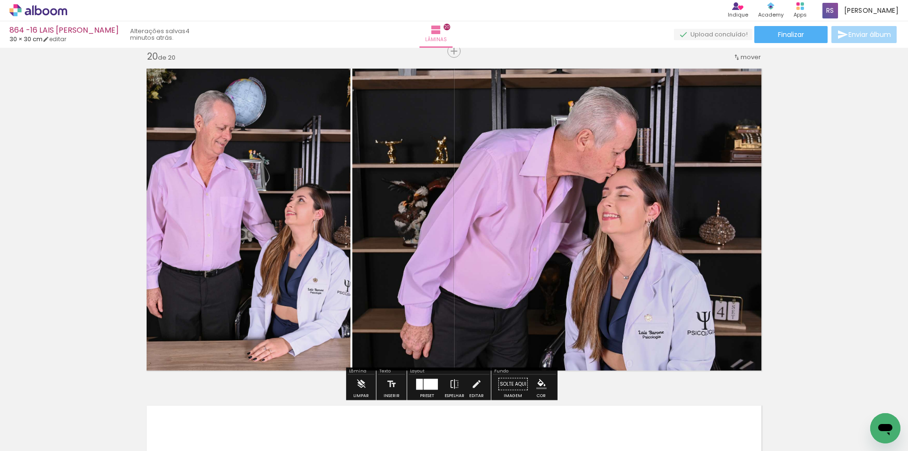
click at [536, 388] on iron-icon "color picker" at bounding box center [541, 384] width 10 height 10
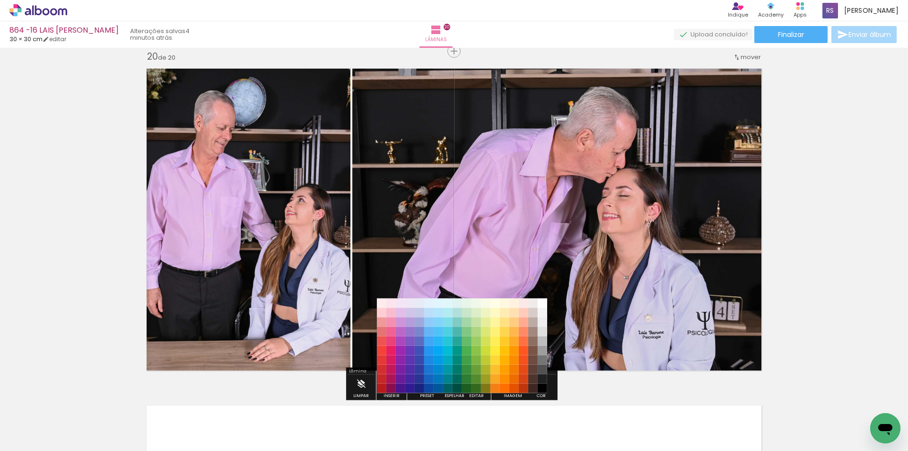
click at [538, 379] on paper-item "#212121" at bounding box center [542, 378] width 9 height 9
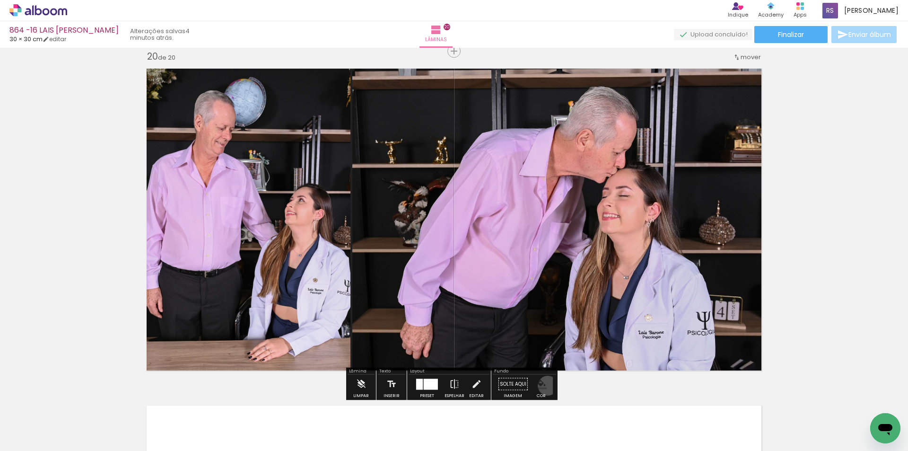
click at [544, 386] on paper-menu-button "#ffebee #ffcdd2 #ef9a9a #e57373 #ef5350 #f44336 #e53935 #d32f2f #c62828 #b71c1c…" at bounding box center [542, 384] width 18 height 18
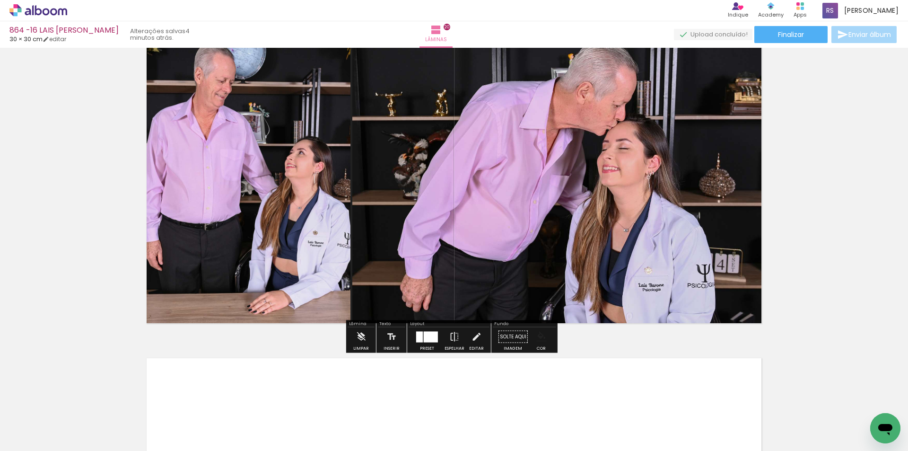
click at [536, 336] on iron-icon "color picker" at bounding box center [541, 337] width 10 height 10
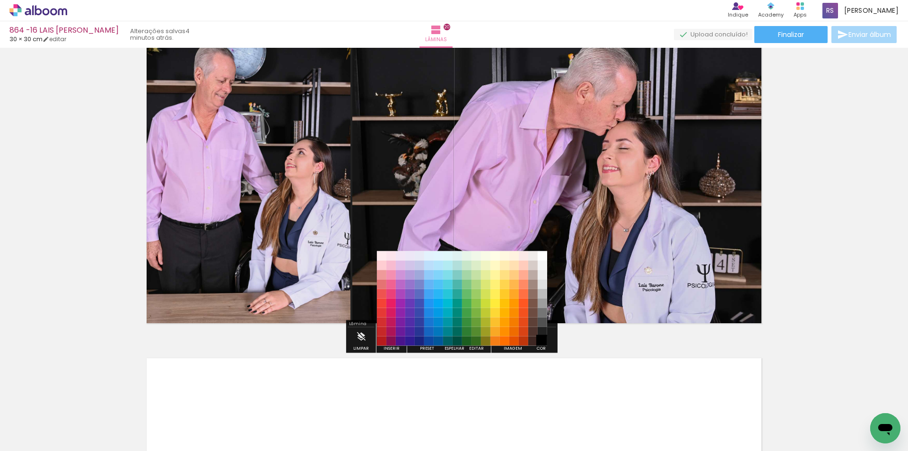
click at [544, 341] on paper-item "#000000" at bounding box center [542, 340] width 9 height 9
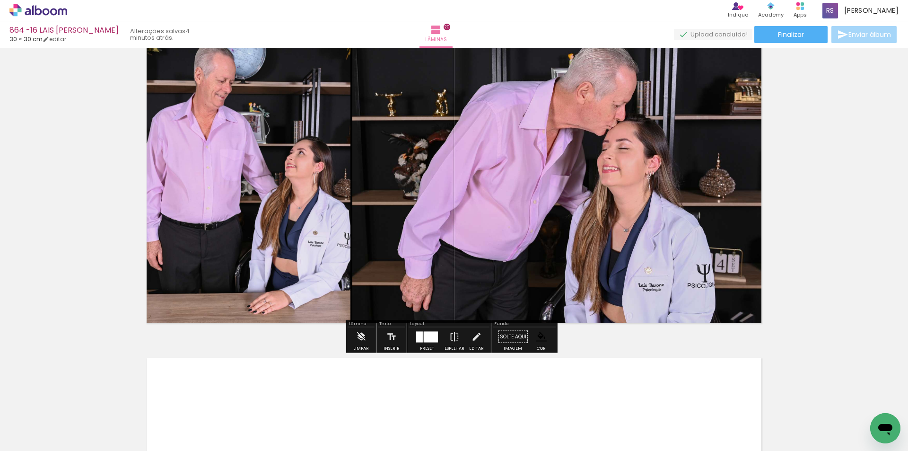
drag, startPoint x: 473, startPoint y: 333, endPoint x: 472, endPoint y: 323, distance: 10.1
click at [473, 333] on iron-icon at bounding box center [476, 336] width 10 height 19
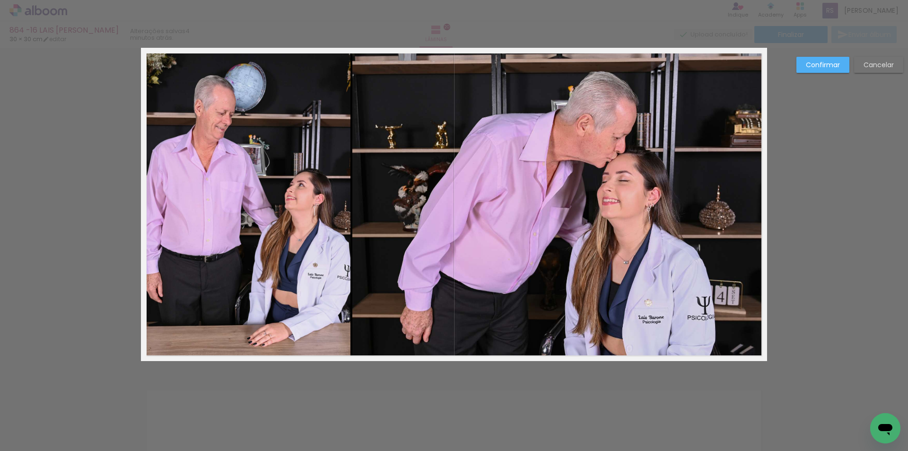
click at [428, 206] on quentale-photo at bounding box center [559, 204] width 415 height 313
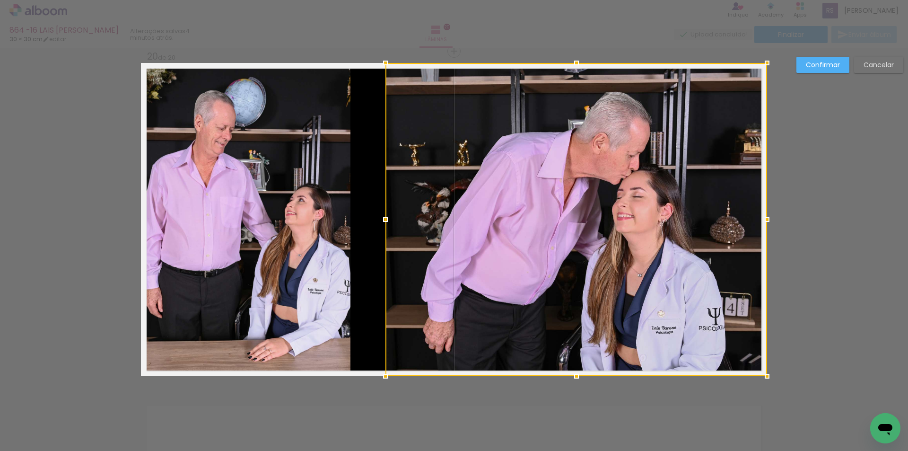
drag, startPoint x: 353, startPoint y: 221, endPoint x: 386, endPoint y: 219, distance: 32.7
click at [386, 219] on div at bounding box center [385, 219] width 19 height 19
click at [328, 209] on quentale-photo at bounding box center [246, 219] width 210 height 313
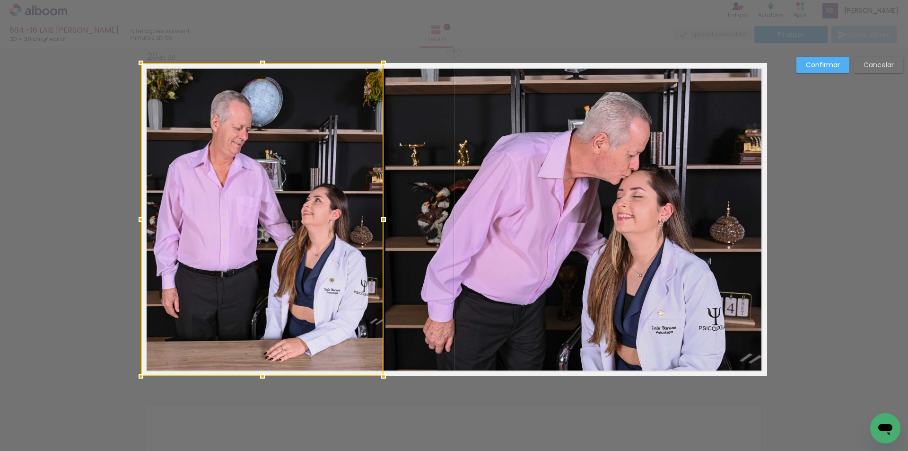
drag, startPoint x: 348, startPoint y: 210, endPoint x: 378, endPoint y: 212, distance: 30.3
click at [378, 211] on div at bounding box center [383, 219] width 19 height 19
click at [0, 0] on slot "Confirmar" at bounding box center [0, 0] width 0 height 0
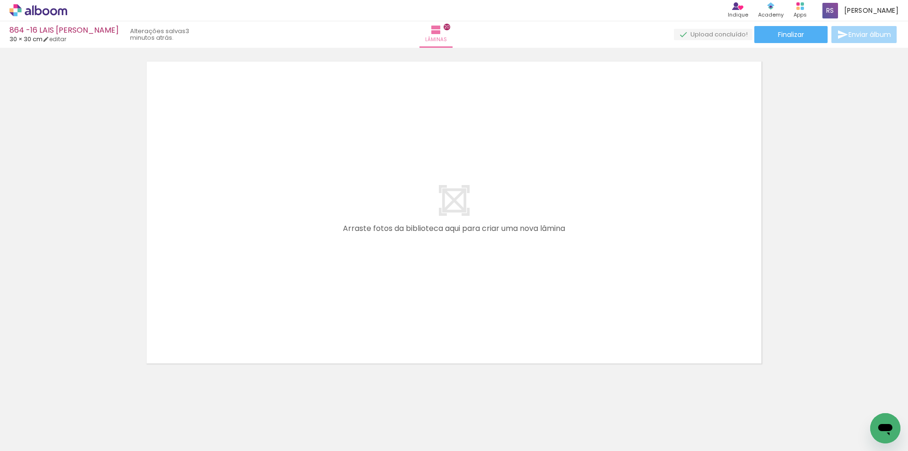
scroll to position [6766, 0]
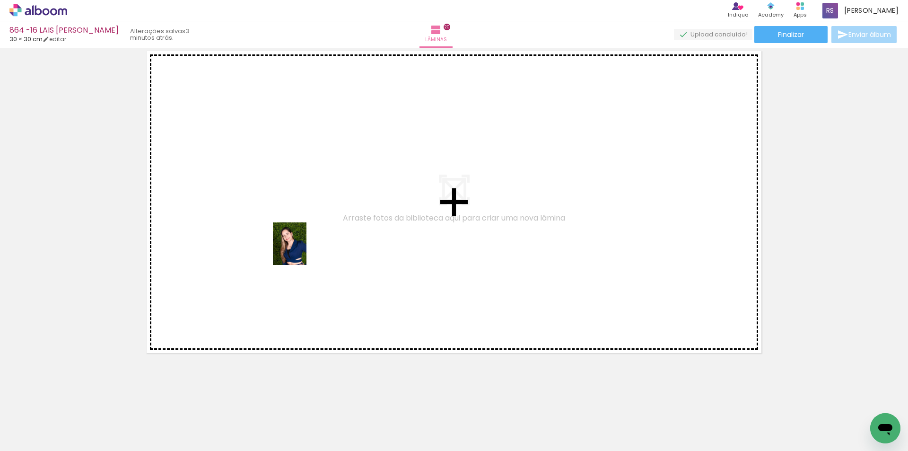
drag, startPoint x: 210, startPoint y: 423, endPoint x: 301, endPoint y: 251, distance: 195.5
click at [301, 251] on quentale-workspace at bounding box center [454, 225] width 908 height 451
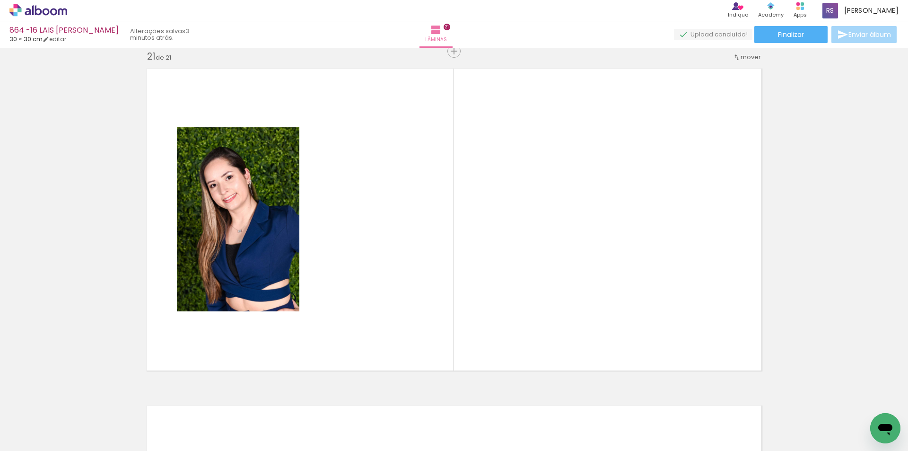
scroll to position [6748, 0]
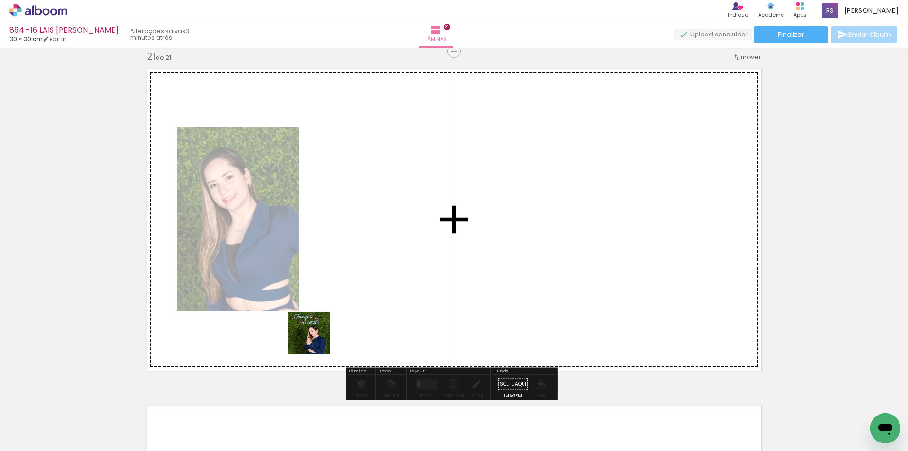
drag, startPoint x: 252, startPoint y: 435, endPoint x: 385, endPoint y: 264, distance: 215.7
click at [385, 264] on quentale-workspace at bounding box center [454, 225] width 908 height 451
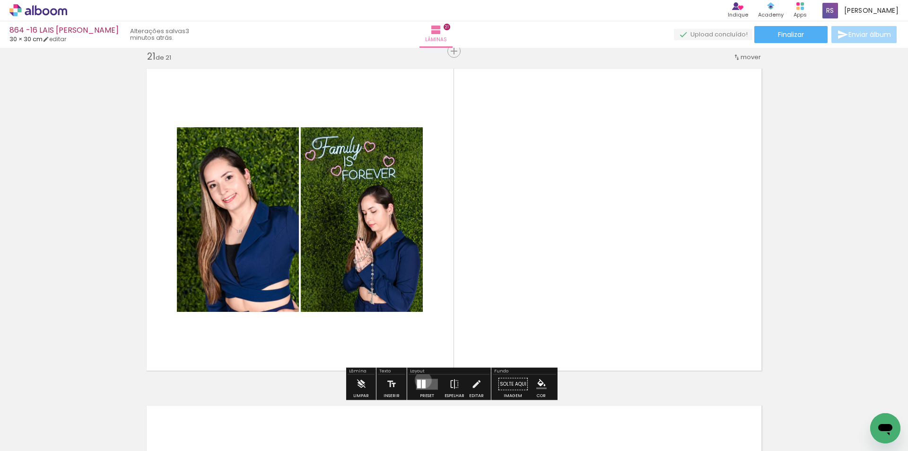
click at [422, 380] on div at bounding box center [424, 383] width 4 height 9
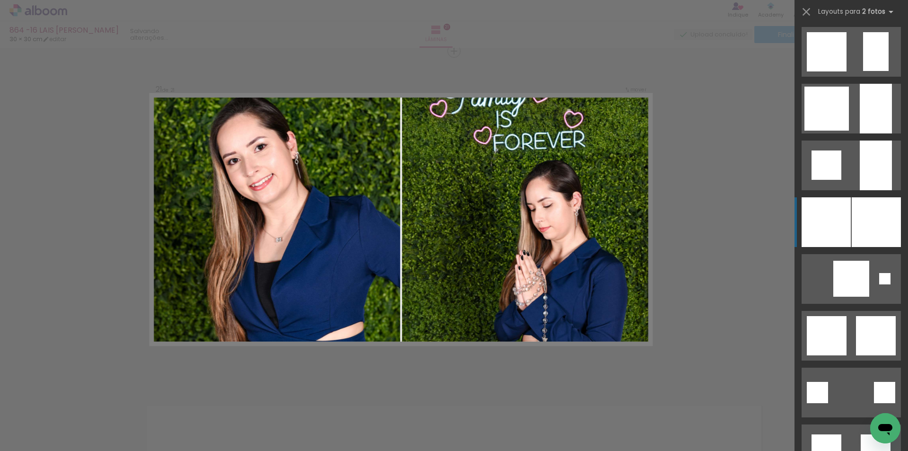
scroll to position [851, 0]
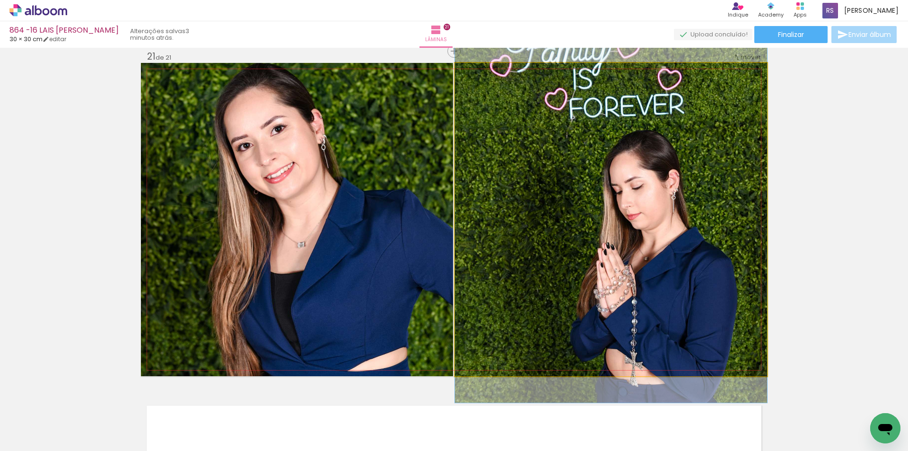
drag, startPoint x: 451, startPoint y: 263, endPoint x: 537, endPoint y: 248, distance: 86.9
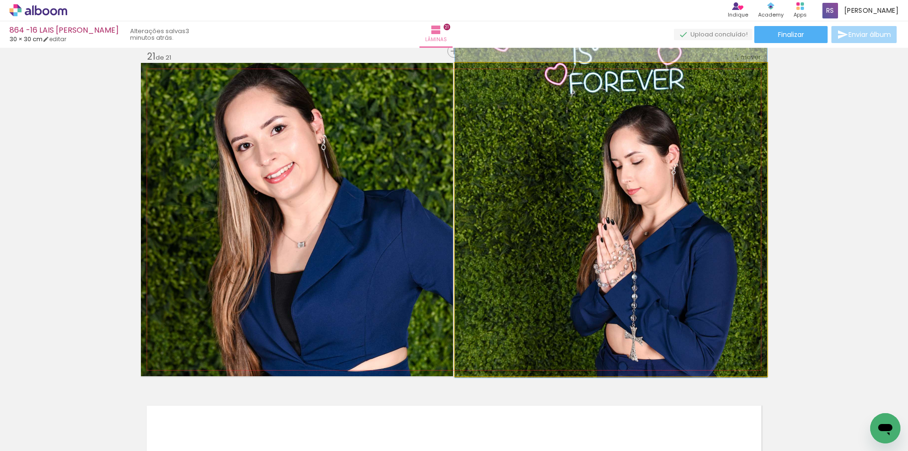
drag, startPoint x: 535, startPoint y: 248, endPoint x: 538, endPoint y: 222, distance: 25.8
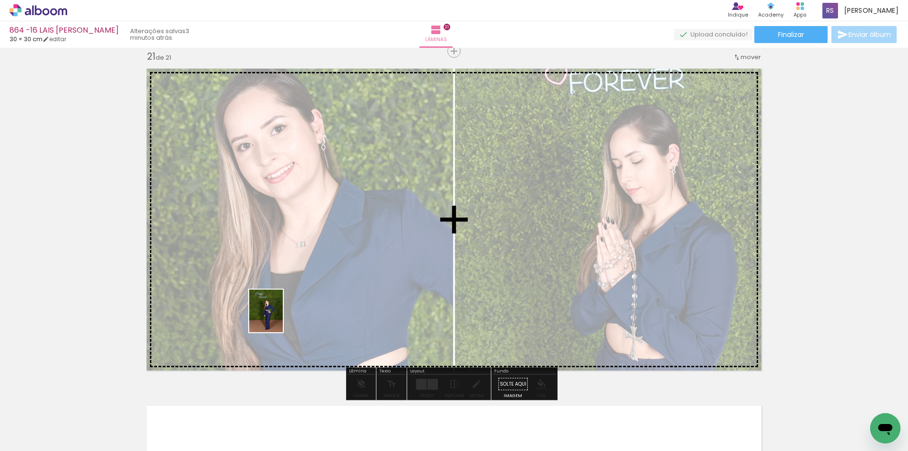
drag, startPoint x: 109, startPoint y: 429, endPoint x: 353, endPoint y: 380, distance: 248.9
click at [279, 315] on quentale-workspace at bounding box center [454, 225] width 908 height 451
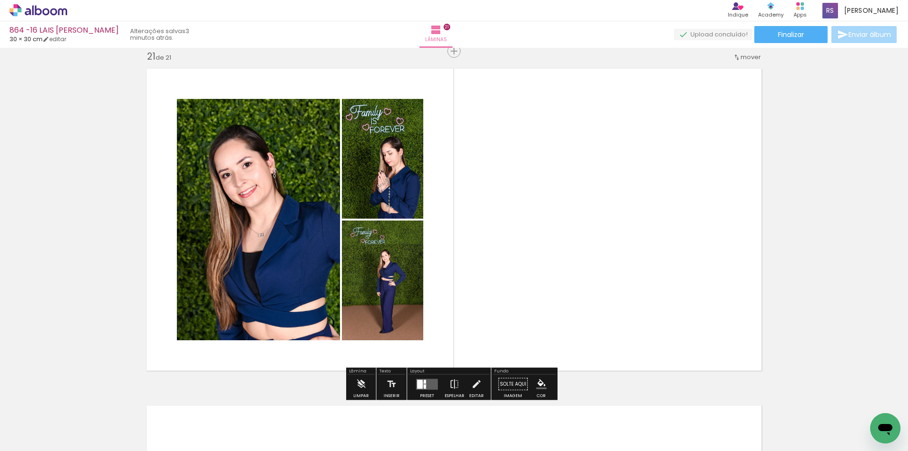
click at [424, 384] on div at bounding box center [425, 386] width 2 height 4
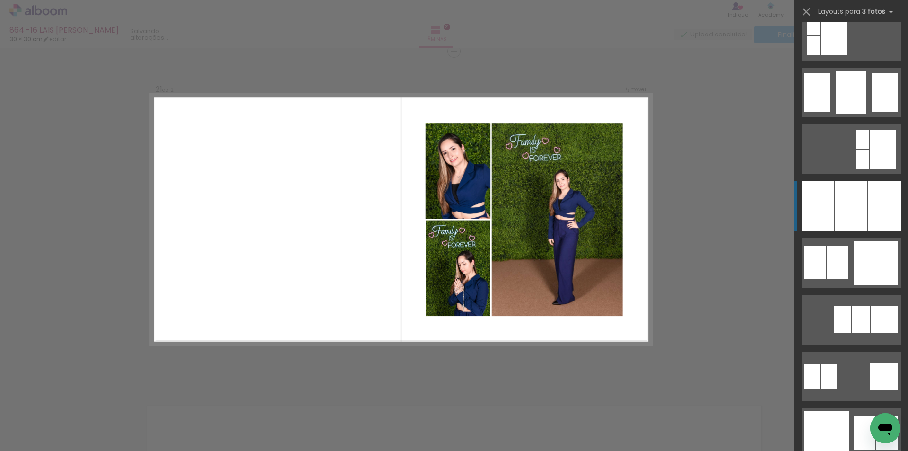
scroll to position [757, 0]
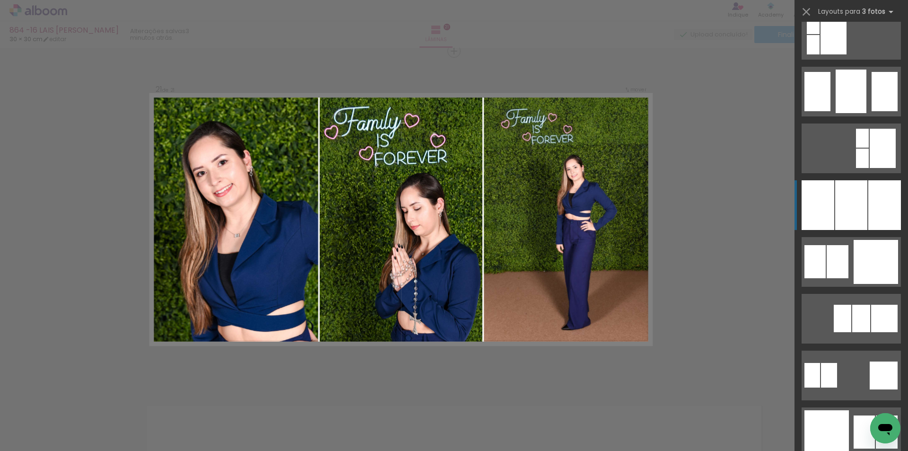
click at [850, 197] on div at bounding box center [851, 205] width 32 height 50
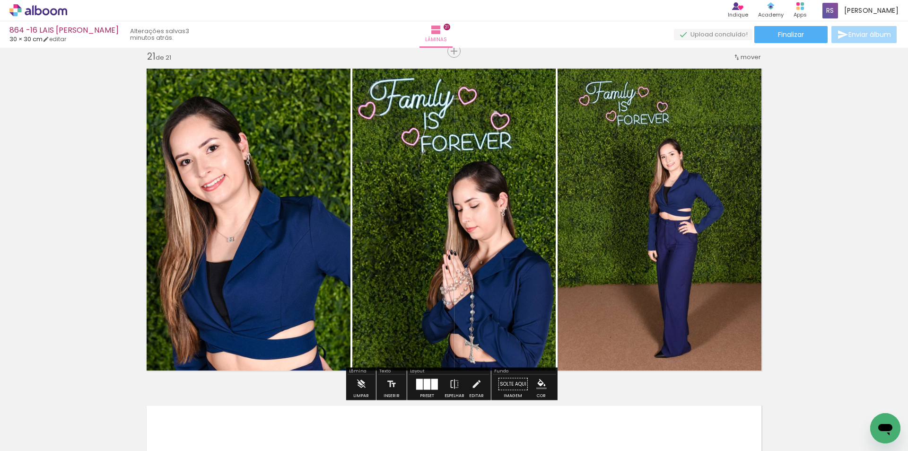
scroll to position [757, 0]
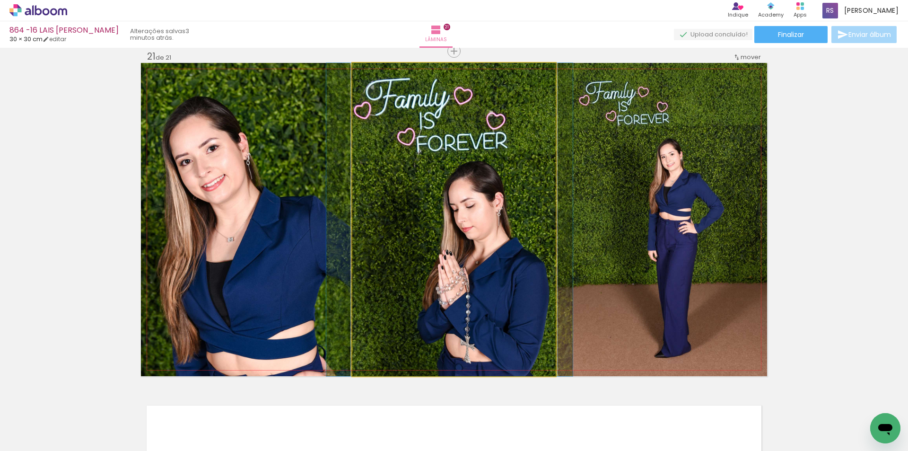
drag, startPoint x: 503, startPoint y: 245, endPoint x: 501, endPoint y: 239, distance: 6.0
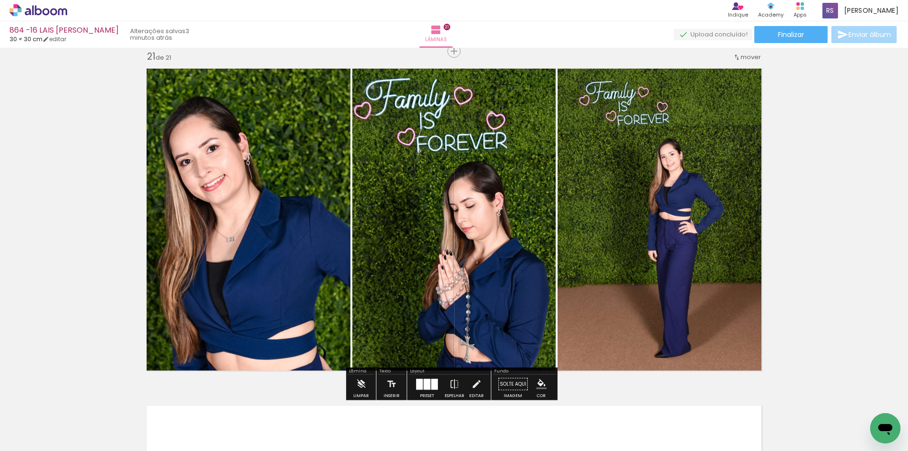
click at [536, 381] on iron-icon "color picker" at bounding box center [541, 384] width 10 height 10
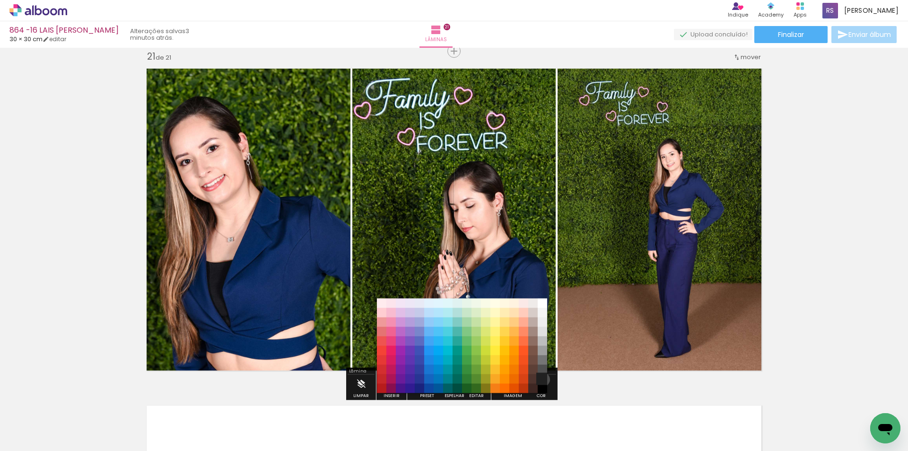
click at [539, 379] on paper-item "#212121" at bounding box center [542, 378] width 9 height 9
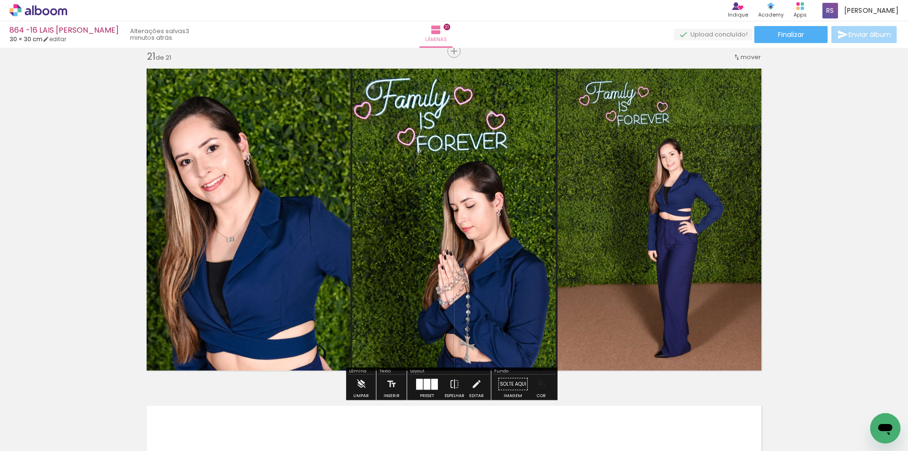
click at [539, 380] on iron-icon "color picker" at bounding box center [541, 384] width 10 height 10
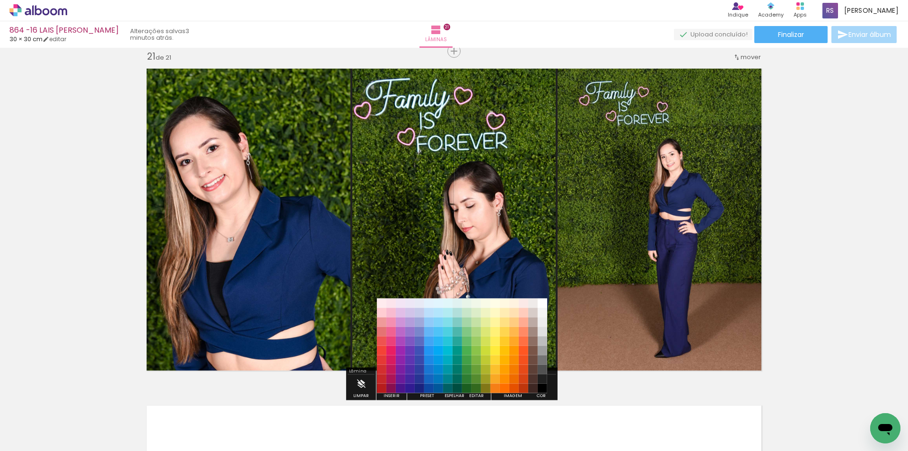
click at [542, 388] on paper-item "#000000" at bounding box center [542, 388] width 9 height 9
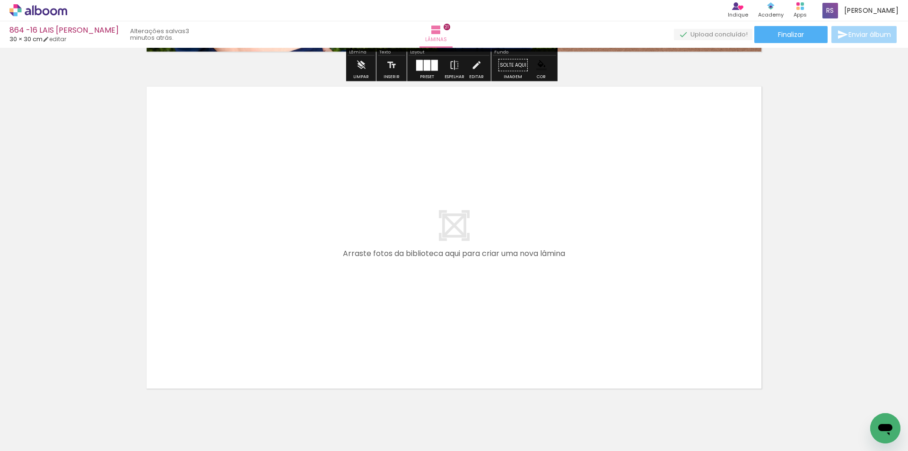
scroll to position [7079, 0]
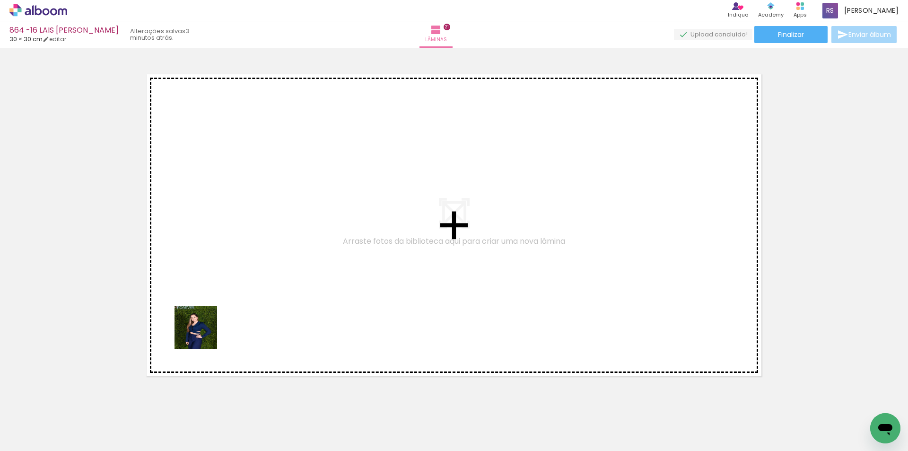
drag, startPoint x: 107, startPoint y: 414, endPoint x: 361, endPoint y: 234, distance: 311.2
click at [361, 234] on quentale-workspace at bounding box center [454, 225] width 908 height 451
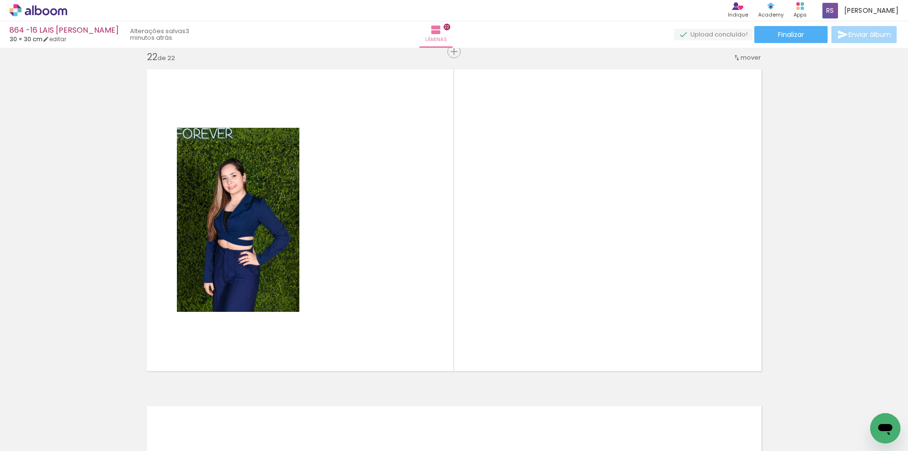
scroll to position [7085, 0]
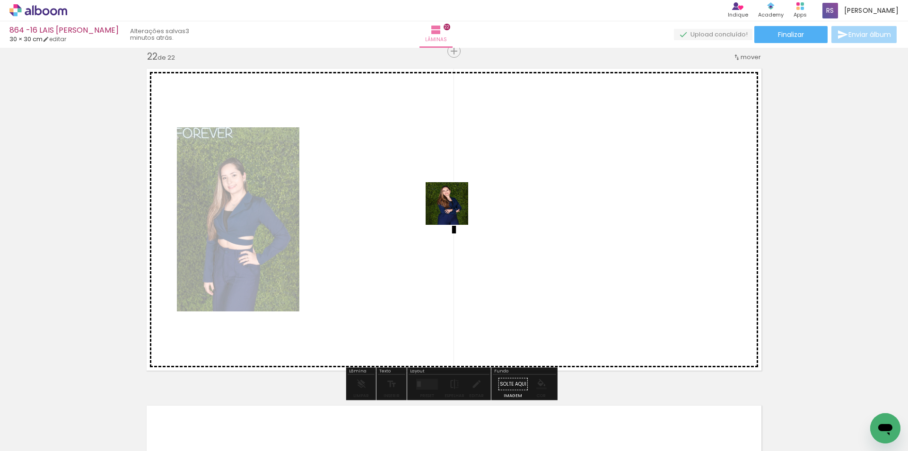
drag, startPoint x: 103, startPoint y: 424, endPoint x: 455, endPoint y: 210, distance: 411.4
click at [455, 210] on quentale-workspace at bounding box center [454, 225] width 908 height 451
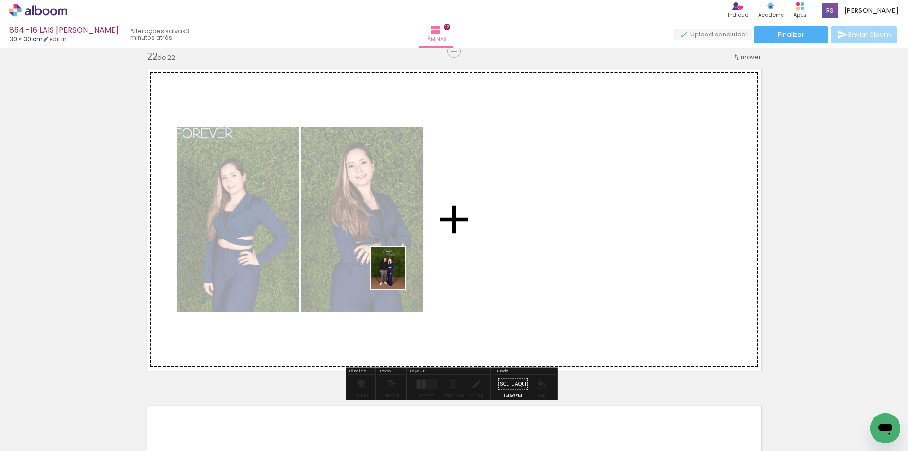
drag, startPoint x: 298, startPoint y: 392, endPoint x: 446, endPoint y: 354, distance: 153.4
click at [400, 274] on quentale-workspace at bounding box center [454, 225] width 908 height 451
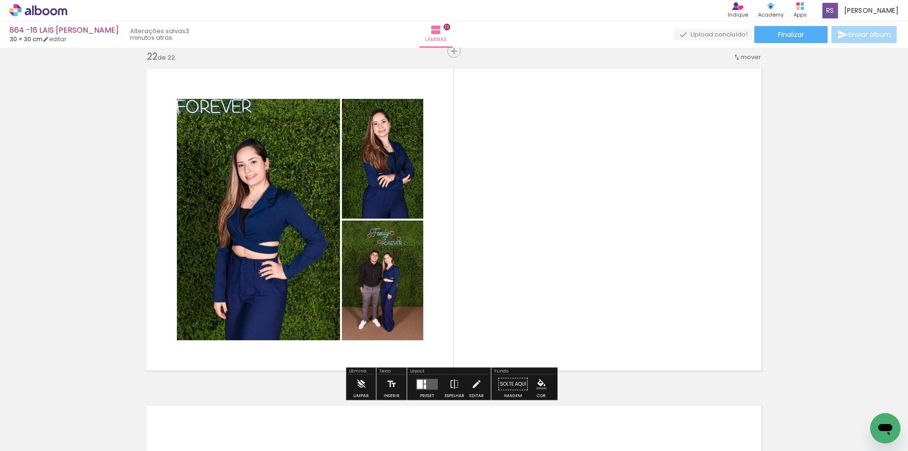
drag, startPoint x: 427, startPoint y: 378, endPoint x: 459, endPoint y: 369, distance: 33.7
click at [425, 377] on div at bounding box center [427, 384] width 26 height 19
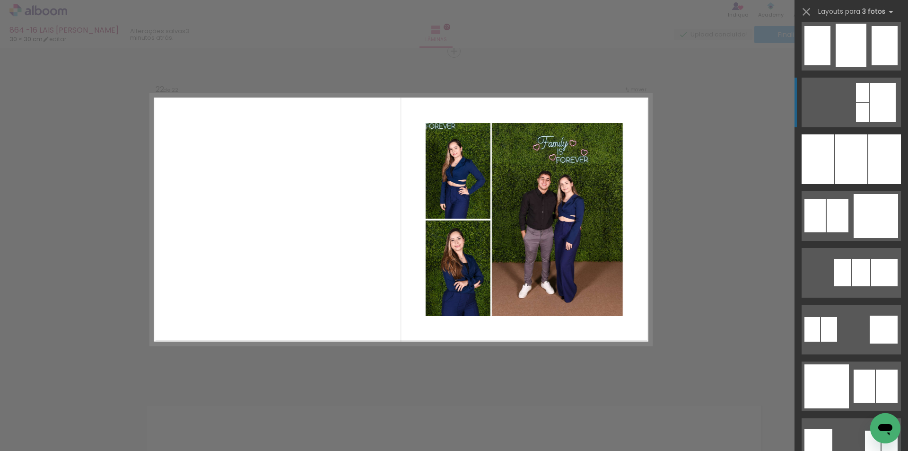
scroll to position [804, 0]
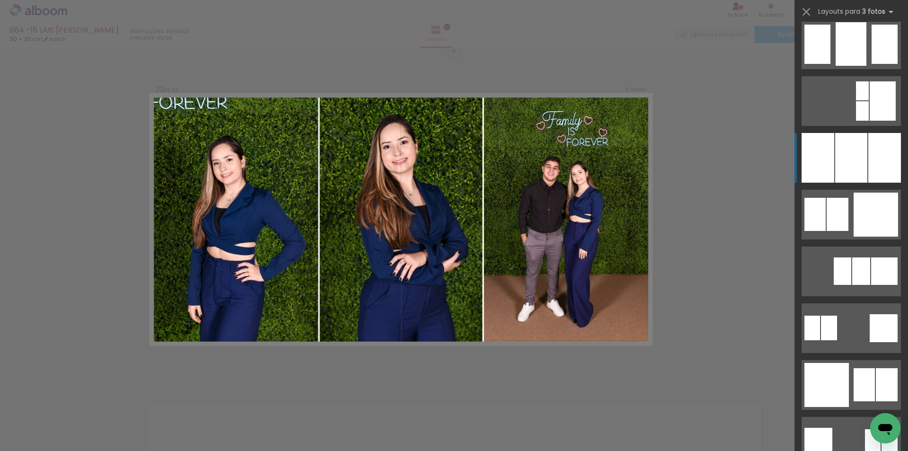
click at [845, 158] on div at bounding box center [851, 158] width 32 height 50
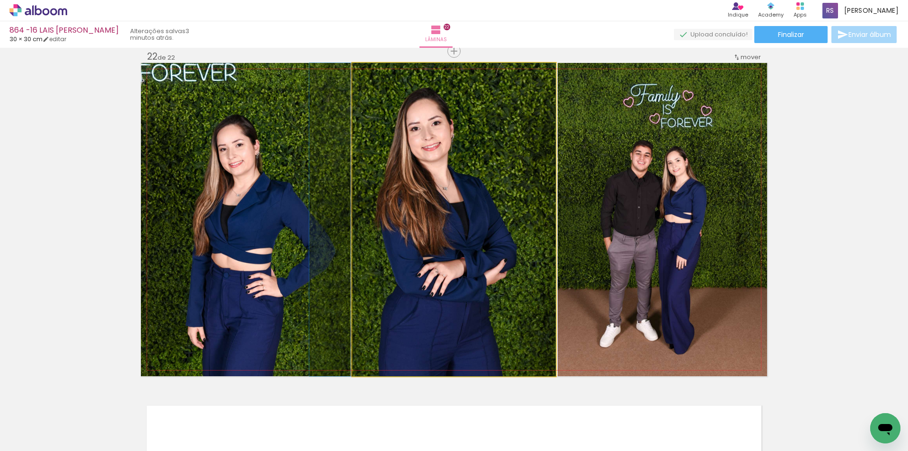
drag, startPoint x: 530, startPoint y: 221, endPoint x: 507, endPoint y: 224, distance: 23.8
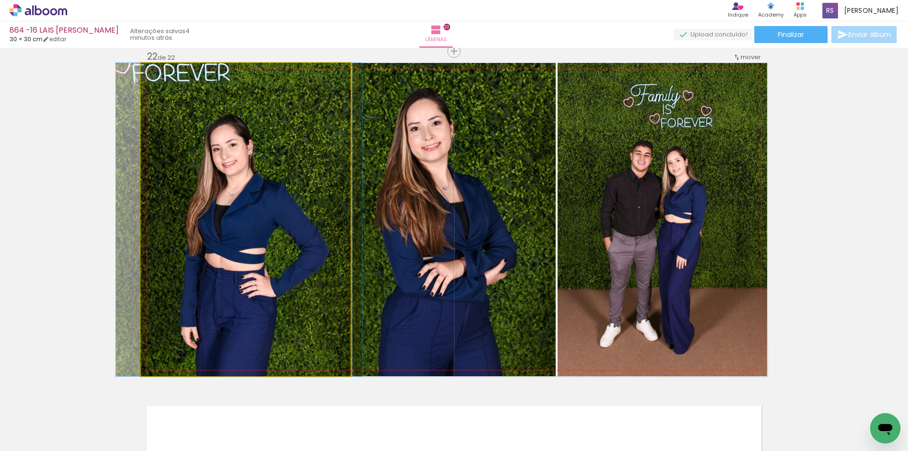
drag, startPoint x: 298, startPoint y: 272, endPoint x: 292, endPoint y: 270, distance: 7.0
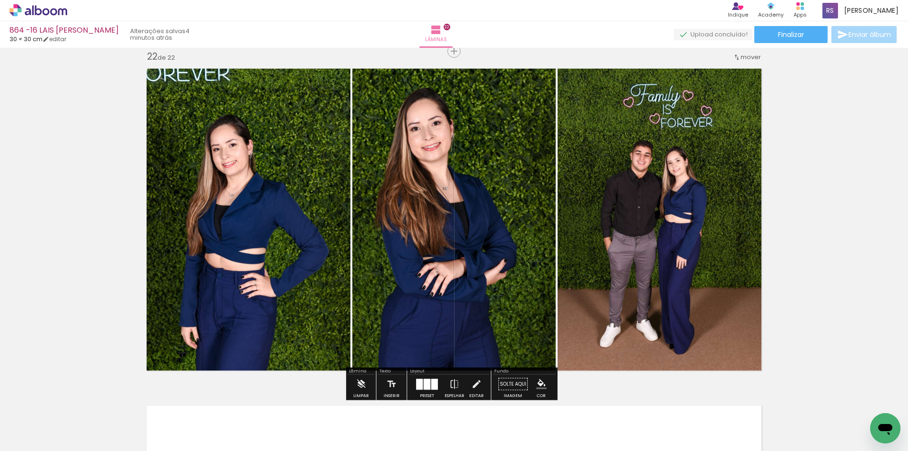
click at [536, 381] on iron-icon "color picker" at bounding box center [541, 384] width 10 height 10
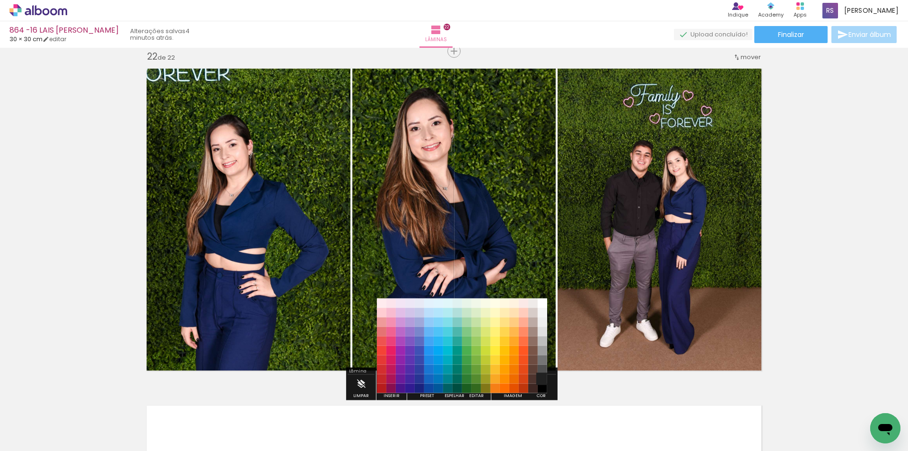
click at [541, 379] on paper-item "#212121" at bounding box center [542, 378] width 9 height 9
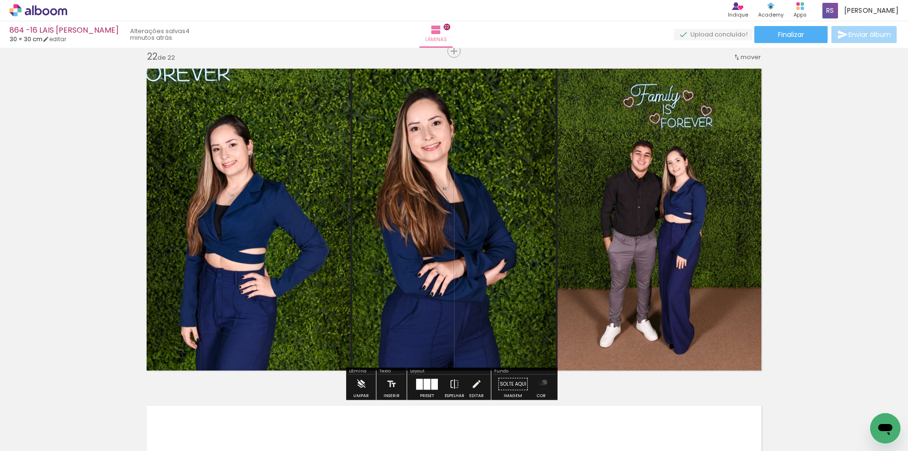
click at [541, 382] on iron-icon "color picker" at bounding box center [541, 384] width 10 height 10
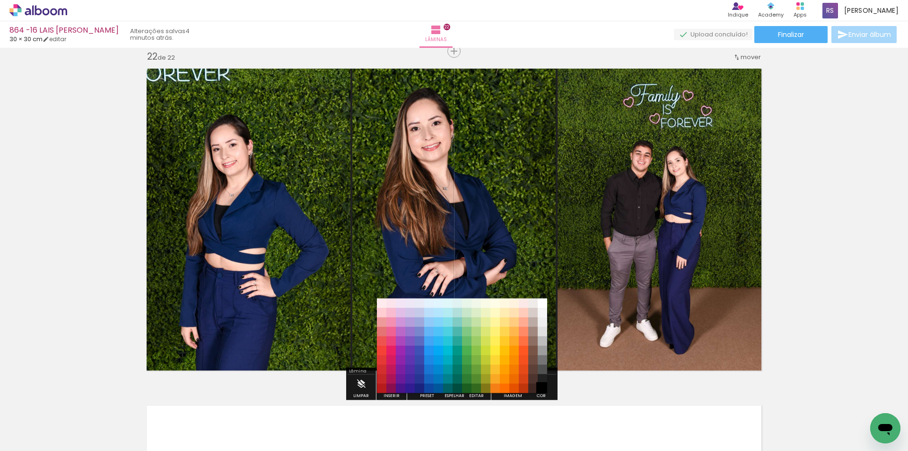
click at [543, 387] on paper-item "#000000" at bounding box center [542, 388] width 9 height 9
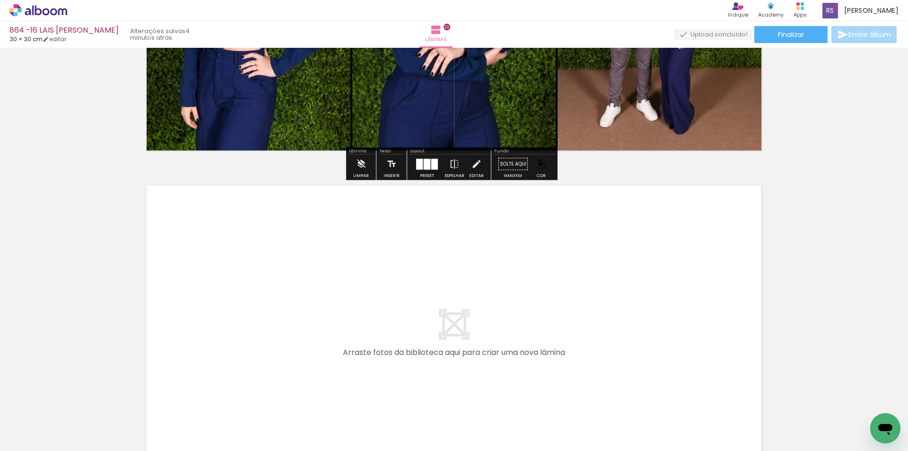
scroll to position [7321, 0]
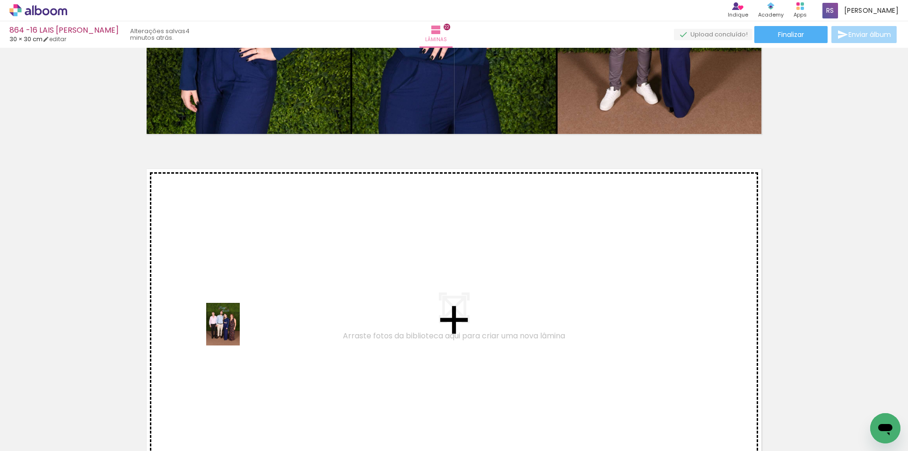
drag, startPoint x: 159, startPoint y: 403, endPoint x: 237, endPoint y: 328, distance: 107.7
click at [237, 328] on quentale-workspace at bounding box center [454, 225] width 908 height 451
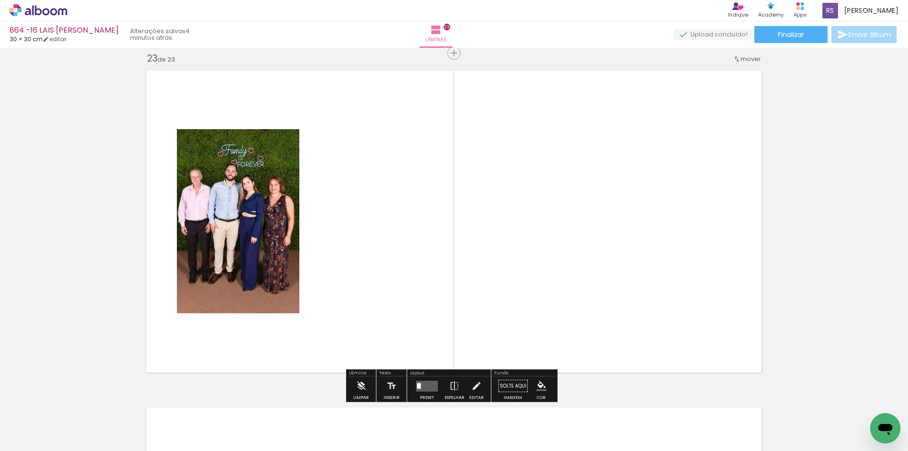
scroll to position [7422, 0]
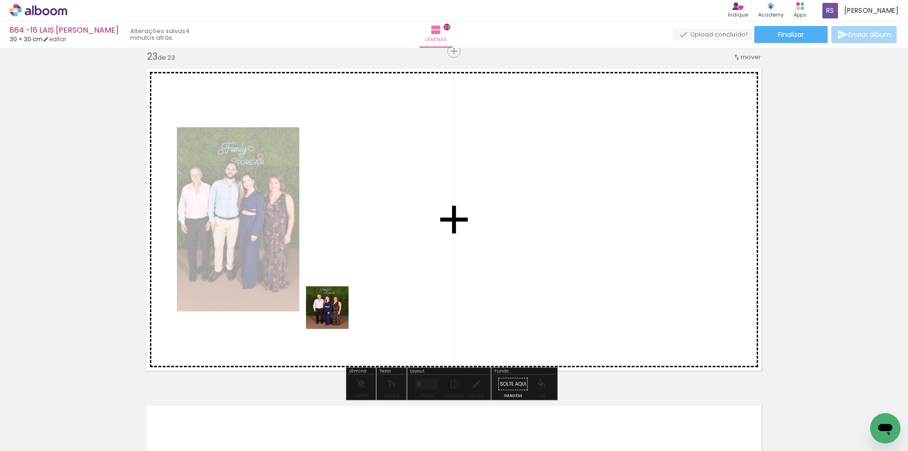
drag, startPoint x: 125, startPoint y: 402, endPoint x: 377, endPoint y: 295, distance: 273.4
click at [377, 295] on quentale-workspace at bounding box center [454, 225] width 908 height 451
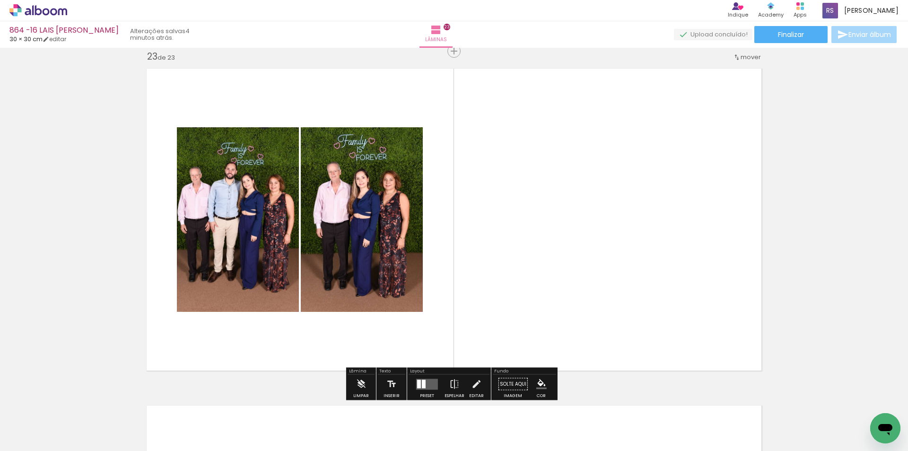
click at [425, 377] on div at bounding box center [427, 384] width 26 height 19
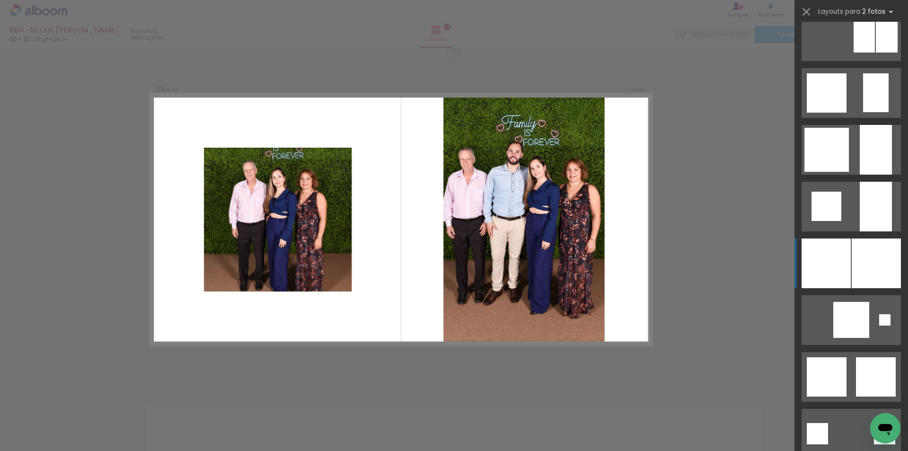
scroll to position [804, 0]
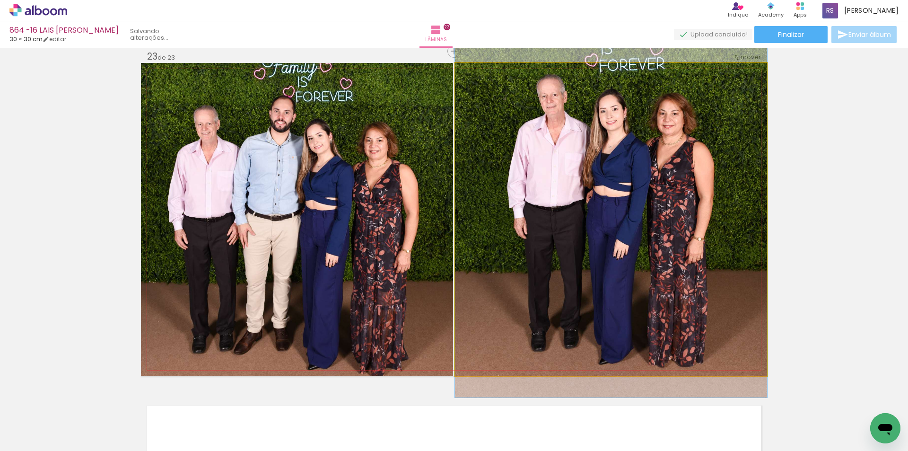
drag, startPoint x: 678, startPoint y: 259, endPoint x: 679, endPoint y: 239, distance: 20.3
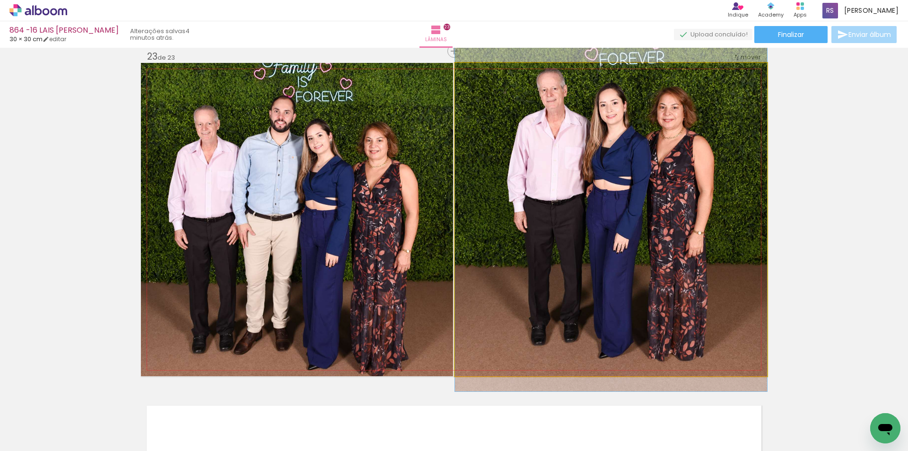
drag, startPoint x: 687, startPoint y: 219, endPoint x: 677, endPoint y: 214, distance: 10.4
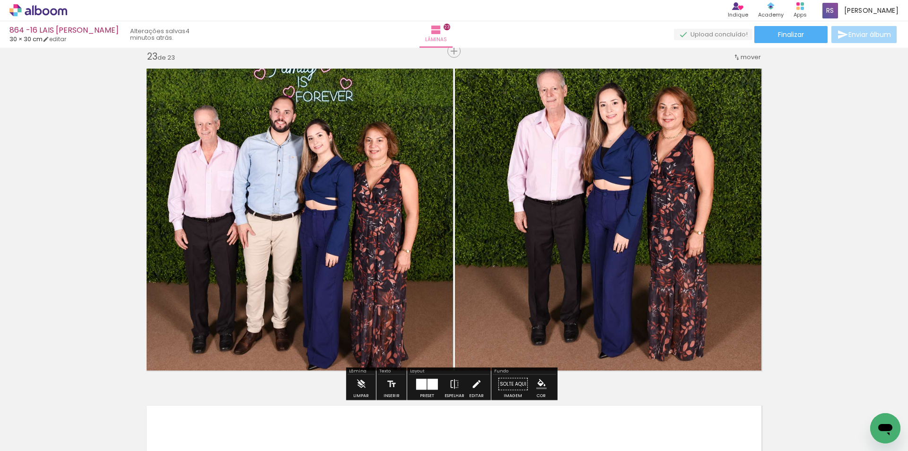
click at [472, 382] on iron-icon at bounding box center [476, 384] width 10 height 19
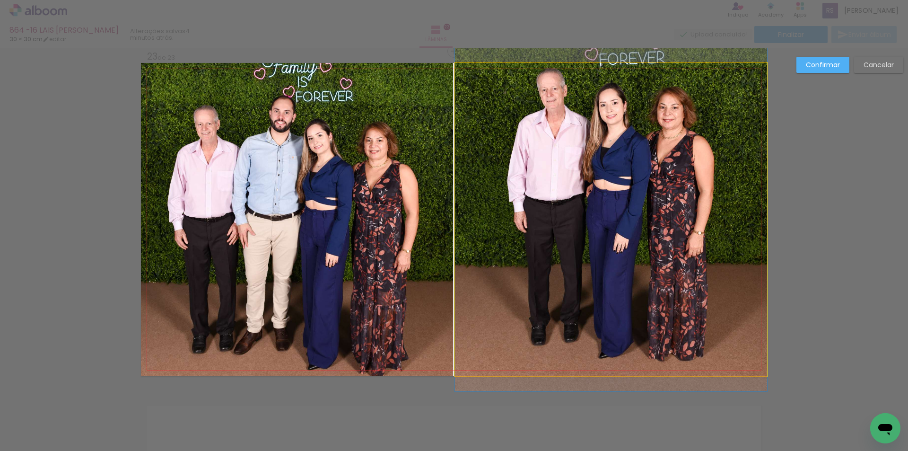
click at [565, 228] on quentale-photo at bounding box center [611, 219] width 312 height 313
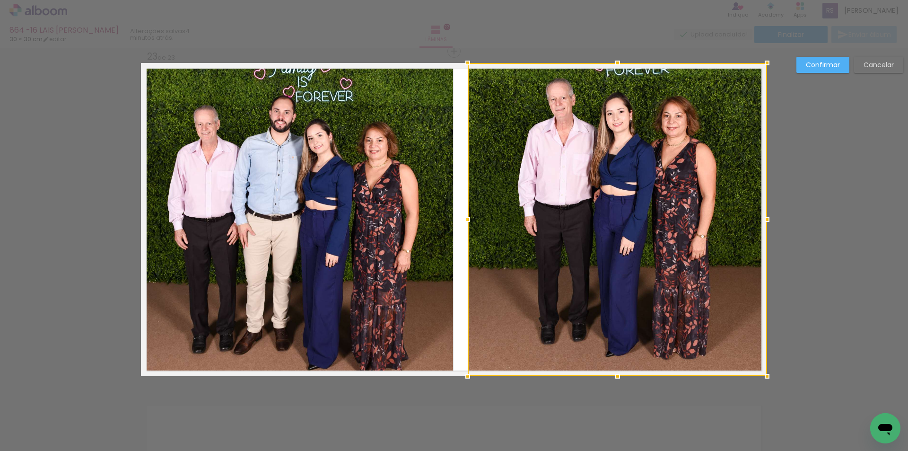
drag, startPoint x: 450, startPoint y: 215, endPoint x: 463, endPoint y: 212, distance: 13.0
click at [463, 212] on div at bounding box center [467, 219] width 19 height 19
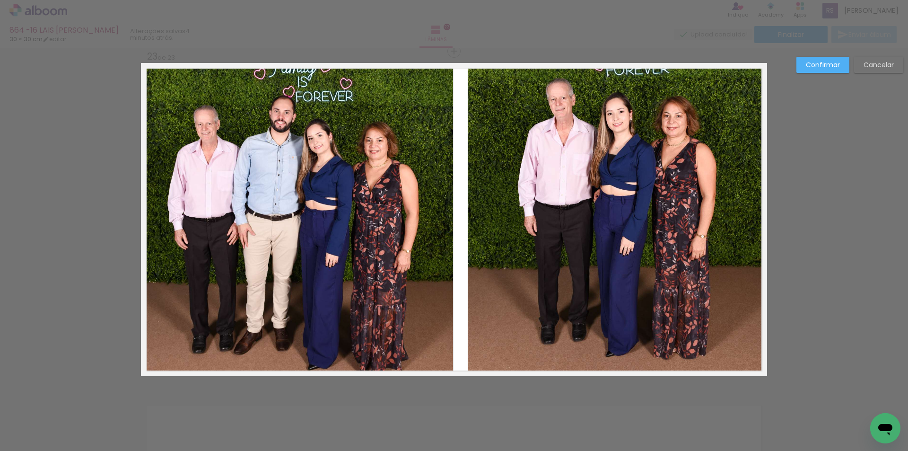
click at [0, 0] on slot "Cancelar" at bounding box center [0, 0] width 0 height 0
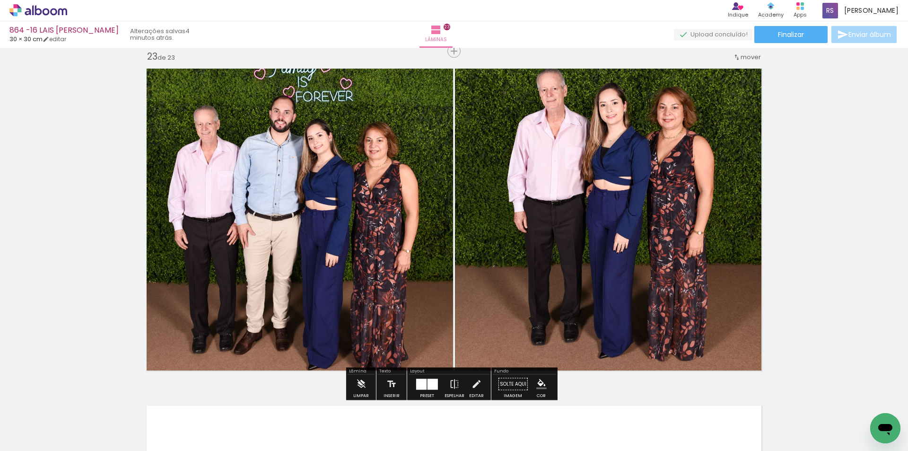
click at [473, 381] on iron-icon at bounding box center [476, 384] width 10 height 19
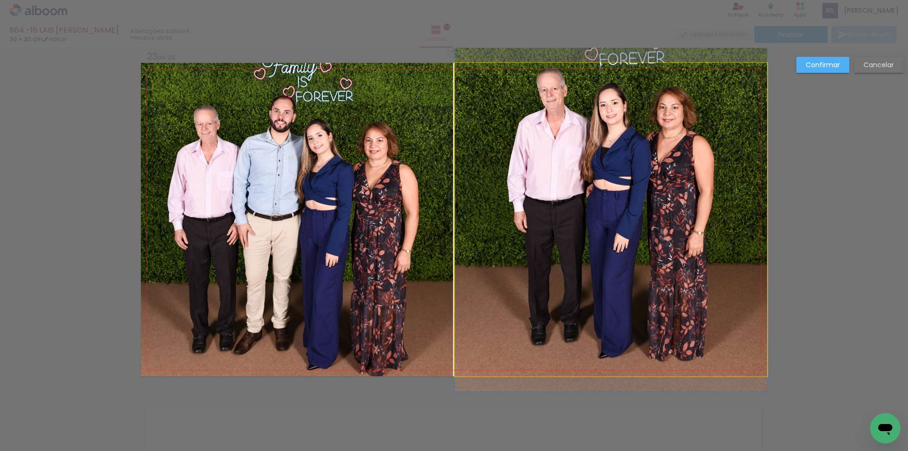
click at [554, 259] on quentale-photo at bounding box center [611, 219] width 312 height 313
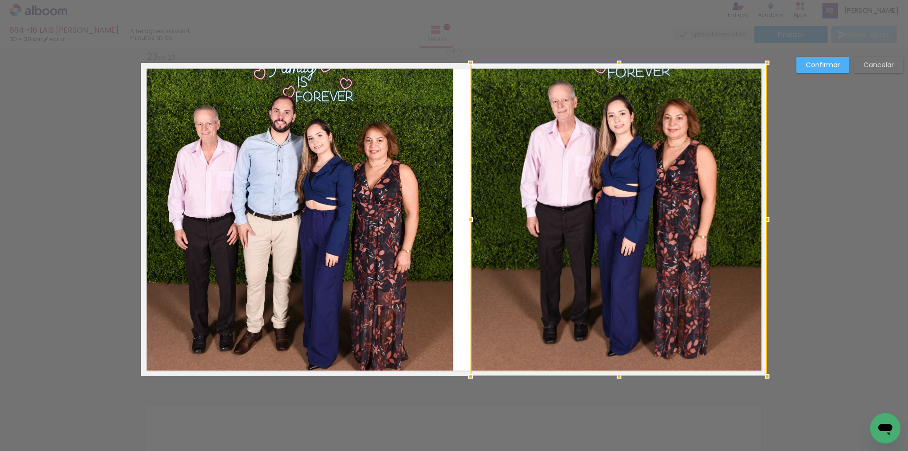
drag, startPoint x: 455, startPoint y: 217, endPoint x: 470, endPoint y: 210, distance: 16.8
click at [470, 210] on div at bounding box center [470, 219] width 19 height 19
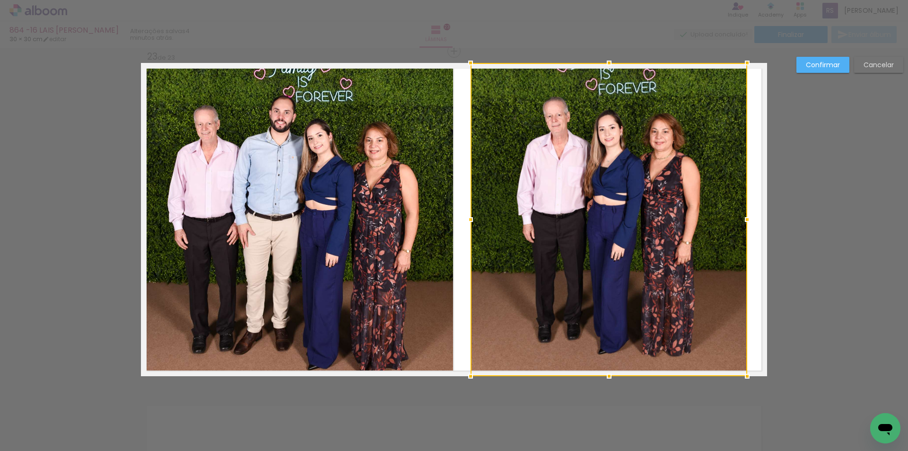
drag, startPoint x: 761, startPoint y: 219, endPoint x: 741, endPoint y: 217, distance: 19.9
click at [741, 217] on div at bounding box center [747, 219] width 19 height 19
click at [0, 0] on slot "Confirmar" at bounding box center [0, 0] width 0 height 0
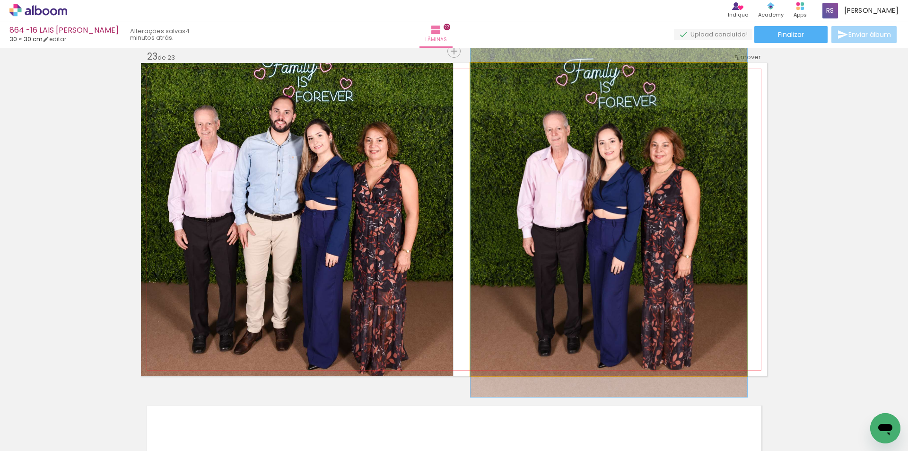
drag, startPoint x: 634, startPoint y: 199, endPoint x: 633, endPoint y: 212, distance: 13.8
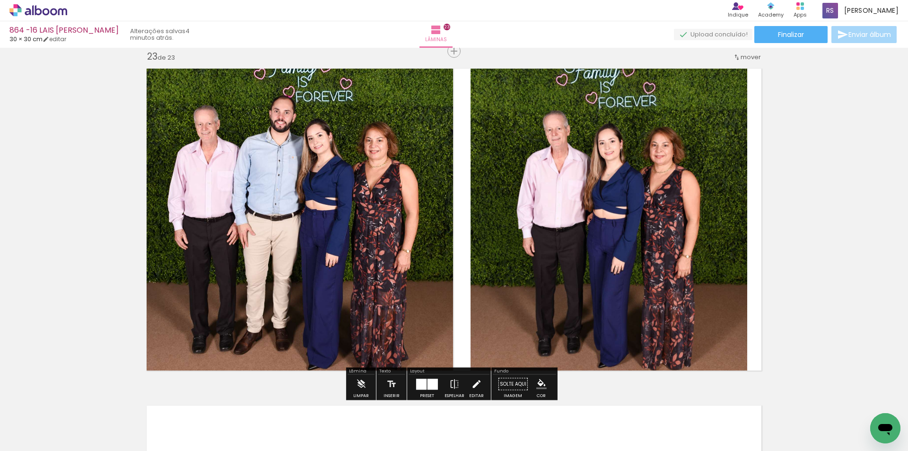
drag, startPoint x: 476, startPoint y: 385, endPoint x: 479, endPoint y: 332, distance: 53.1
click at [475, 385] on iron-icon at bounding box center [476, 384] width 10 height 19
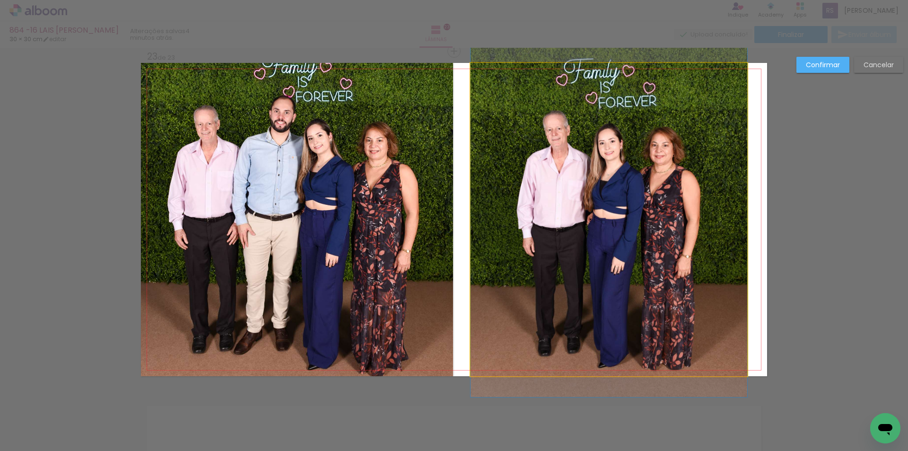
click at [531, 210] on quentale-photo at bounding box center [609, 219] width 277 height 313
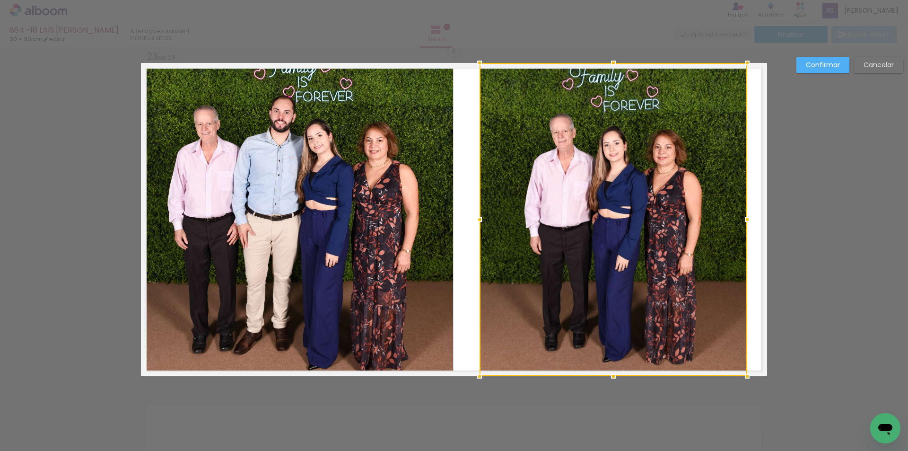
drag, startPoint x: 467, startPoint y: 217, endPoint x: 476, endPoint y: 216, distance: 9.0
click at [476, 216] on div at bounding box center [479, 219] width 19 height 19
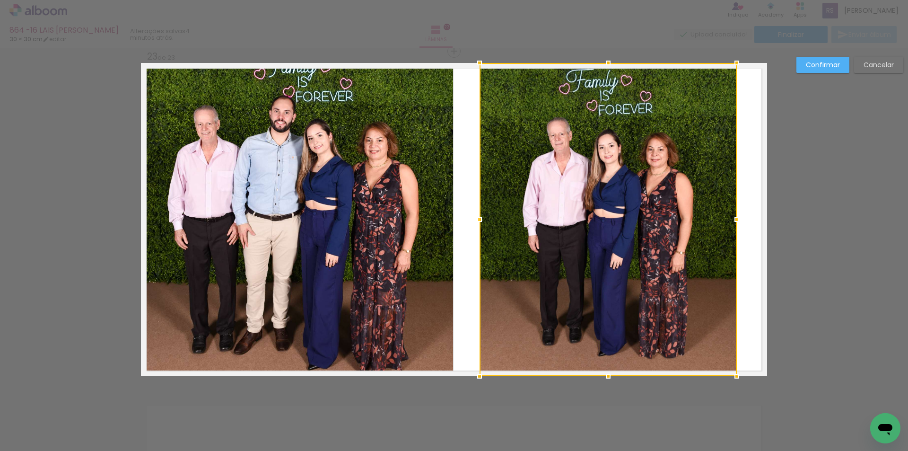
drag, startPoint x: 741, startPoint y: 222, endPoint x: 731, endPoint y: 219, distance: 10.8
click at [731, 219] on div at bounding box center [737, 219] width 19 height 19
click at [0, 0] on slot "Confirmar" at bounding box center [0, 0] width 0 height 0
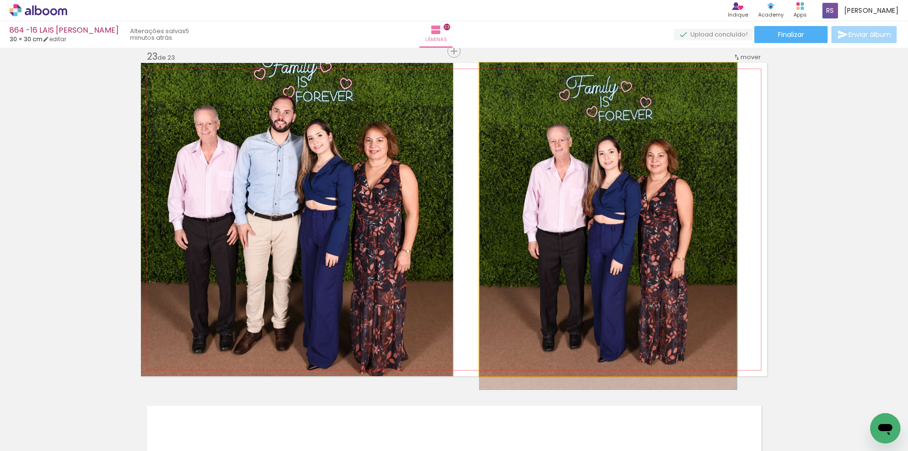
drag, startPoint x: 714, startPoint y: 149, endPoint x: 712, endPoint y: 155, distance: 6.0
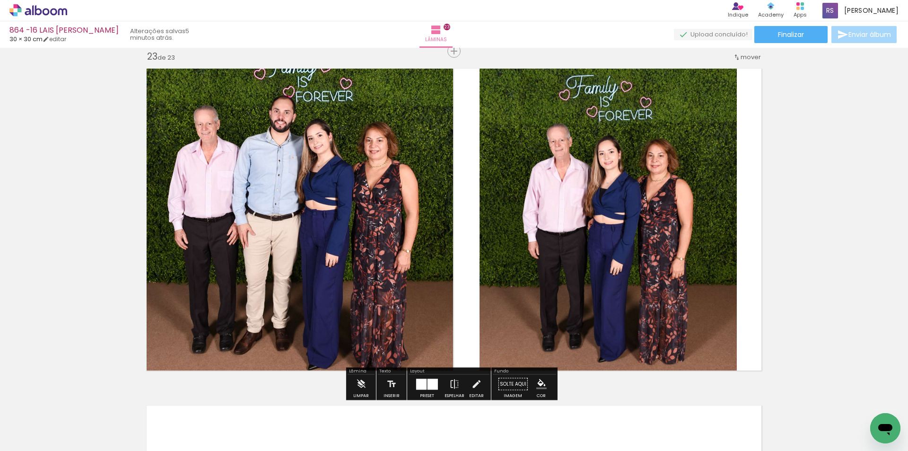
click at [356, 244] on quentale-photo at bounding box center [297, 219] width 312 height 313
click at [467, 382] on paper-button "Editar" at bounding box center [476, 387] width 19 height 24
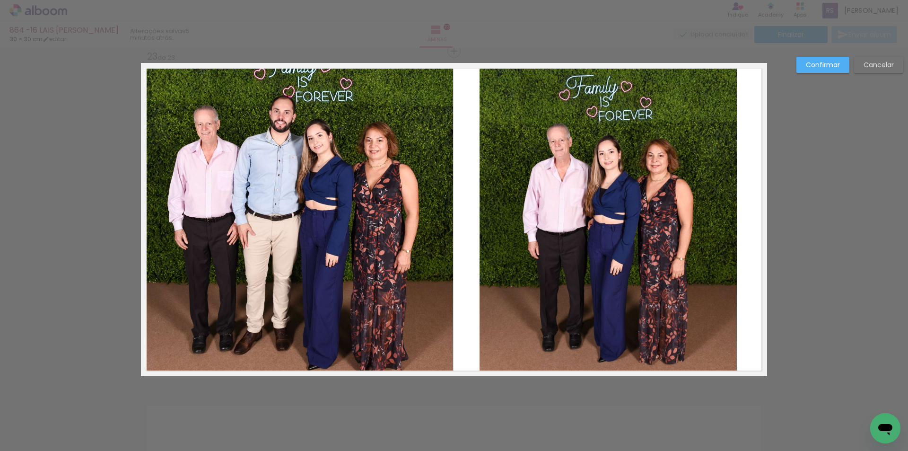
click at [333, 251] on quentale-photo at bounding box center [297, 219] width 312 height 313
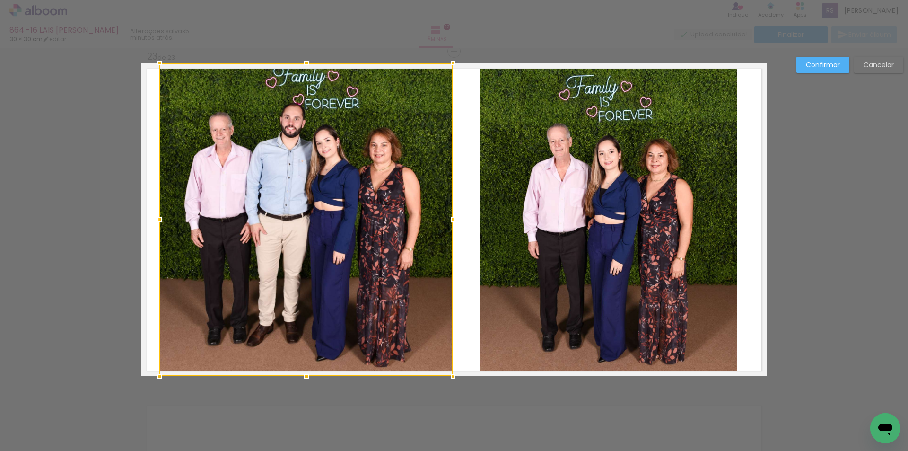
drag, startPoint x: 139, startPoint y: 217, endPoint x: 157, endPoint y: 216, distance: 18.5
click at [157, 216] on div at bounding box center [159, 219] width 19 height 19
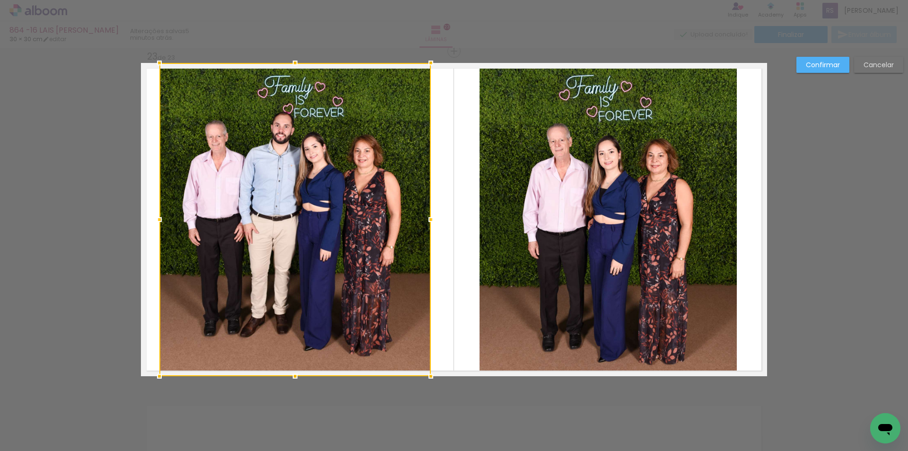
drag, startPoint x: 447, startPoint y: 220, endPoint x: 424, endPoint y: 213, distance: 23.3
click at [424, 213] on div at bounding box center [430, 219] width 19 height 19
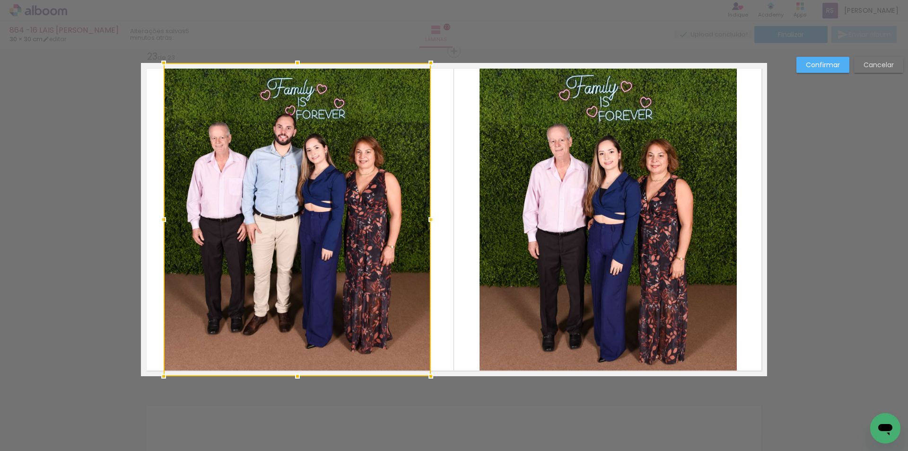
click at [158, 215] on div at bounding box center [163, 219] width 19 height 19
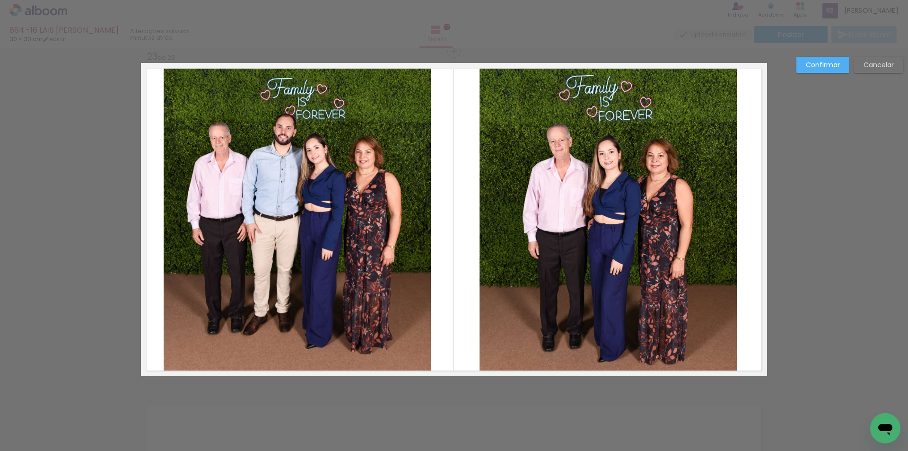
click at [0, 0] on slot "Confirmar" at bounding box center [0, 0] width 0 height 0
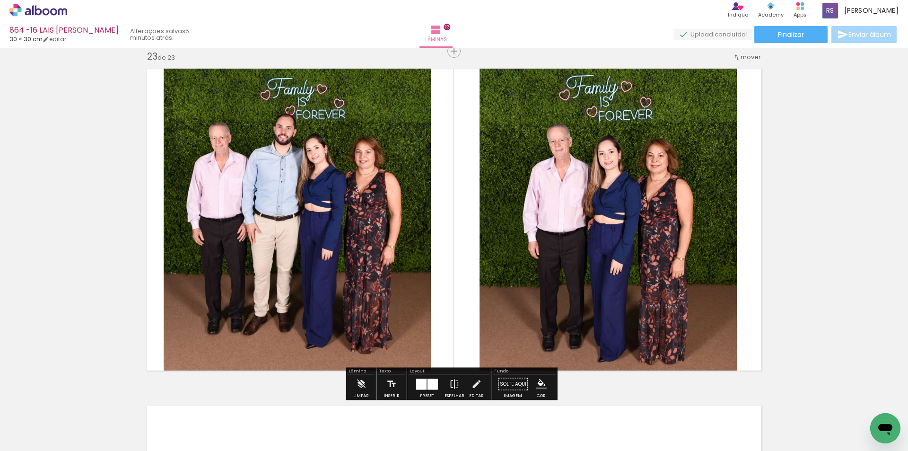
click at [537, 380] on iron-icon "color picker" at bounding box center [541, 384] width 10 height 10
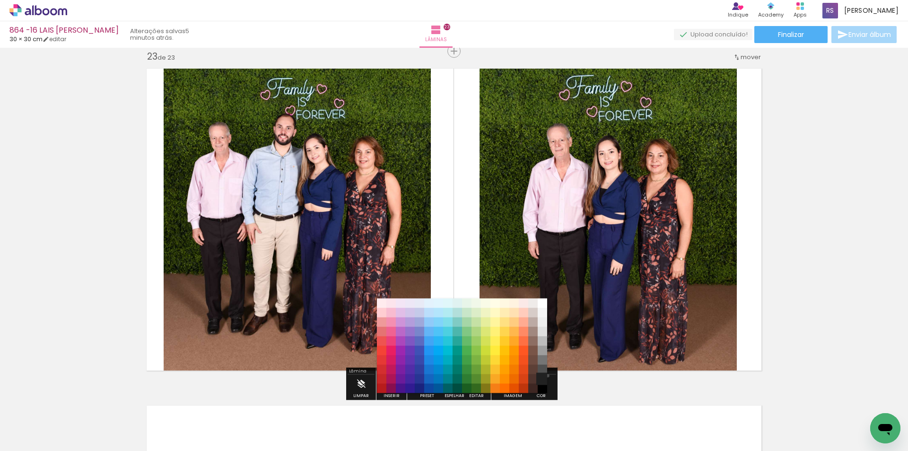
click at [544, 376] on paper-item "#212121" at bounding box center [542, 378] width 9 height 9
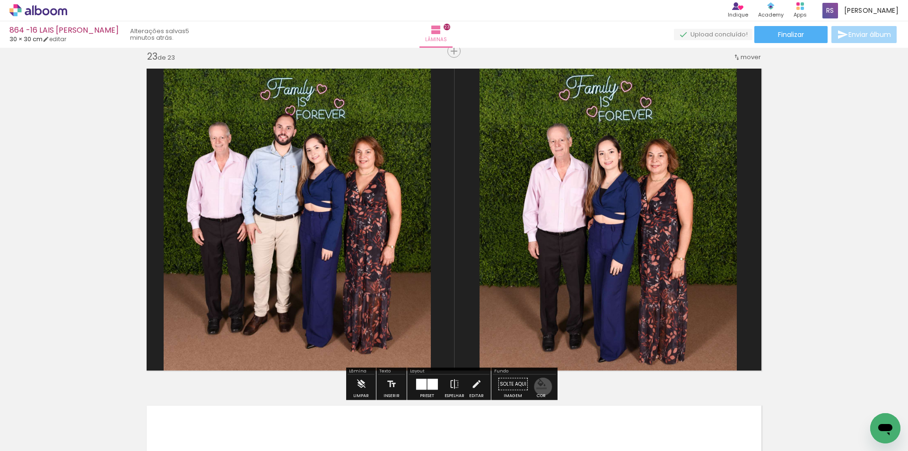
click at [540, 387] on iron-icon "color picker" at bounding box center [541, 384] width 10 height 10
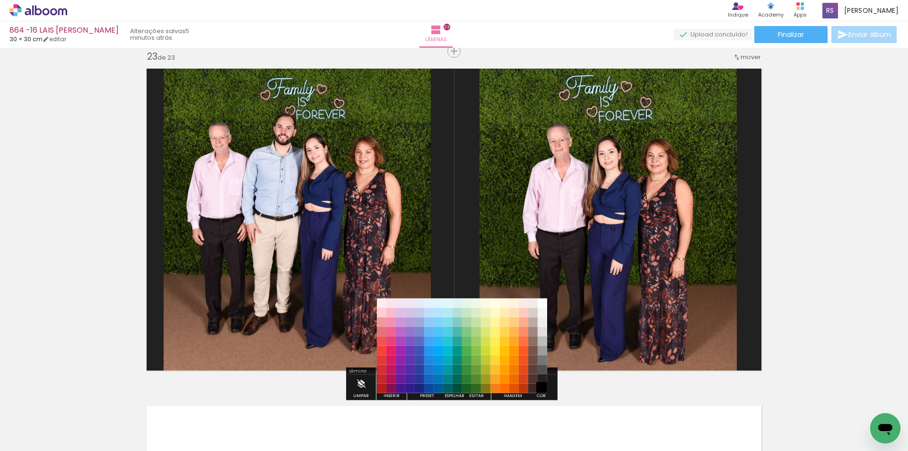
click at [543, 388] on paper-item "#000000" at bounding box center [542, 388] width 9 height 9
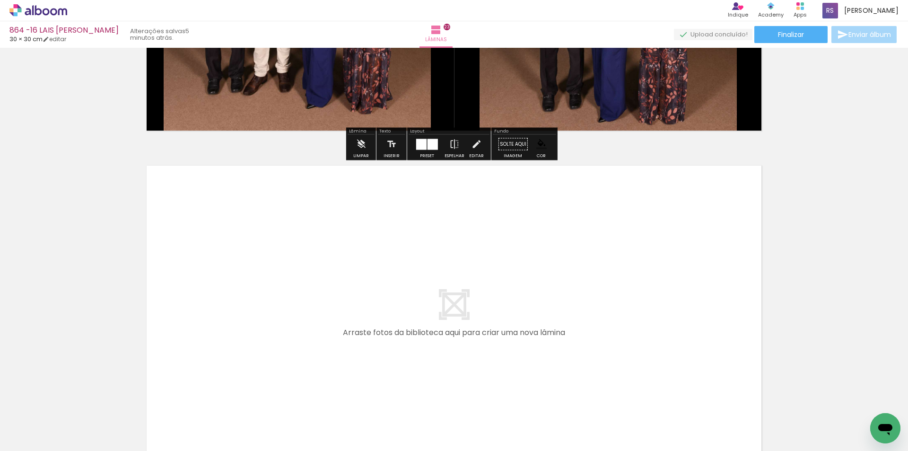
scroll to position [7706, 0]
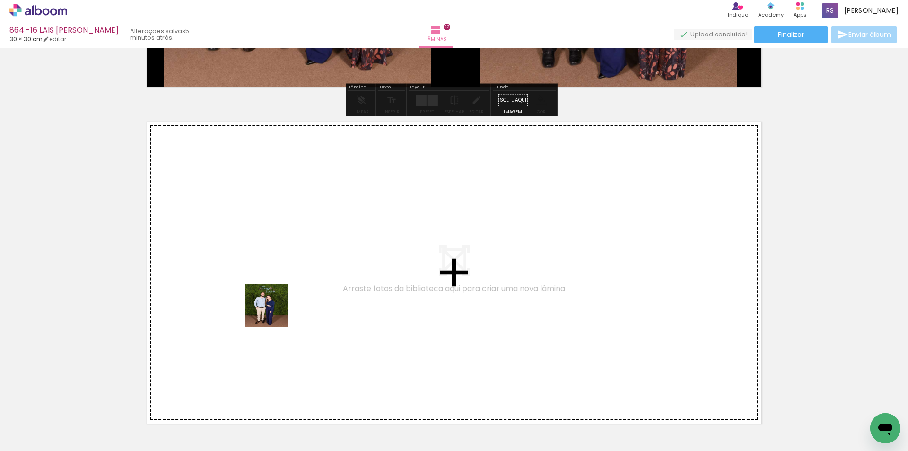
drag, startPoint x: 95, startPoint y: 413, endPoint x: 303, endPoint y: 289, distance: 242.5
click at [303, 289] on quentale-workspace at bounding box center [454, 225] width 908 height 451
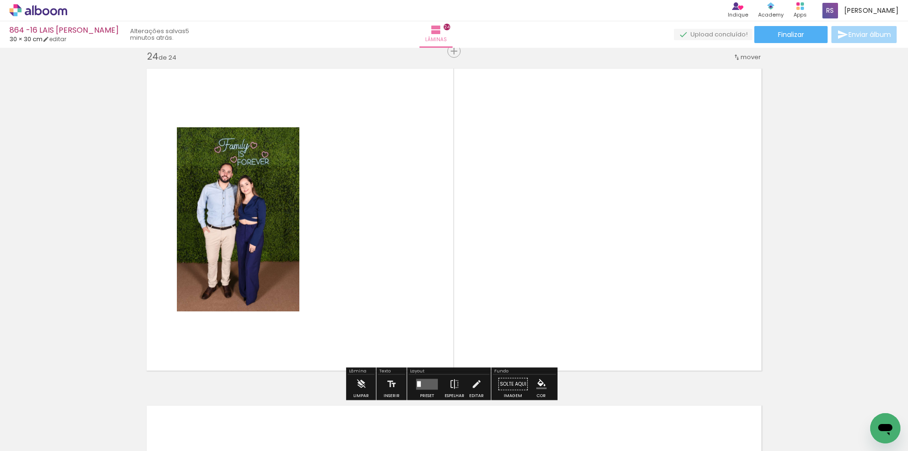
scroll to position [7759, 0]
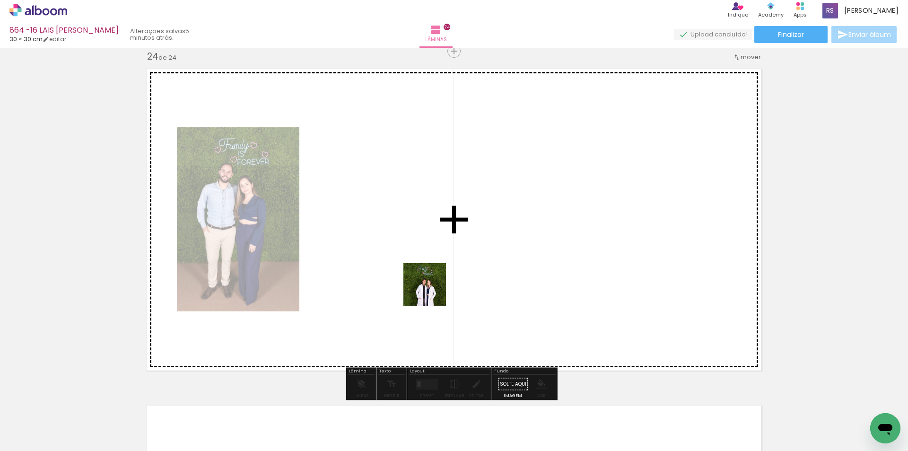
drag, startPoint x: 157, startPoint y: 423, endPoint x: 433, endPoint y: 290, distance: 306.4
click at [433, 290] on quentale-workspace at bounding box center [454, 225] width 908 height 451
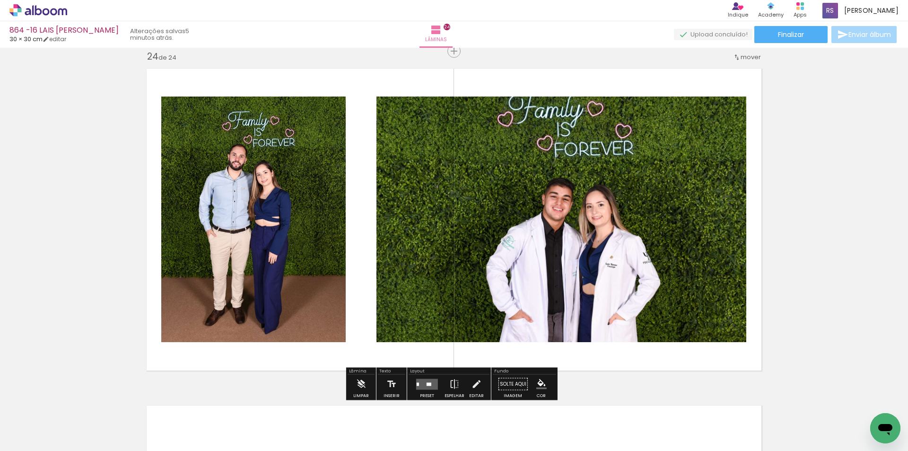
click at [438, 381] on paper-button "Preset" at bounding box center [427, 387] width 30 height 24
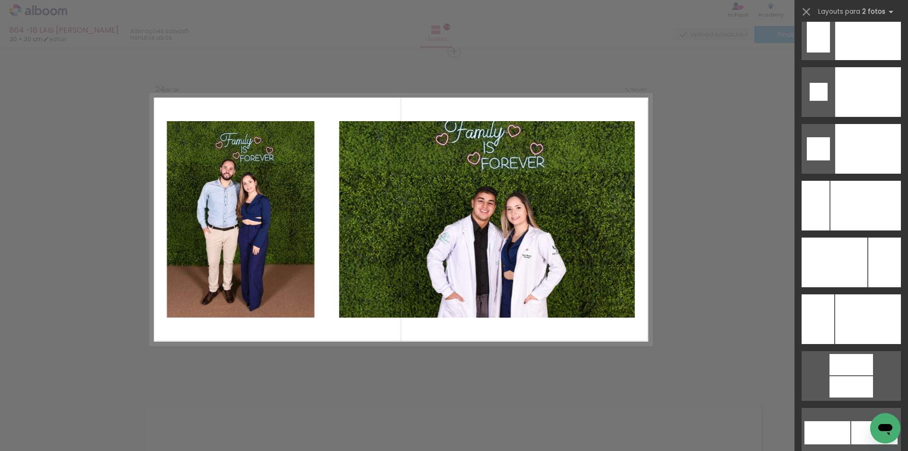
scroll to position [3998, 0]
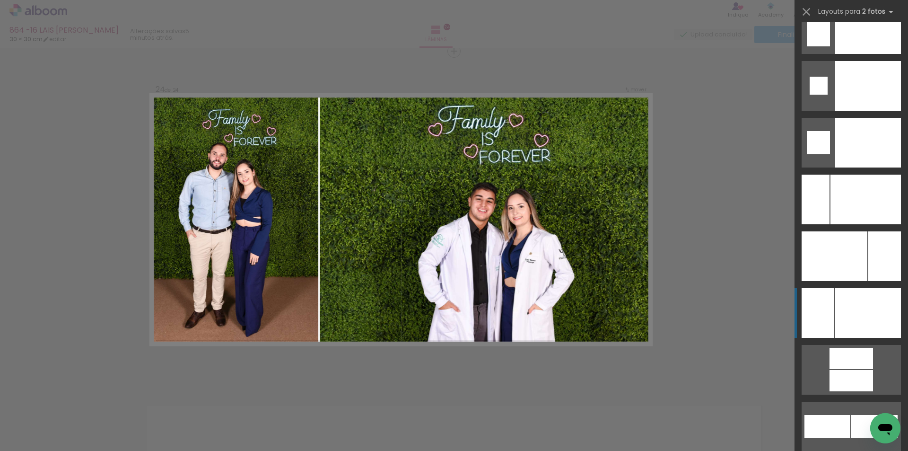
click at [872, 224] on div at bounding box center [866, 200] width 70 height 50
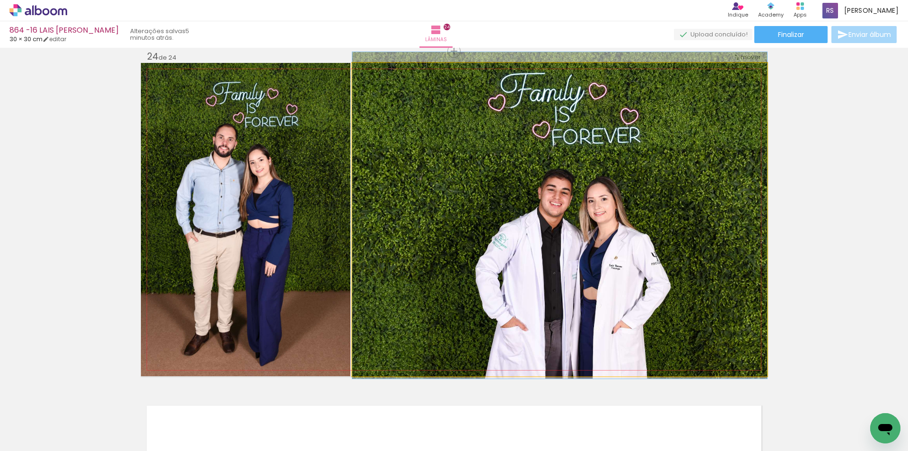
drag, startPoint x: 620, startPoint y: 239, endPoint x: 613, endPoint y: 229, distance: 12.2
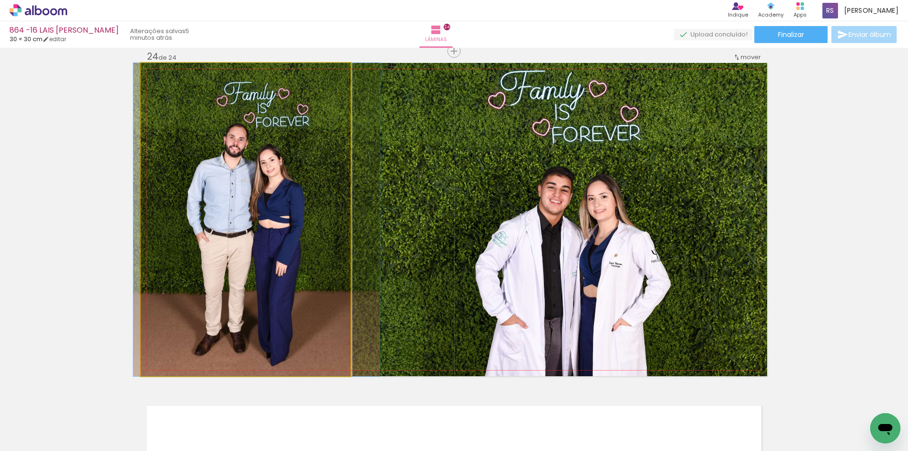
drag, startPoint x: 219, startPoint y: 249, endPoint x: 230, endPoint y: 248, distance: 11.0
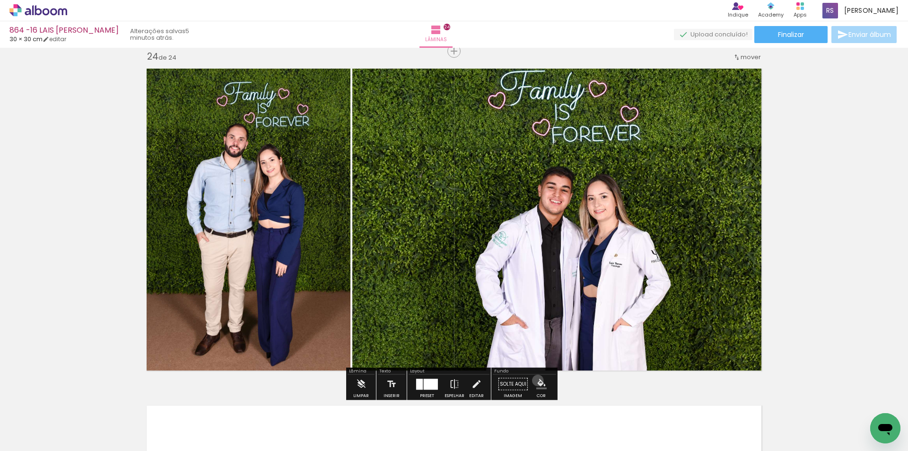
click at [536, 380] on iron-icon "color picker" at bounding box center [541, 384] width 10 height 10
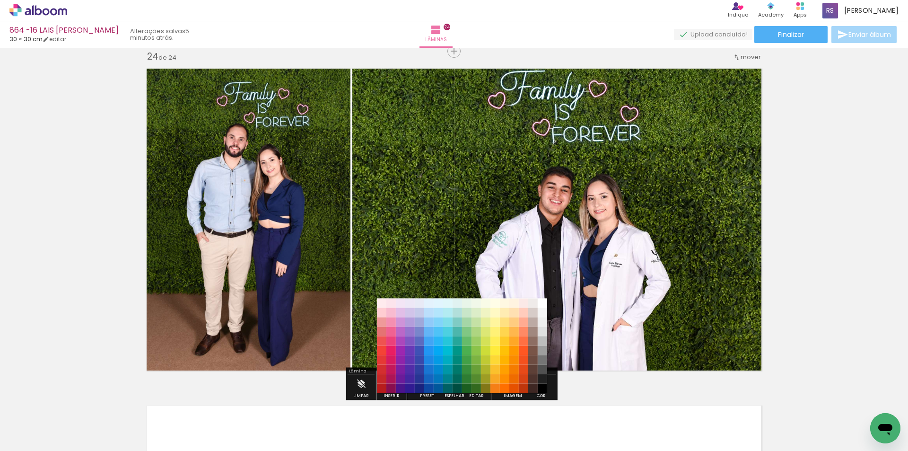
click at [542, 376] on paper-item "#212121" at bounding box center [542, 378] width 9 height 9
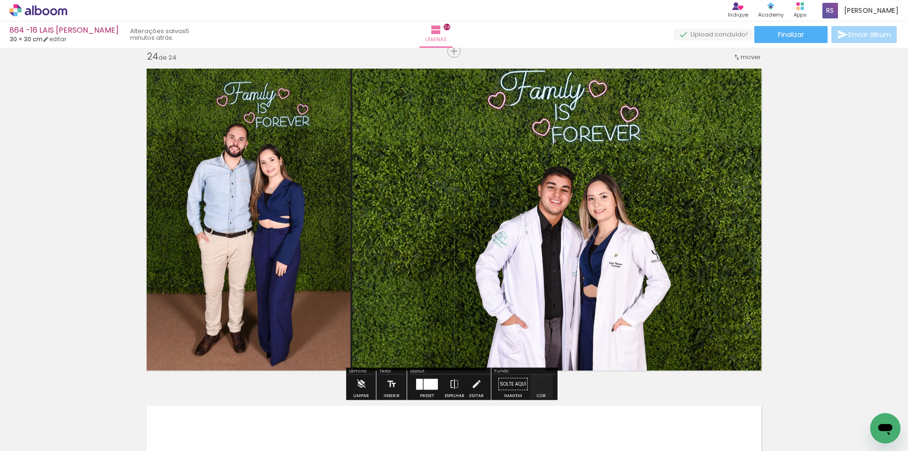
click at [544, 384] on iron-icon "color picker" at bounding box center [541, 384] width 10 height 10
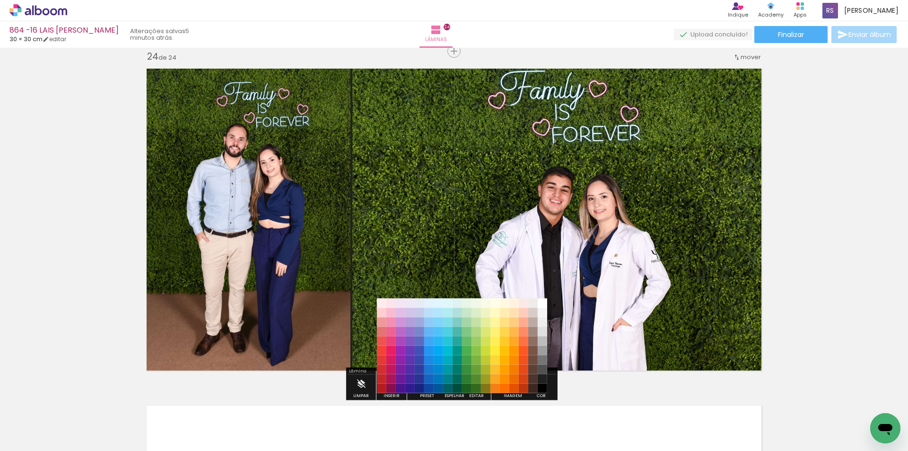
click at [543, 388] on paper-item "#000000" at bounding box center [542, 388] width 9 height 9
